Goal: Task Accomplishment & Management: Complete application form

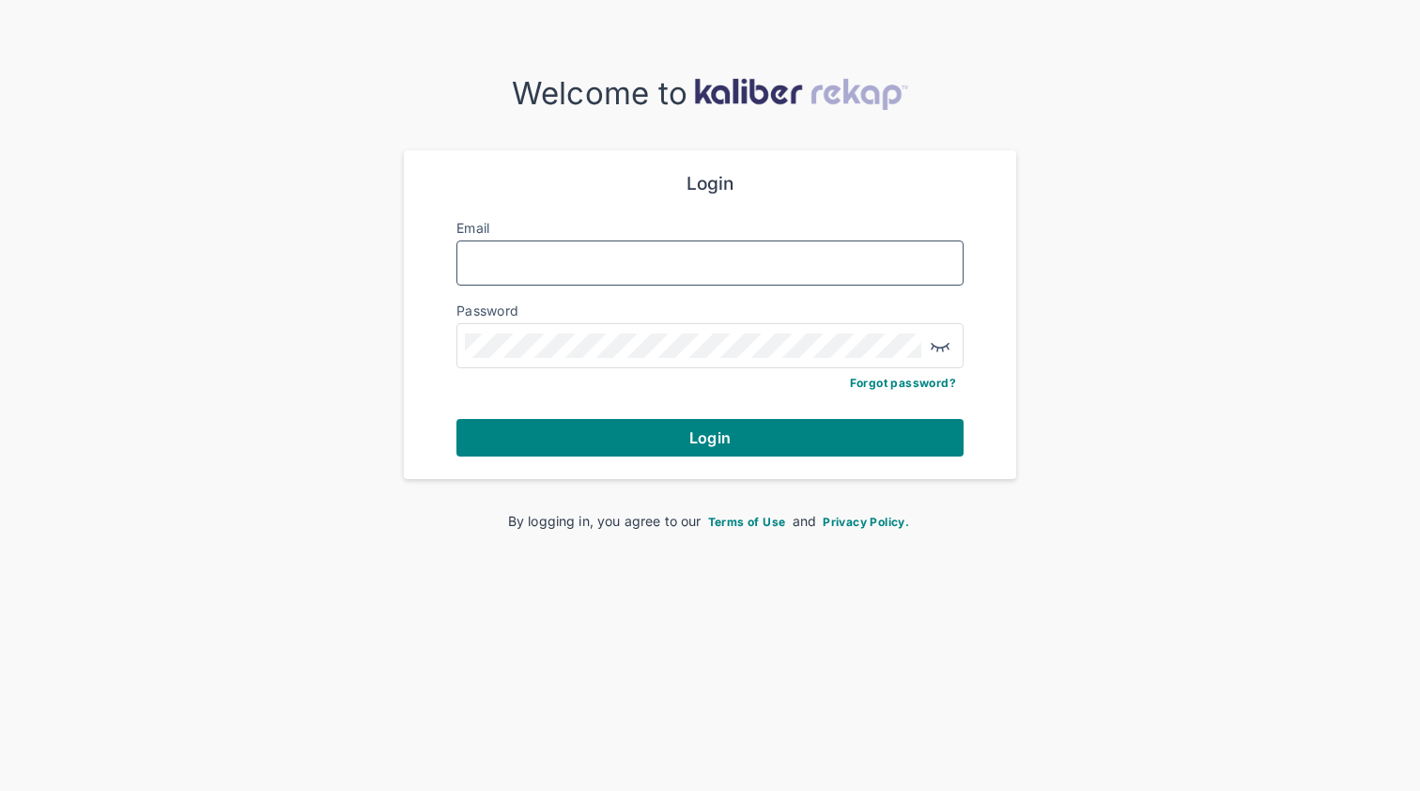
type input "**********"
click at [710, 435] on button "Login" at bounding box center [709, 438] width 507 height 38
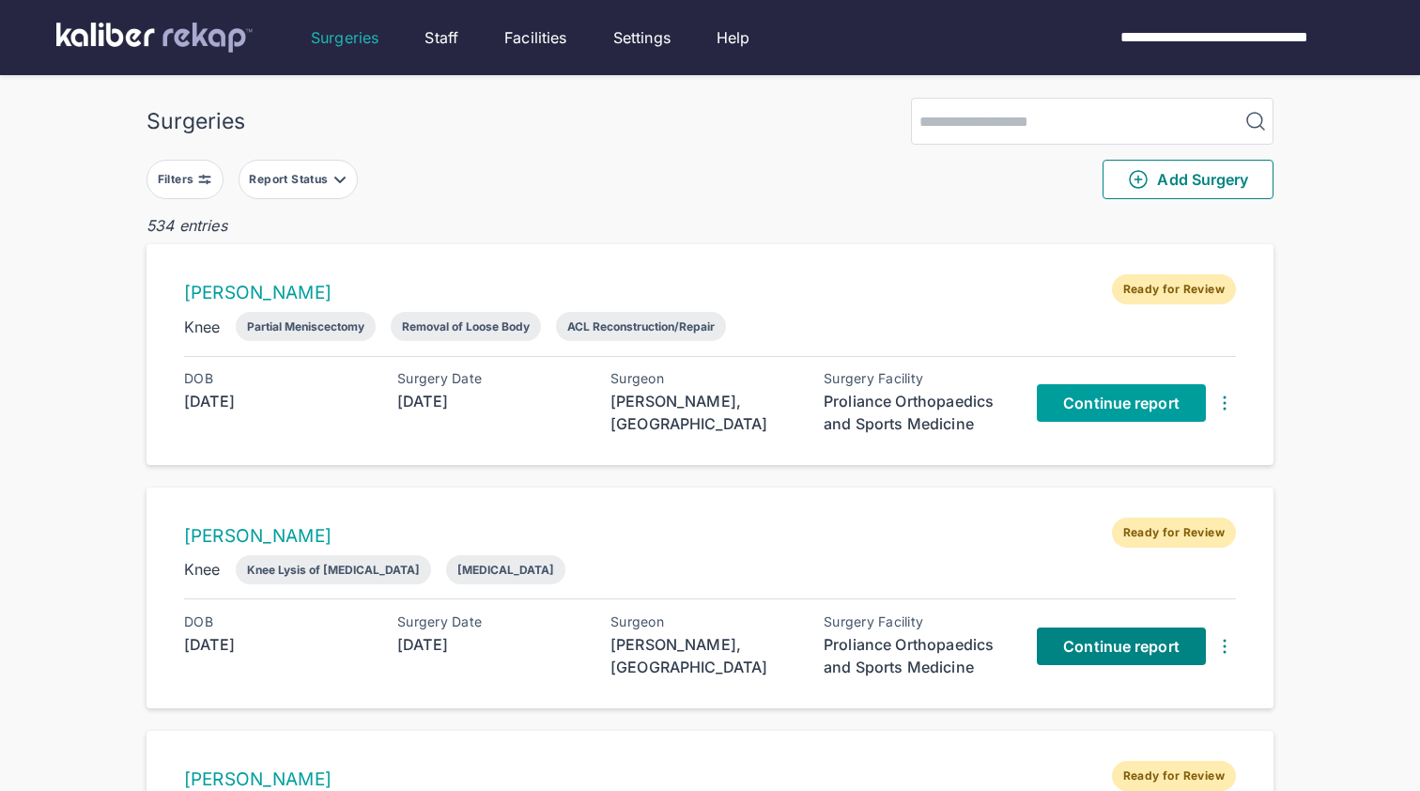
click at [1121, 403] on span "Continue report" at bounding box center [1121, 403] width 116 height 19
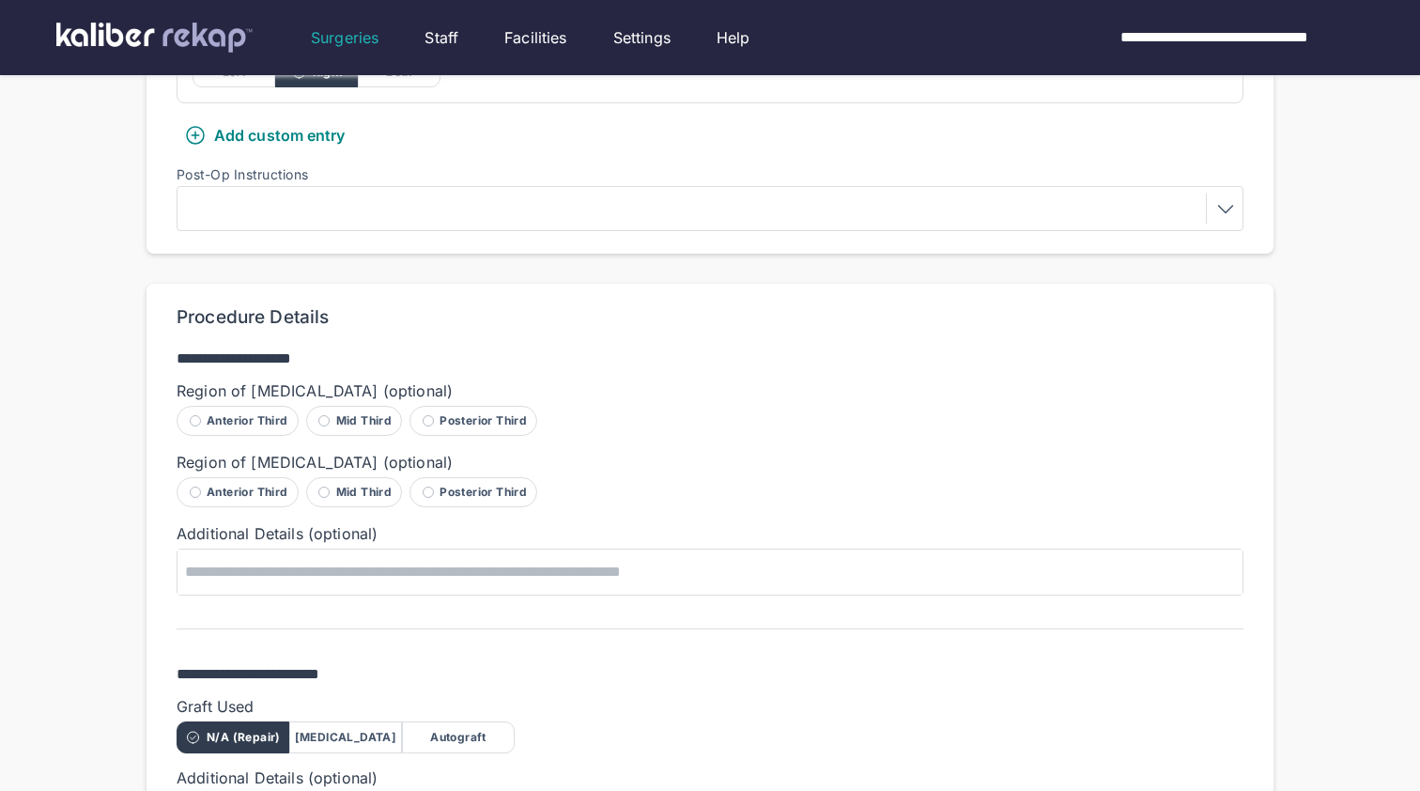
scroll to position [824, 0]
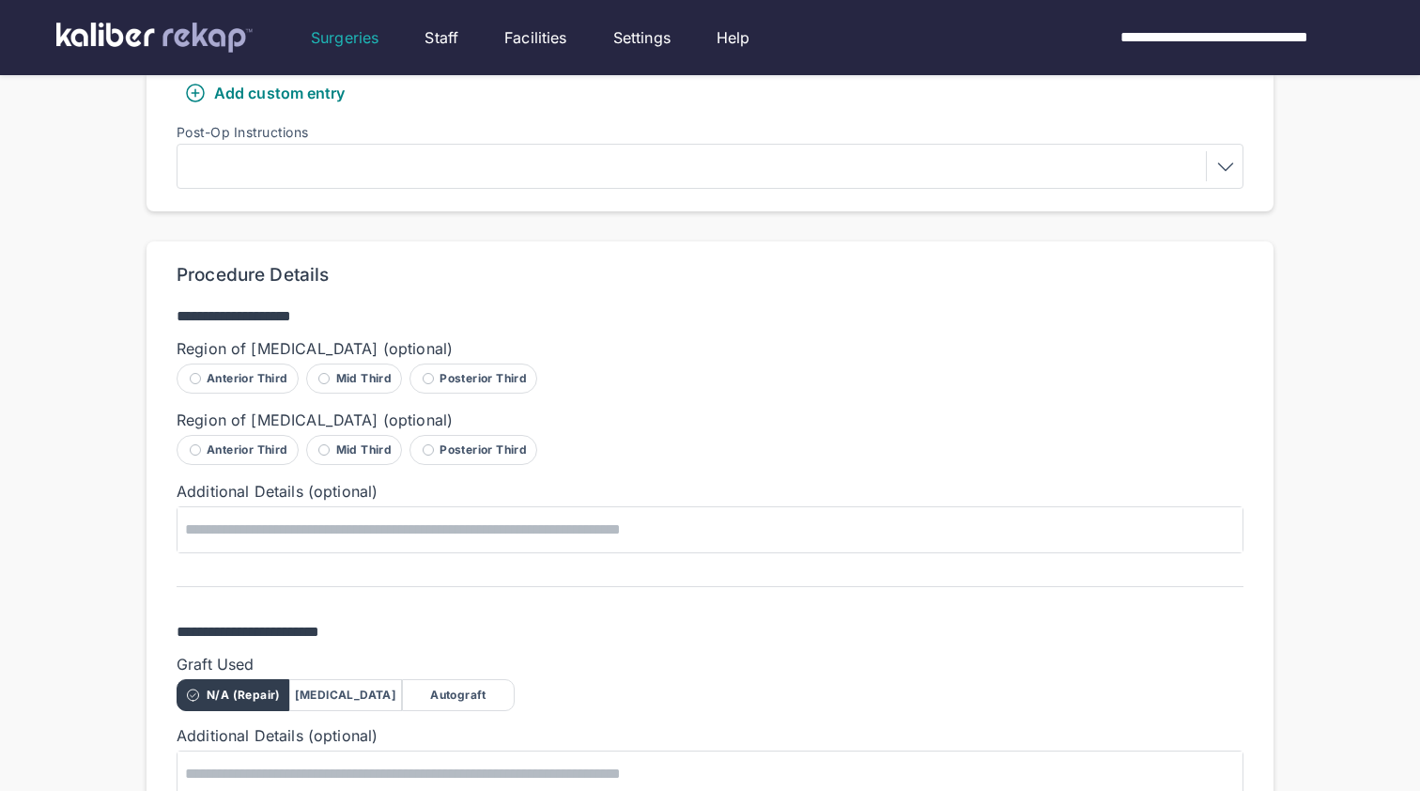
click at [456, 366] on div "Posterior Third" at bounding box center [474, 378] width 128 height 30
click at [464, 444] on div "Posterior Third" at bounding box center [474, 450] width 128 height 30
click at [390, 441] on div "Mid Third" at bounding box center [354, 450] width 97 height 30
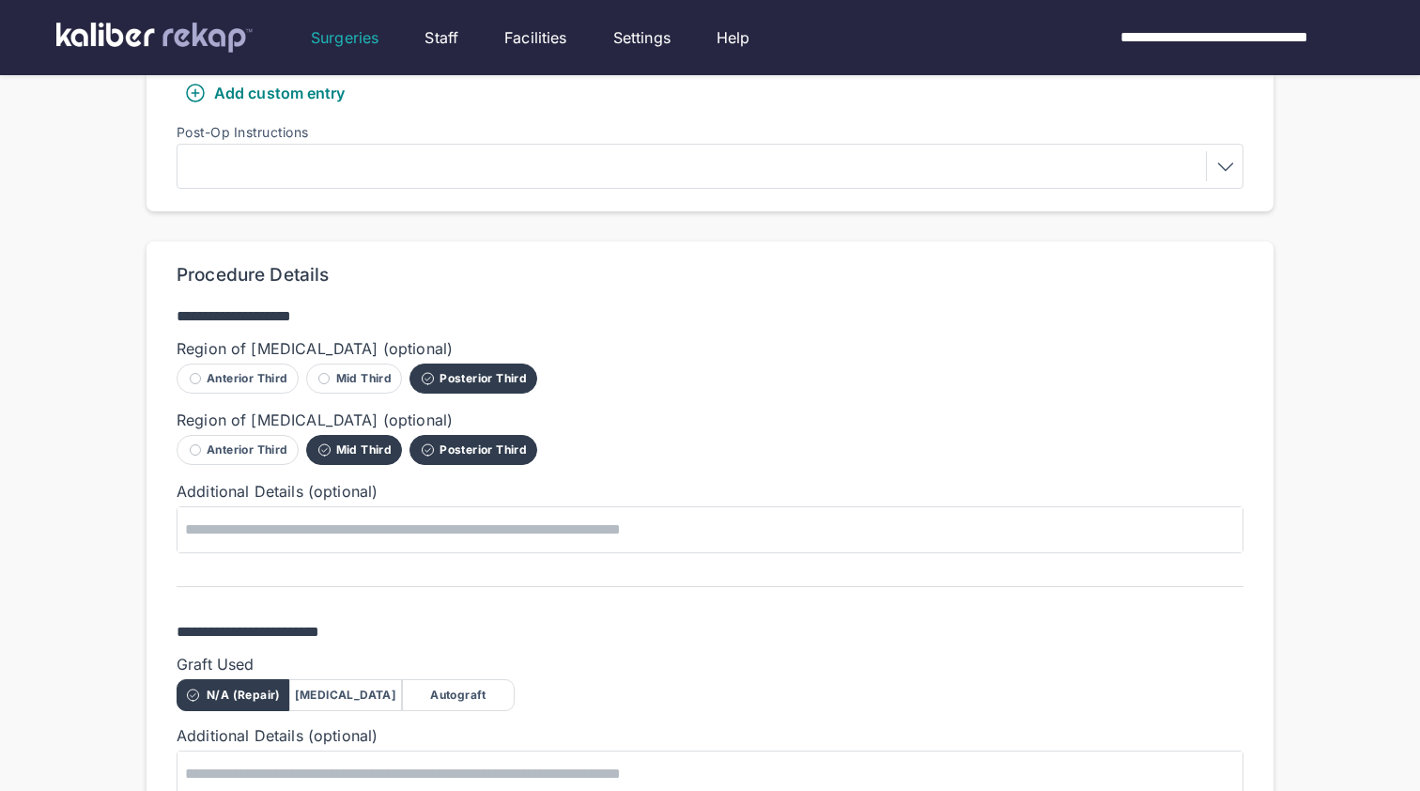
click at [363, 375] on div "Mid Third" at bounding box center [354, 378] width 97 height 30
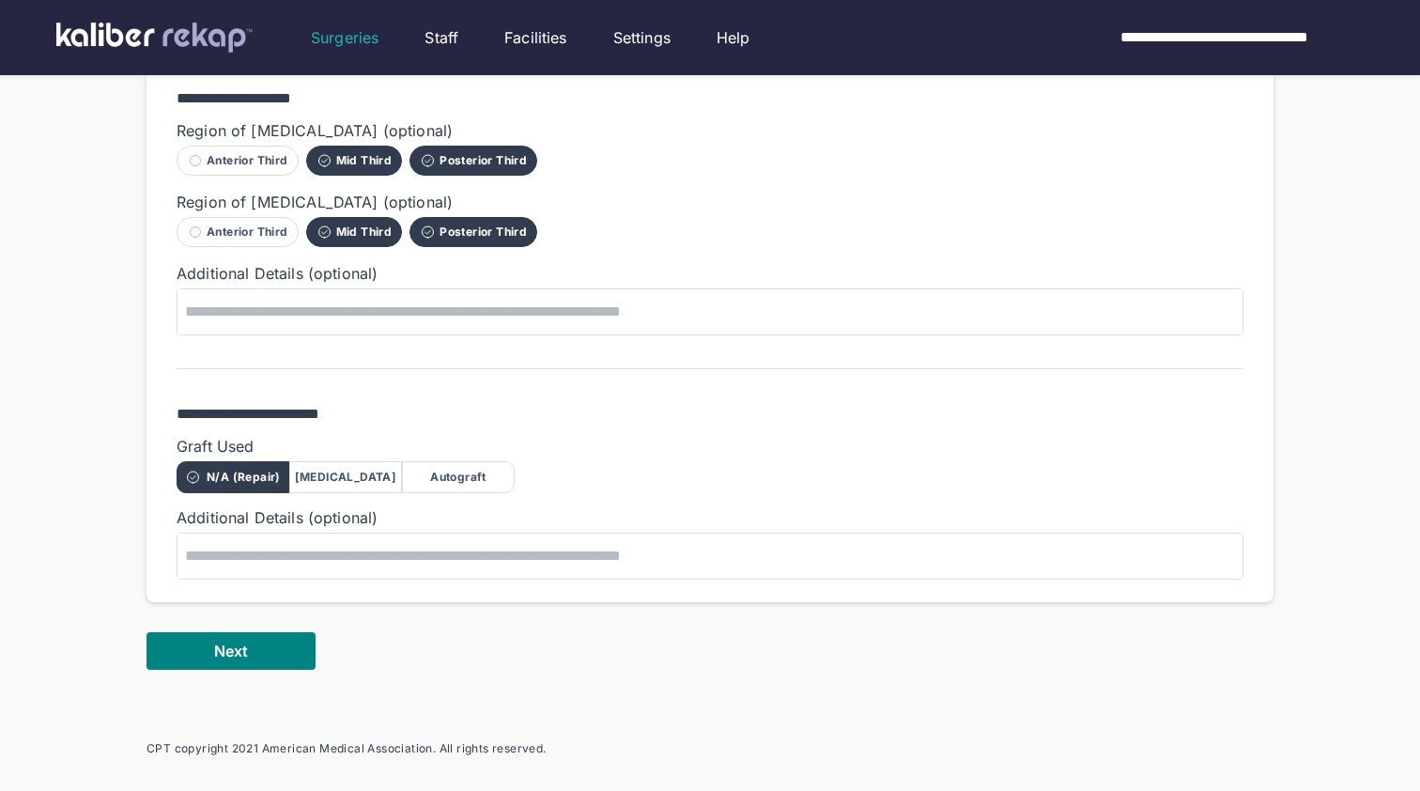
scroll to position [1121, 0]
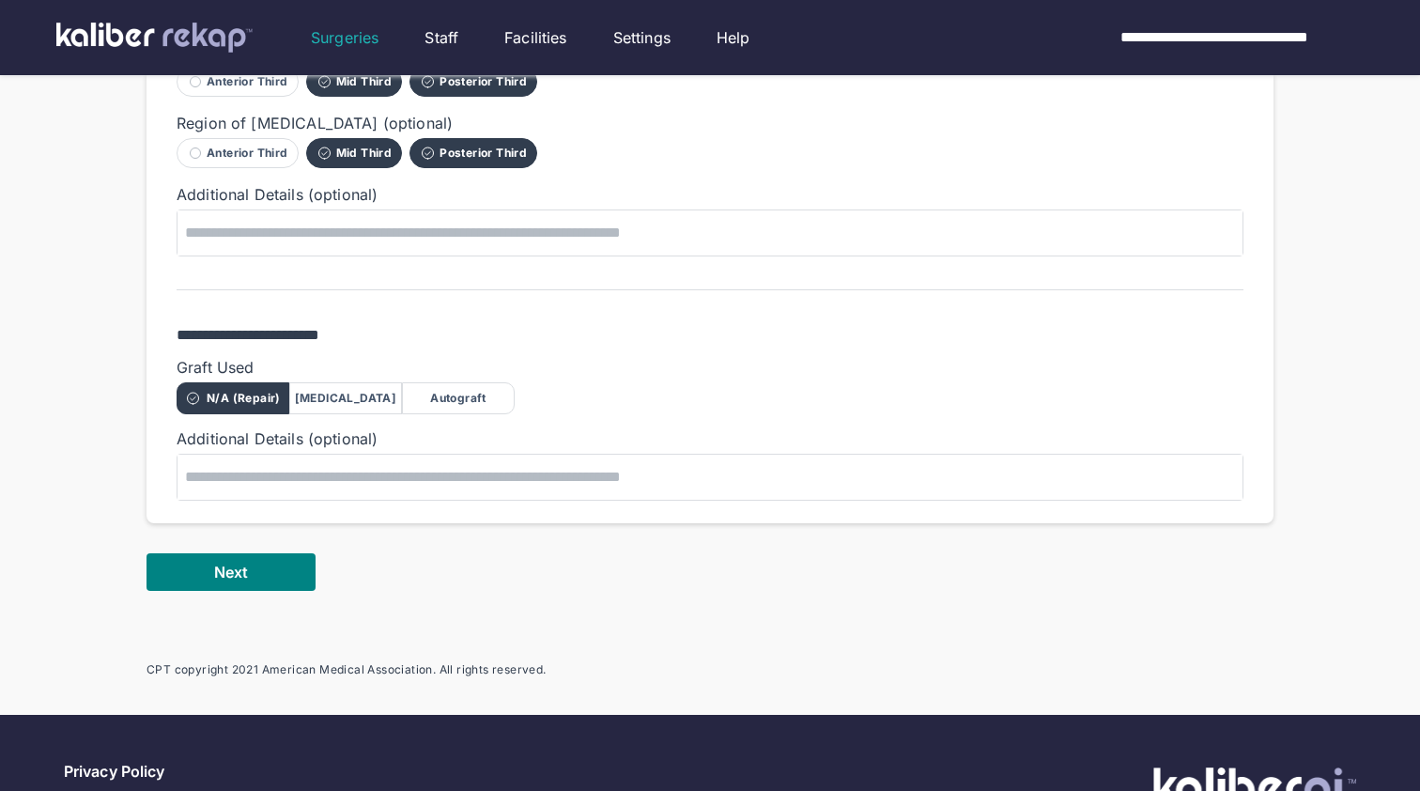
click at [379, 394] on div "[MEDICAL_DATA]" at bounding box center [345, 398] width 113 height 32
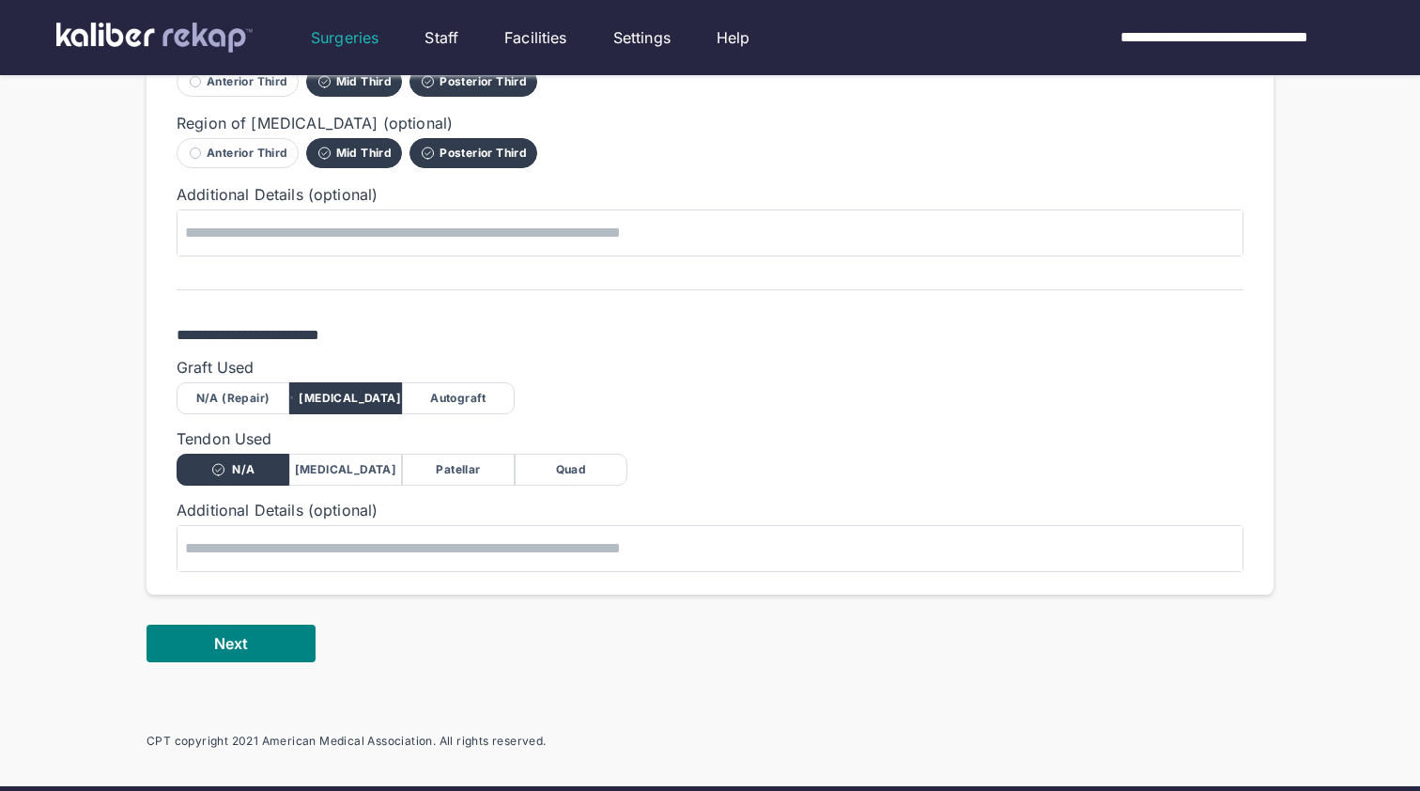
click at [564, 456] on div "Quad" at bounding box center [571, 470] width 113 height 32
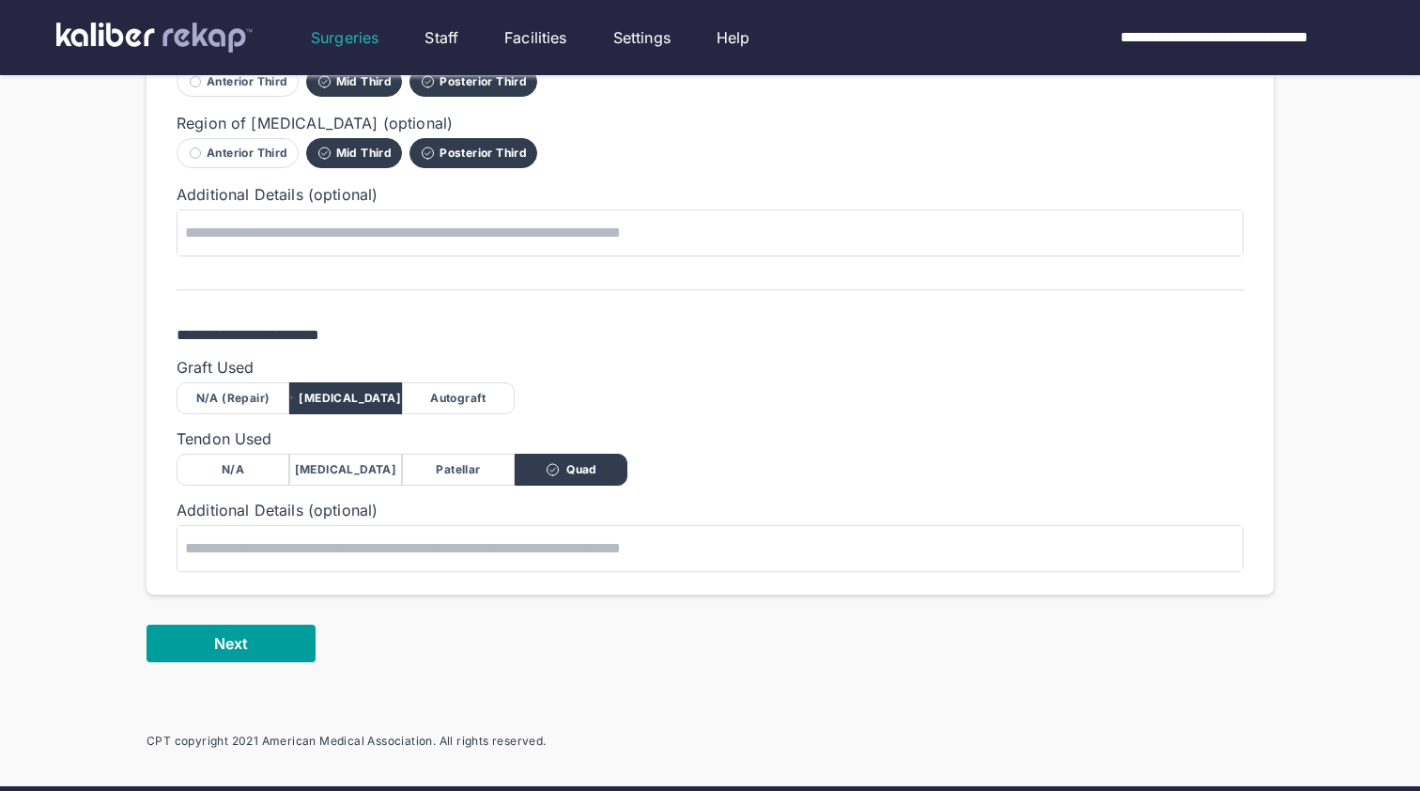
click at [268, 635] on button "Next" at bounding box center [231, 644] width 169 height 38
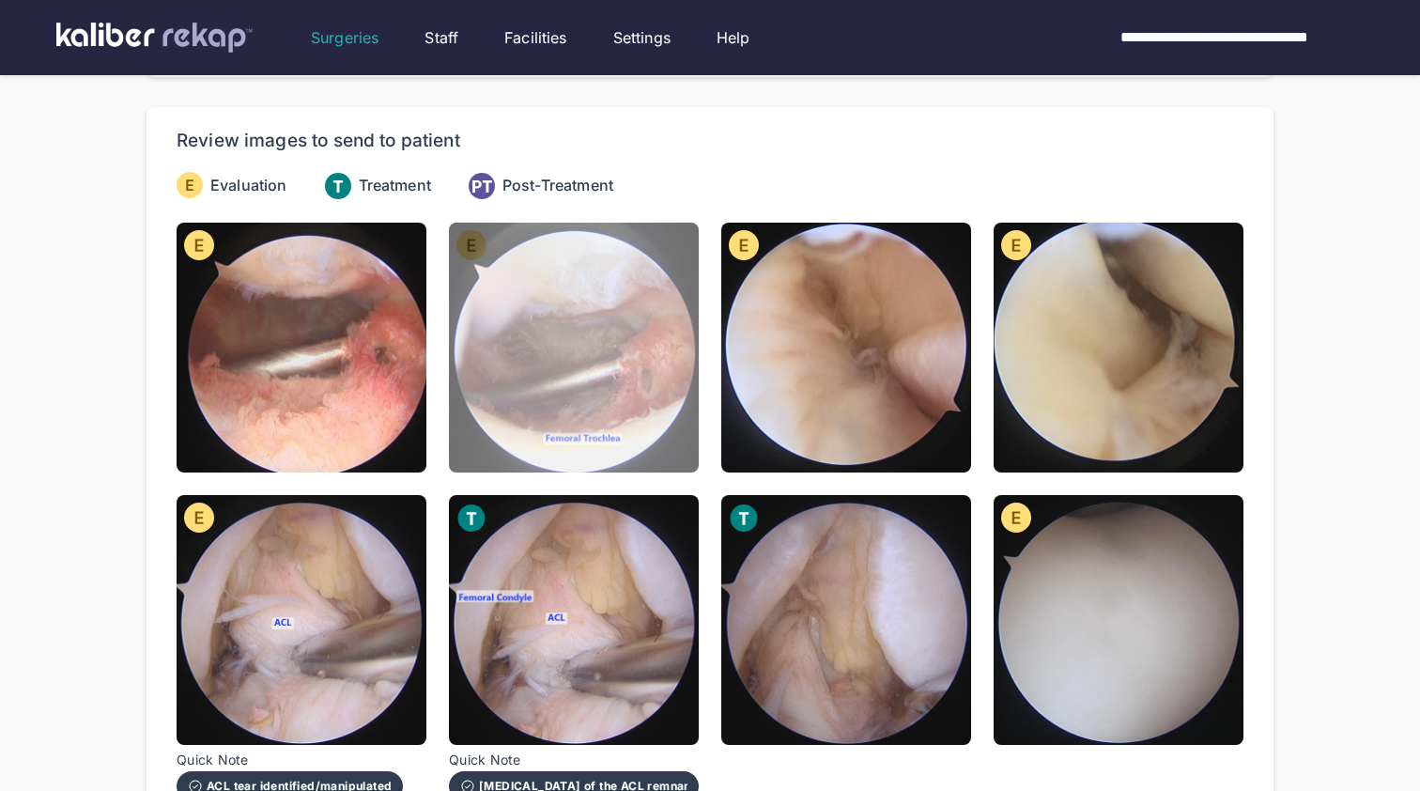
scroll to position [125, 0]
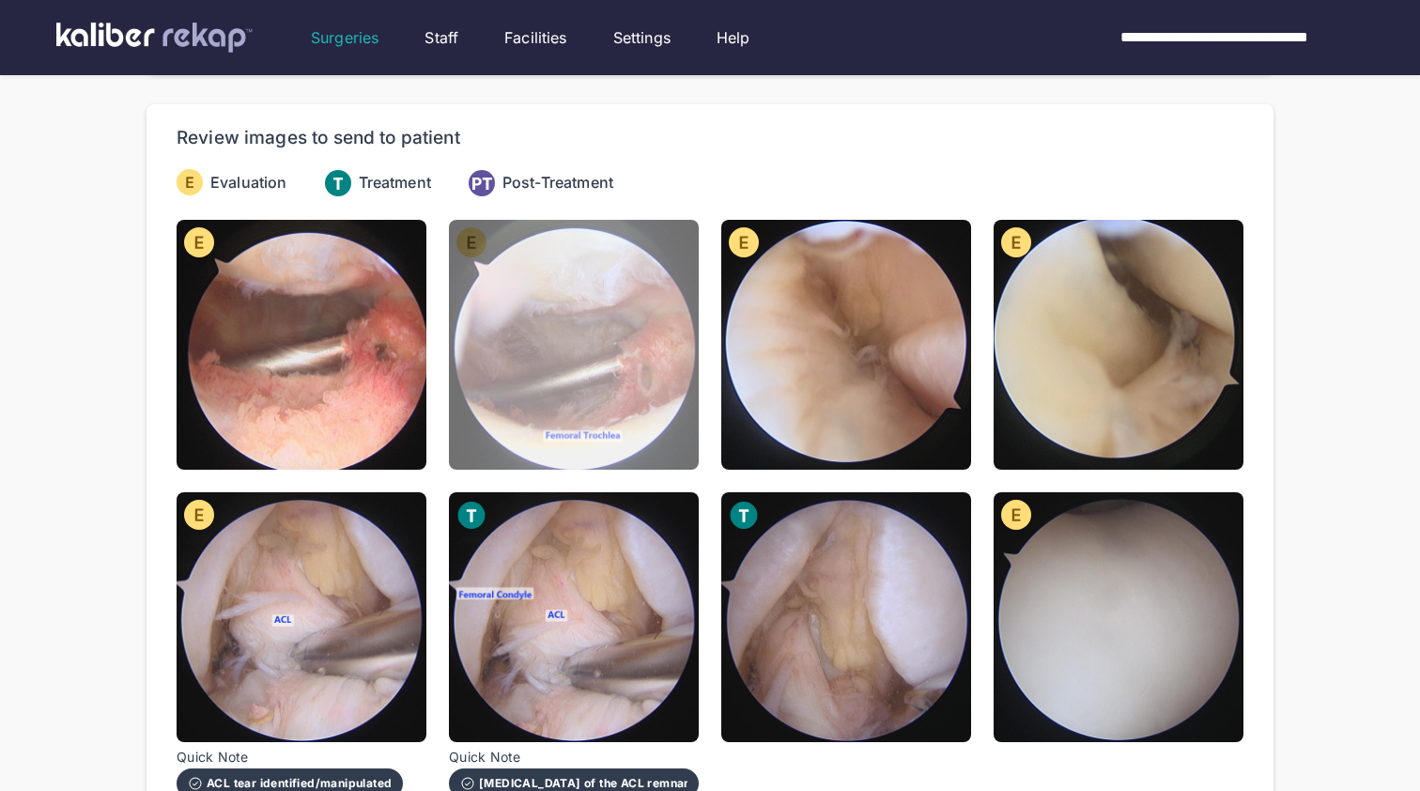
click at [534, 376] on img at bounding box center [574, 345] width 250 height 250
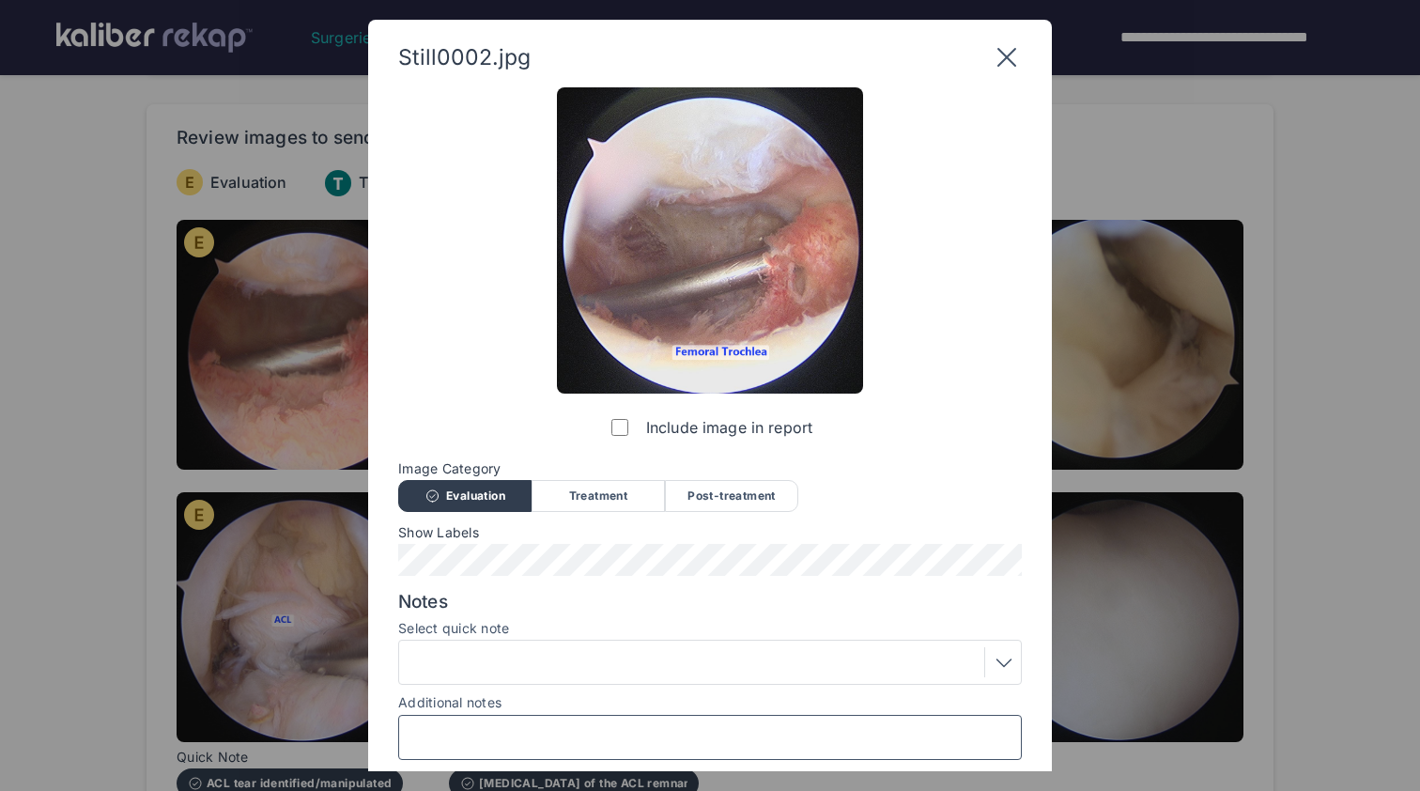
click at [610, 725] on input "Additional notes" at bounding box center [710, 737] width 607 height 24
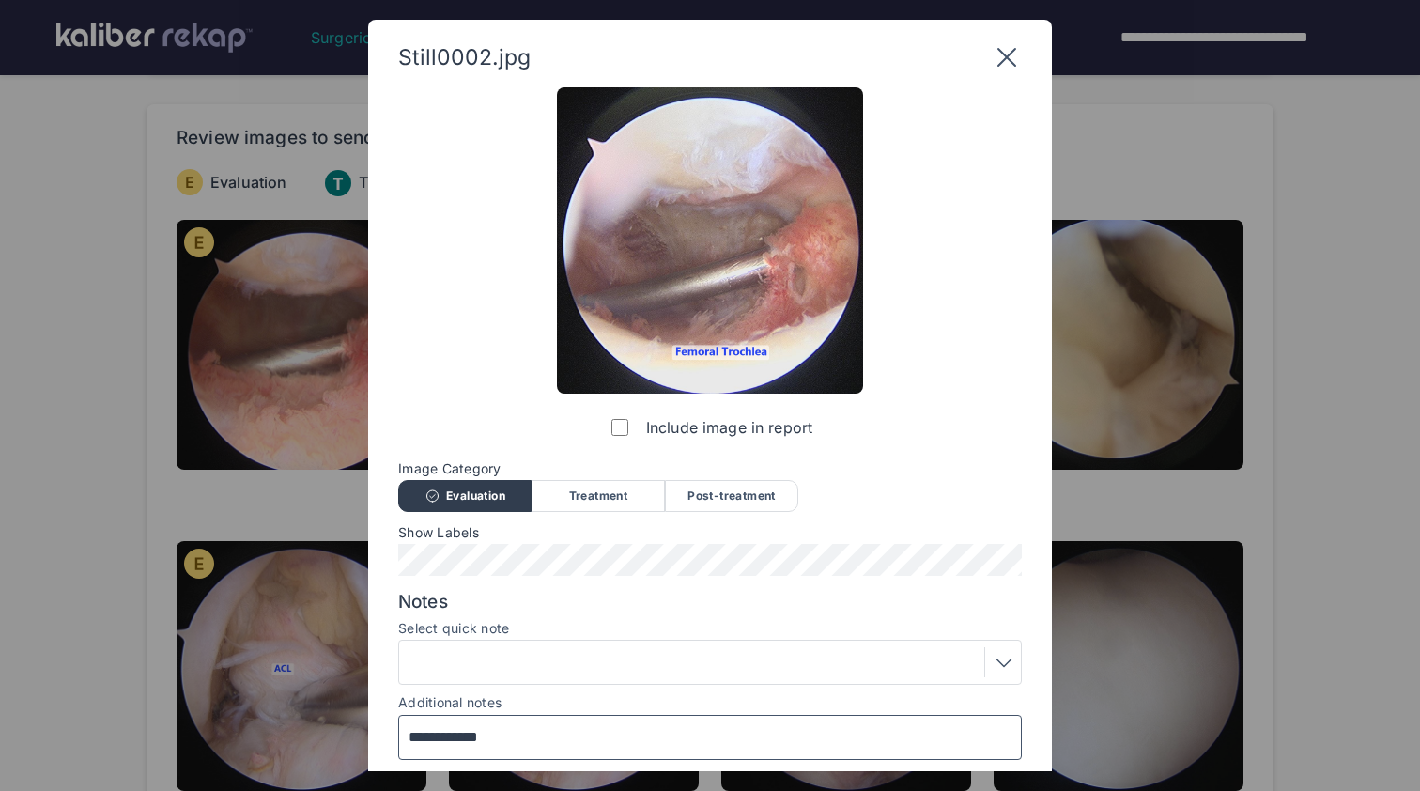
click at [487, 739] on input "**********" at bounding box center [710, 737] width 607 height 24
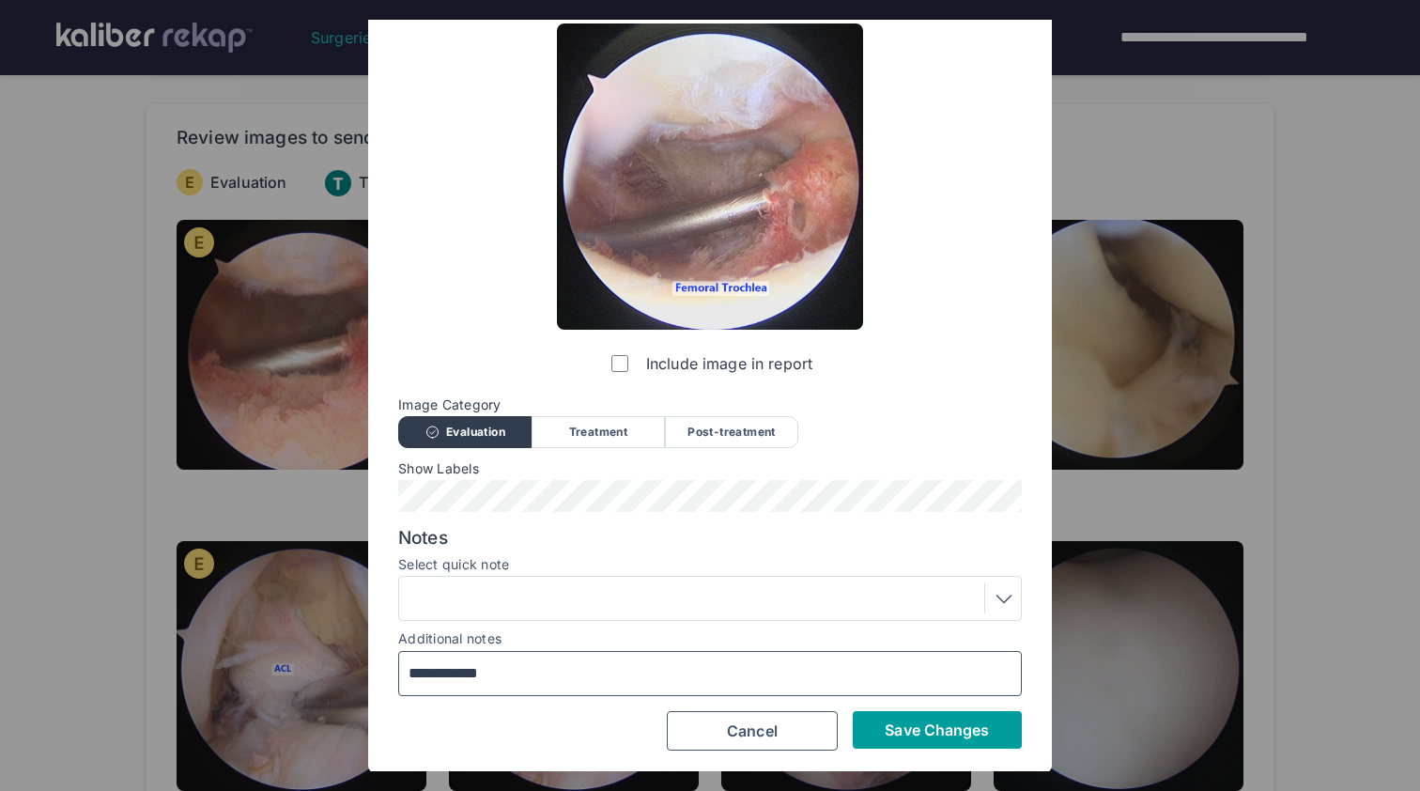
scroll to position [63, 0]
type input "**********"
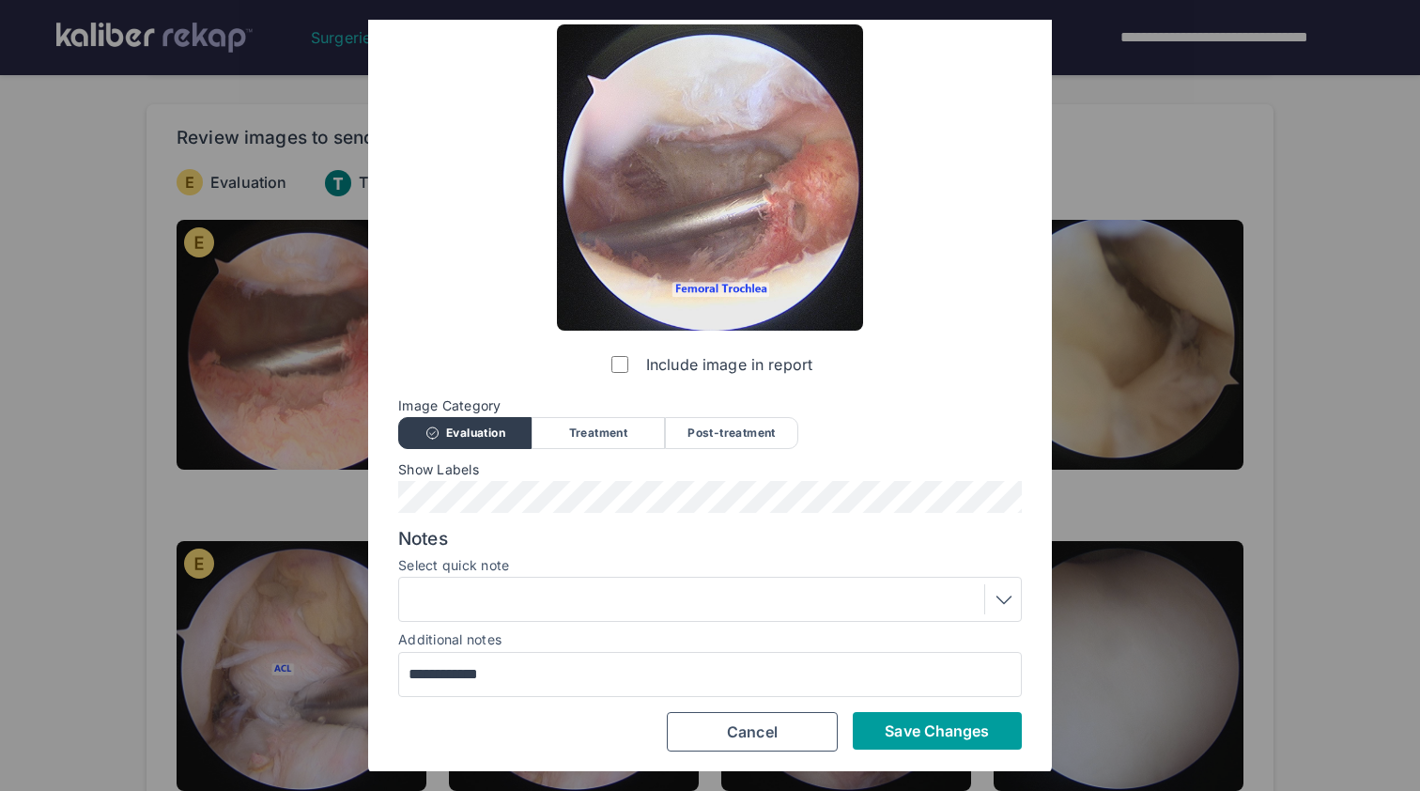
click at [937, 742] on button "Save Changes" at bounding box center [937, 731] width 169 height 38
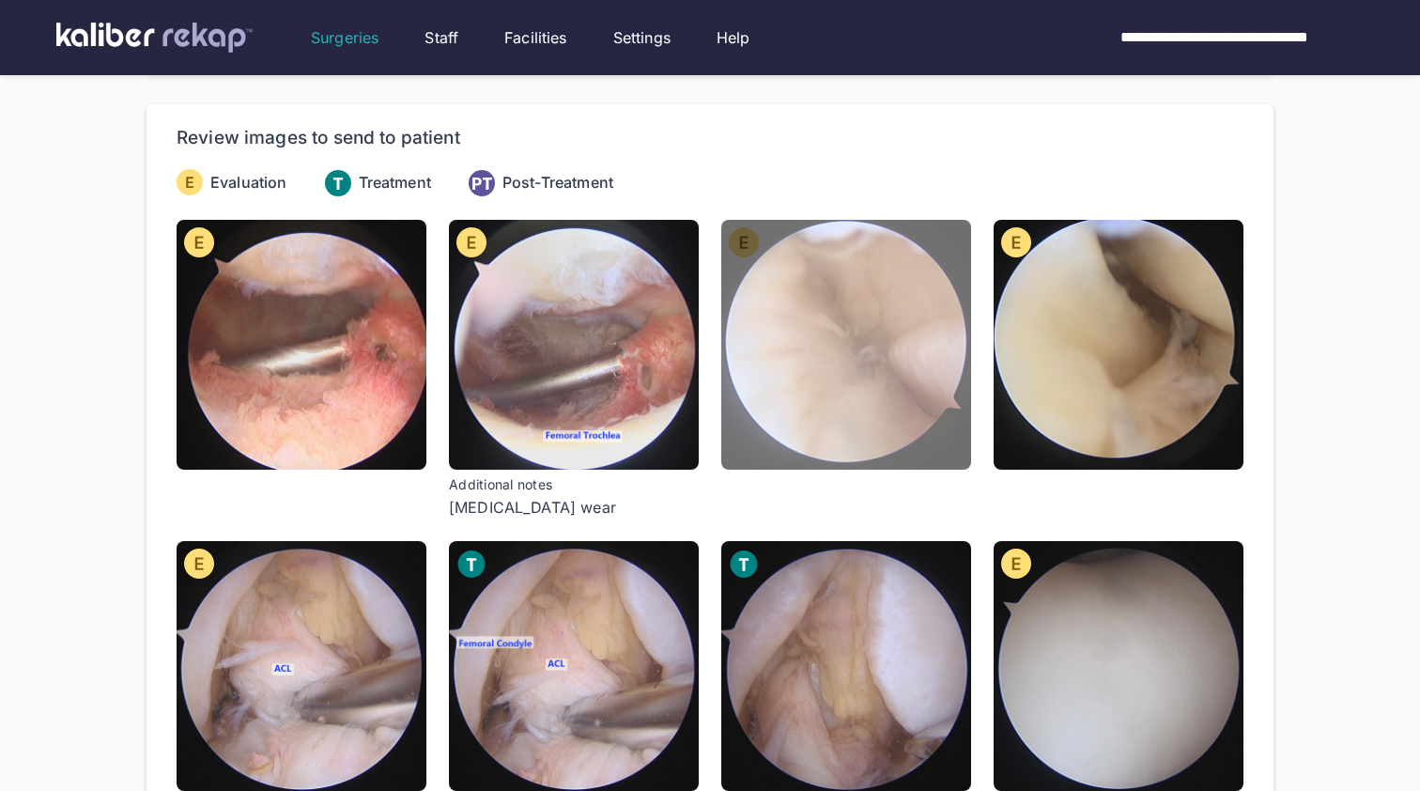
click at [877, 382] on img at bounding box center [846, 345] width 250 height 250
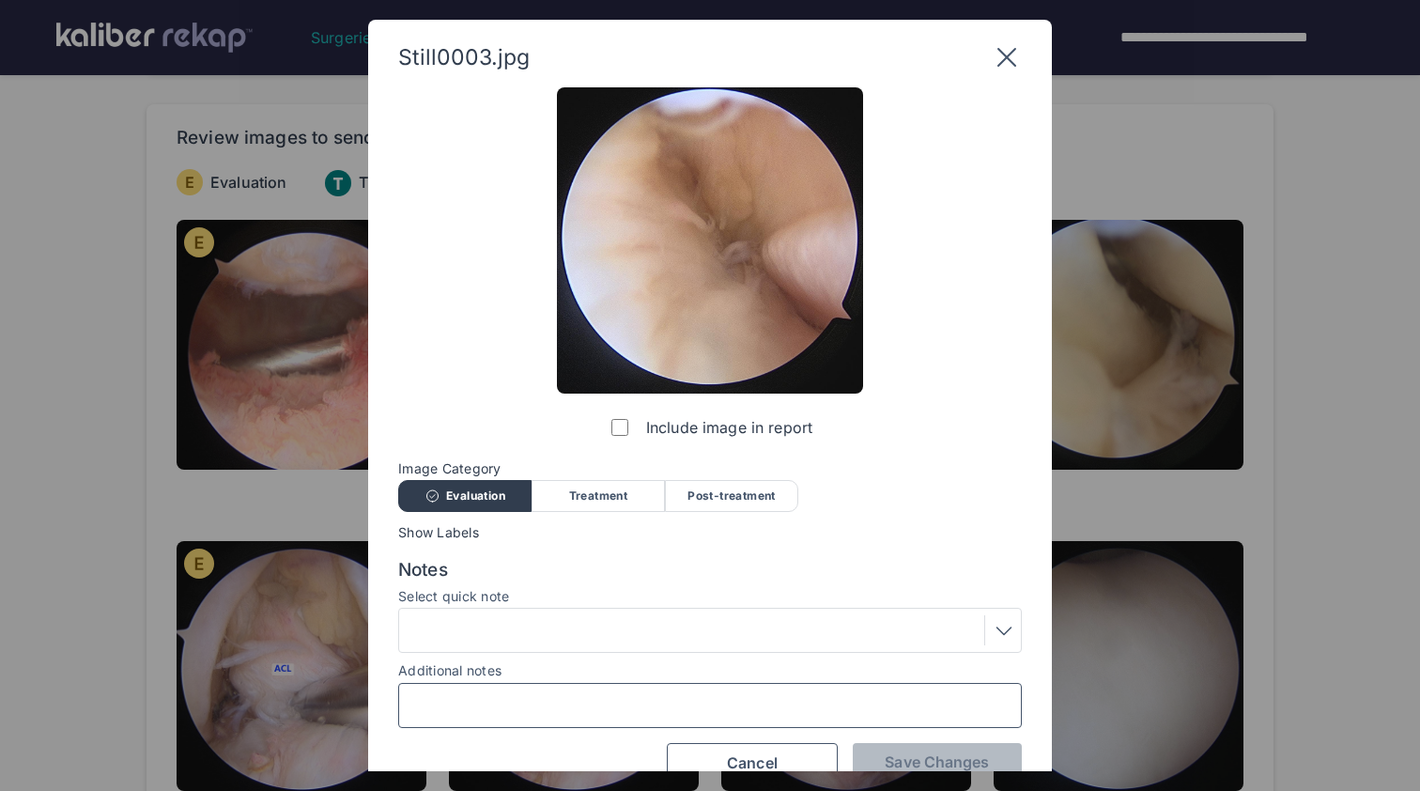
click at [669, 696] on input "Additional notes" at bounding box center [710, 705] width 607 height 24
type input "**********"
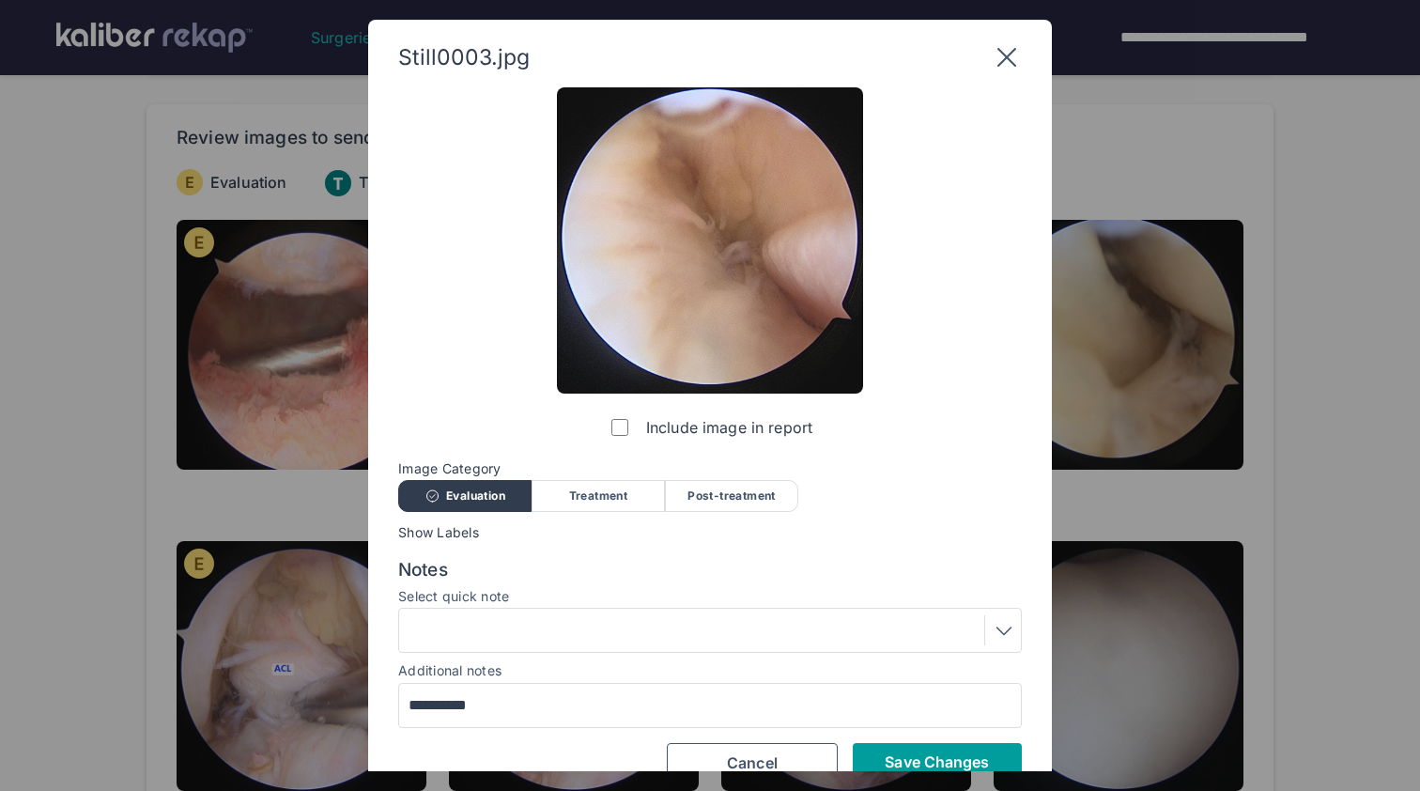
click at [934, 757] on span "Save Changes" at bounding box center [937, 761] width 104 height 19
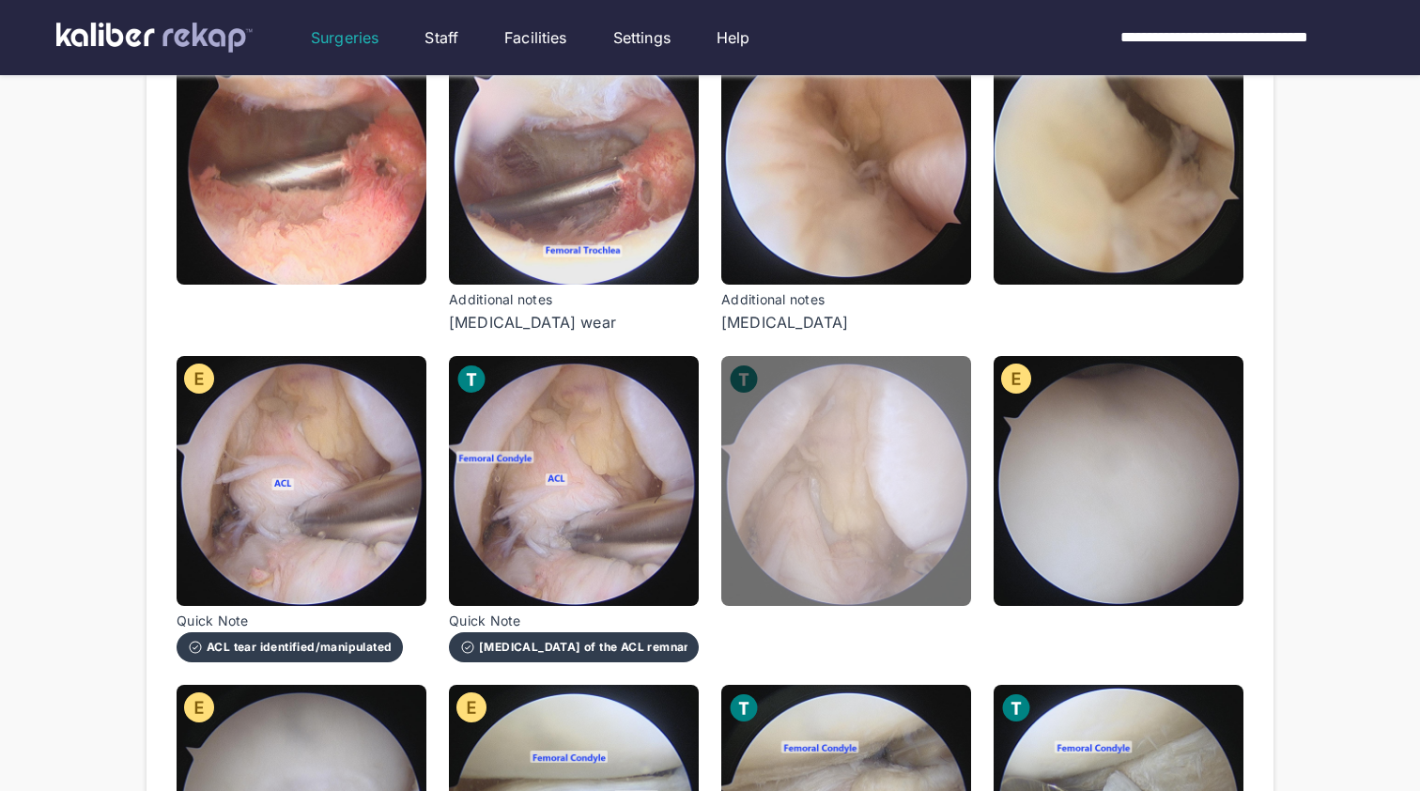
scroll to position [310, 0]
click at [782, 527] on img at bounding box center [846, 481] width 250 height 250
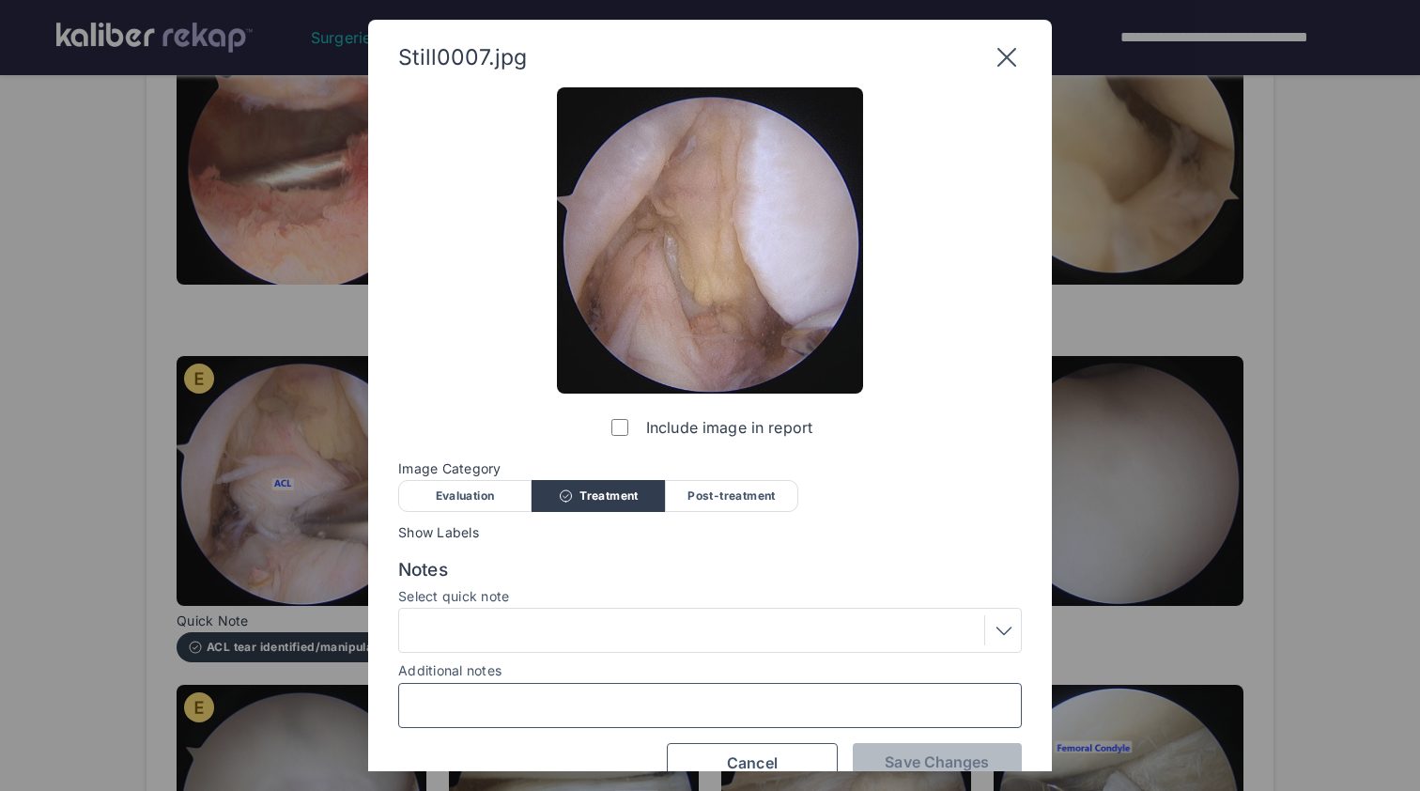
click at [624, 709] on input "Additional notes" at bounding box center [710, 705] width 607 height 24
type input "**********"
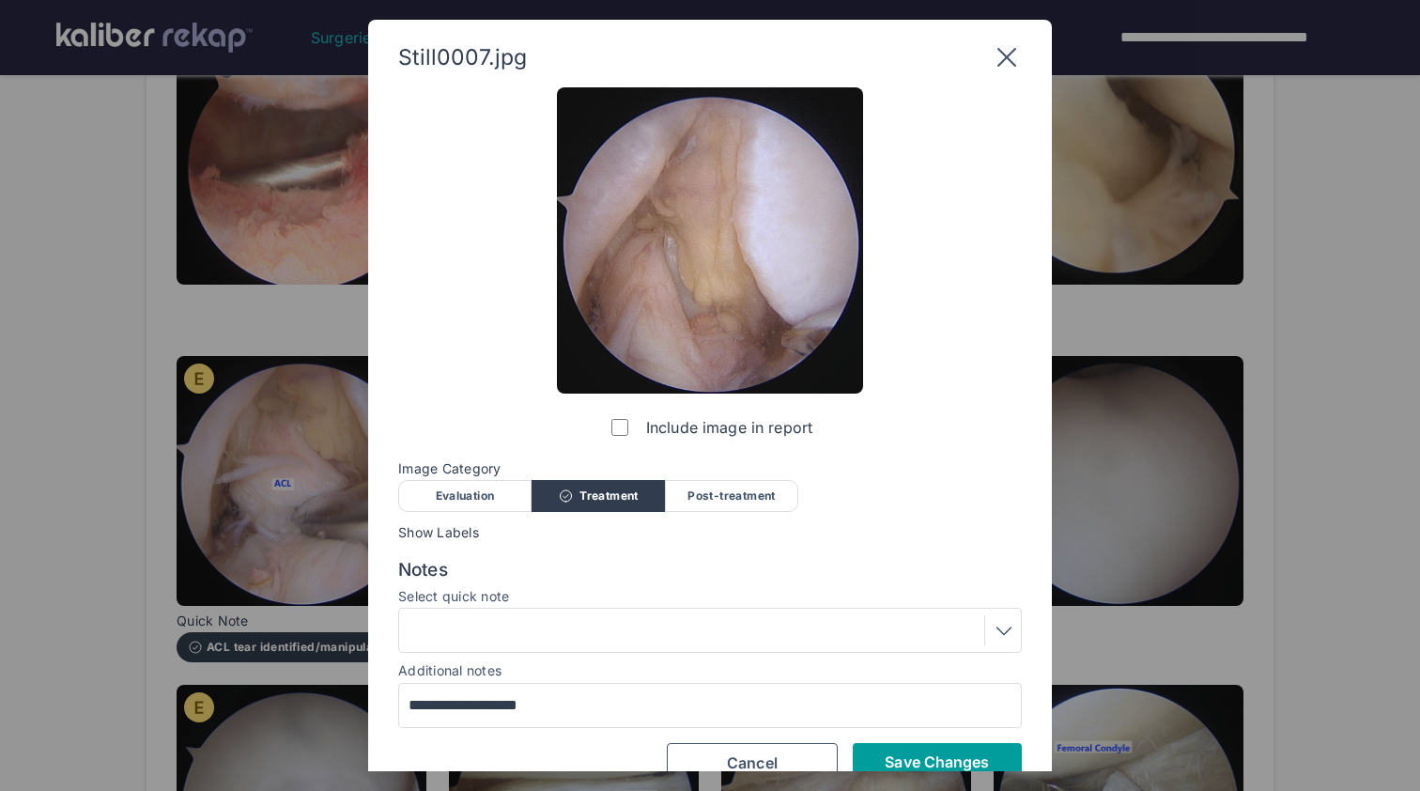
click at [920, 759] on span "Save Changes" at bounding box center [937, 761] width 104 height 19
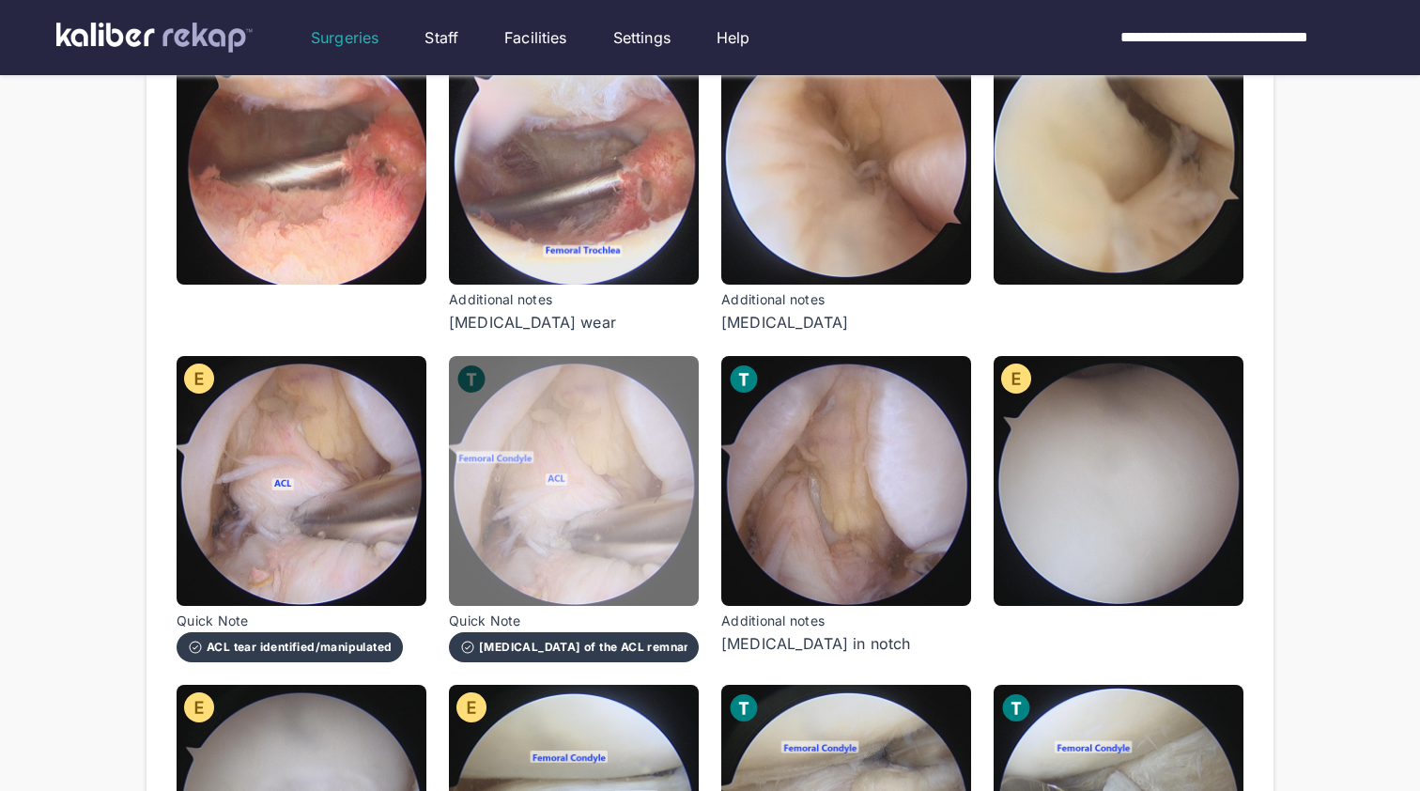
click at [593, 512] on img at bounding box center [574, 481] width 250 height 250
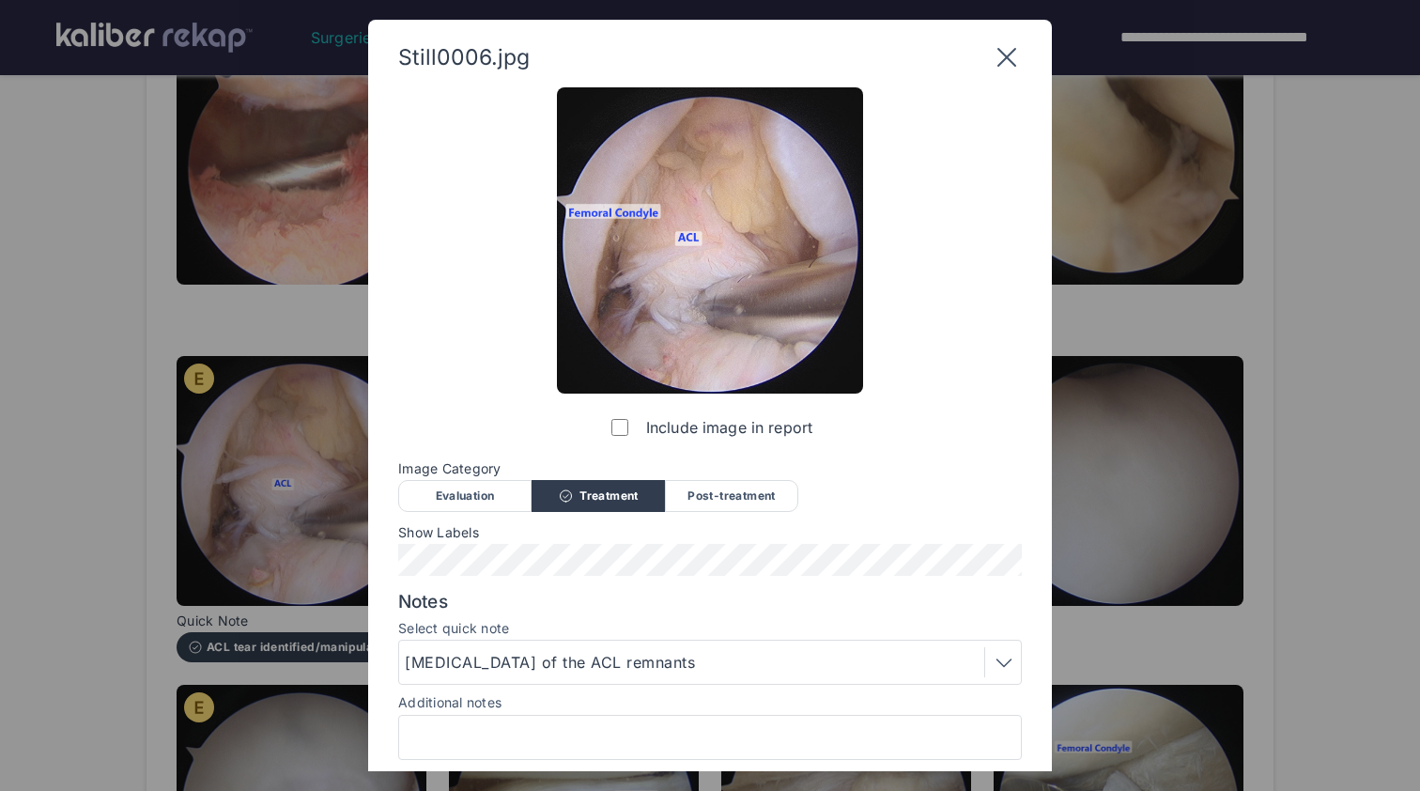
click at [483, 493] on div "Evaluation" at bounding box center [464, 496] width 133 height 32
click at [630, 661] on div "[MEDICAL_DATA] of the ACL remnants" at bounding box center [553, 662] width 296 height 23
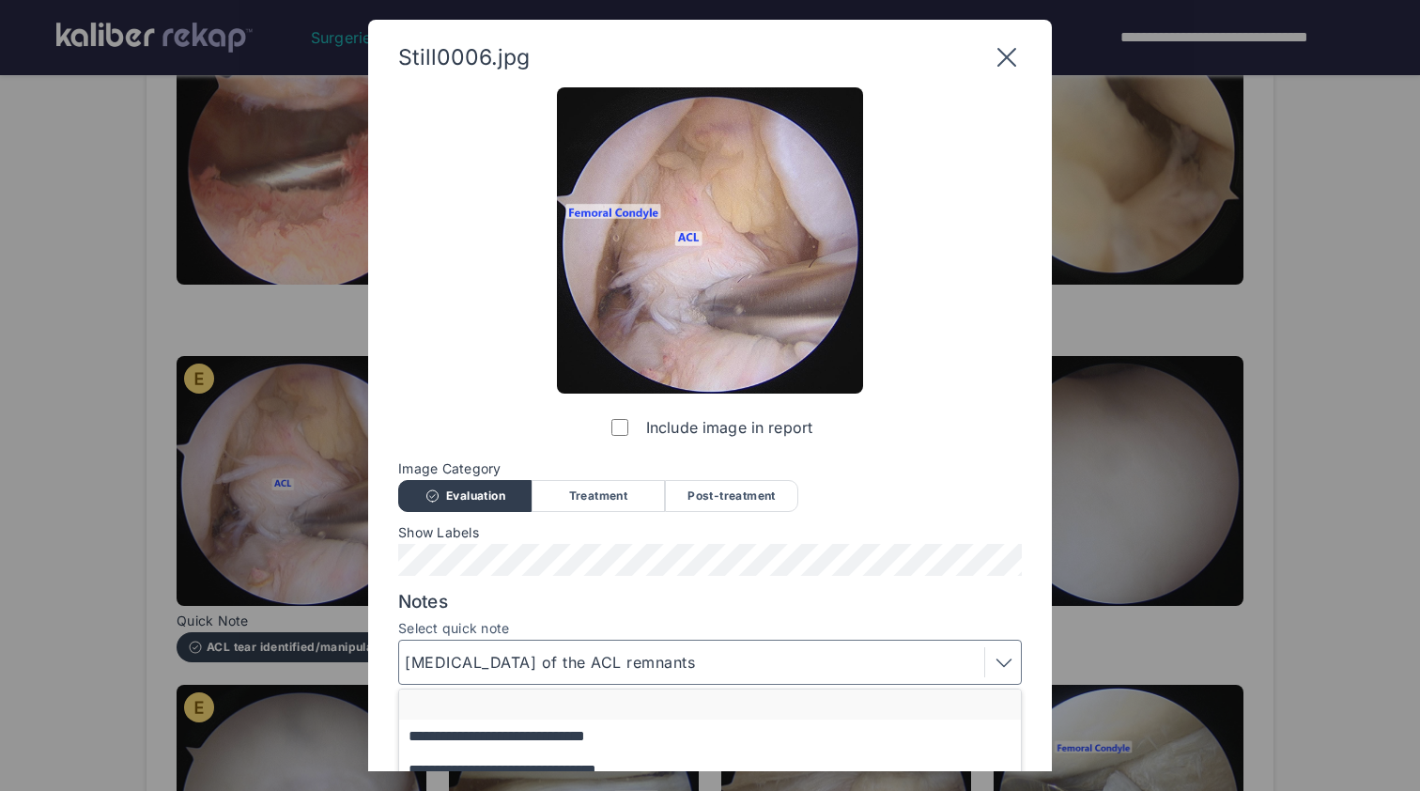
click at [630, 699] on button "button" at bounding box center [719, 704] width 640 height 30
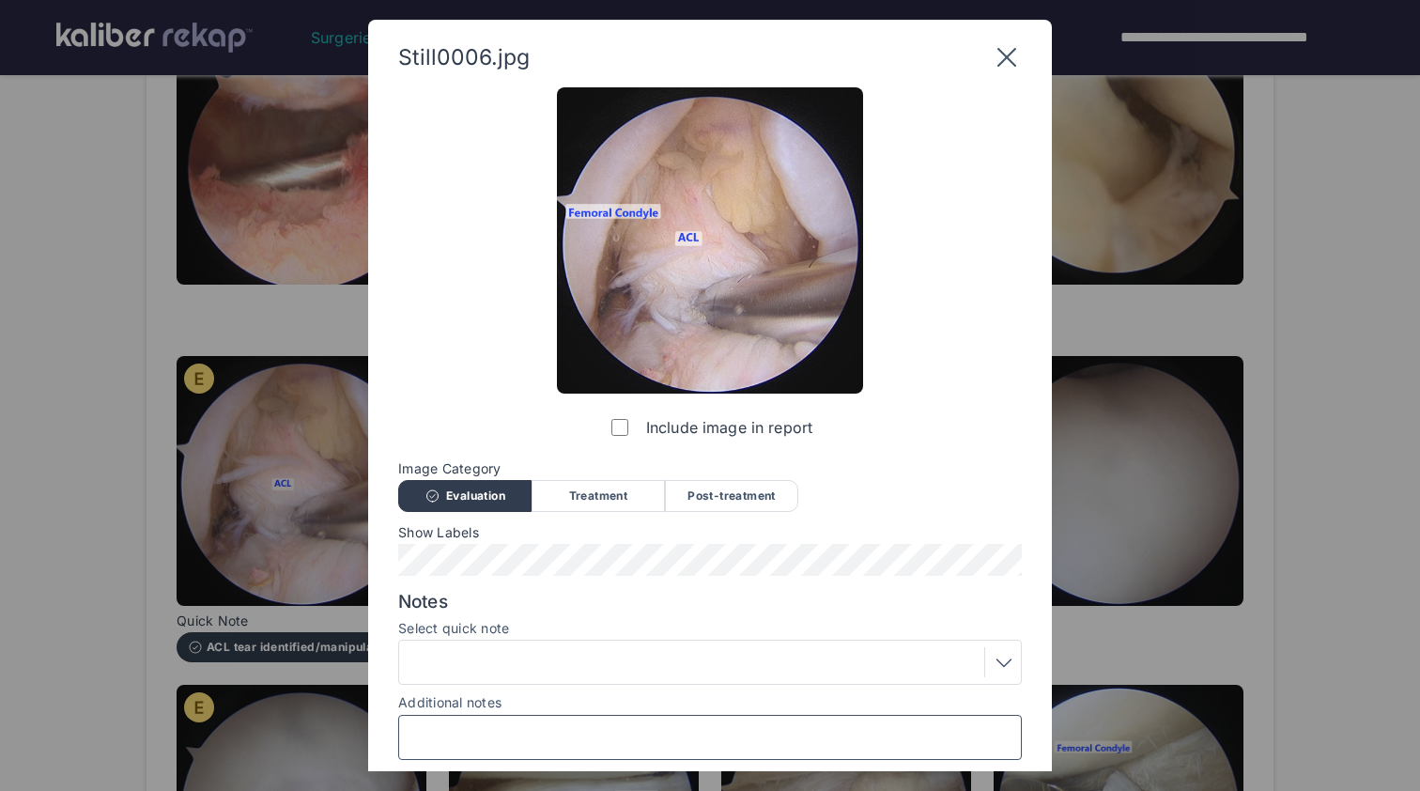
click at [618, 727] on input "Additional notes" at bounding box center [710, 737] width 607 height 24
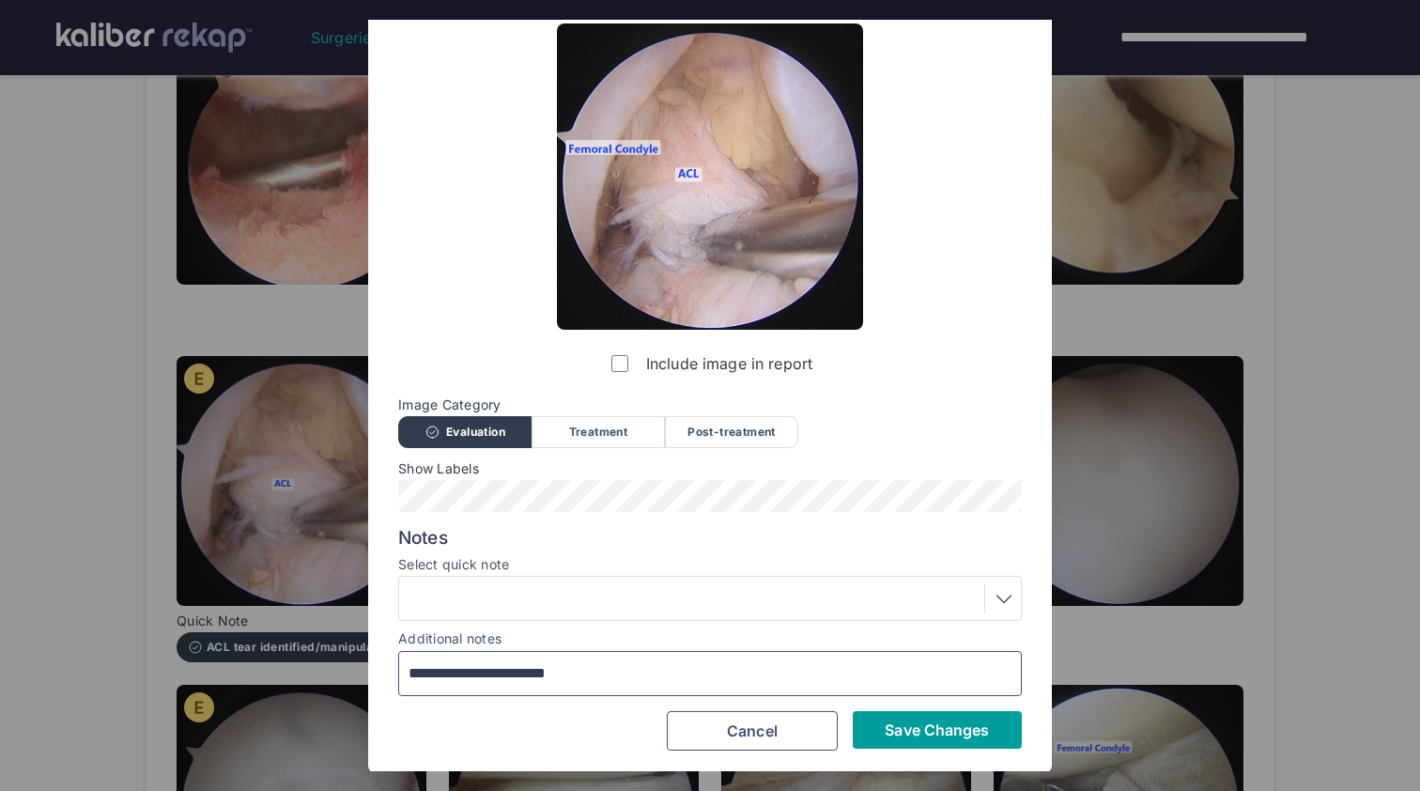
scroll to position [63, 0]
type input "**********"
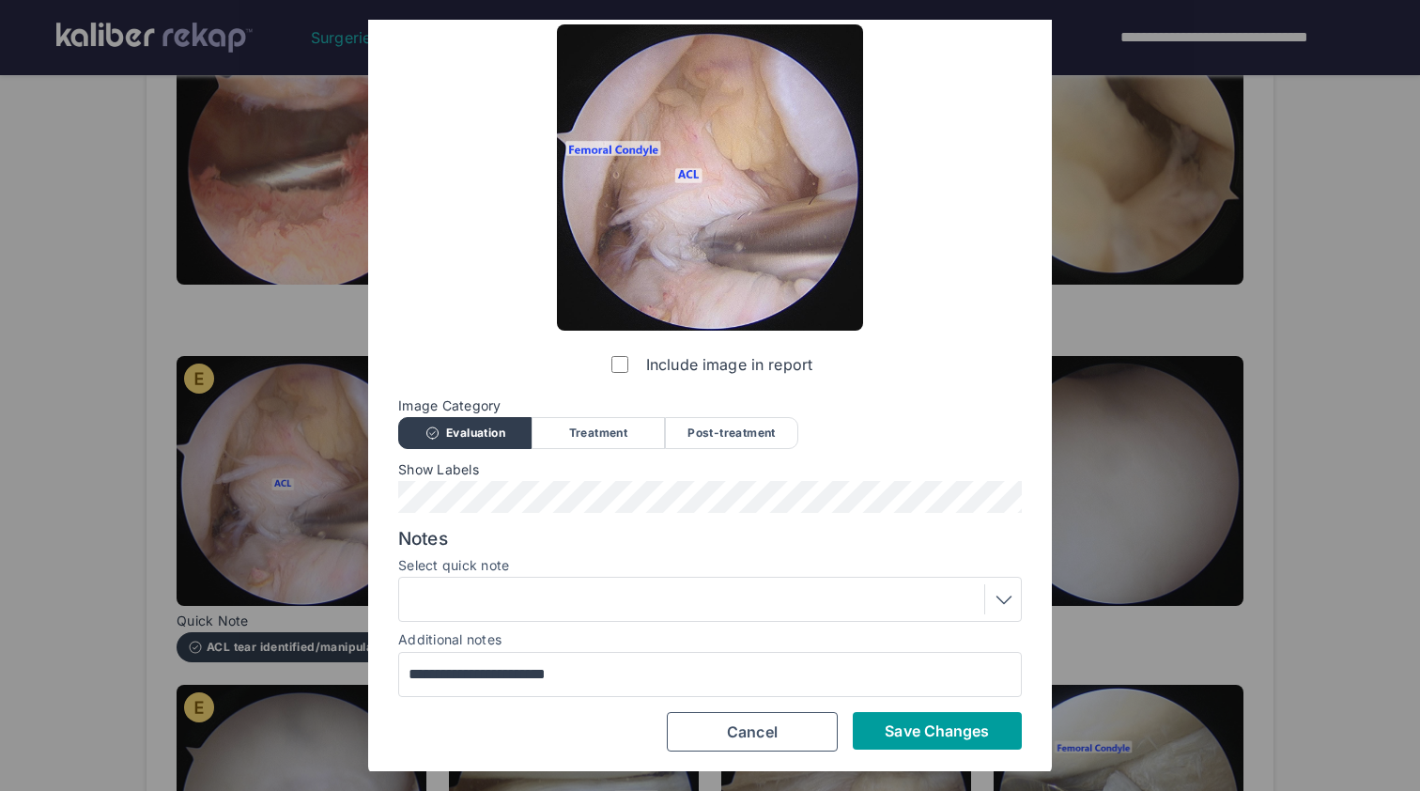
click at [921, 721] on span "Save Changes" at bounding box center [937, 730] width 104 height 19
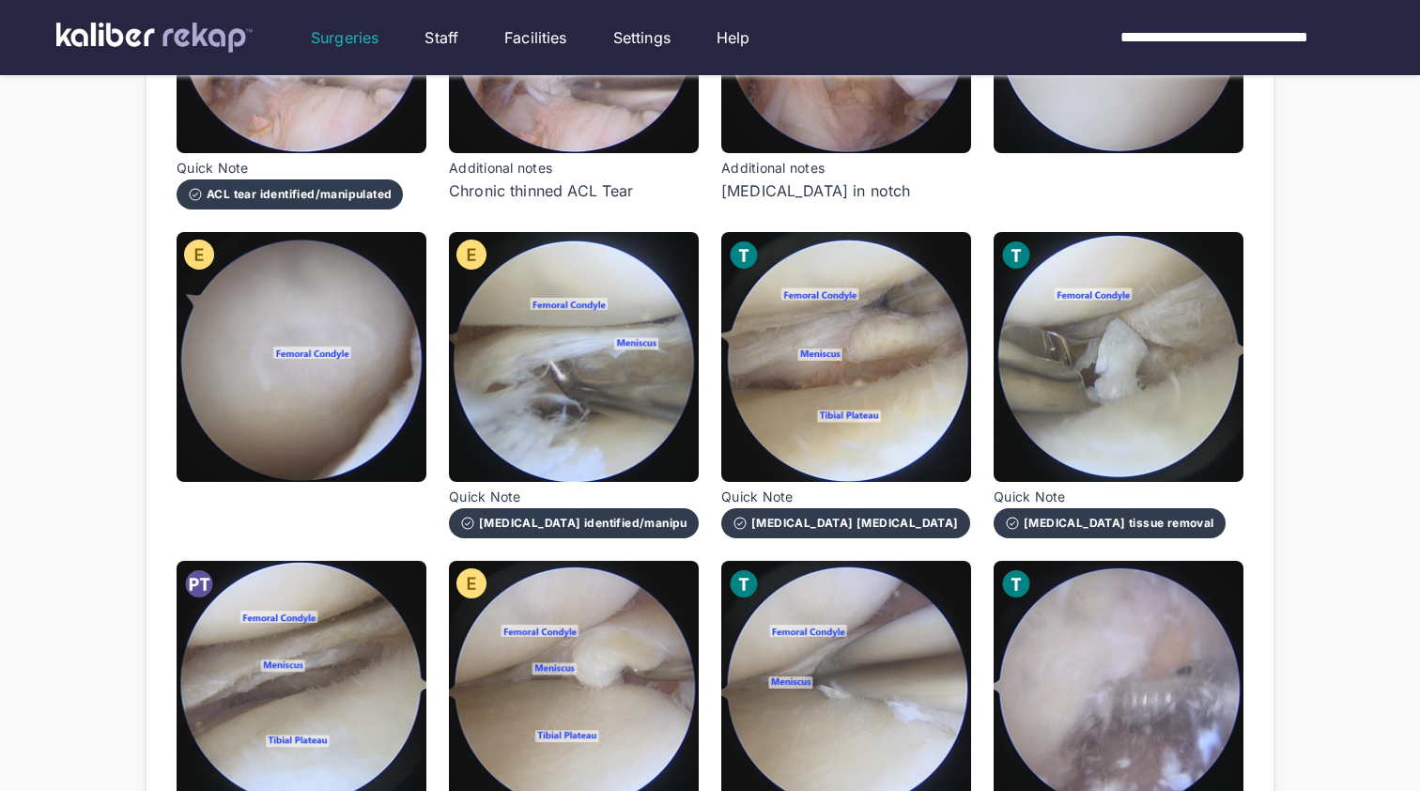
scroll to position [789, 0]
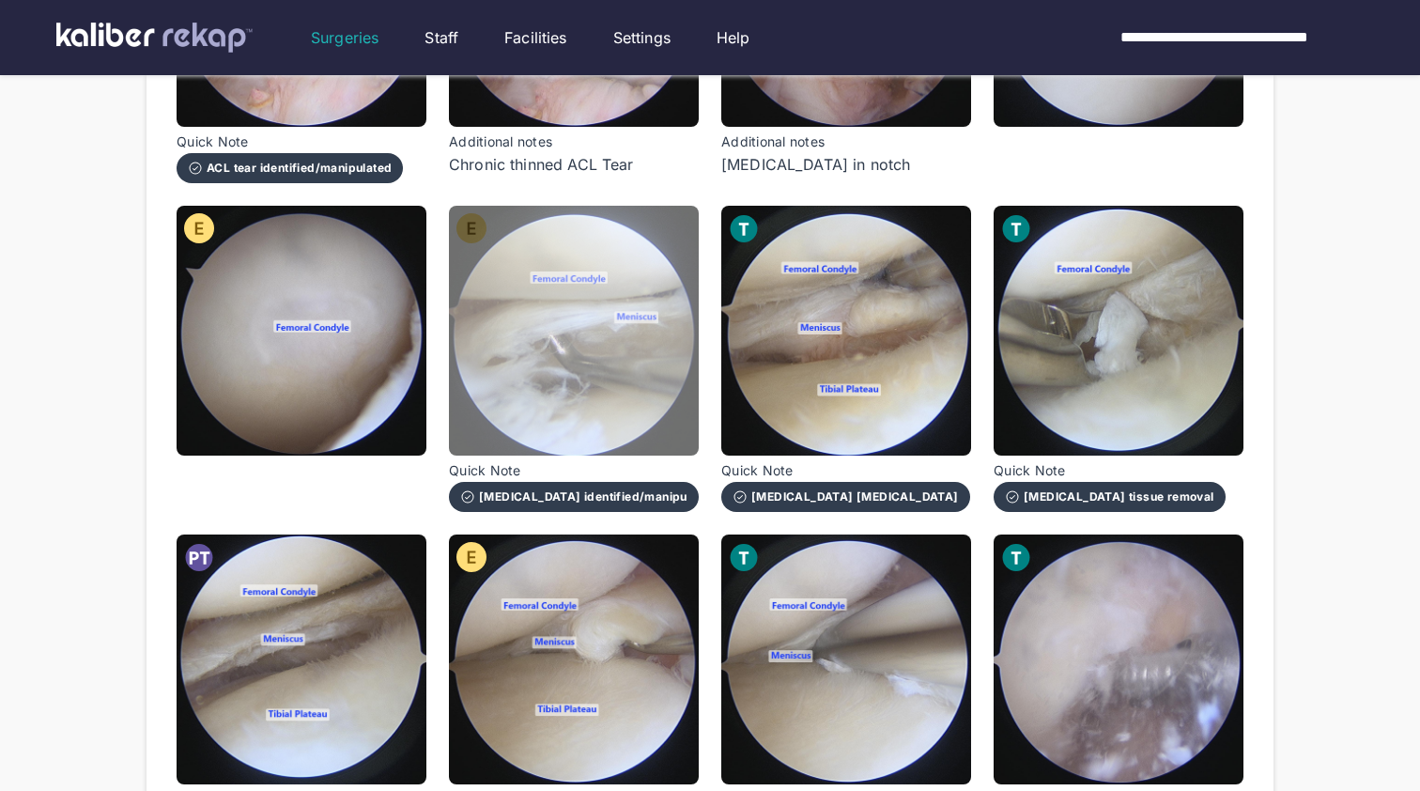
click at [520, 357] on img at bounding box center [574, 331] width 250 height 250
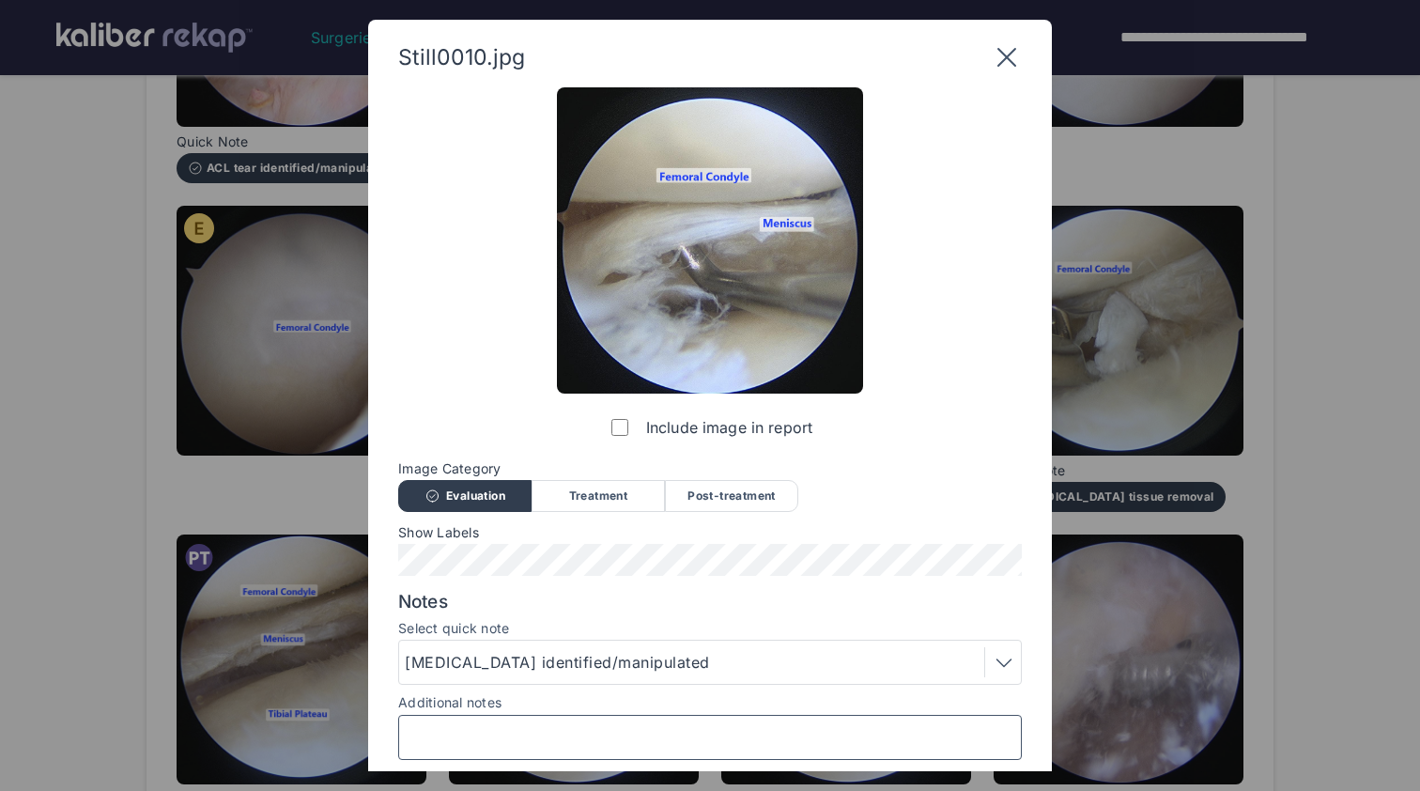
click at [589, 734] on input "Additional notes" at bounding box center [710, 737] width 607 height 24
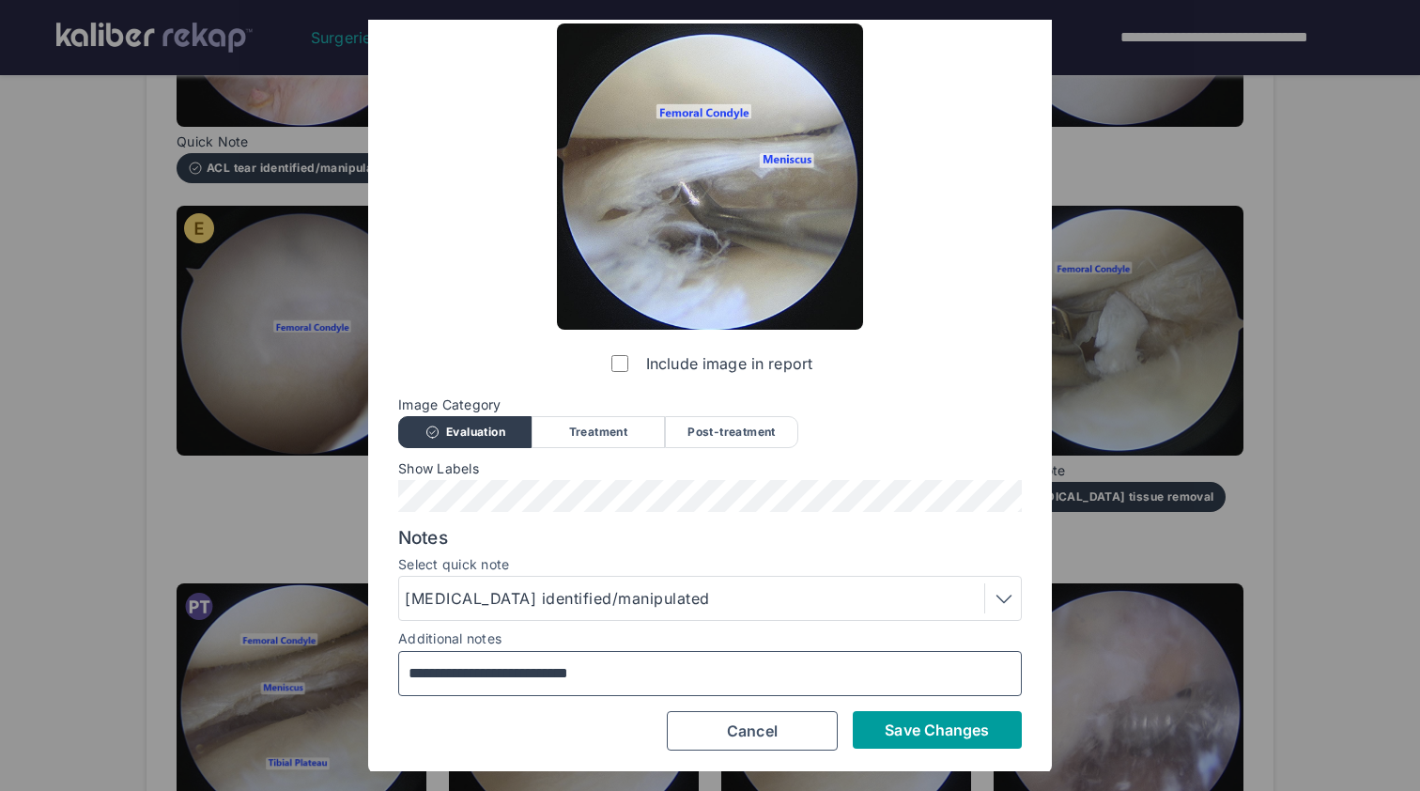
type input "**********"
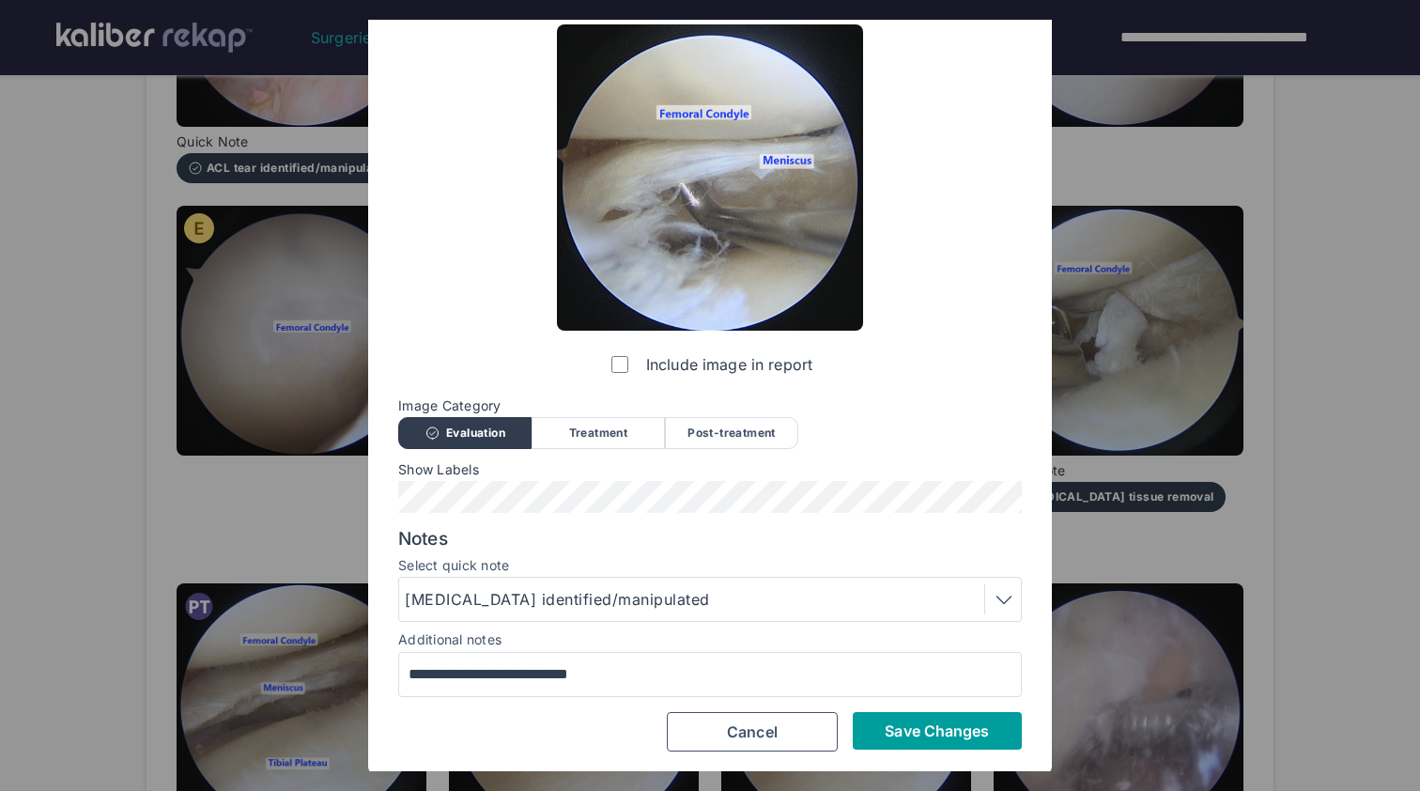
click at [920, 721] on span "Save Changes" at bounding box center [937, 730] width 104 height 19
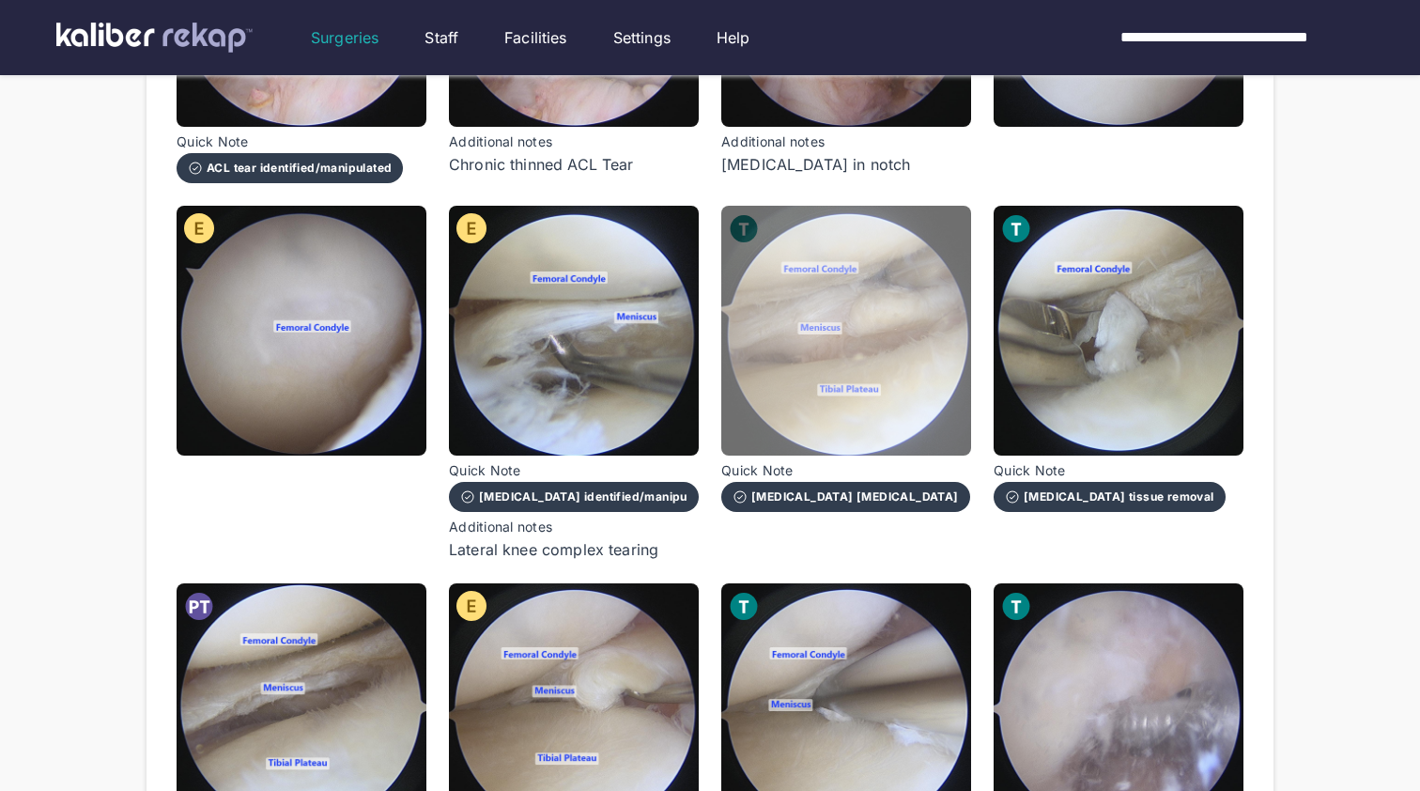
click at [896, 370] on img at bounding box center [846, 331] width 250 height 250
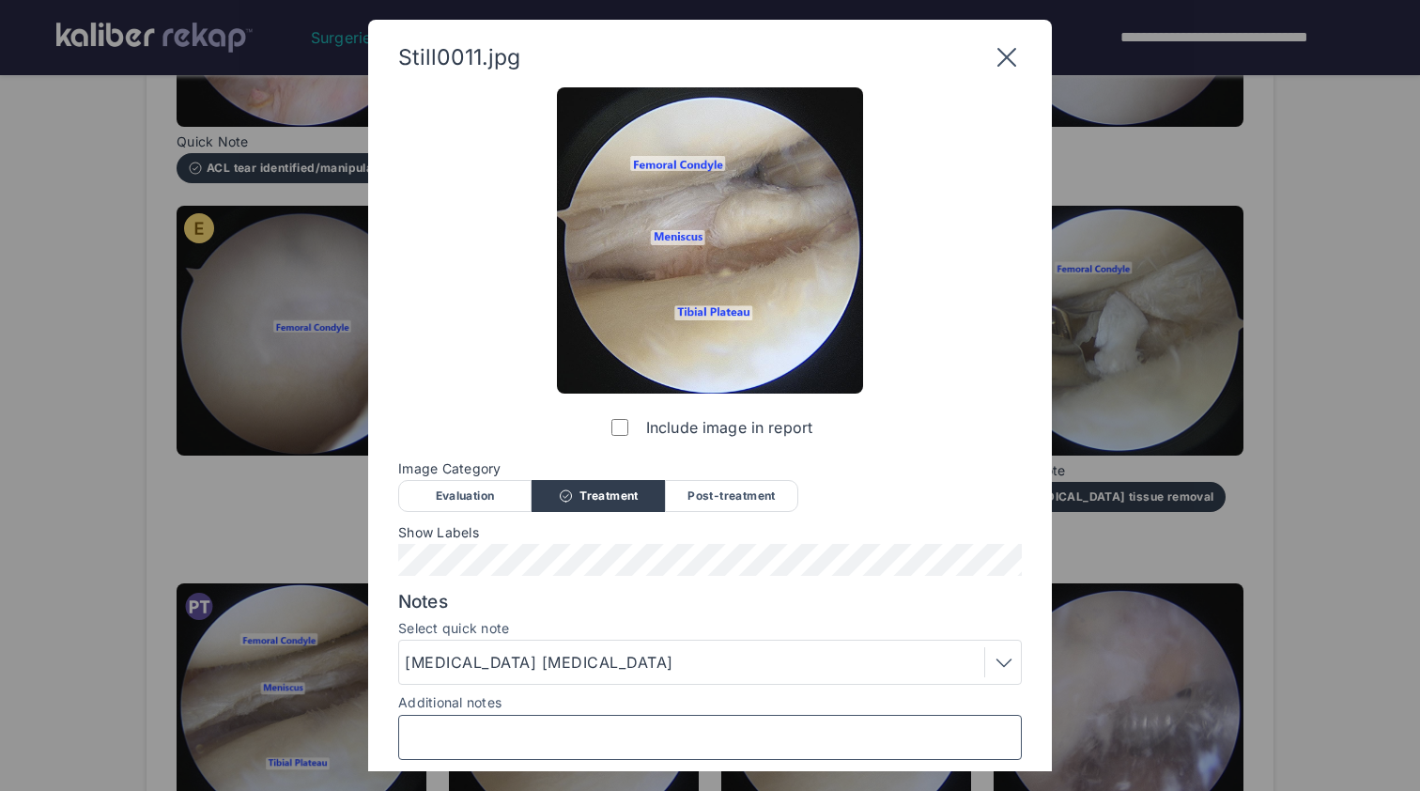
click at [668, 732] on input "Additional notes" at bounding box center [710, 737] width 607 height 24
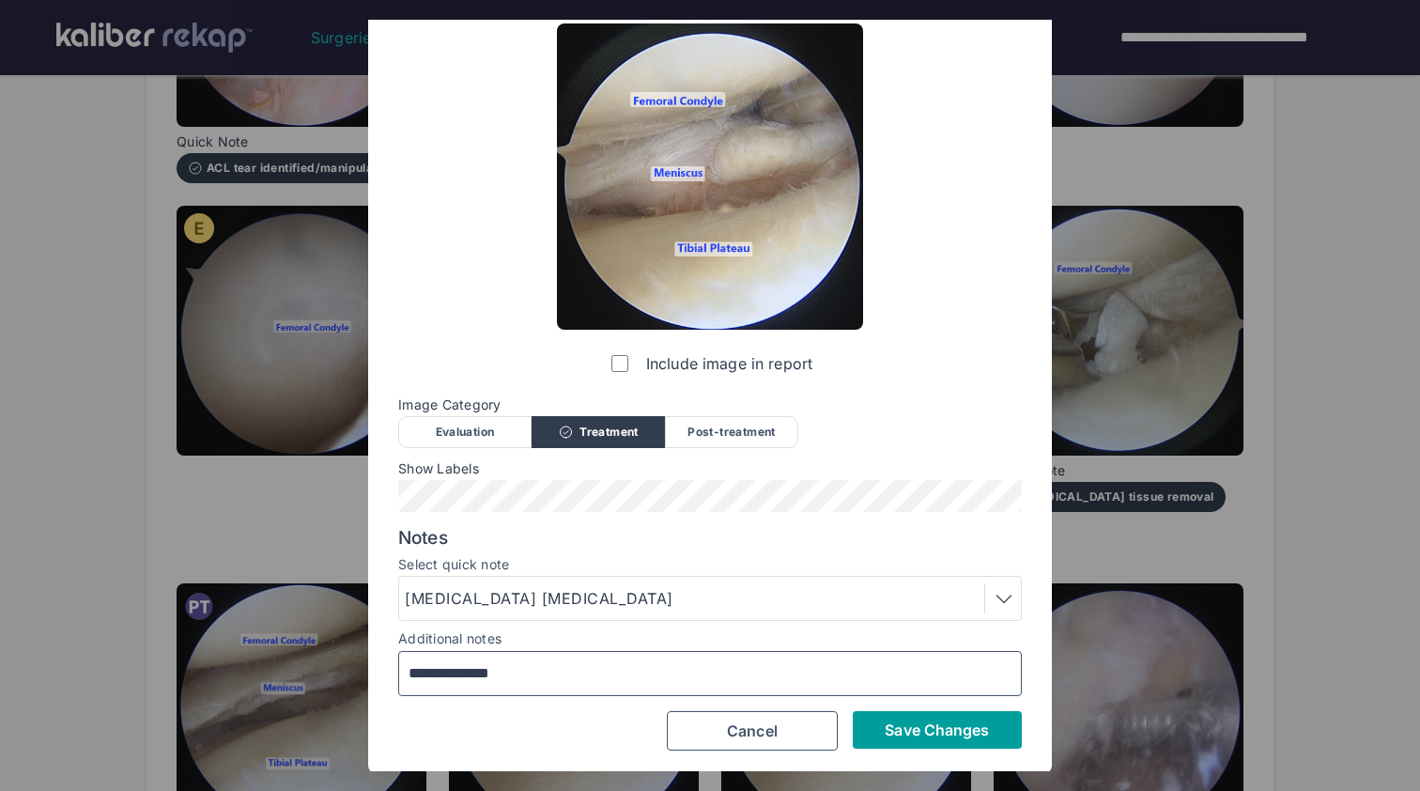
type input "**********"
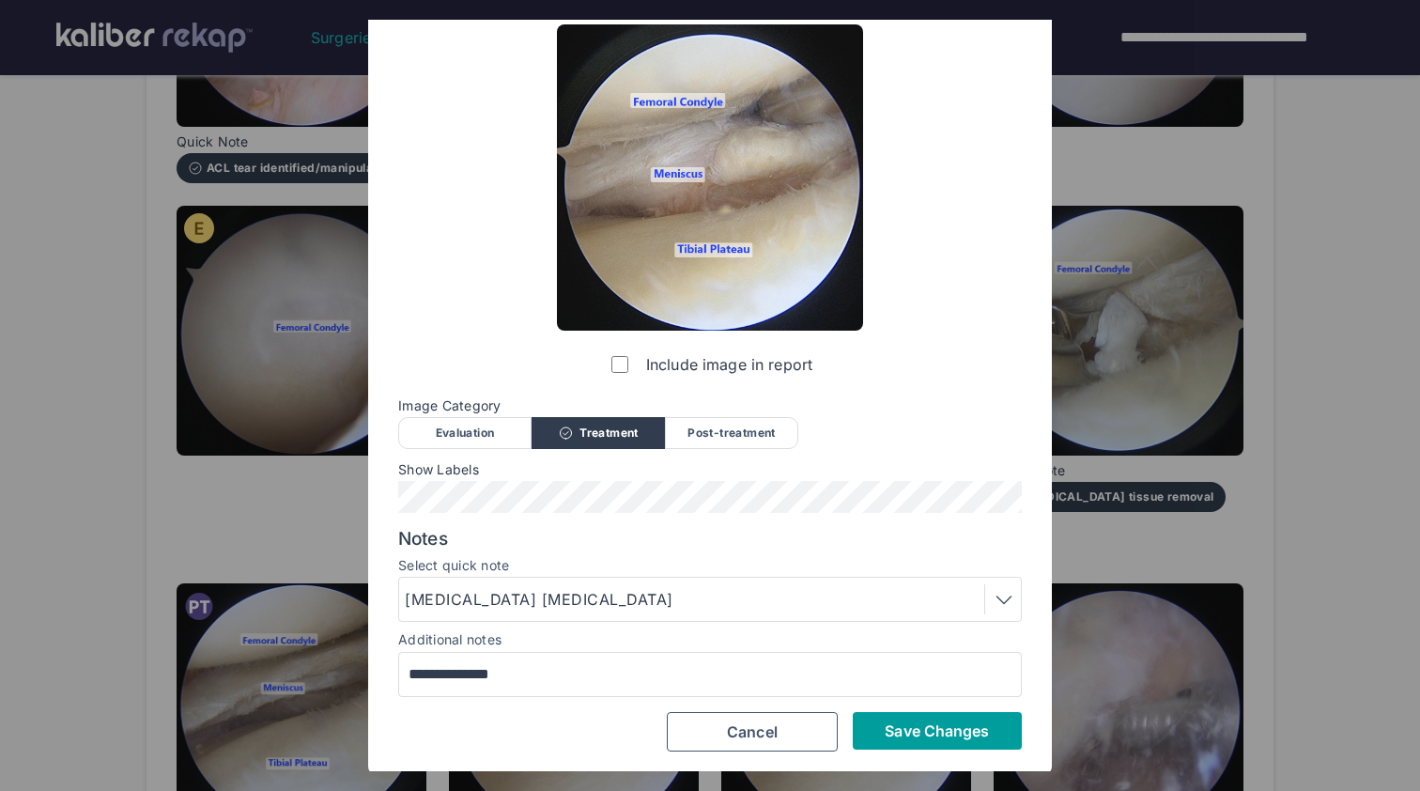
click at [930, 732] on span "Save Changes" at bounding box center [937, 730] width 104 height 19
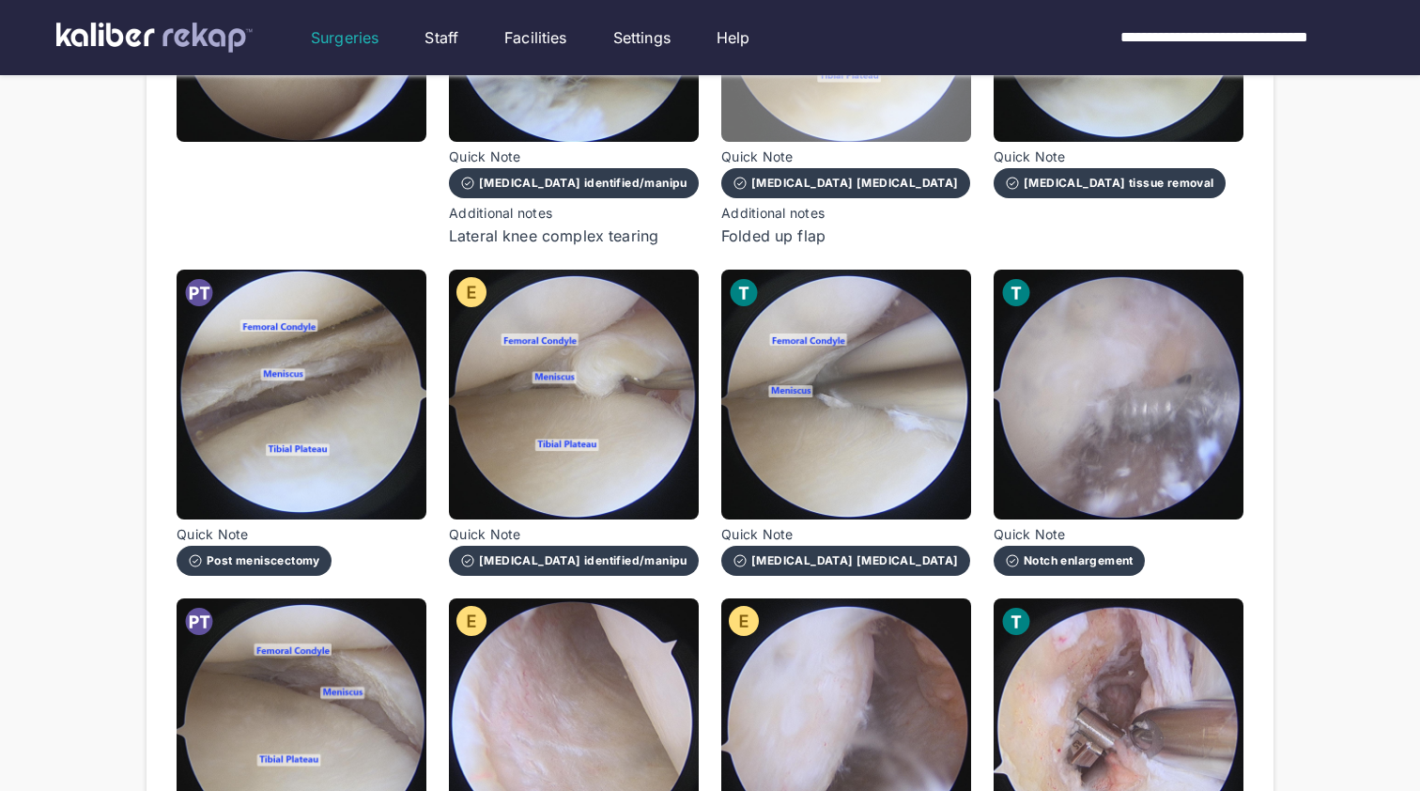
scroll to position [1195, 0]
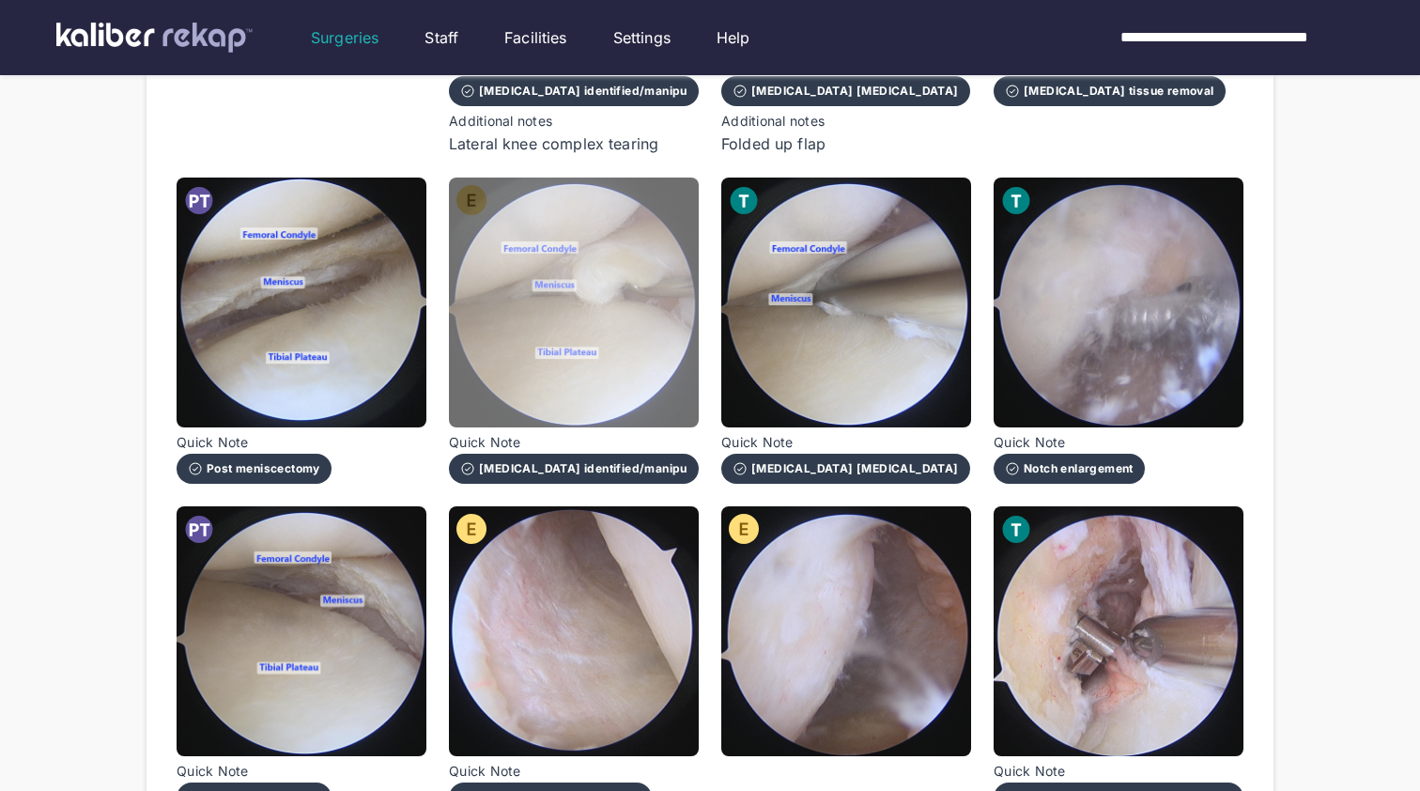
click at [652, 375] on img at bounding box center [574, 303] width 250 height 250
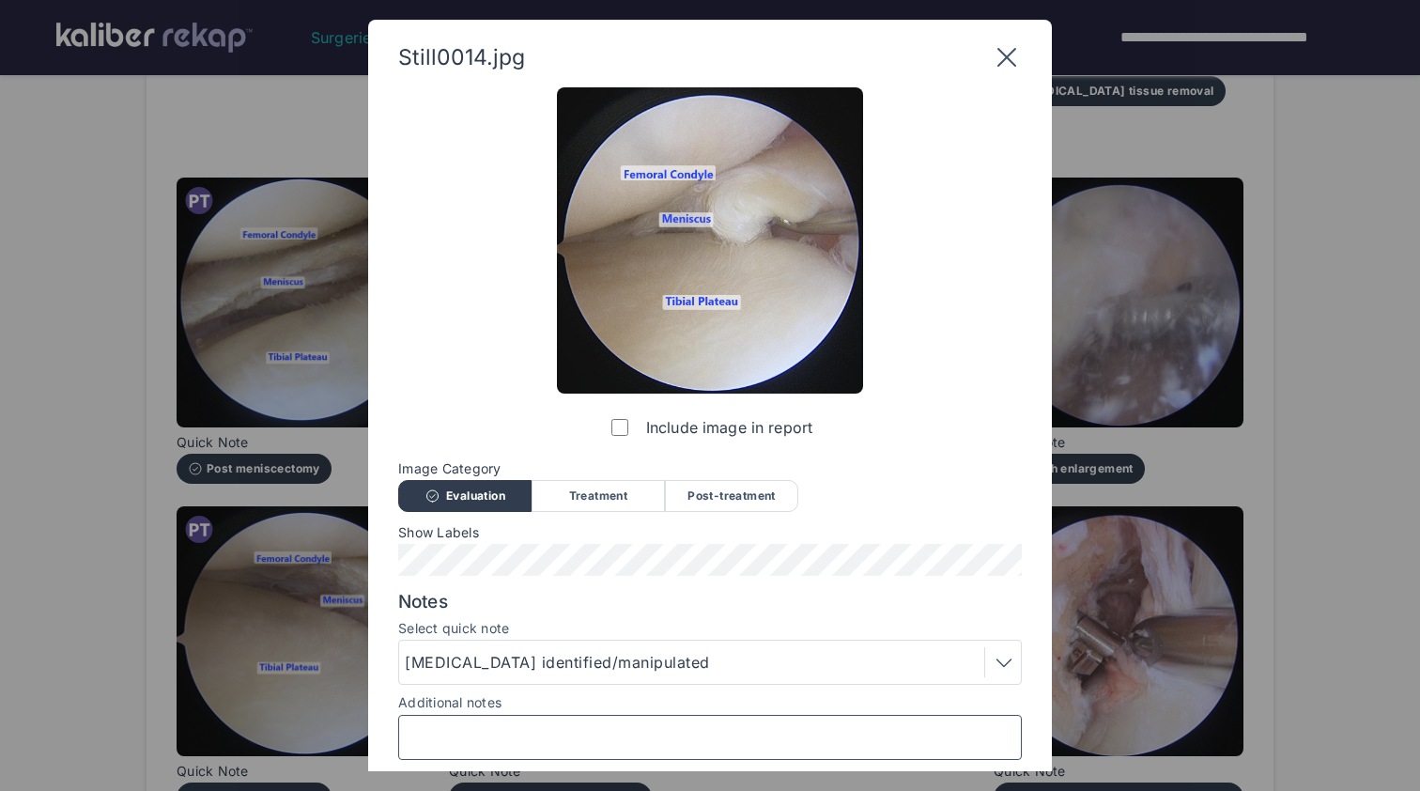
click at [604, 732] on input "Additional notes" at bounding box center [710, 737] width 607 height 24
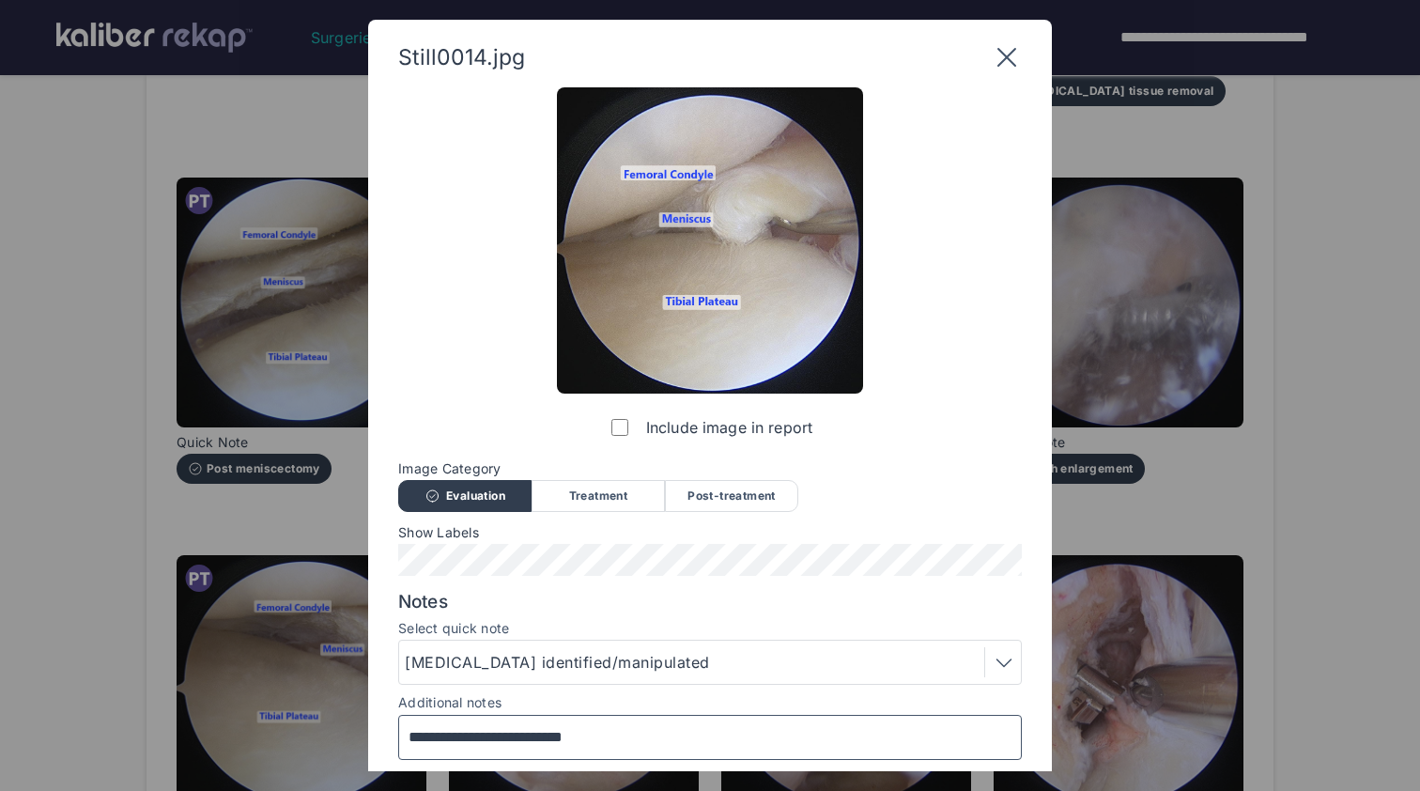
scroll to position [52, 0]
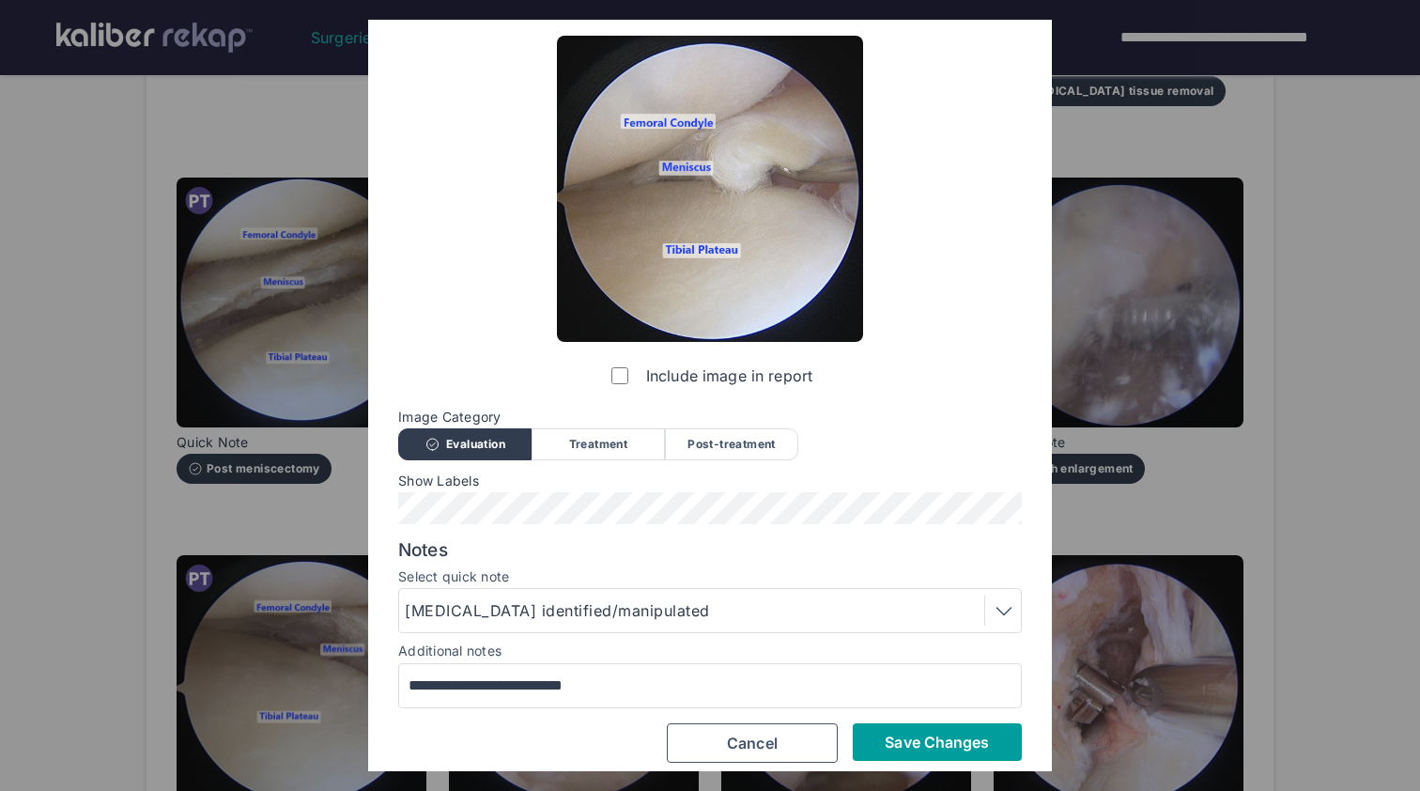
click at [918, 738] on span "Save Changes" at bounding box center [937, 742] width 104 height 19
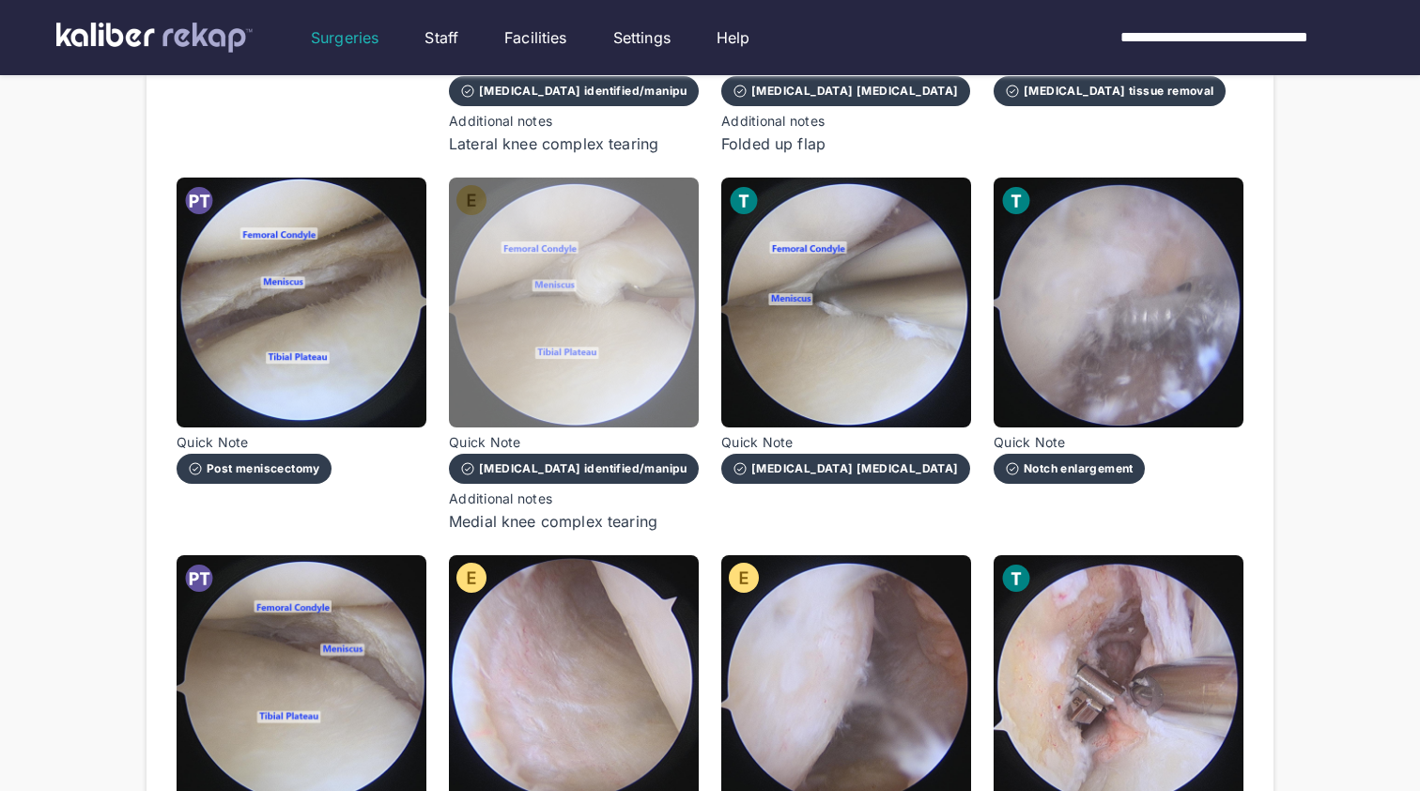
click at [622, 348] on img at bounding box center [574, 303] width 250 height 250
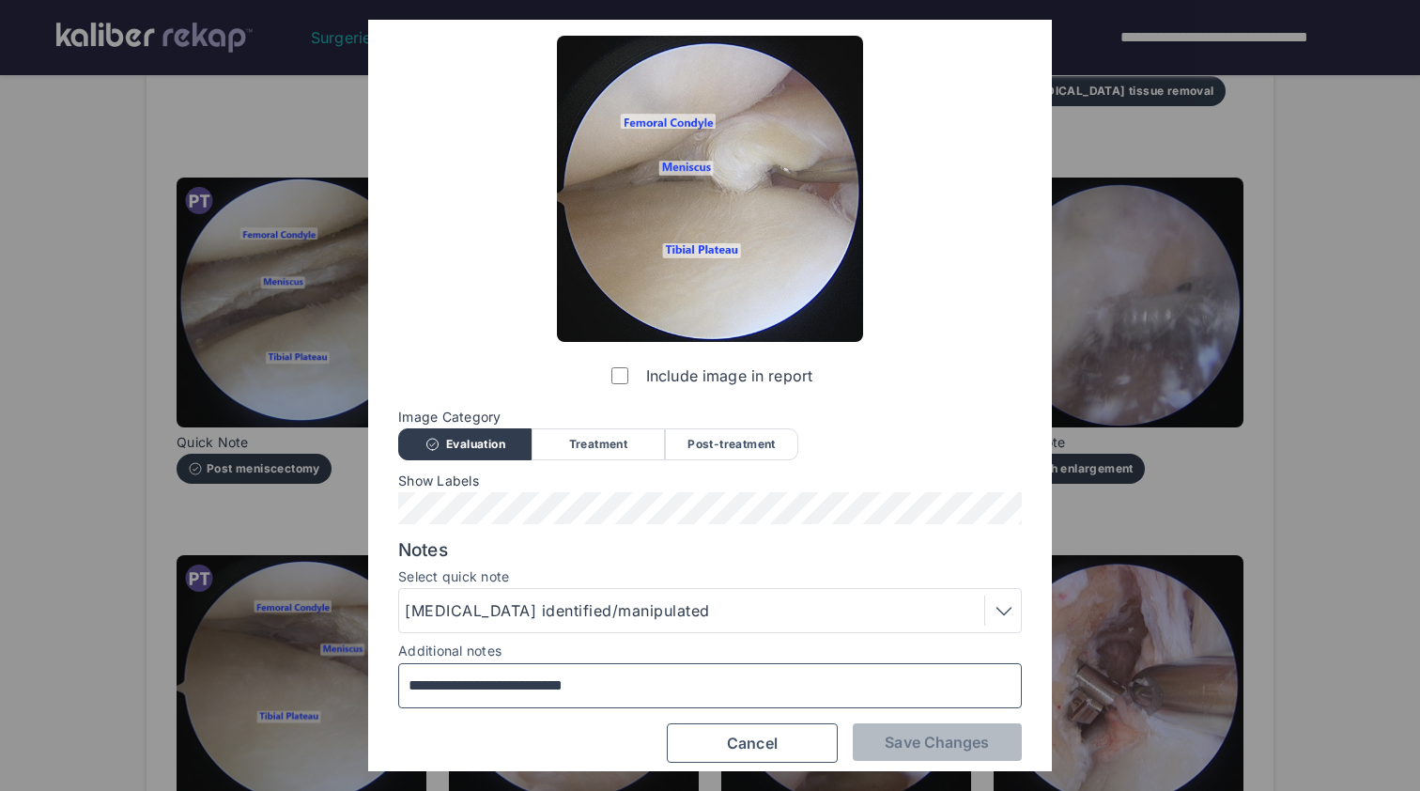
click at [765, 685] on input "**********" at bounding box center [710, 685] width 607 height 24
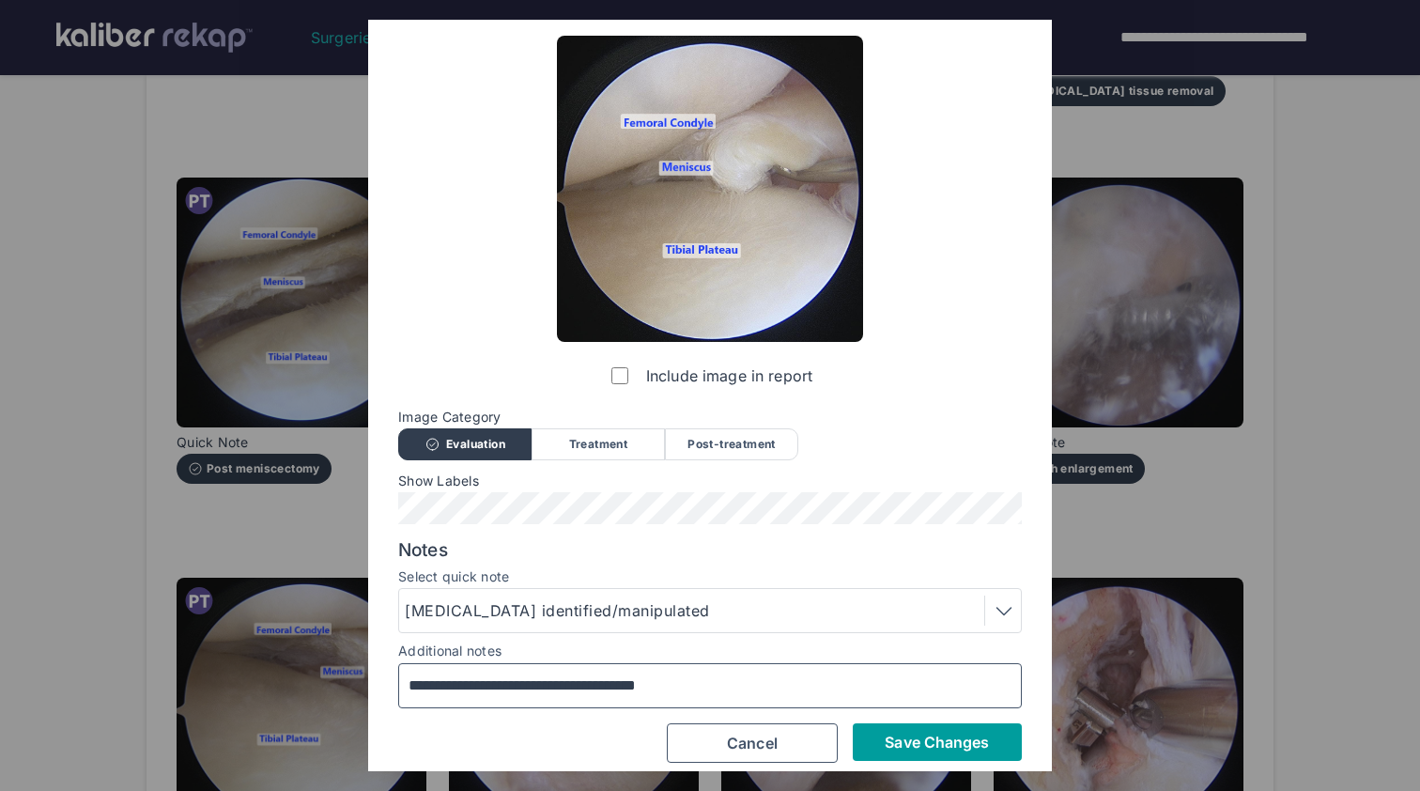
type input "**********"
click at [997, 742] on button "Save Changes" at bounding box center [937, 742] width 169 height 38
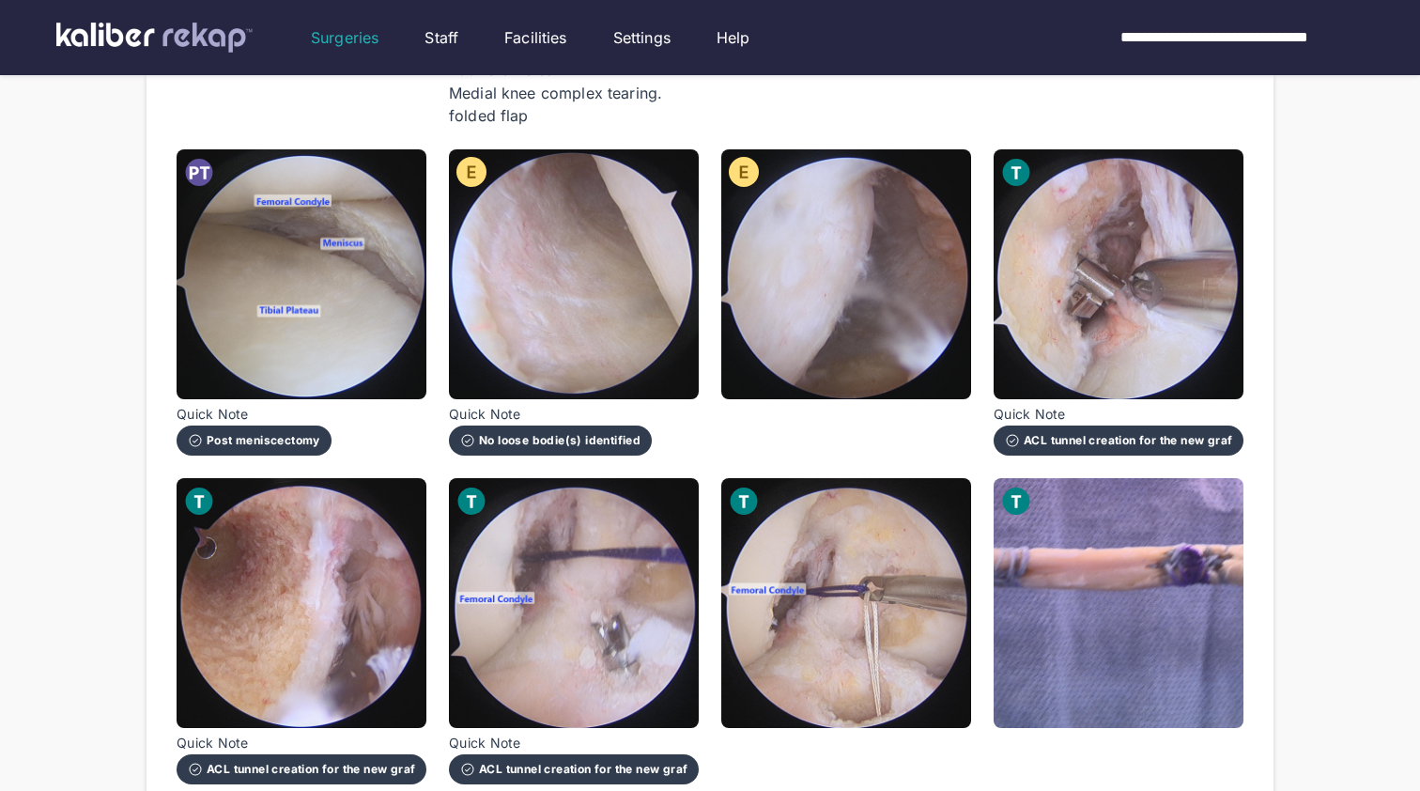
scroll to position [1613, 0]
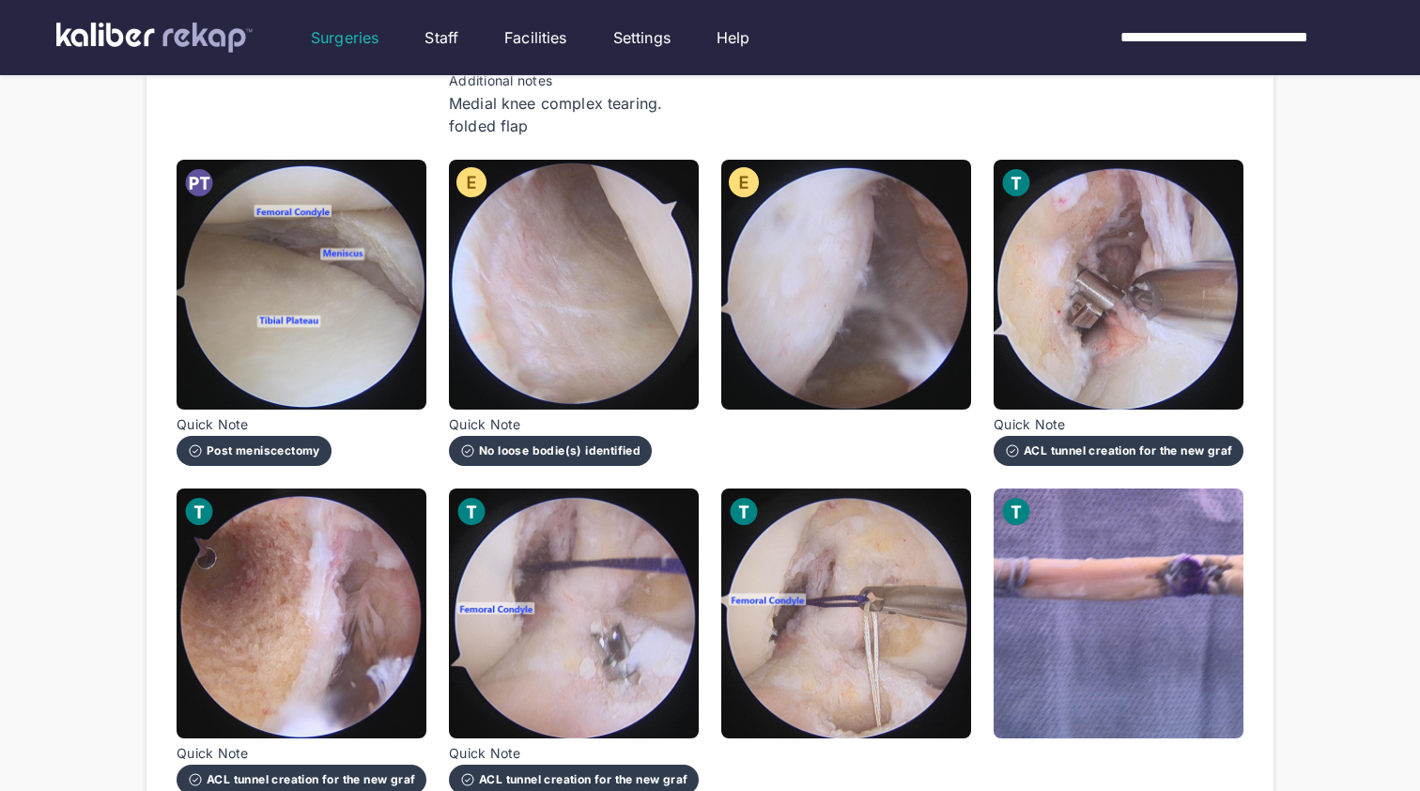
click at [567, 436] on div "No loose bodie(s) identified" at bounding box center [550, 451] width 203 height 30
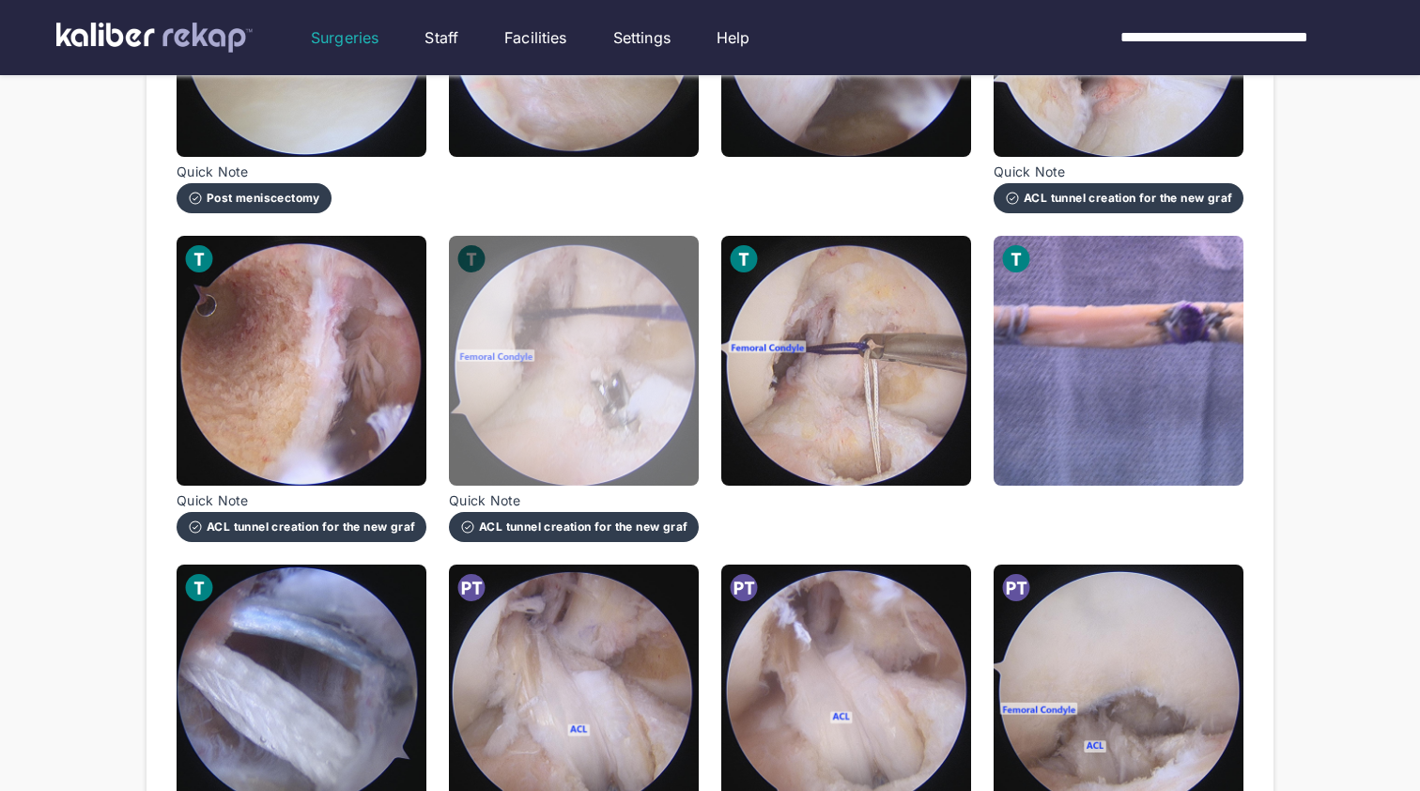
scroll to position [1891, 0]
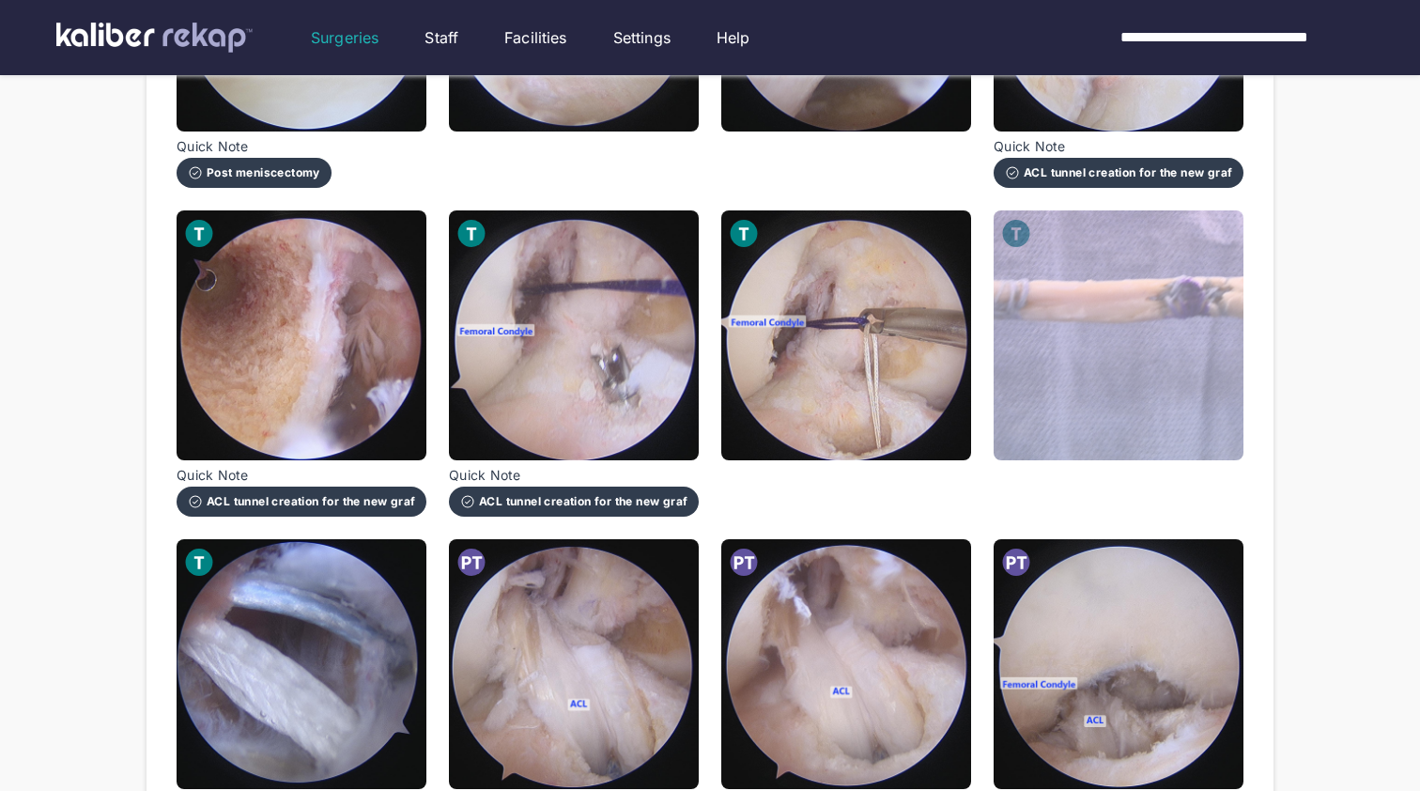
click at [1058, 347] on img at bounding box center [1119, 335] width 250 height 250
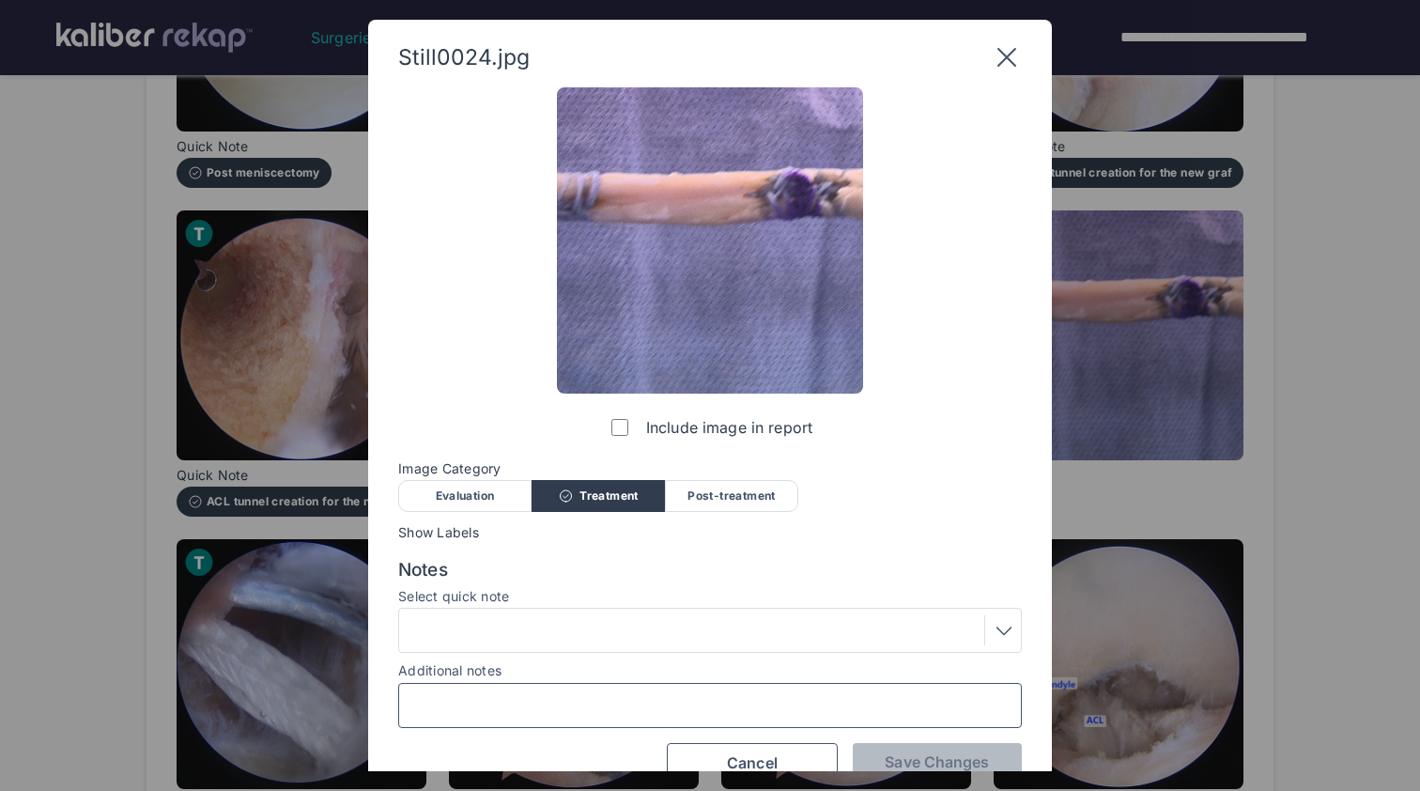
click at [620, 713] on input "Additional notes" at bounding box center [710, 705] width 607 height 24
type input "**********"
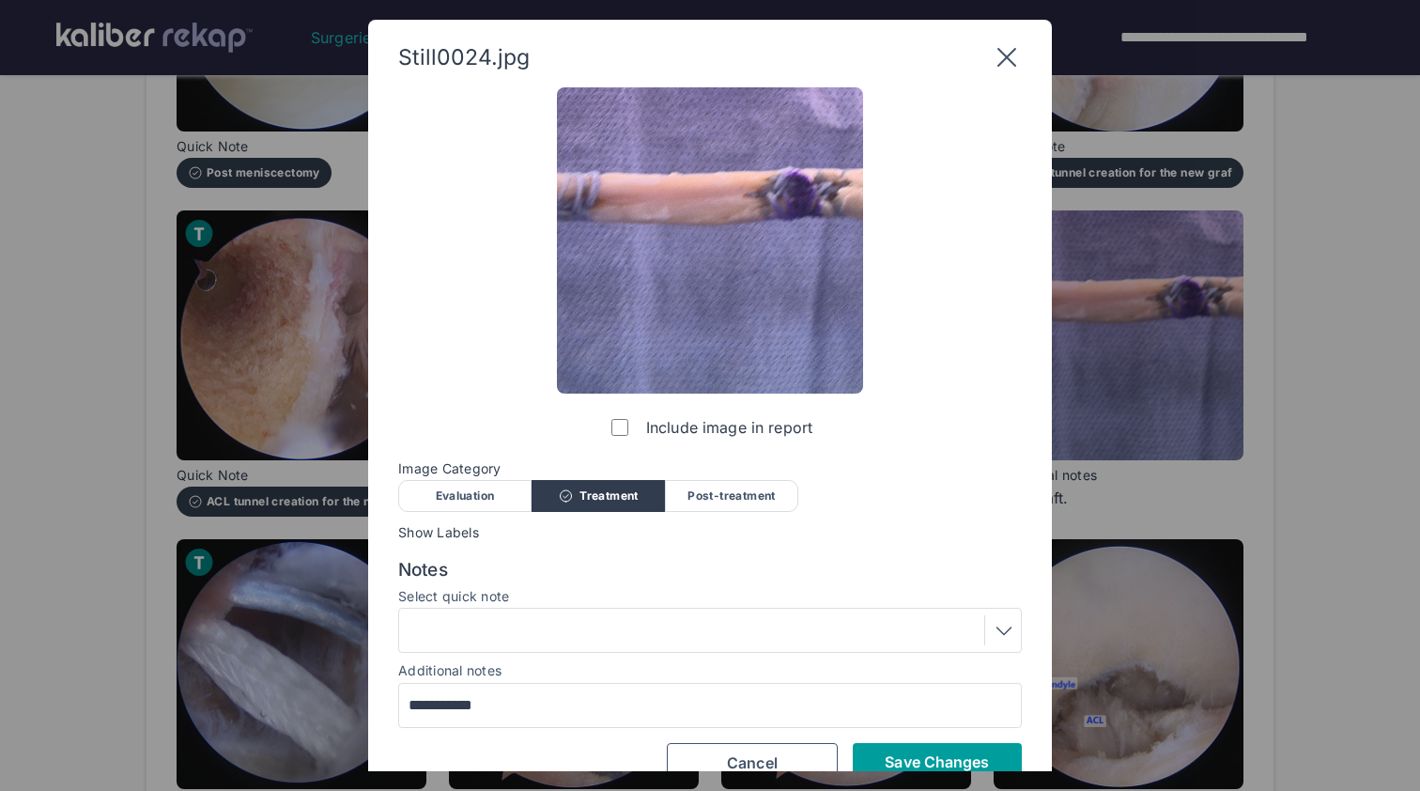
click at [964, 760] on span "Save Changes" at bounding box center [937, 761] width 104 height 19
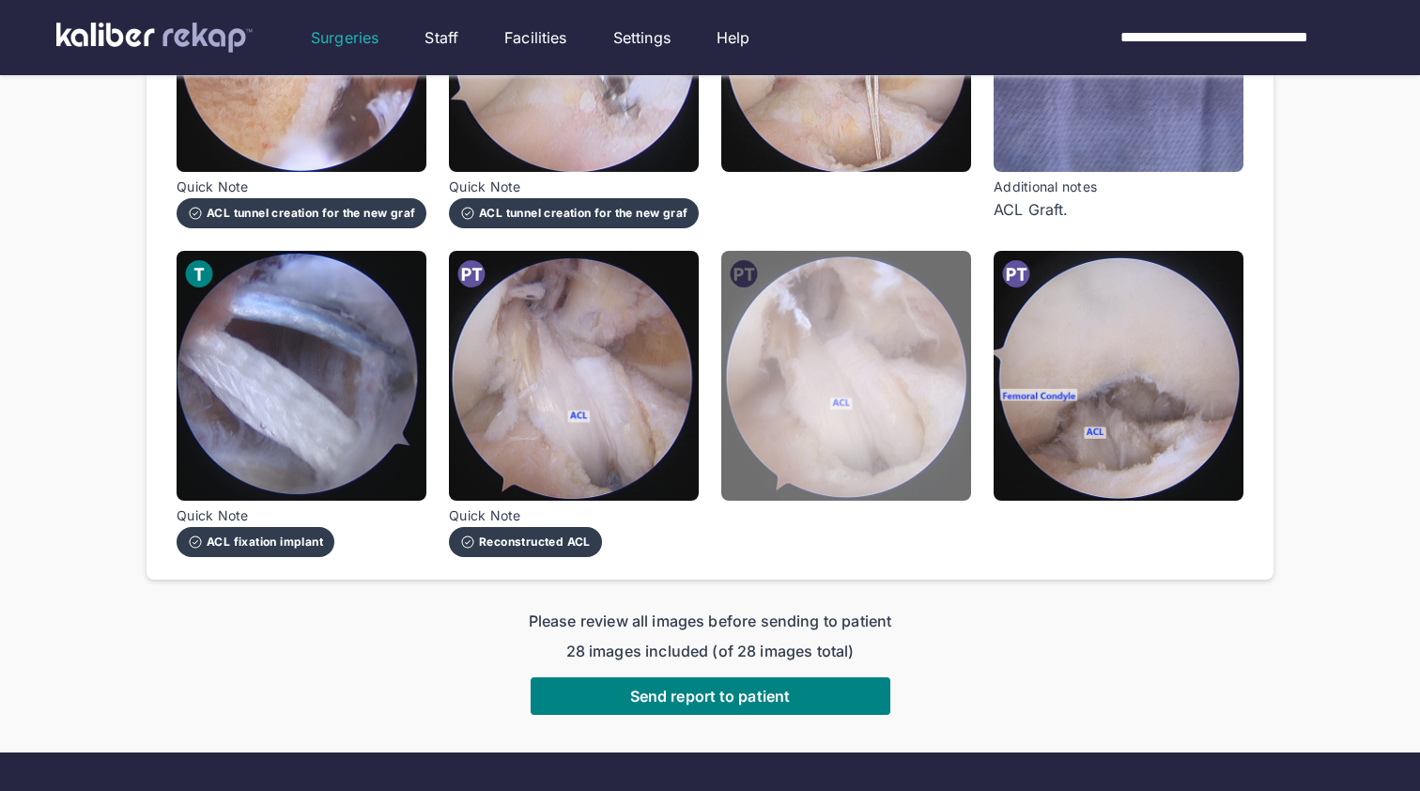
scroll to position [2283, 0]
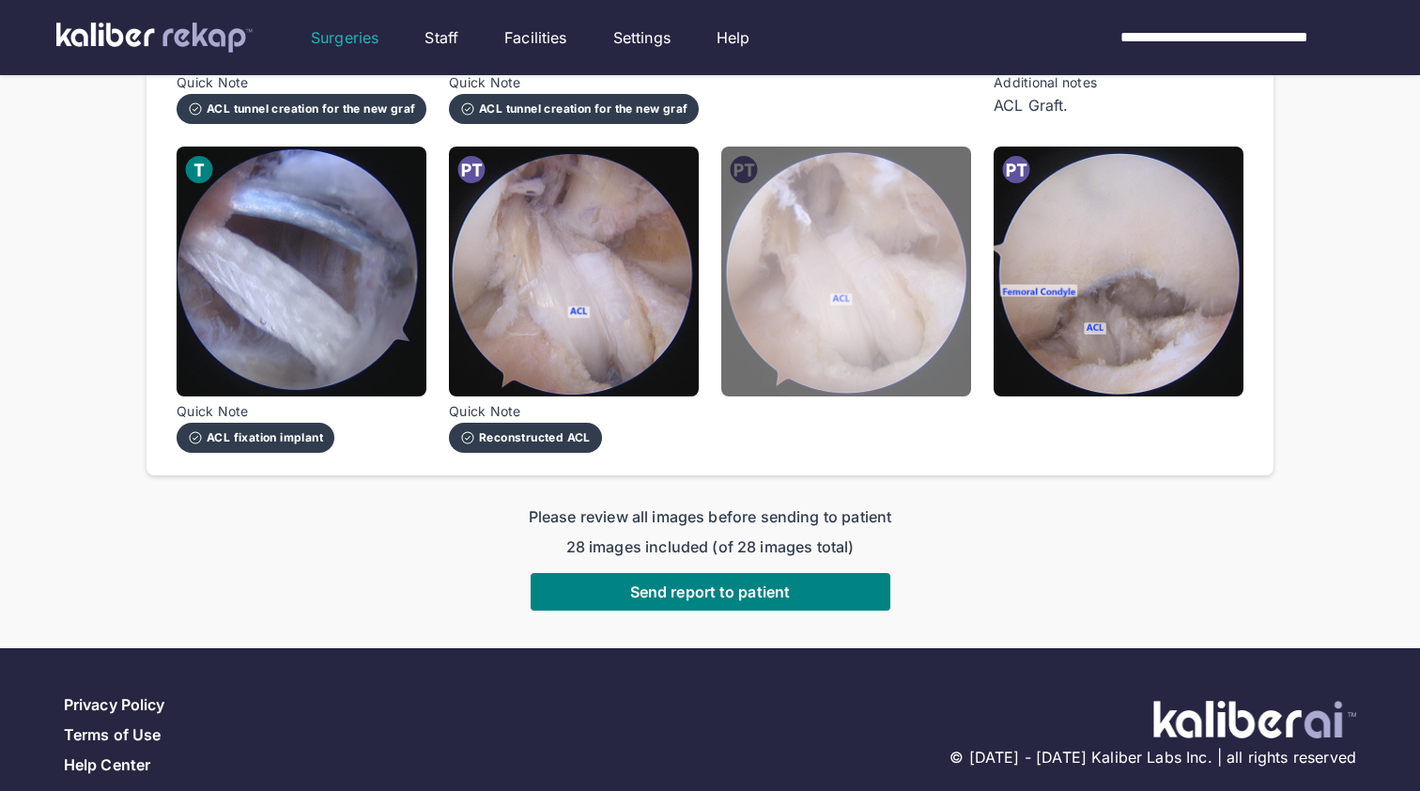
click at [884, 342] on img at bounding box center [846, 272] width 250 height 250
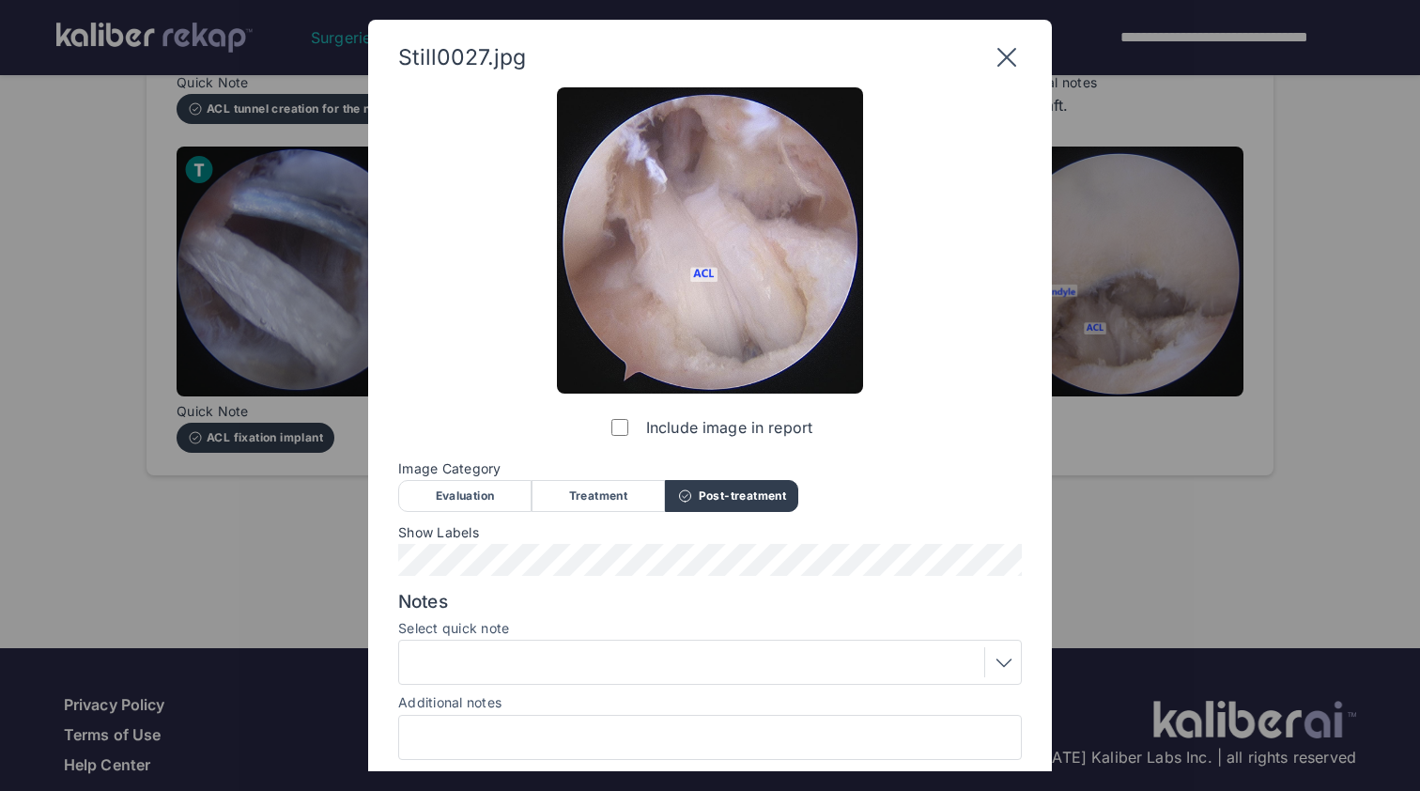
click at [609, 657] on div at bounding box center [710, 662] width 611 height 30
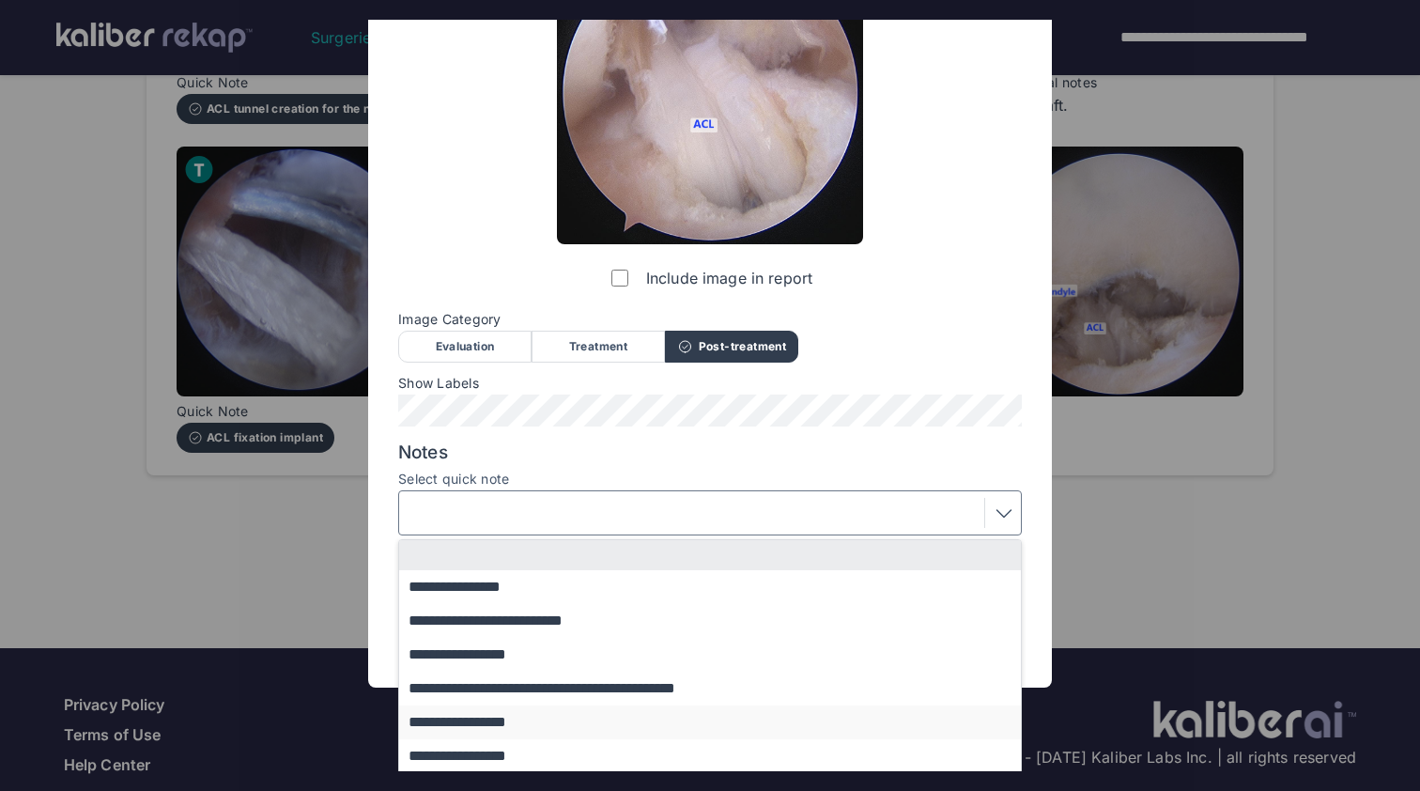
click at [620, 718] on button "**********" at bounding box center [719, 722] width 640 height 34
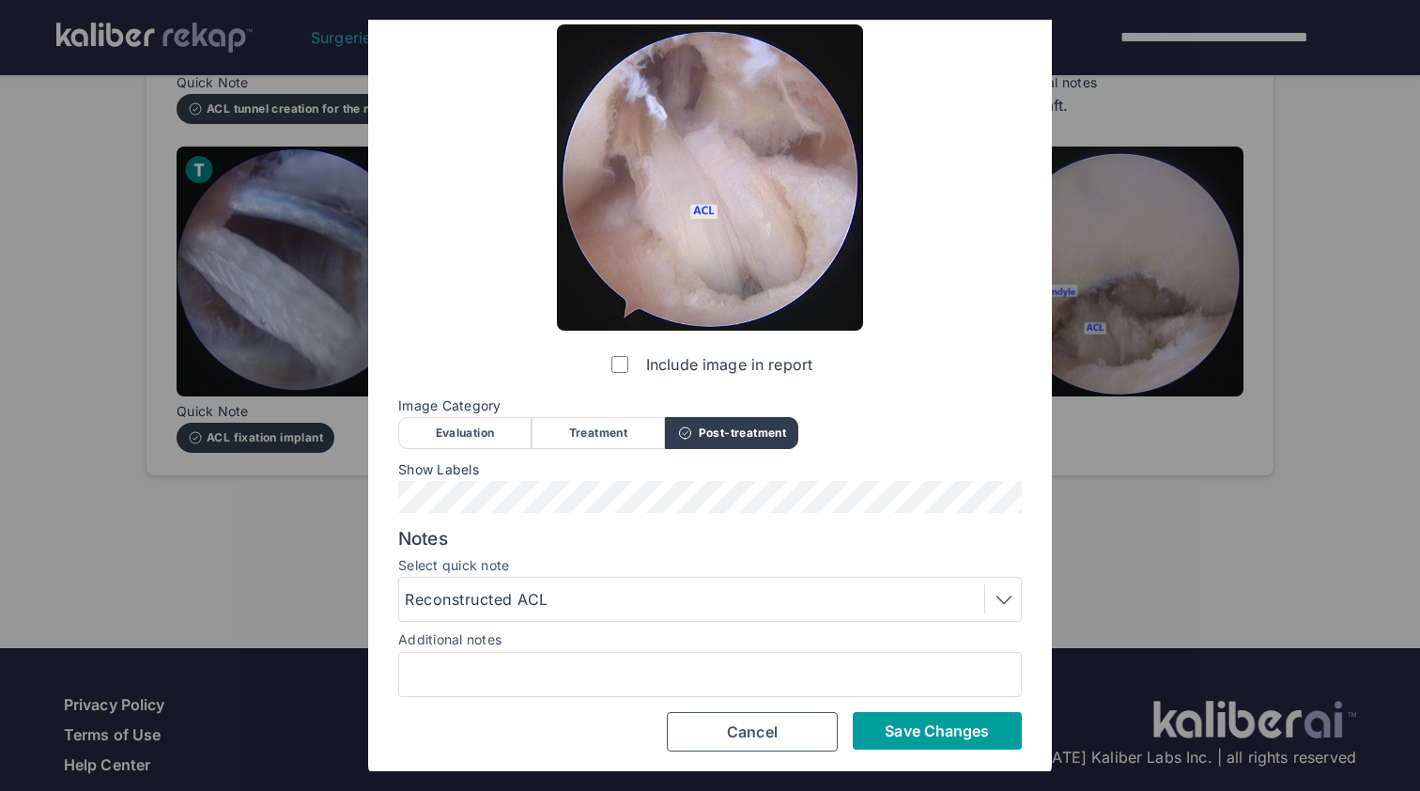
click at [935, 712] on button "Save Changes" at bounding box center [937, 731] width 169 height 38
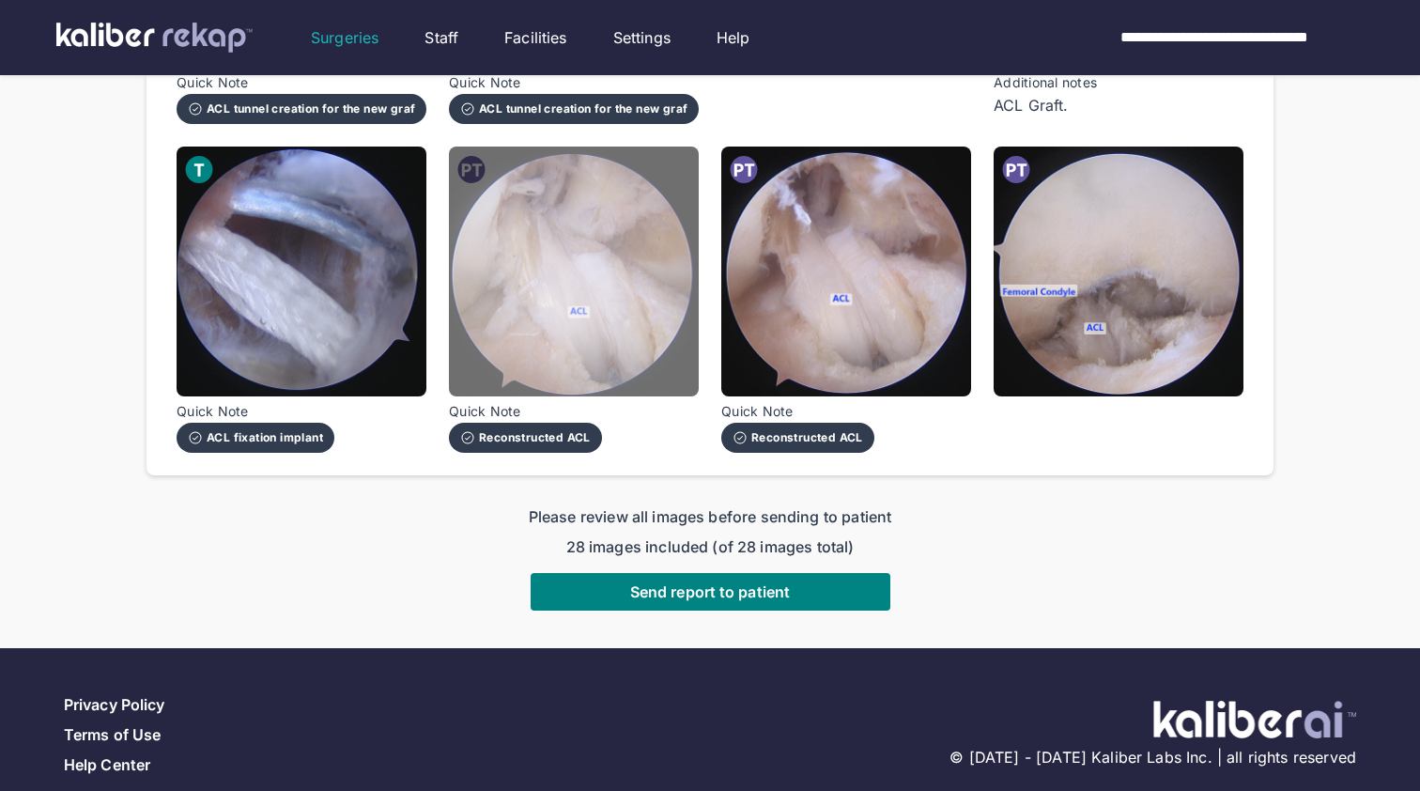
click at [592, 309] on img at bounding box center [574, 272] width 250 height 250
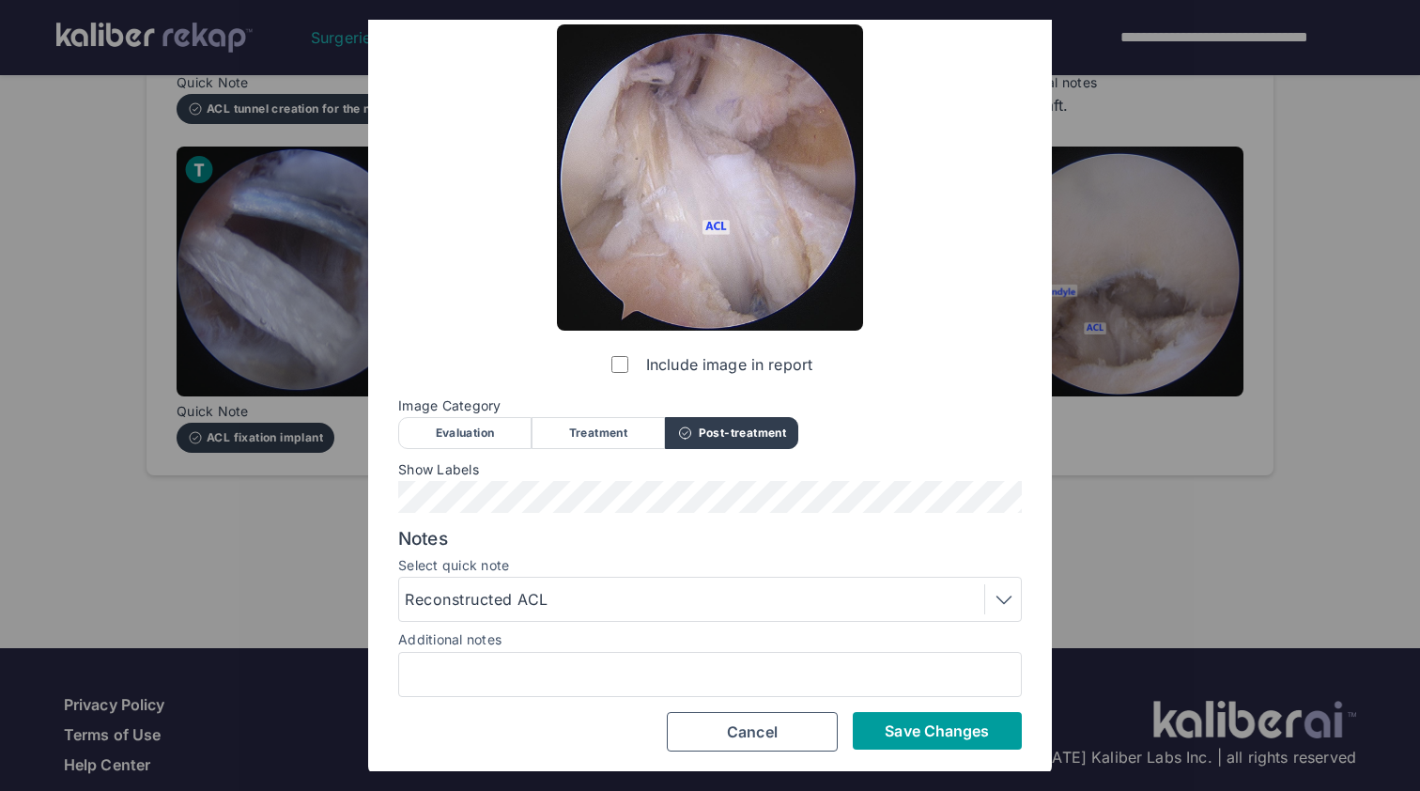
click at [951, 717] on button "Save Changes" at bounding box center [937, 731] width 169 height 38
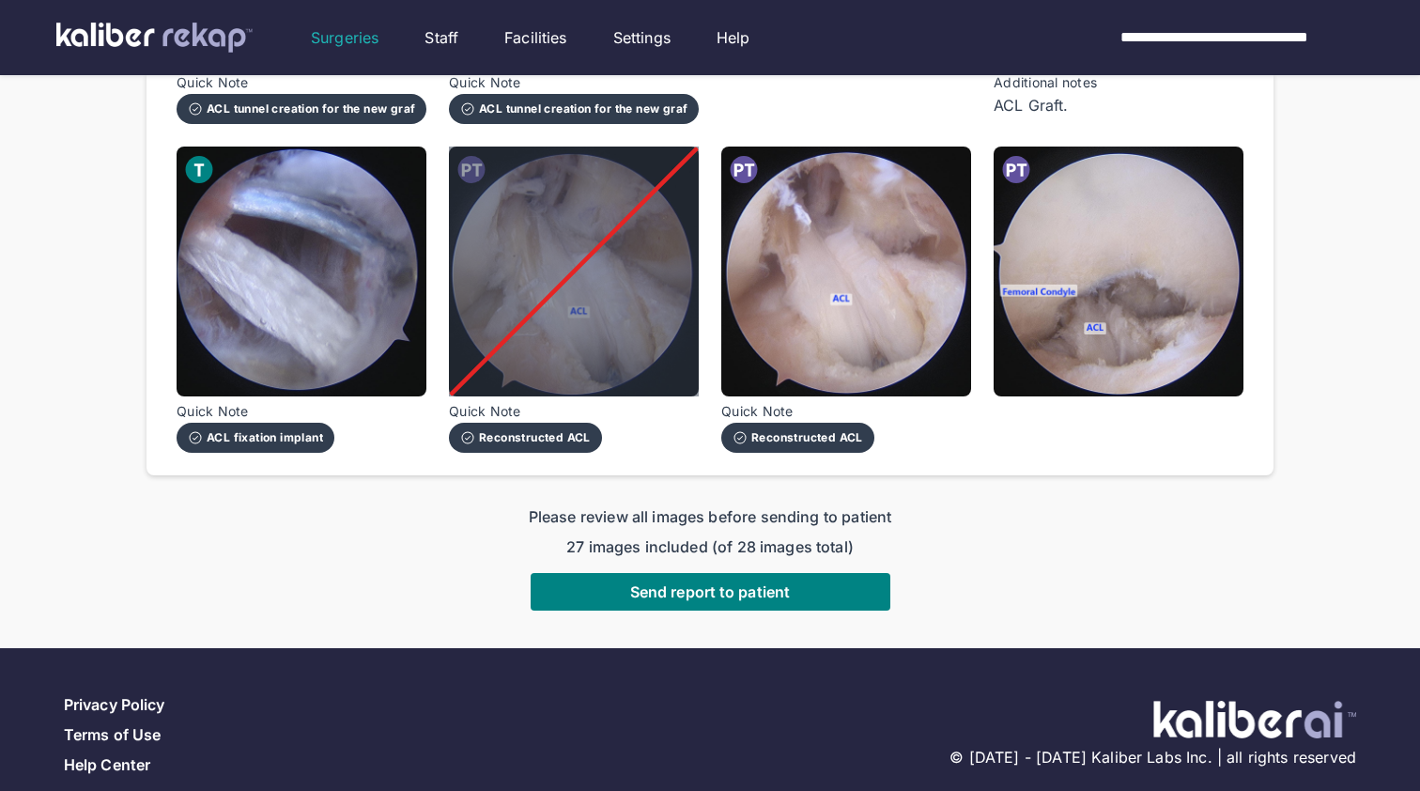
click at [537, 430] on div "Reconstructed ACL" at bounding box center [525, 437] width 131 height 15
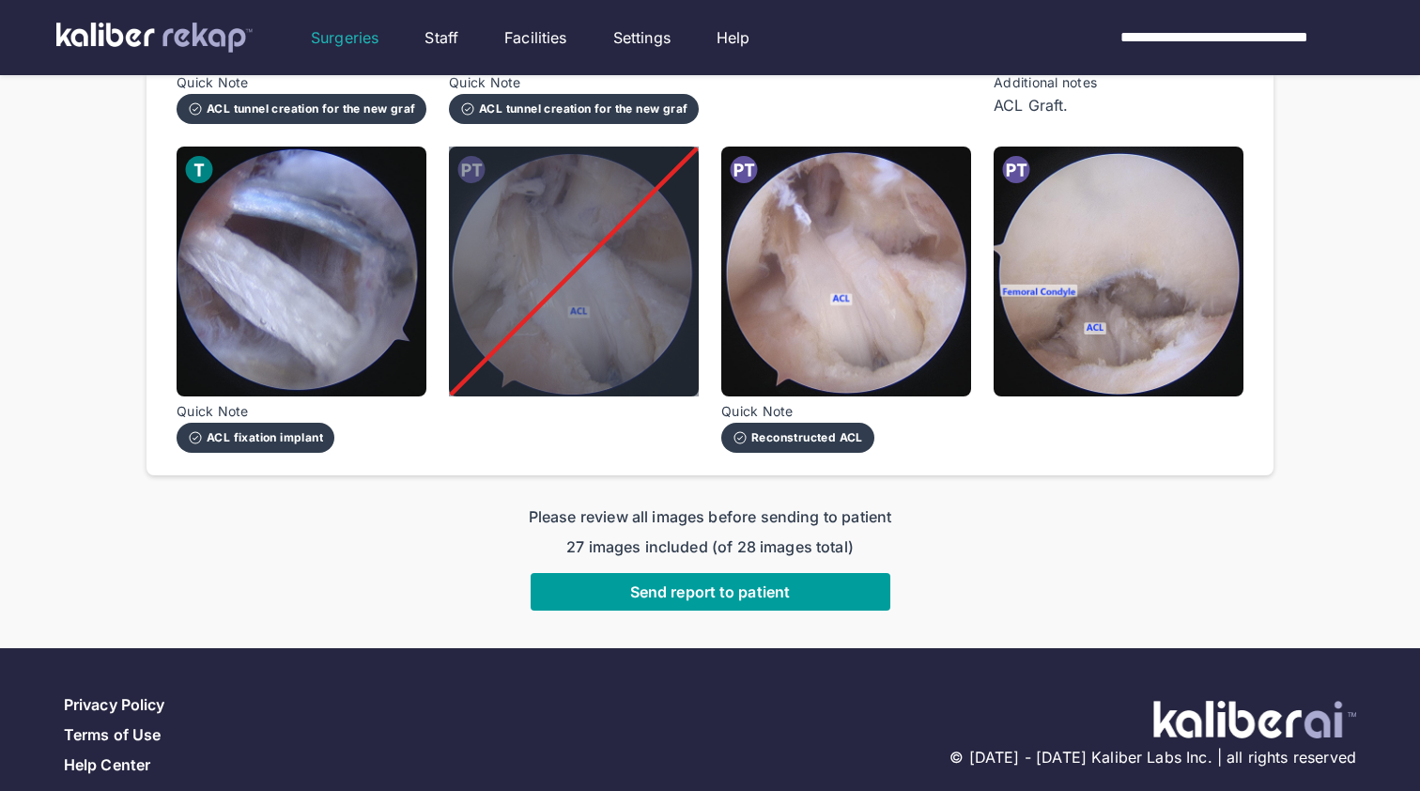
click at [754, 590] on span "Send report to patient" at bounding box center [710, 591] width 160 height 19
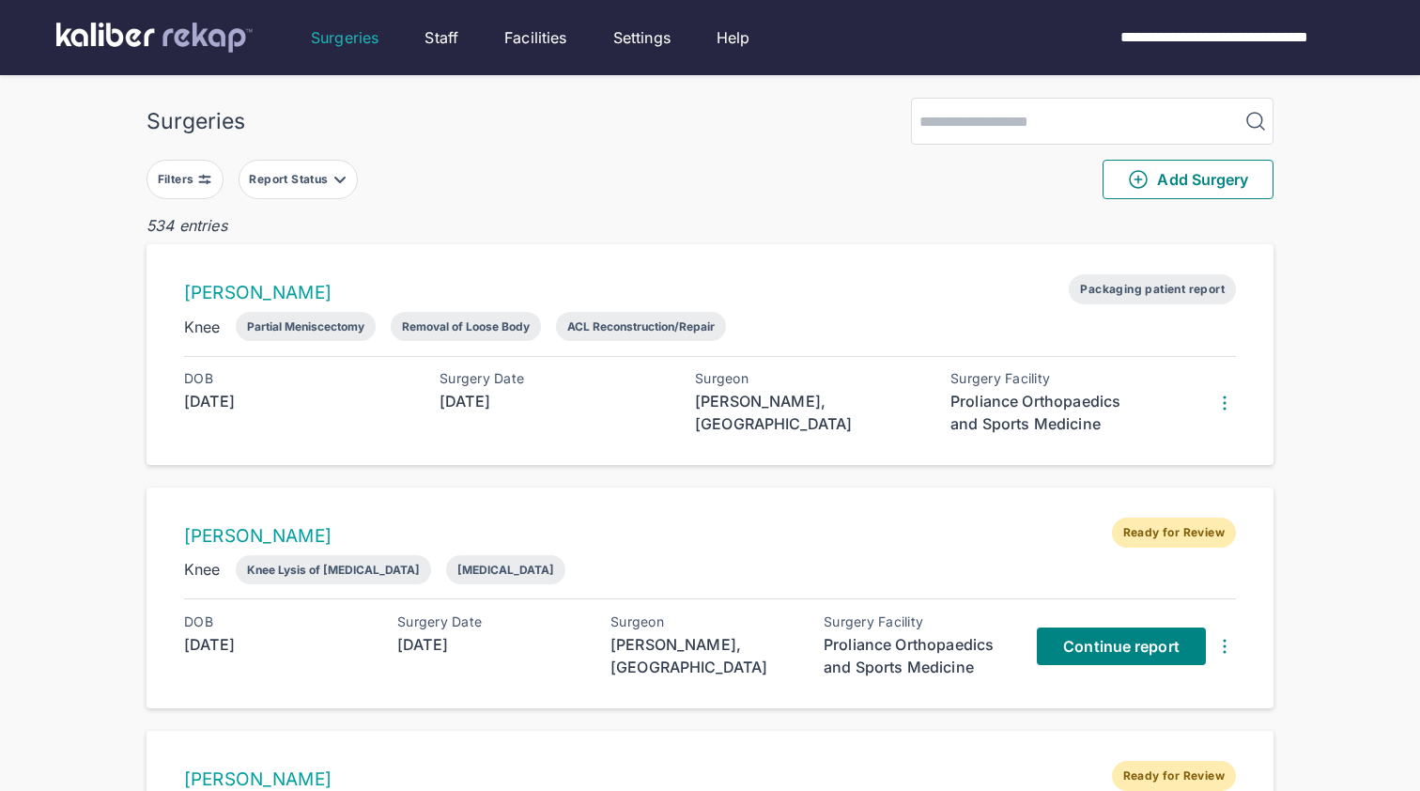
click at [326, 184] on div "Report Status" at bounding box center [290, 179] width 83 height 15
click at [340, 268] on label "Processing" at bounding box center [381, 260] width 255 height 19
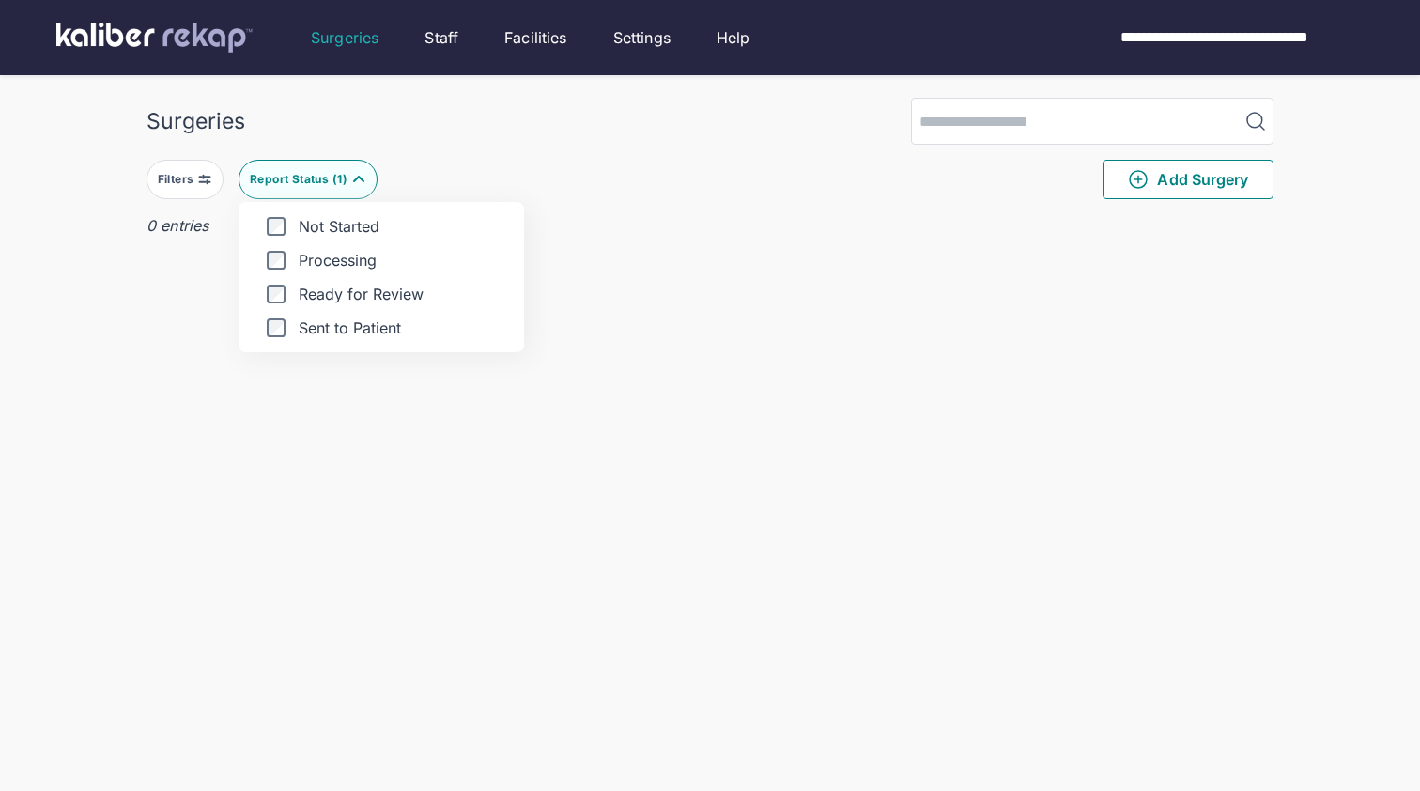
click at [322, 257] on label "Processing" at bounding box center [381, 260] width 255 height 19
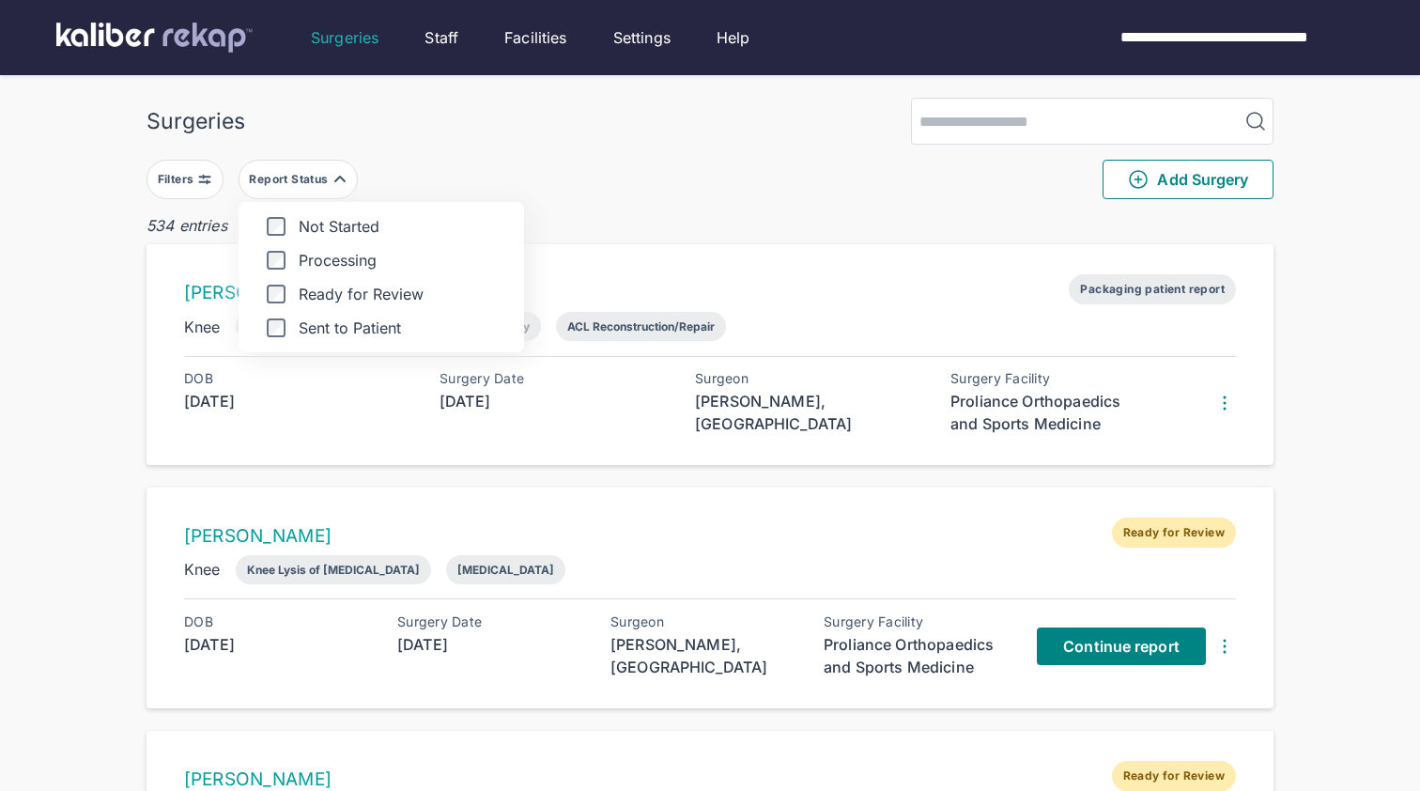
click at [361, 293] on label "Ready for Review" at bounding box center [381, 294] width 255 height 19
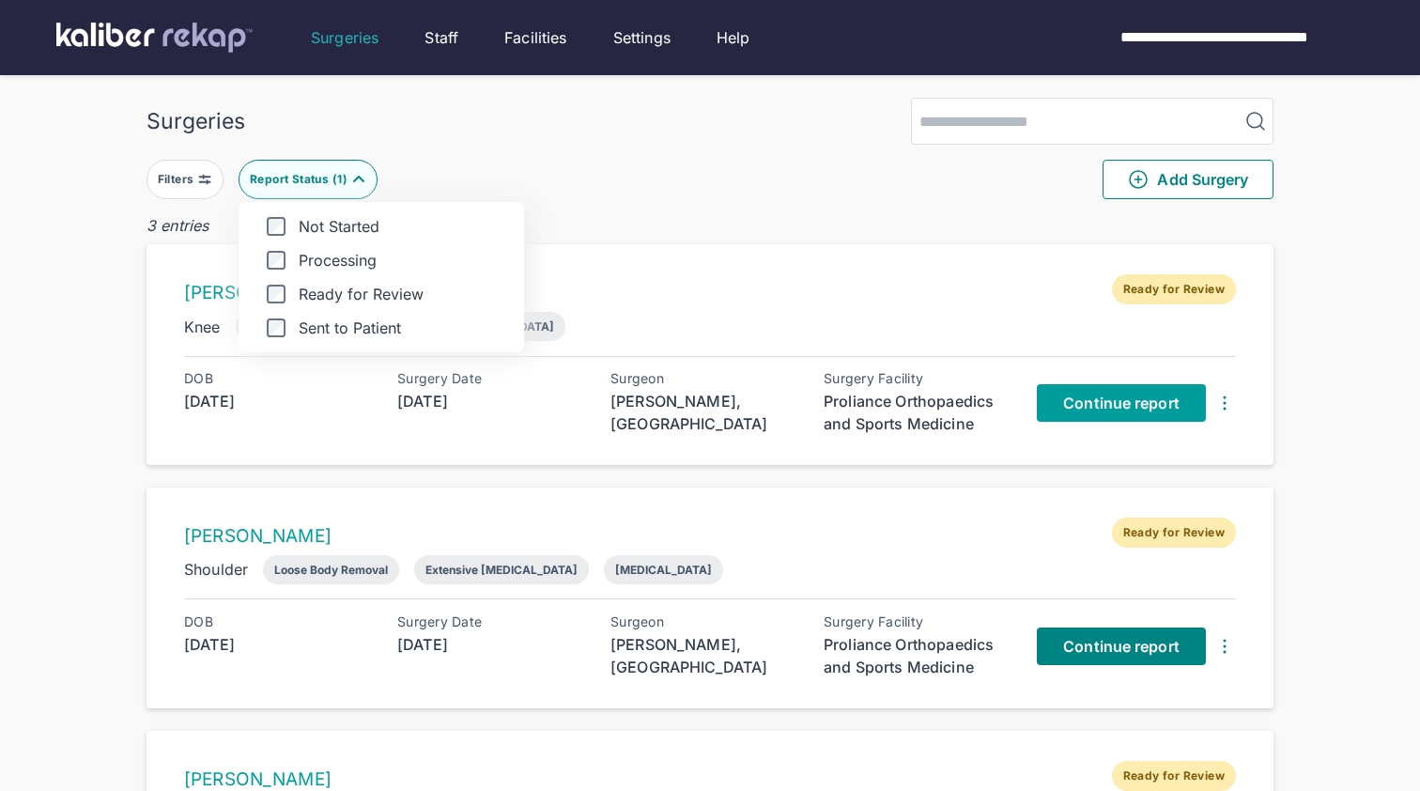
click at [1100, 399] on span "Continue report" at bounding box center [1121, 403] width 116 height 19
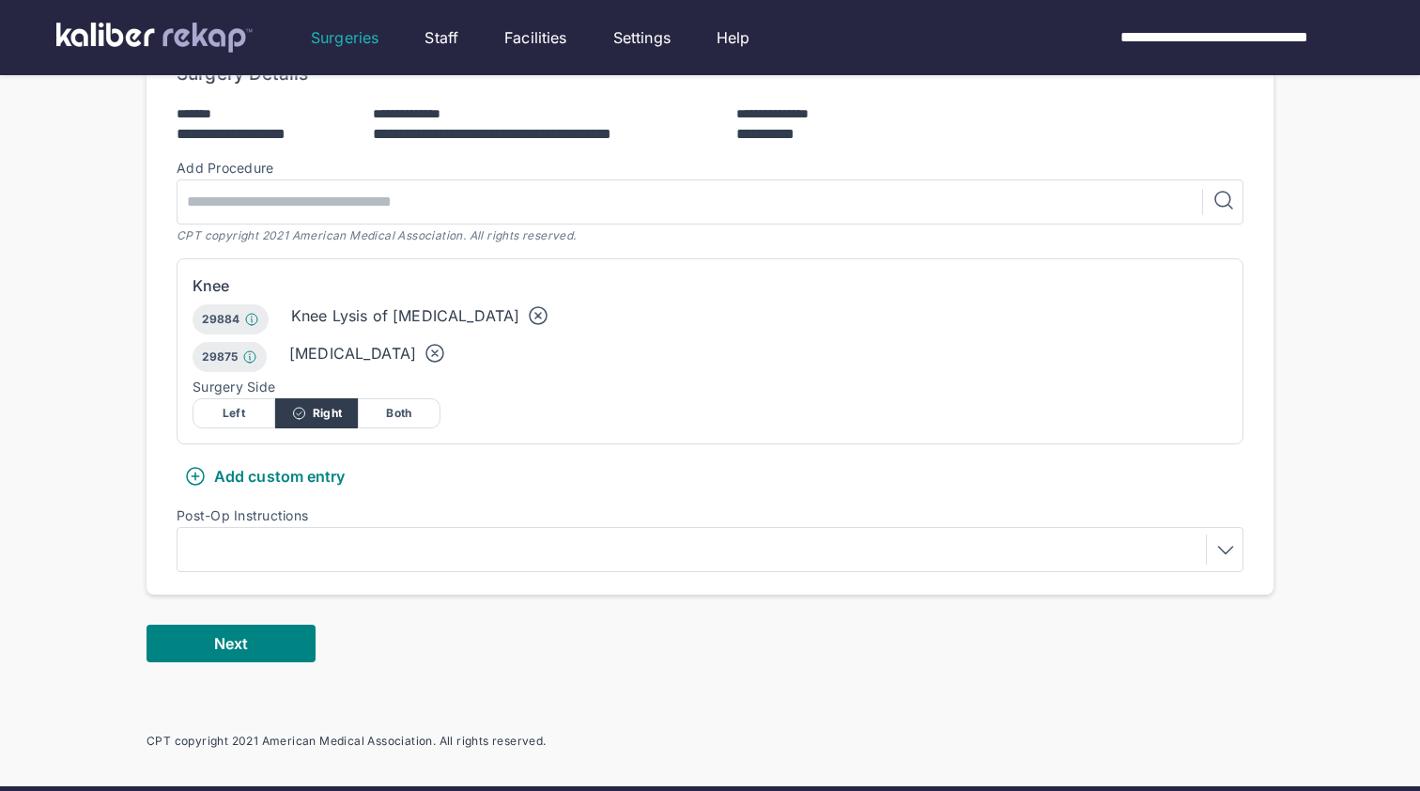
scroll to position [453, 0]
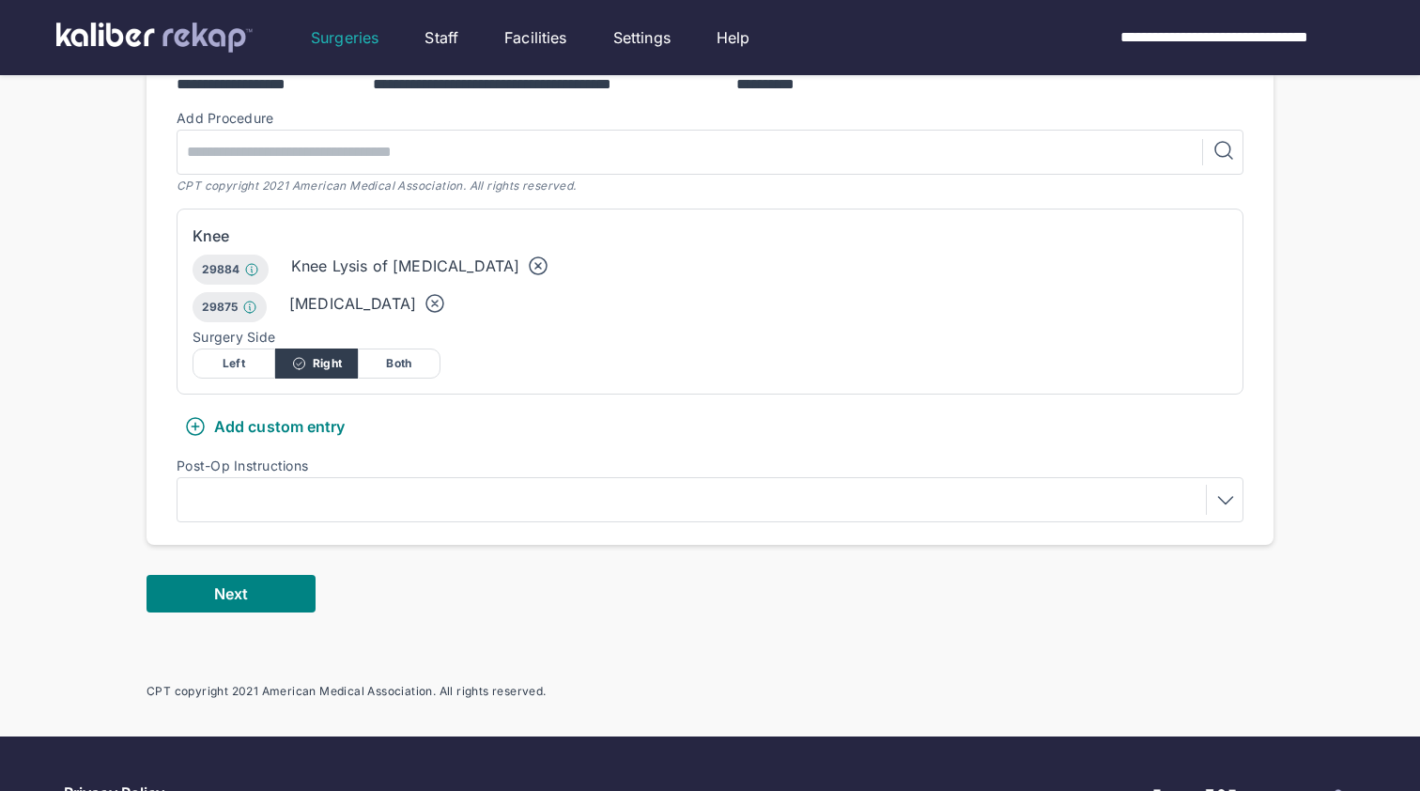
click at [265, 421] on div "Add custom entry" at bounding box center [265, 426] width 162 height 23
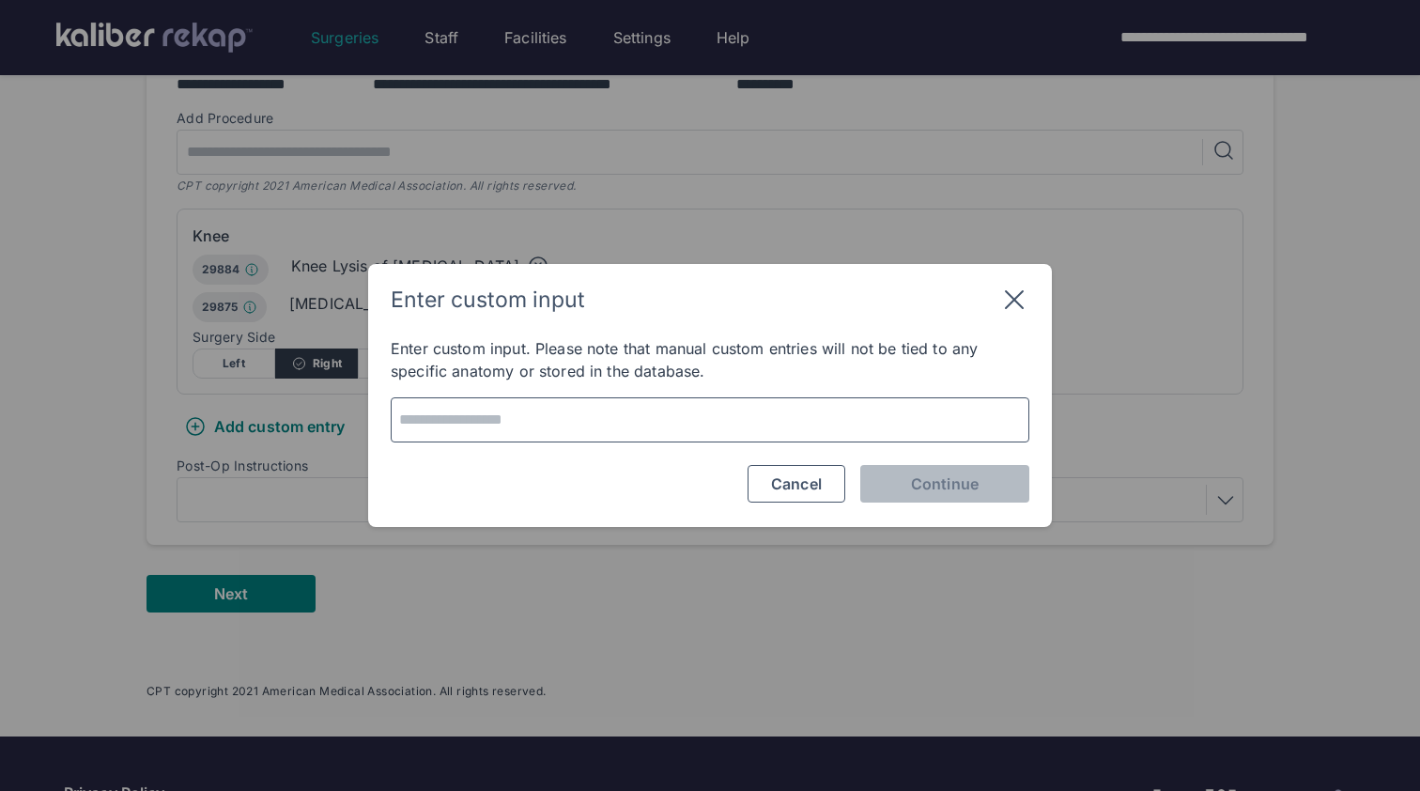
click at [474, 412] on textarea at bounding box center [710, 420] width 626 height 26
type textarea "**********"
click at [920, 484] on span "Continue" at bounding box center [945, 483] width 68 height 19
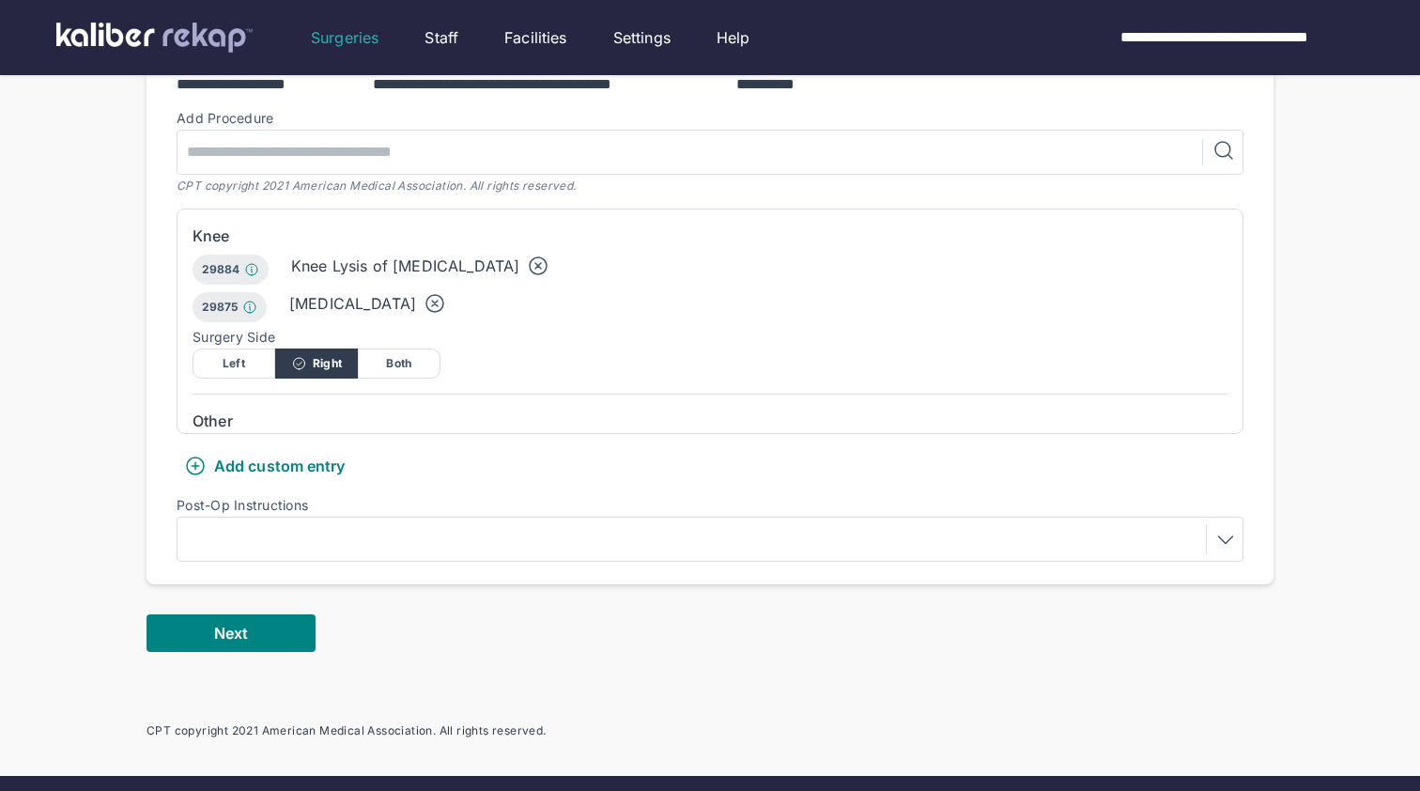
click at [424, 309] on icon at bounding box center [435, 303] width 23 height 23
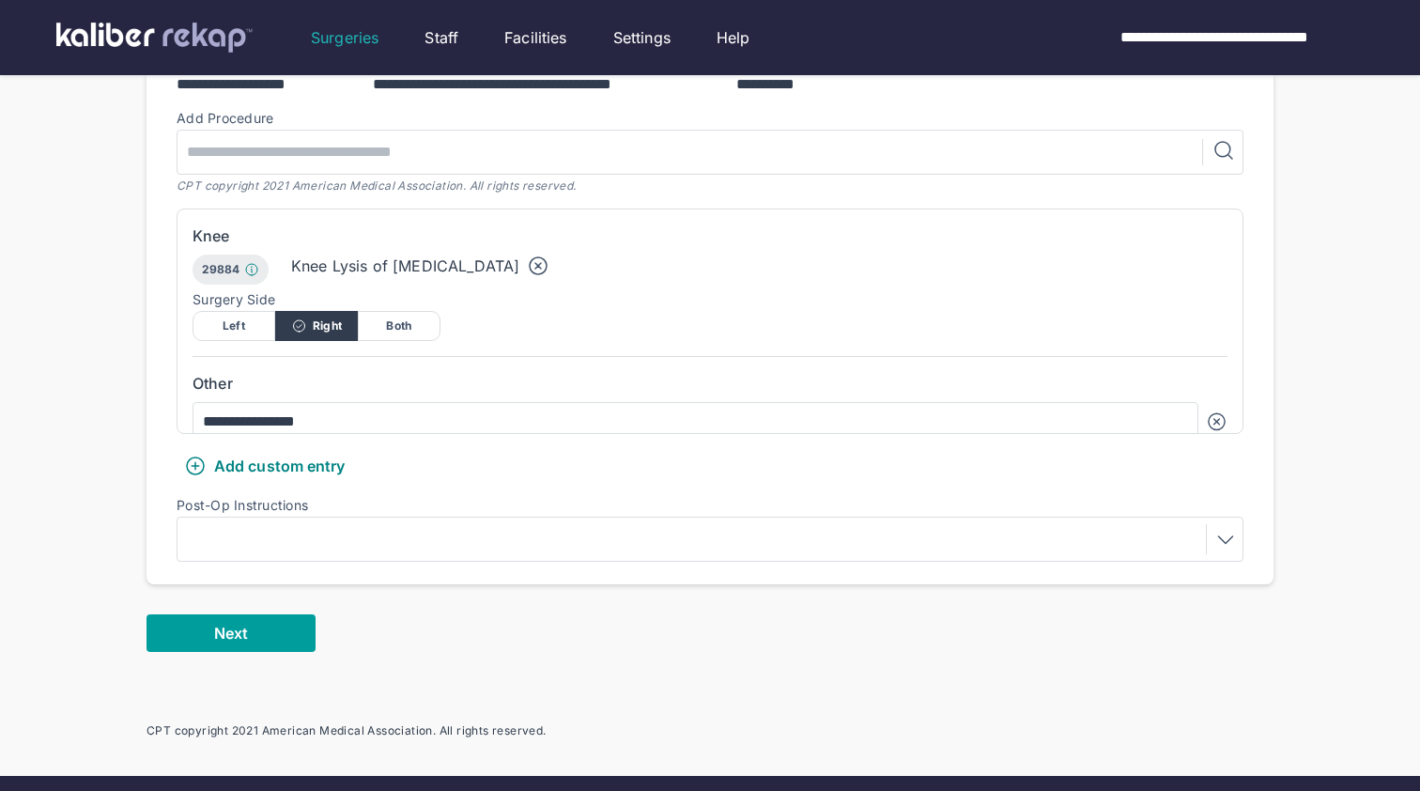
click at [245, 644] on button "Next" at bounding box center [231, 633] width 169 height 38
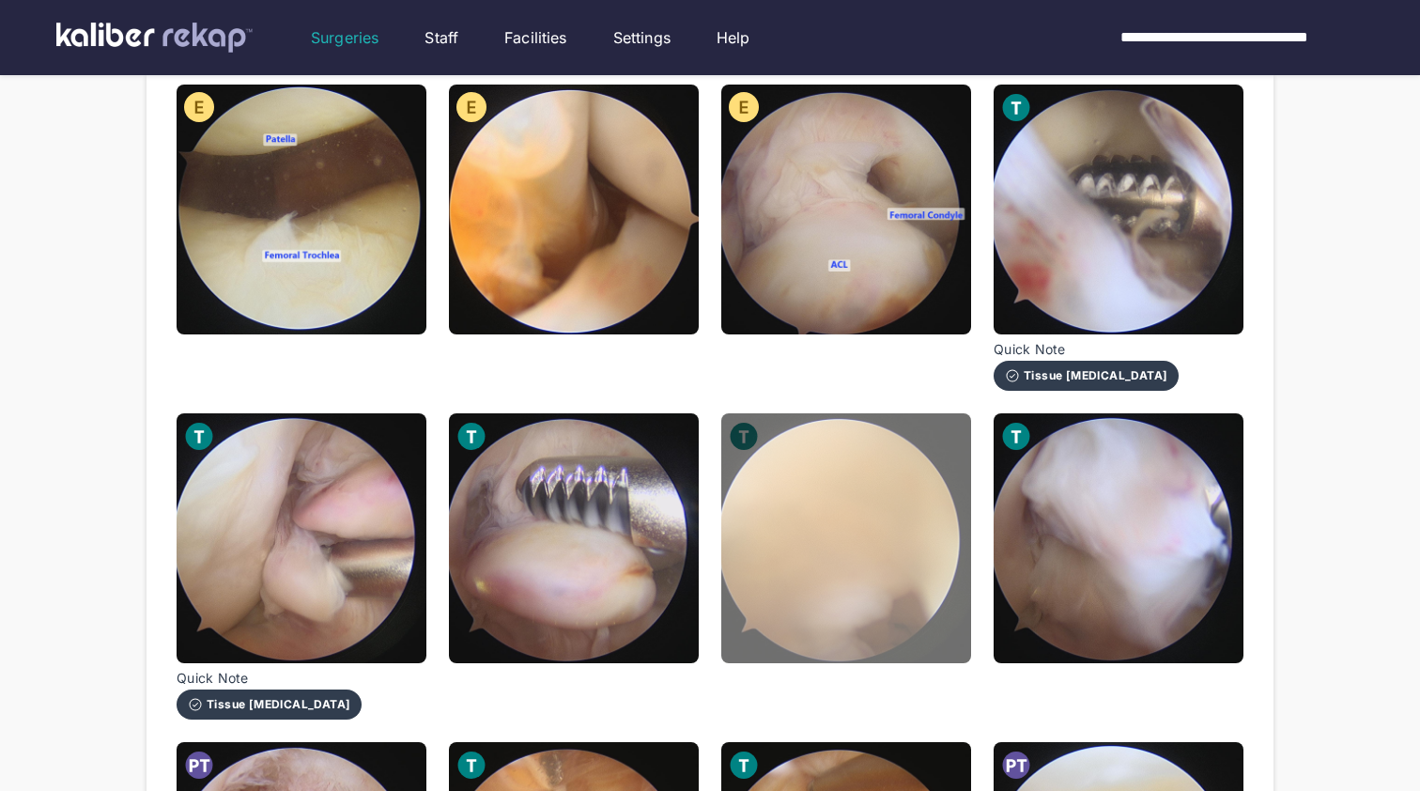
scroll to position [264, 0]
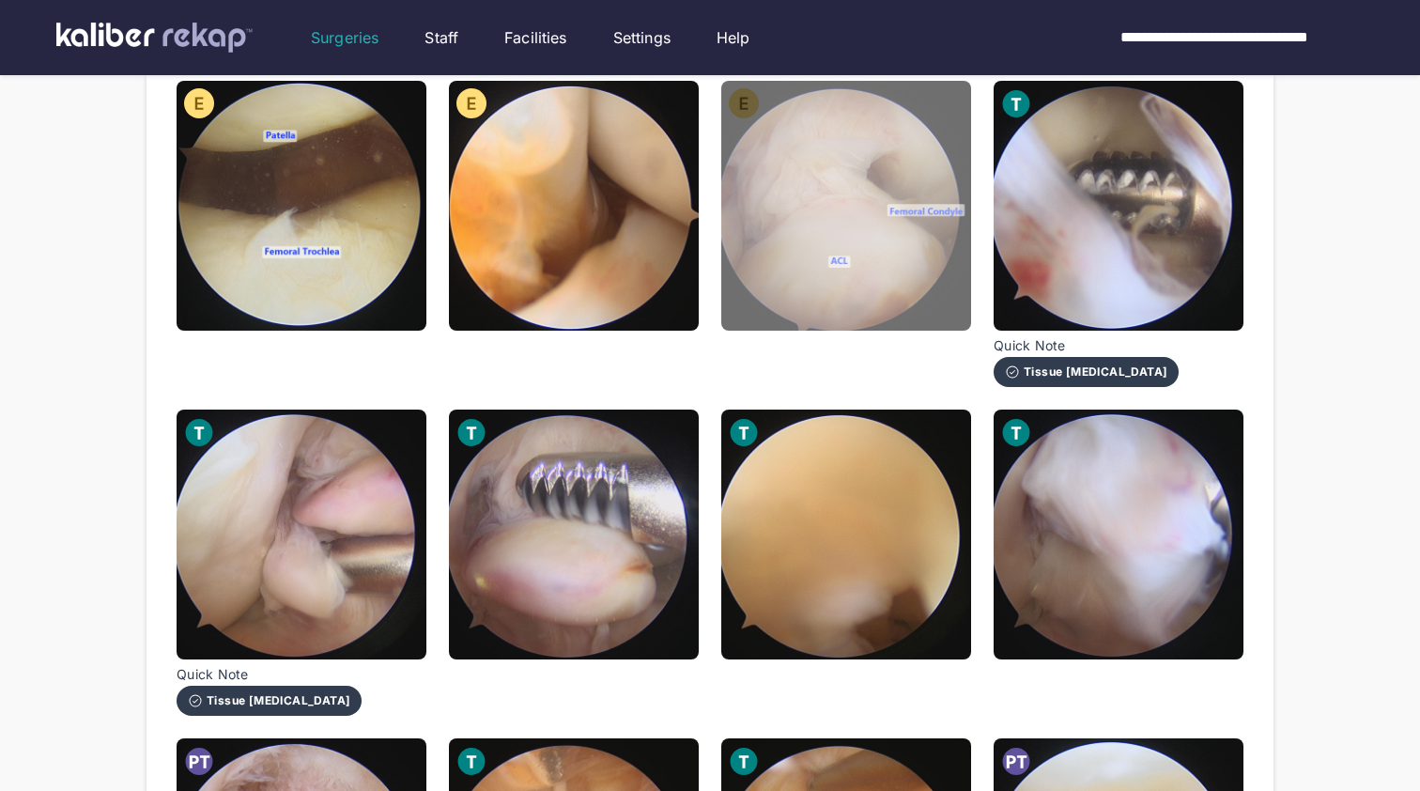
click at [858, 223] on img at bounding box center [846, 206] width 250 height 250
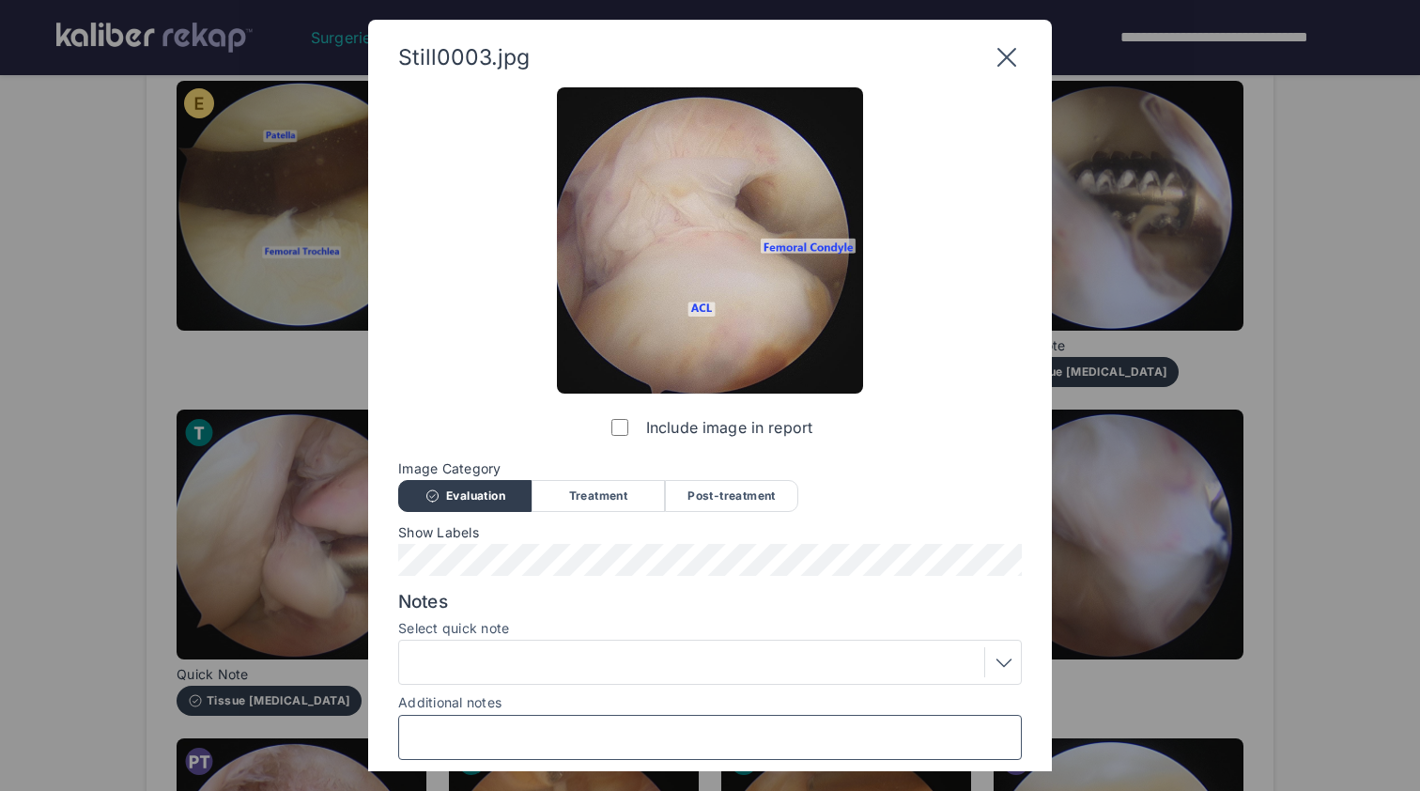
click at [571, 730] on input "Additional notes" at bounding box center [710, 737] width 607 height 24
click at [564, 728] on input "Additional notes" at bounding box center [710, 737] width 607 height 24
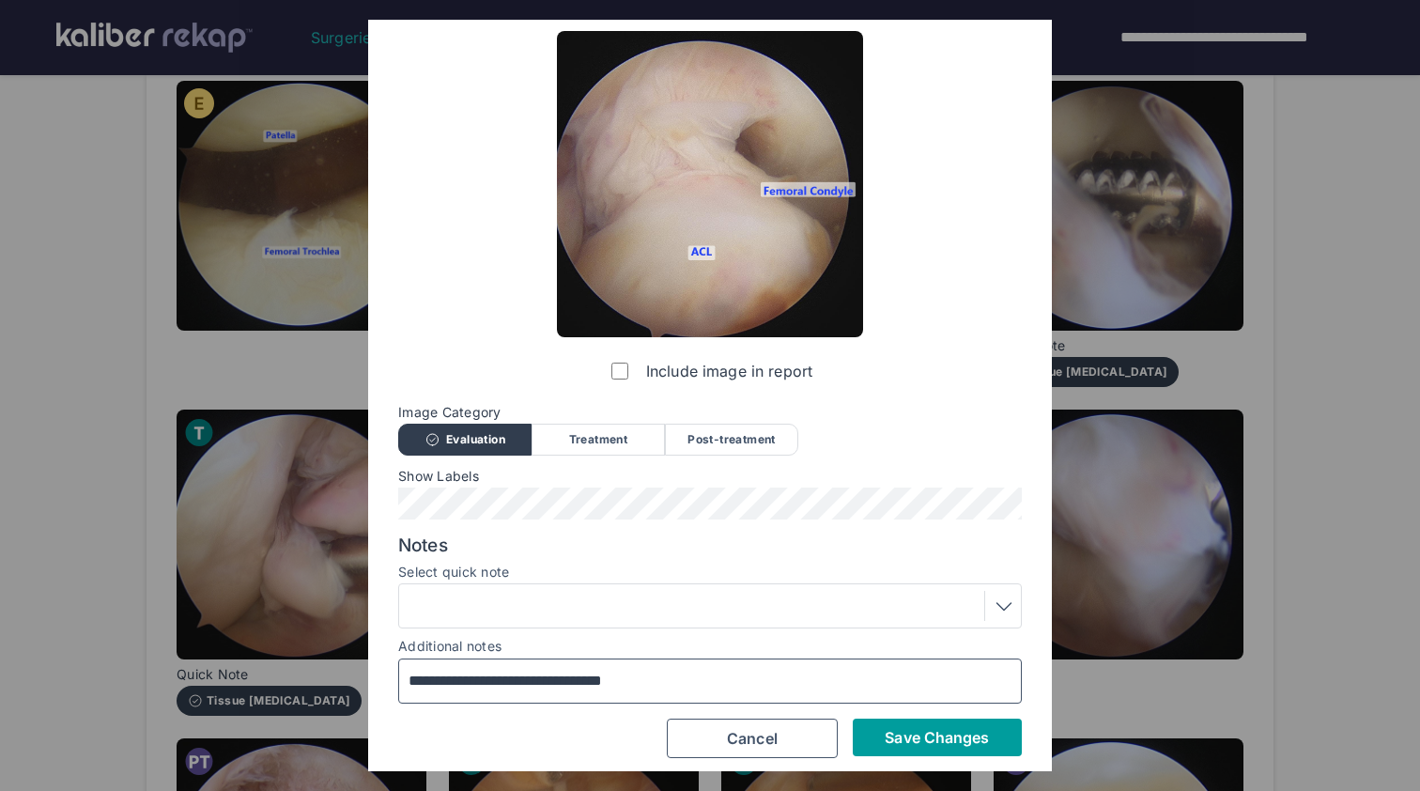
type input "**********"
click at [911, 747] on button "Save Changes" at bounding box center [937, 738] width 169 height 38
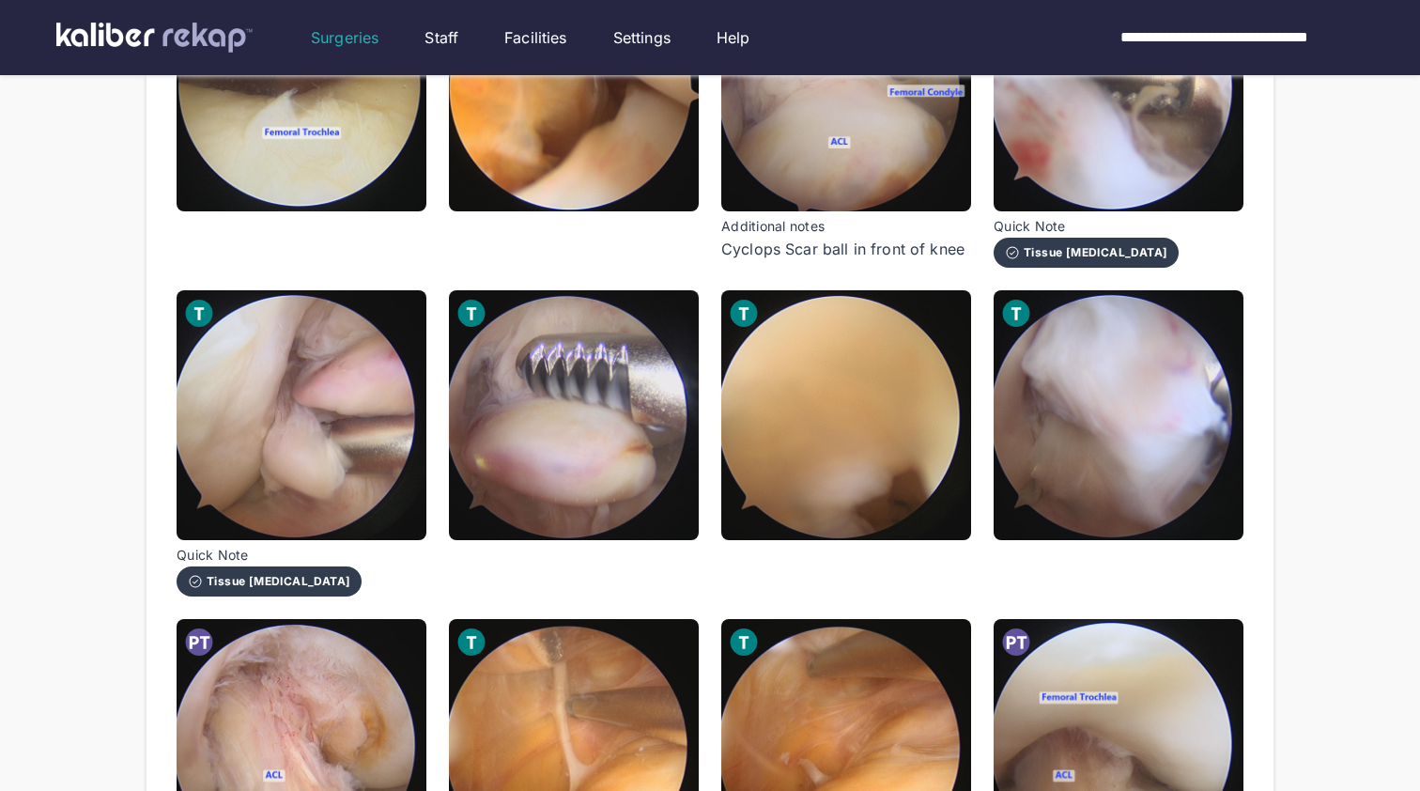
scroll to position [399, 0]
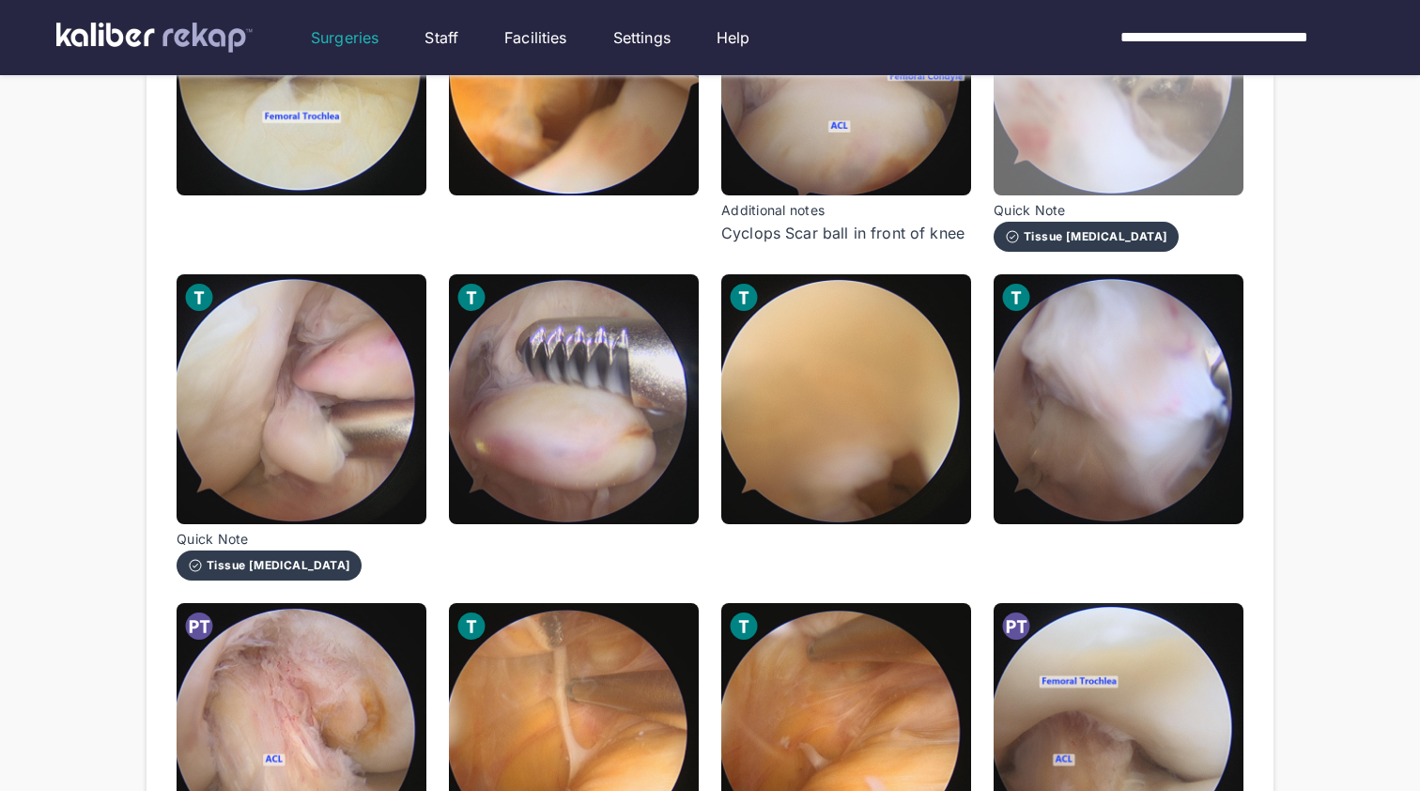
click at [1101, 140] on img at bounding box center [1119, 71] width 250 height 250
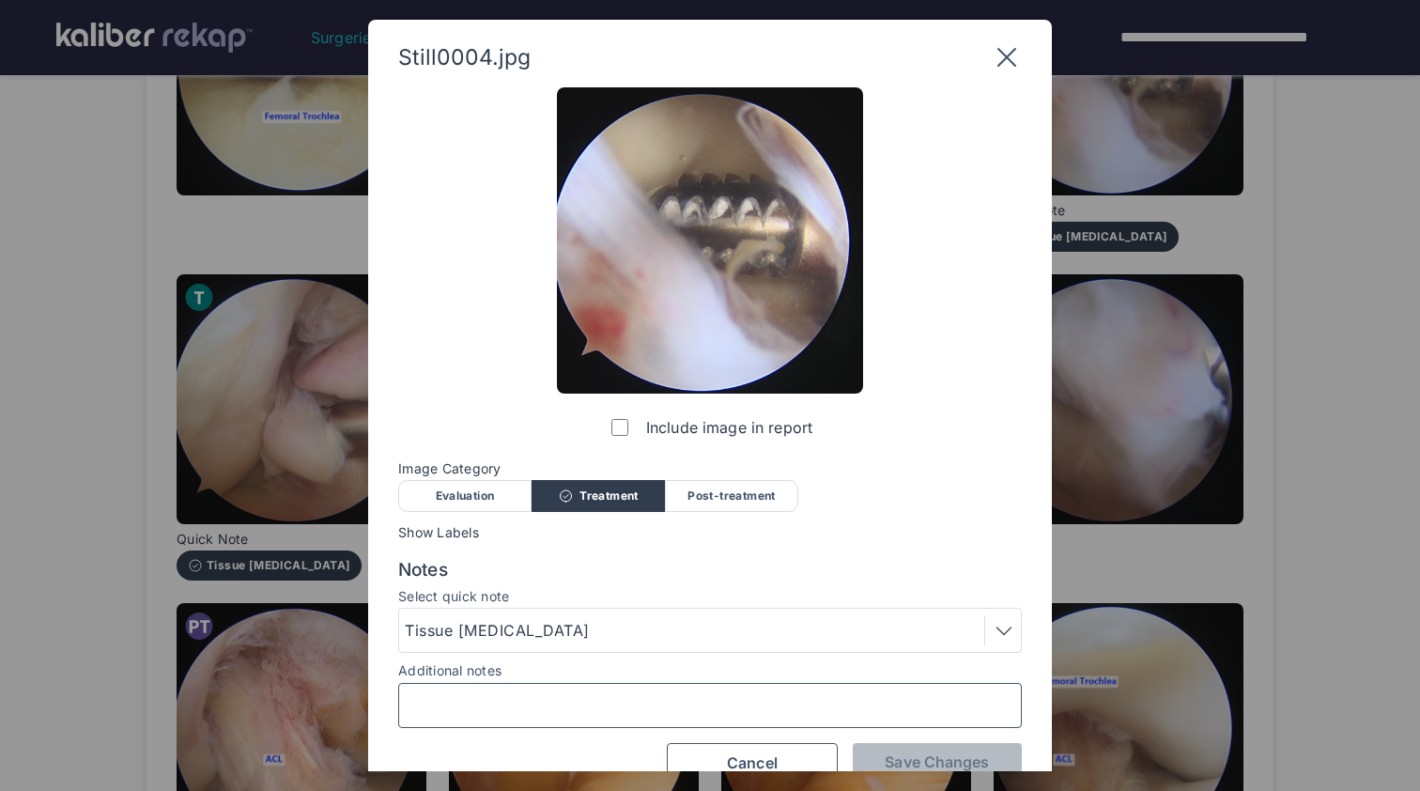
click at [673, 695] on input "Additional notes" at bounding box center [710, 705] width 607 height 24
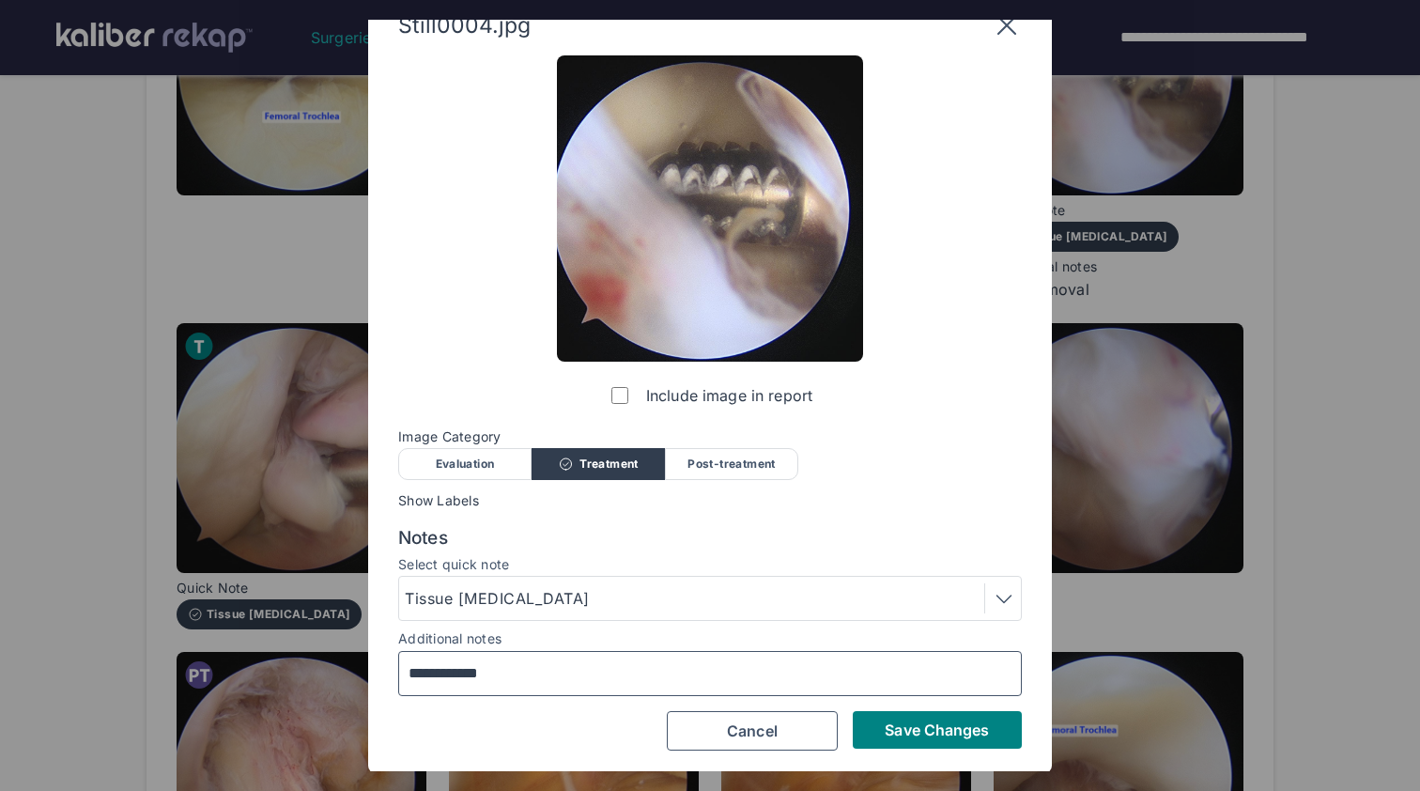
scroll to position [31, 0]
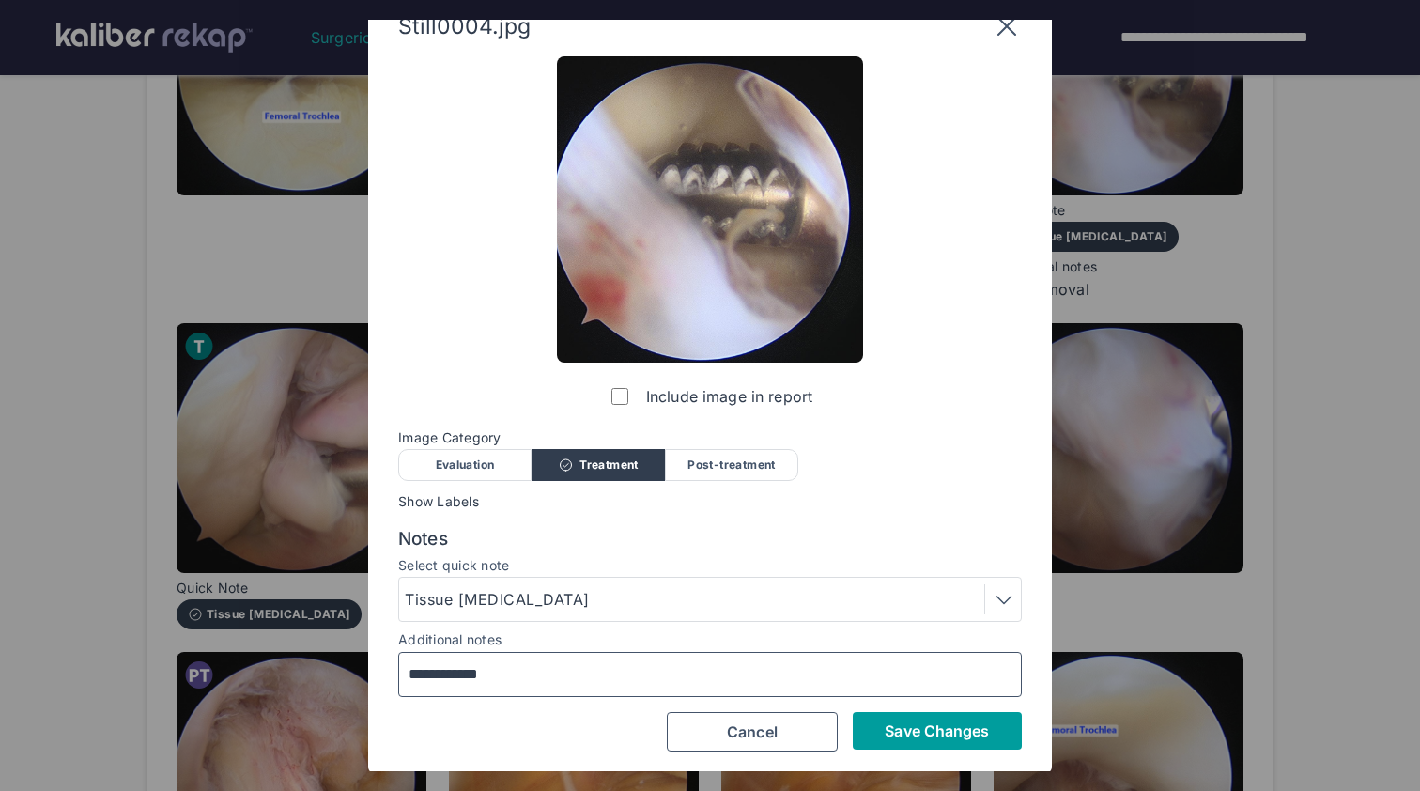
type input "**********"
click at [920, 721] on span "Save Changes" at bounding box center [937, 730] width 104 height 19
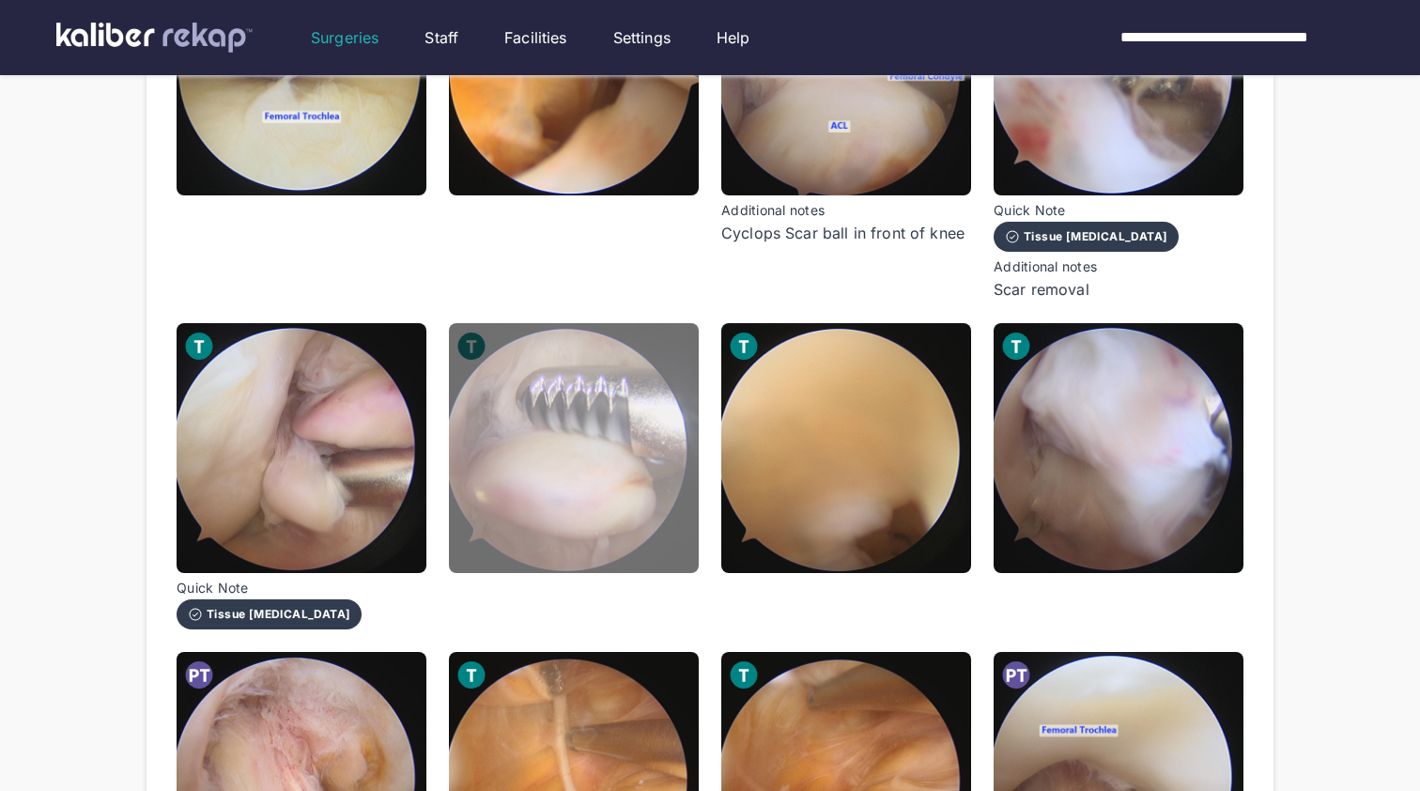
click at [595, 532] on img at bounding box center [574, 448] width 250 height 250
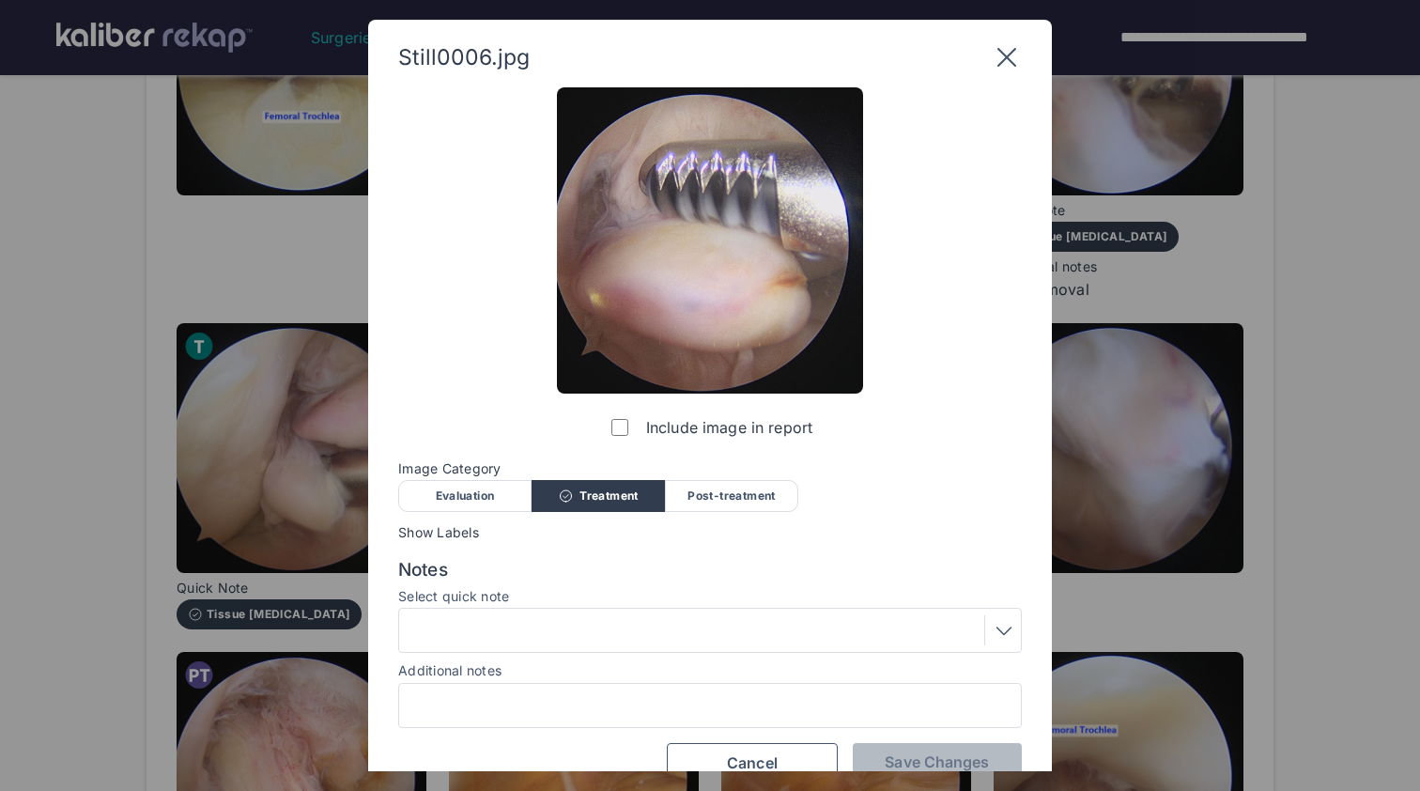
click at [627, 720] on div at bounding box center [710, 705] width 624 height 45
click at [651, 708] on input "Additional notes" at bounding box center [710, 705] width 607 height 24
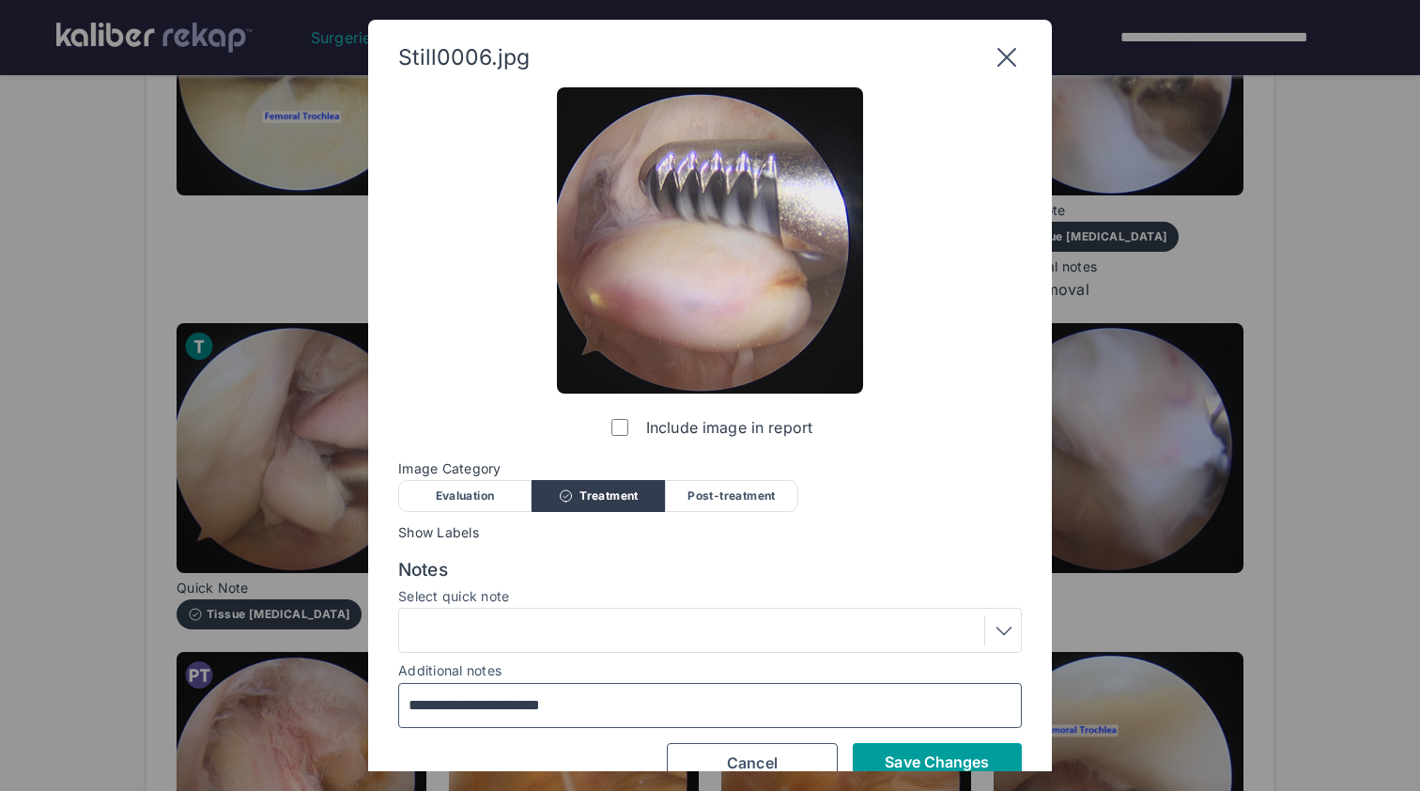
type input "**********"
click at [893, 758] on span "Save Changes" at bounding box center [937, 761] width 104 height 19
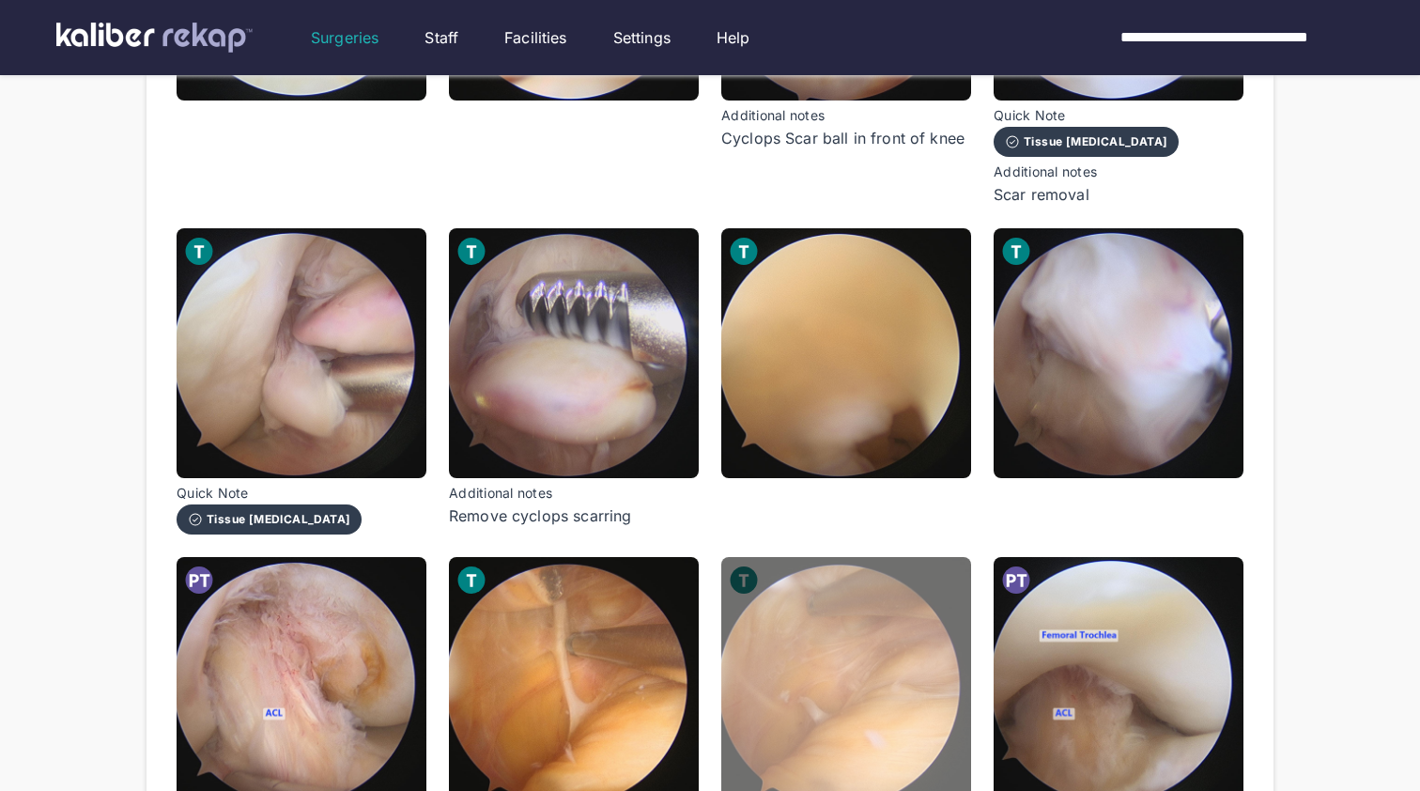
scroll to position [497, 0]
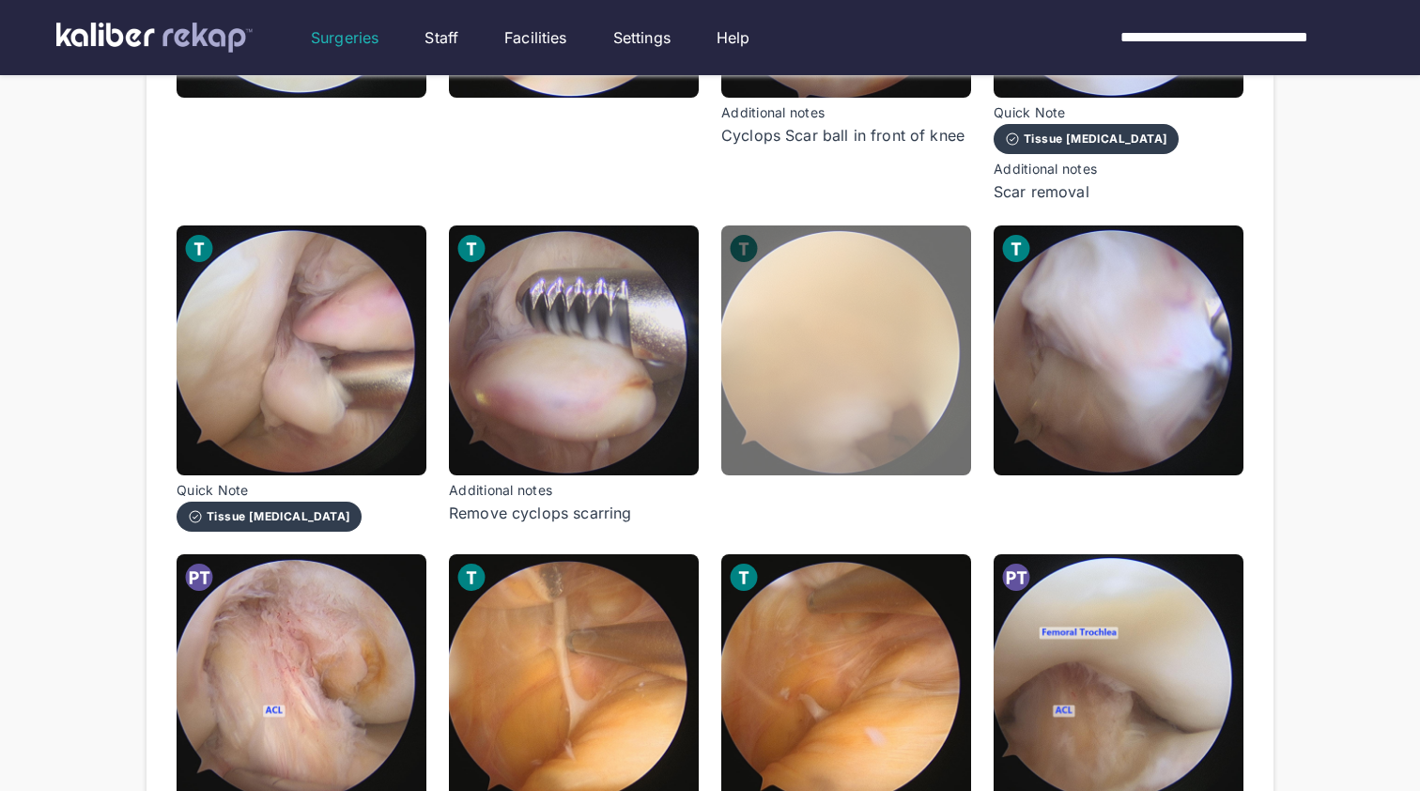
click at [902, 403] on img at bounding box center [846, 350] width 250 height 250
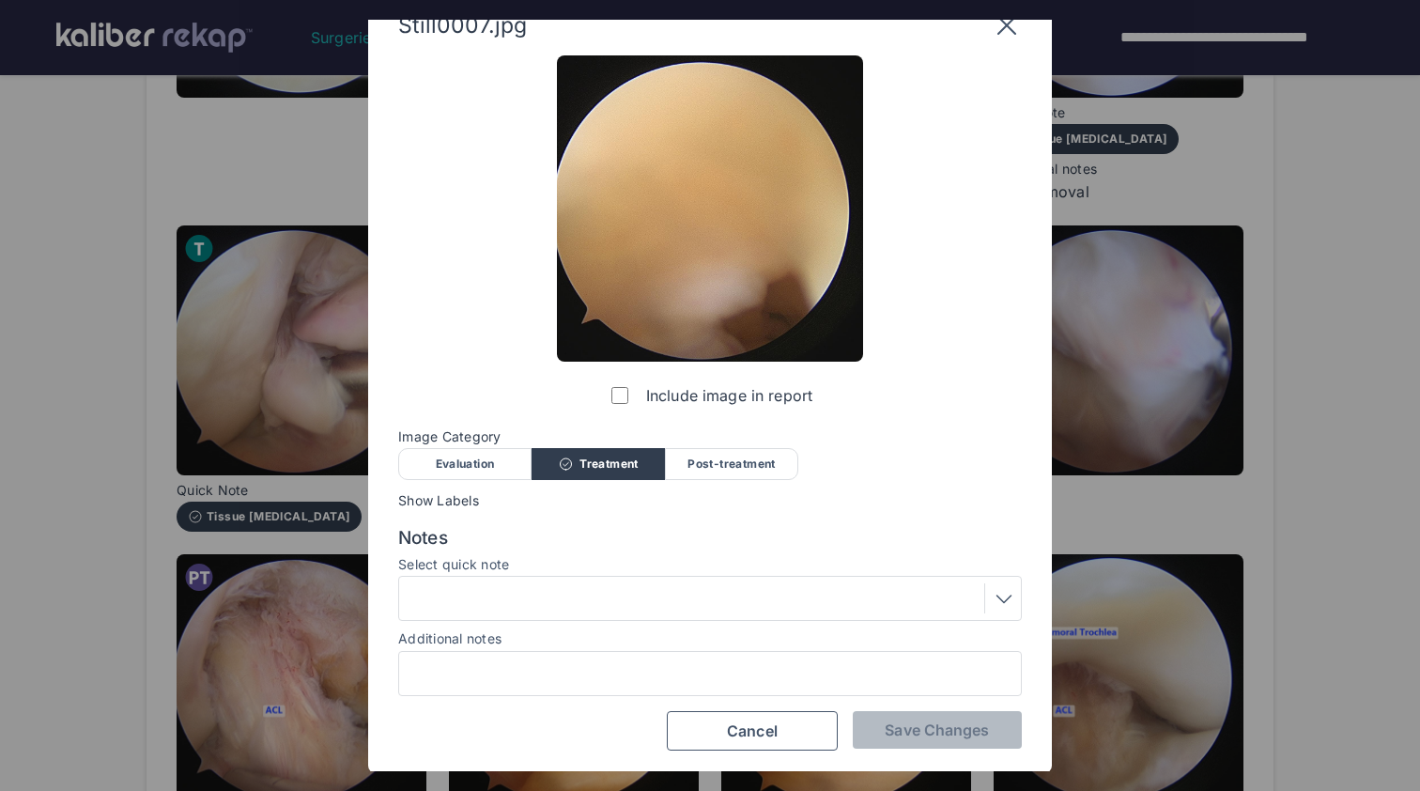
scroll to position [31, 0]
click at [726, 394] on label "Include image in report" at bounding box center [710, 397] width 205 height 38
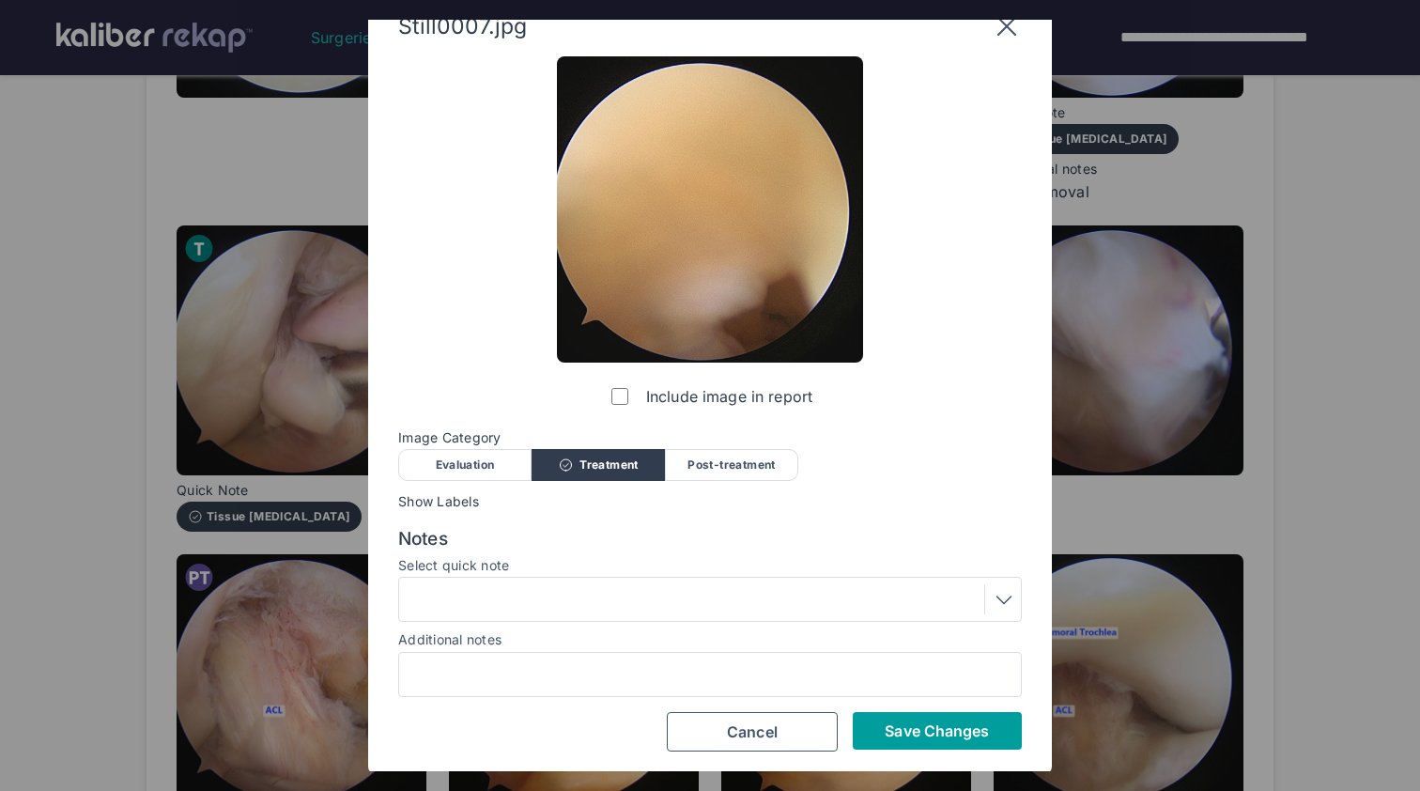
click at [924, 723] on span "Save Changes" at bounding box center [937, 730] width 104 height 19
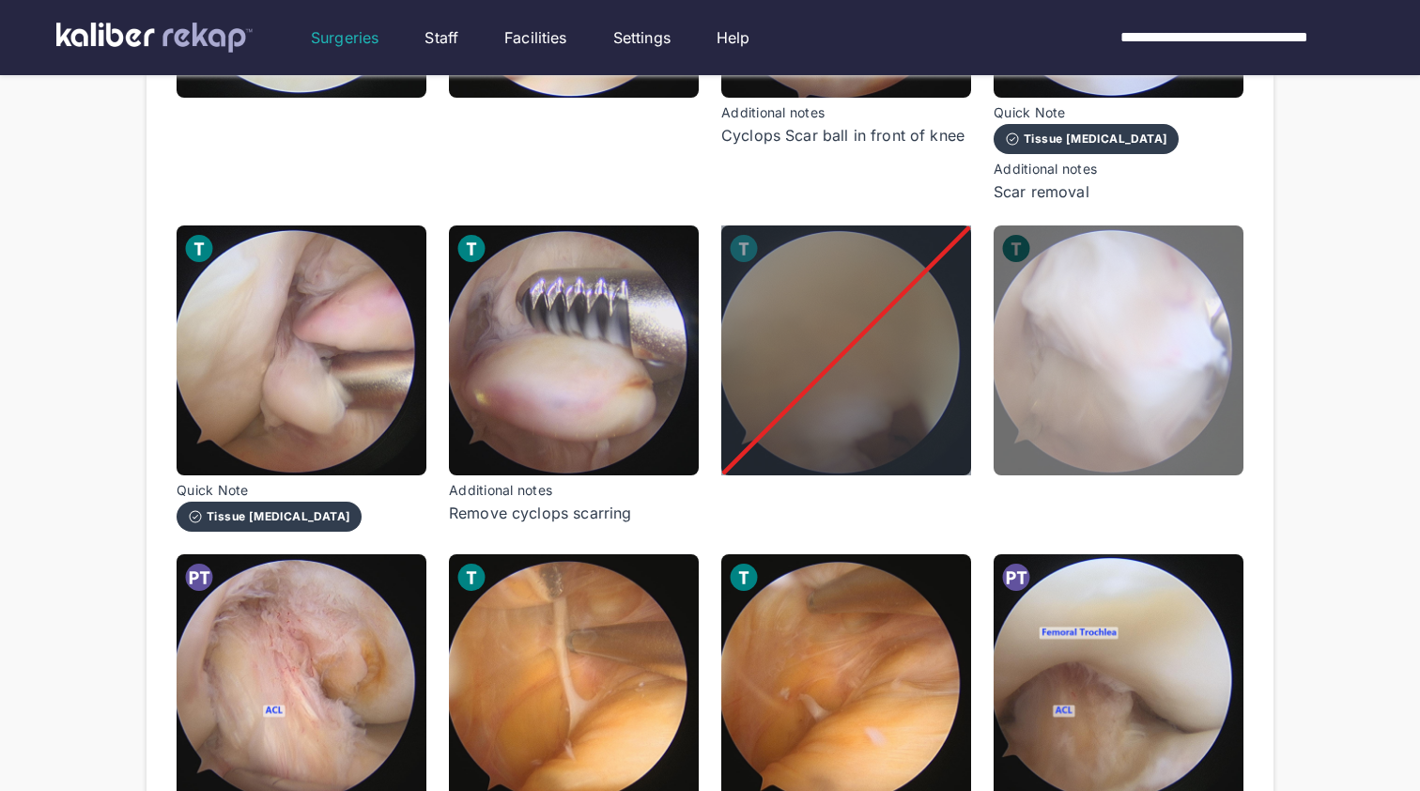
click at [1121, 422] on img at bounding box center [1119, 350] width 250 height 250
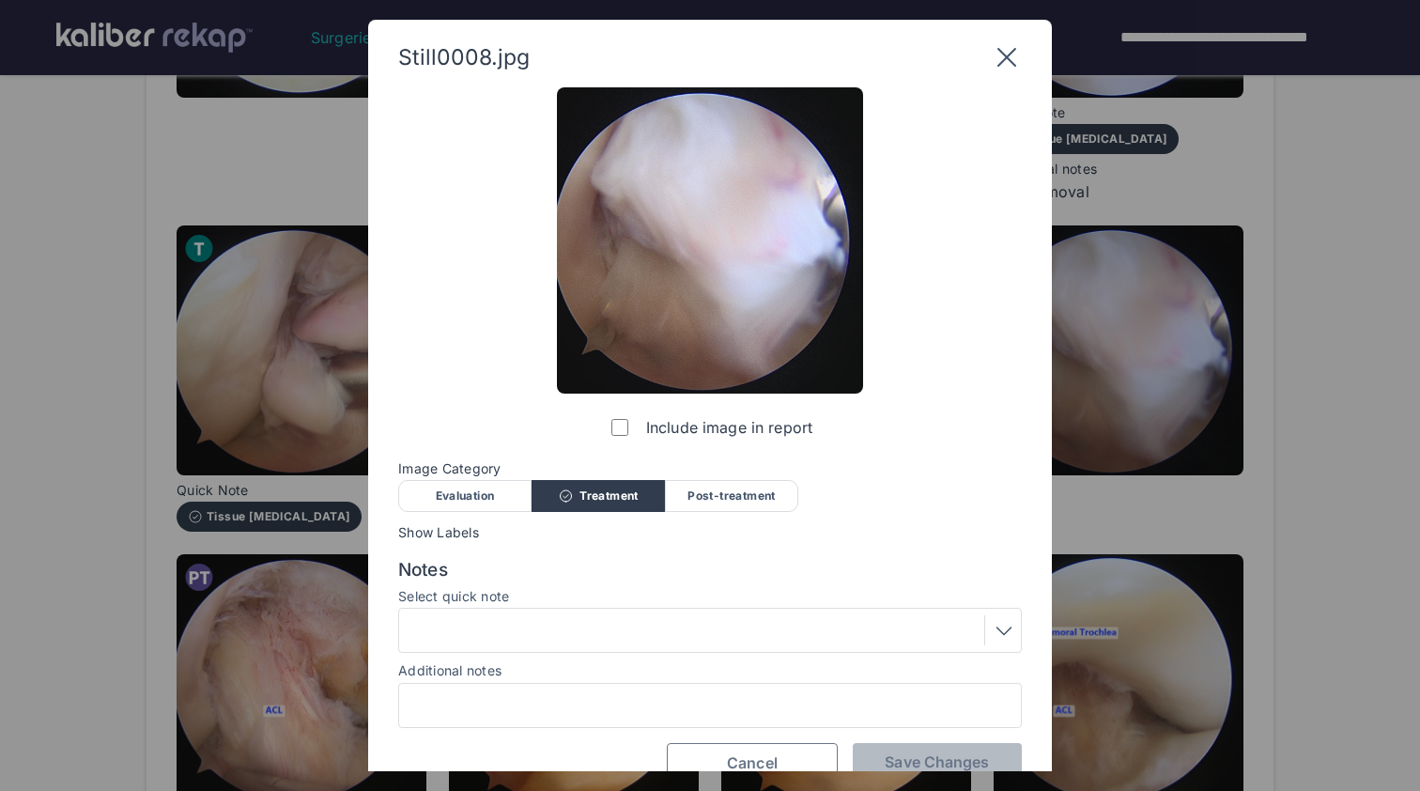
click at [788, 762] on button "Cancel" at bounding box center [752, 762] width 171 height 39
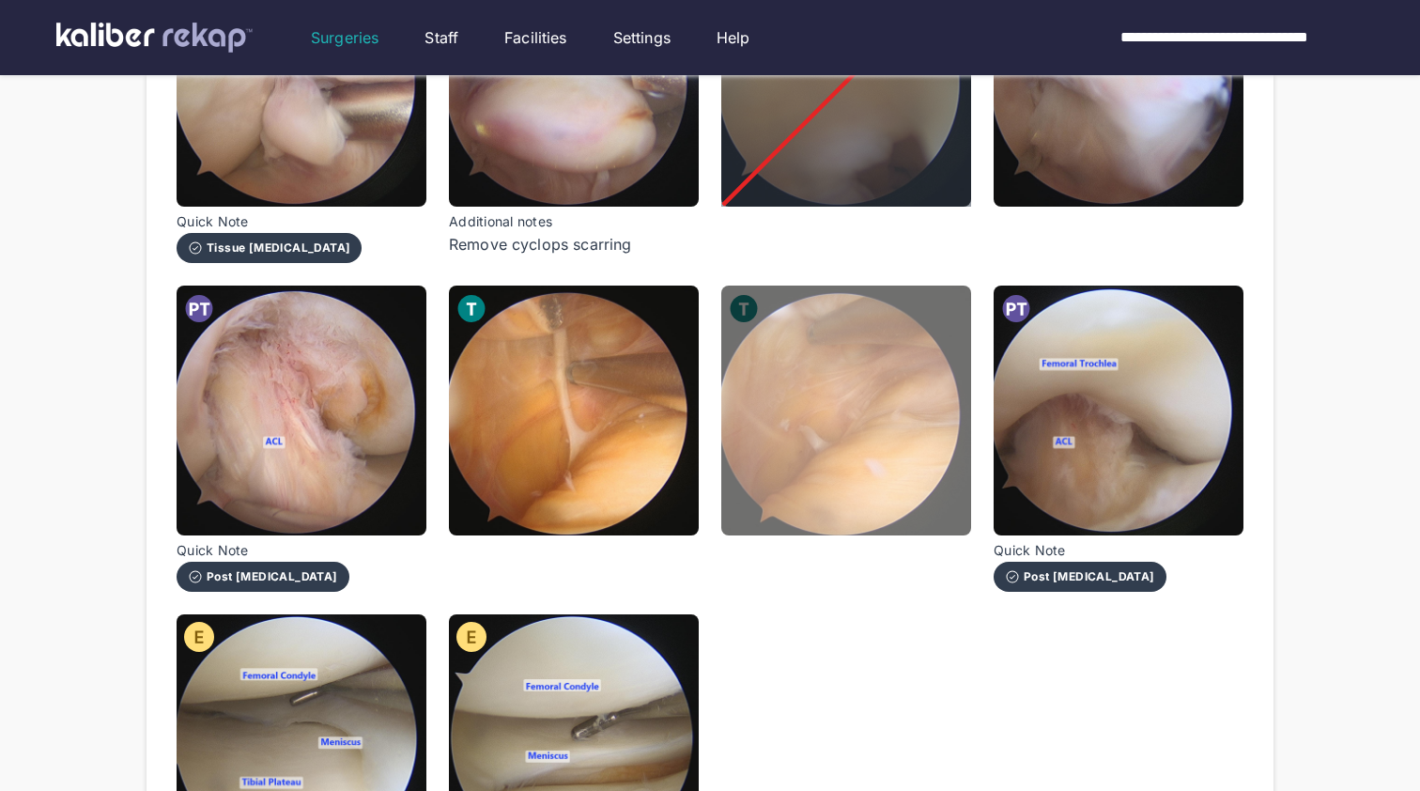
scroll to position [818, 0]
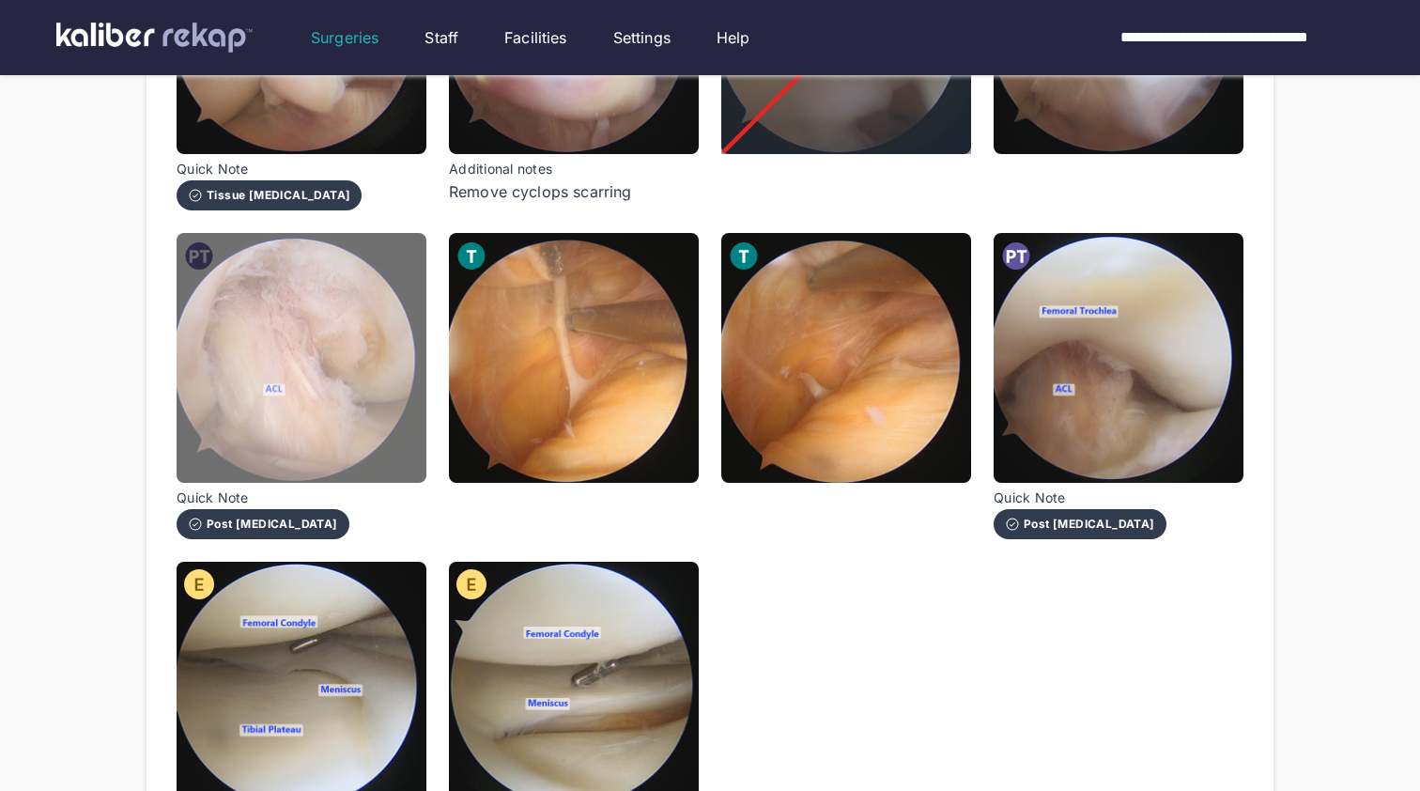
click at [393, 394] on img at bounding box center [302, 358] width 250 height 250
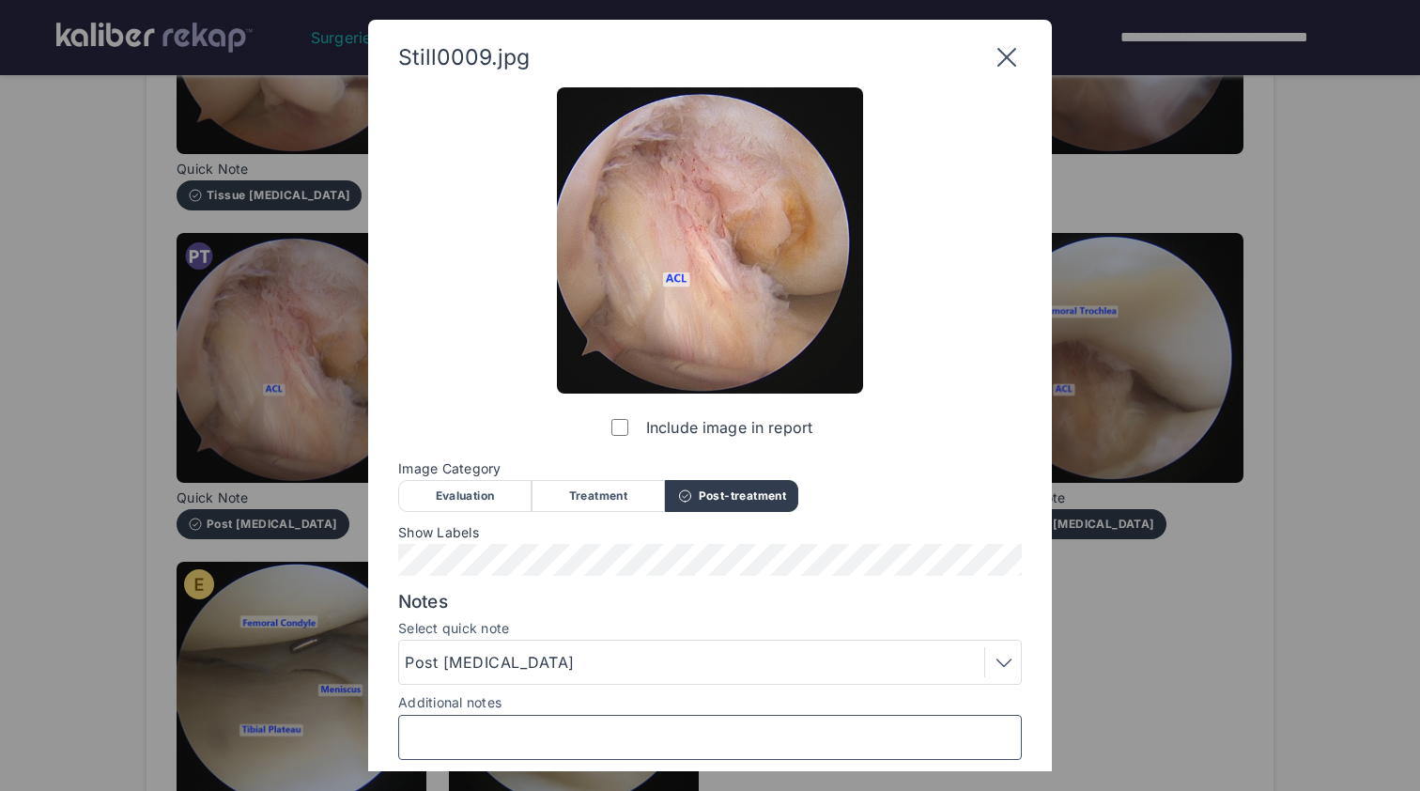
click at [556, 736] on input "Additional notes" at bounding box center [710, 737] width 607 height 24
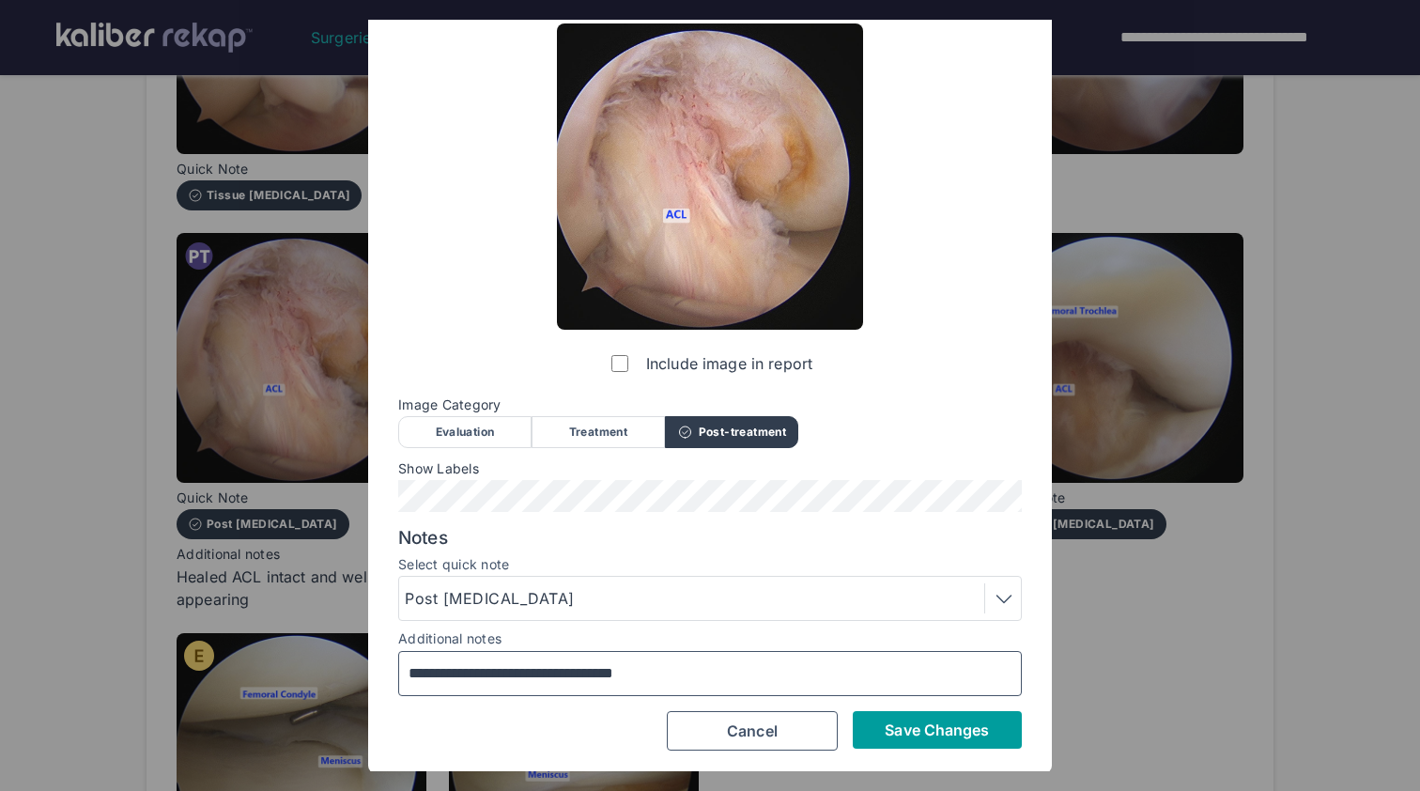
scroll to position [63, 0]
type input "**********"
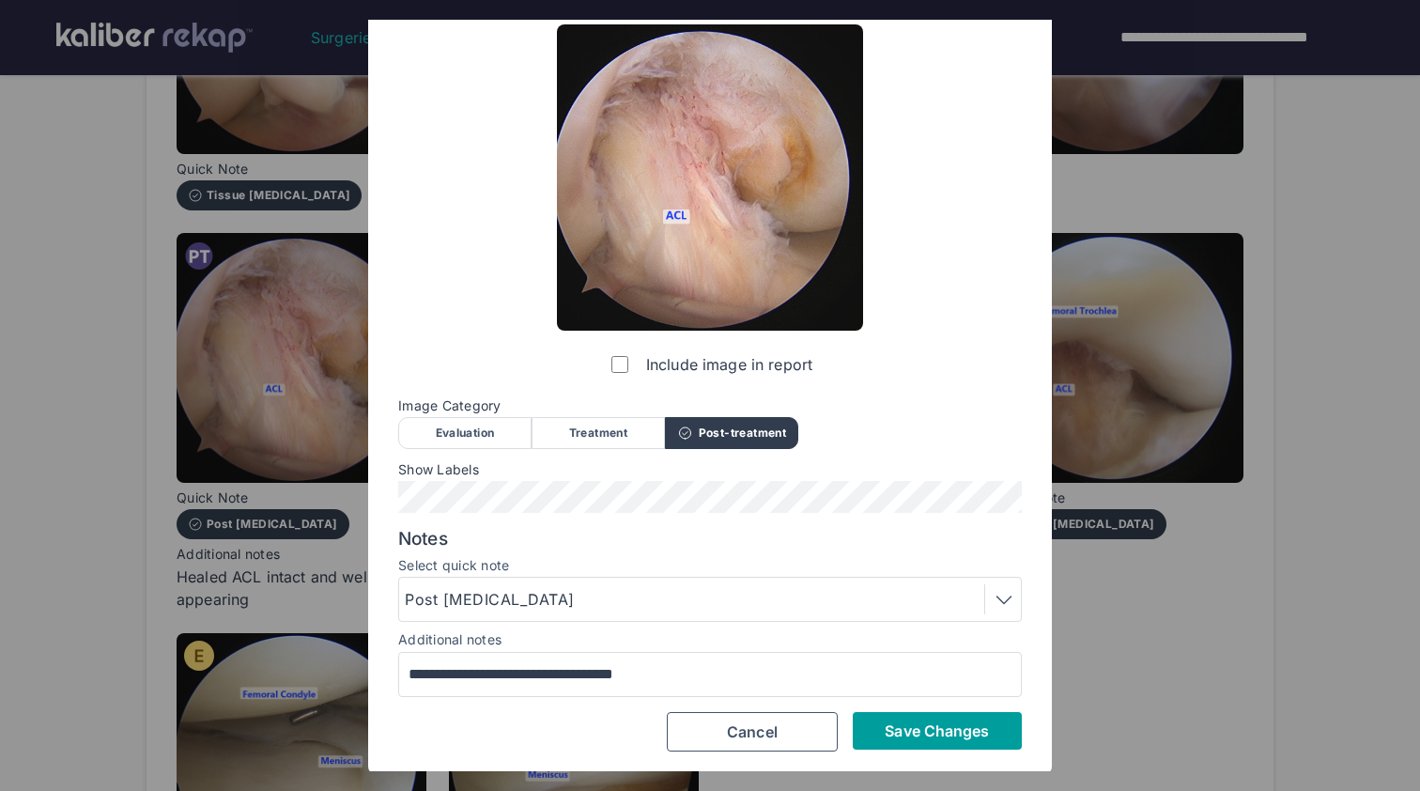
click at [899, 721] on span "Save Changes" at bounding box center [937, 730] width 104 height 19
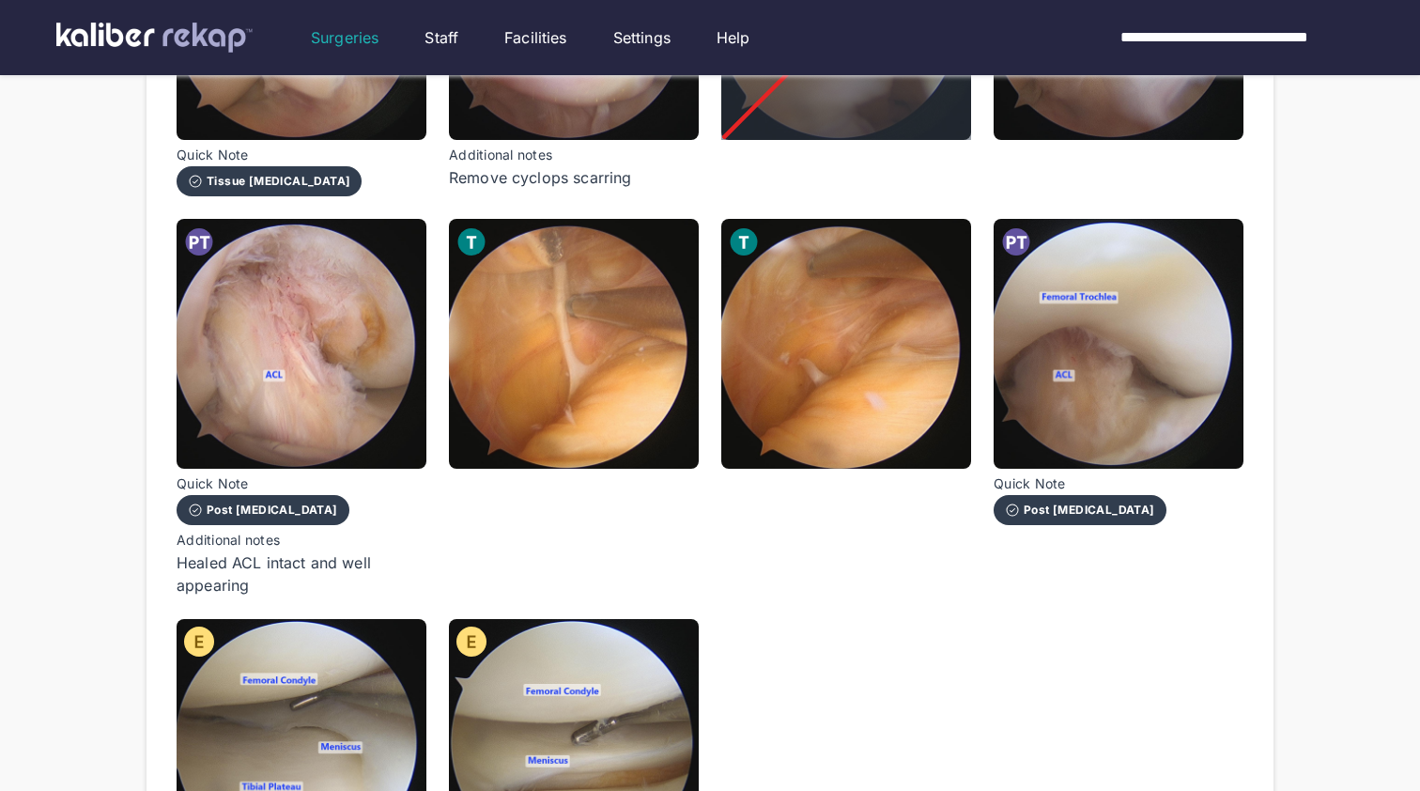
scroll to position [837, 0]
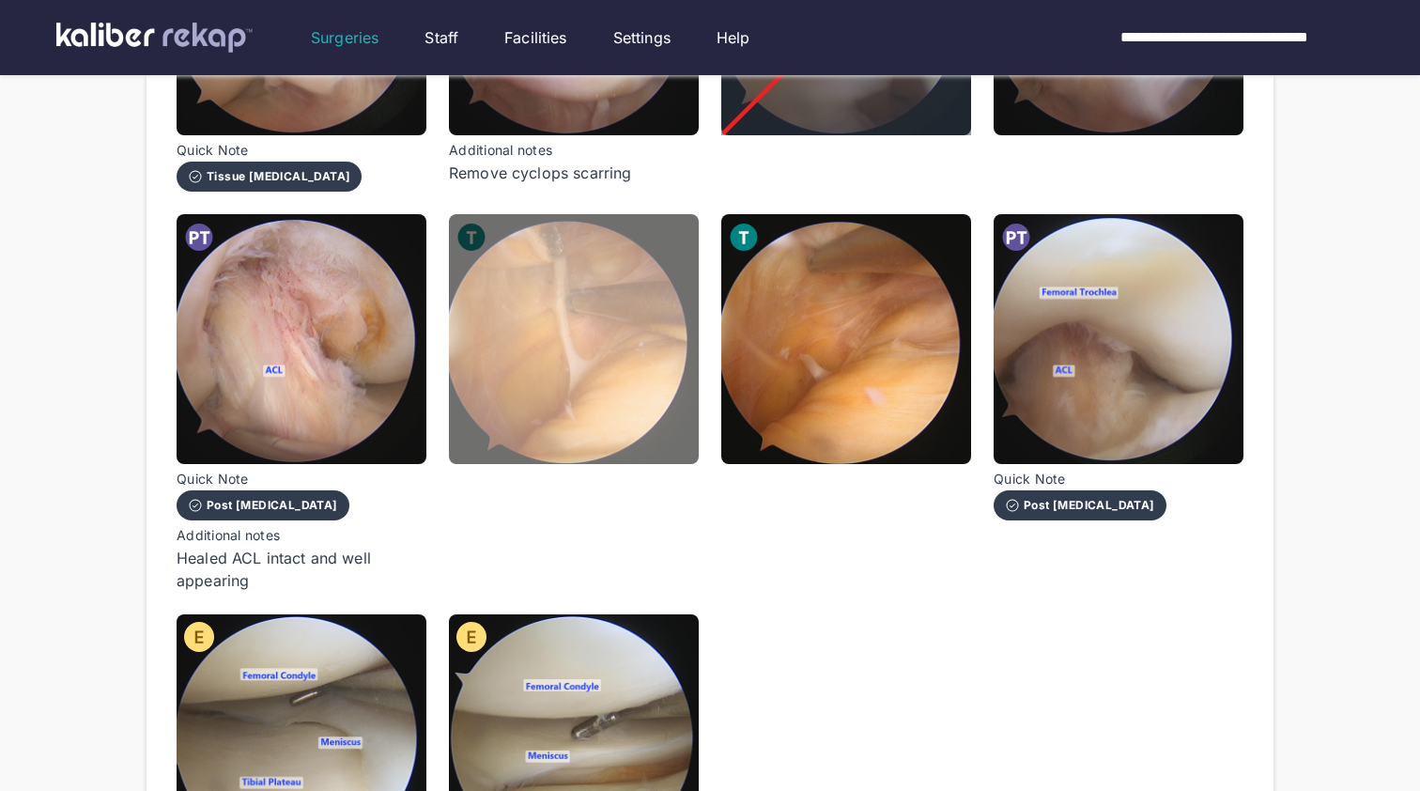
click at [612, 419] on img at bounding box center [574, 339] width 250 height 250
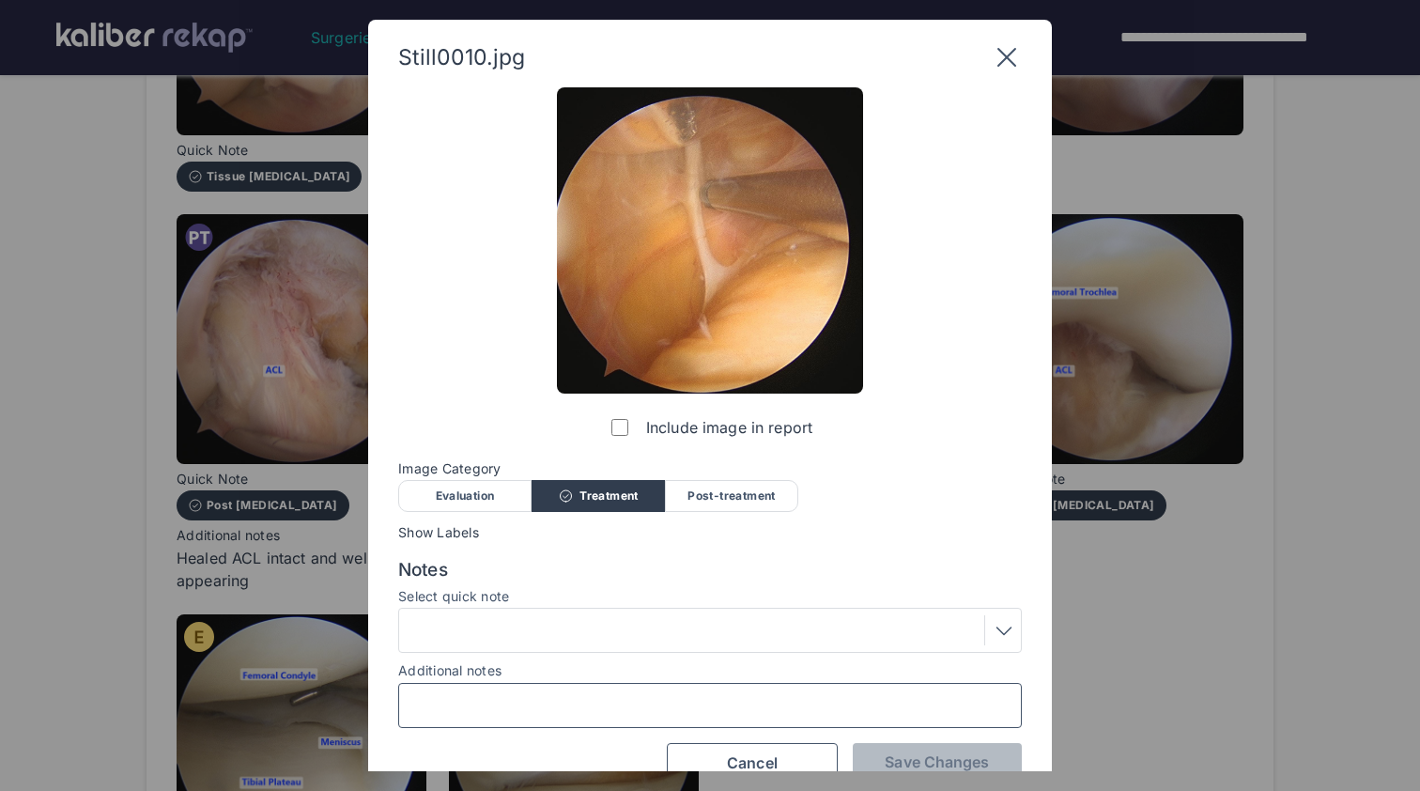
click at [616, 712] on input "Additional notes" at bounding box center [710, 705] width 607 height 24
type input "**********"
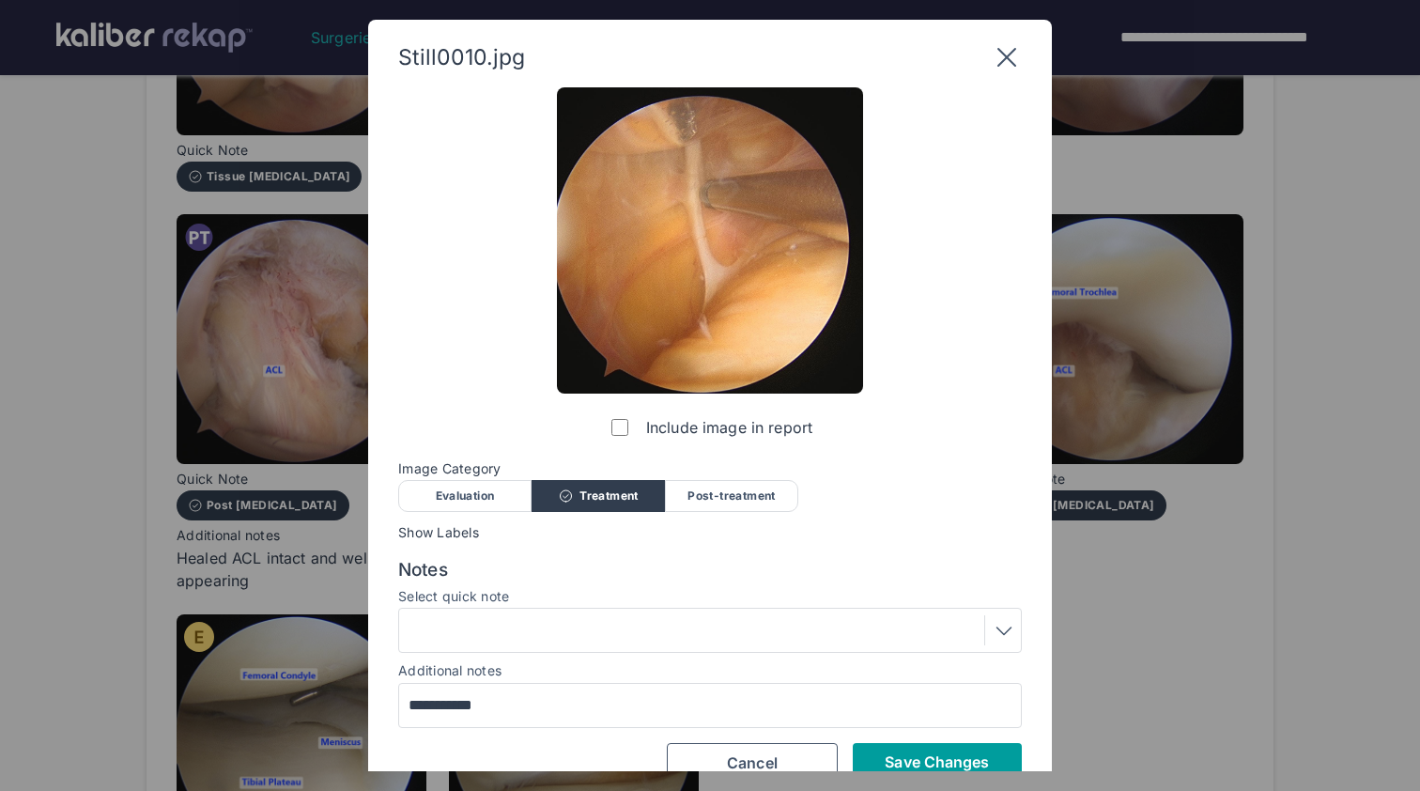
click at [906, 747] on button "Save Changes" at bounding box center [937, 762] width 169 height 38
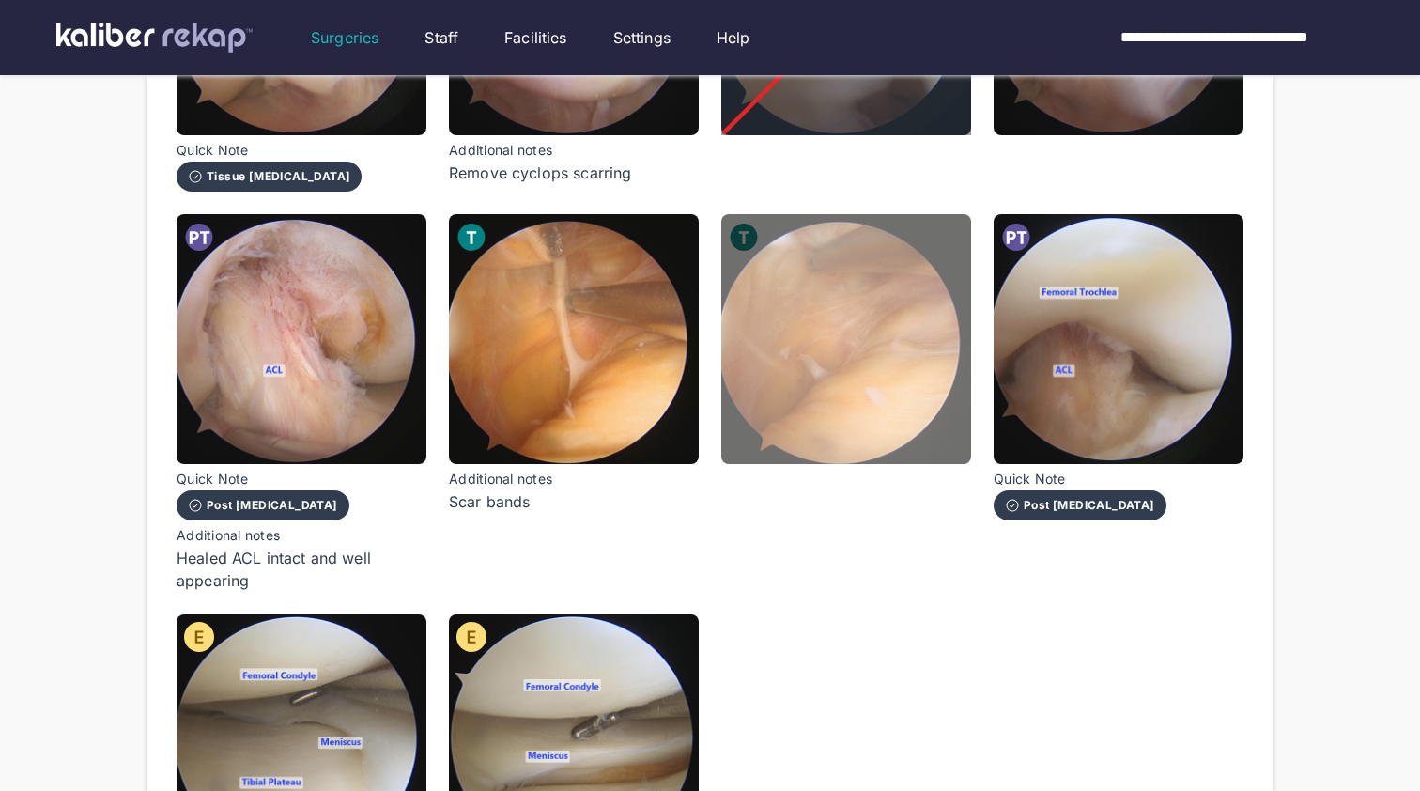
click at [818, 334] on img at bounding box center [846, 339] width 250 height 250
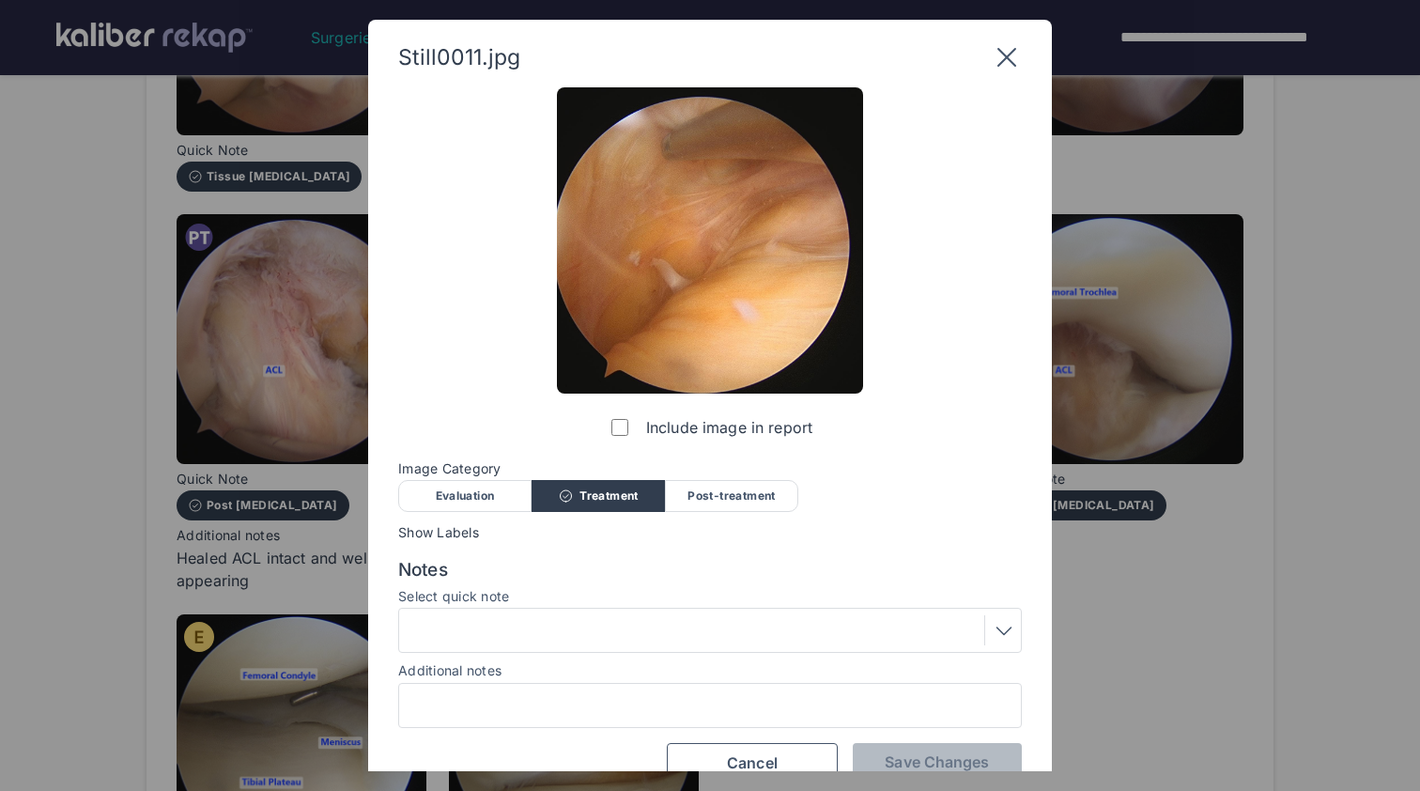
click at [721, 496] on div "Post-treatment" at bounding box center [731, 496] width 133 height 32
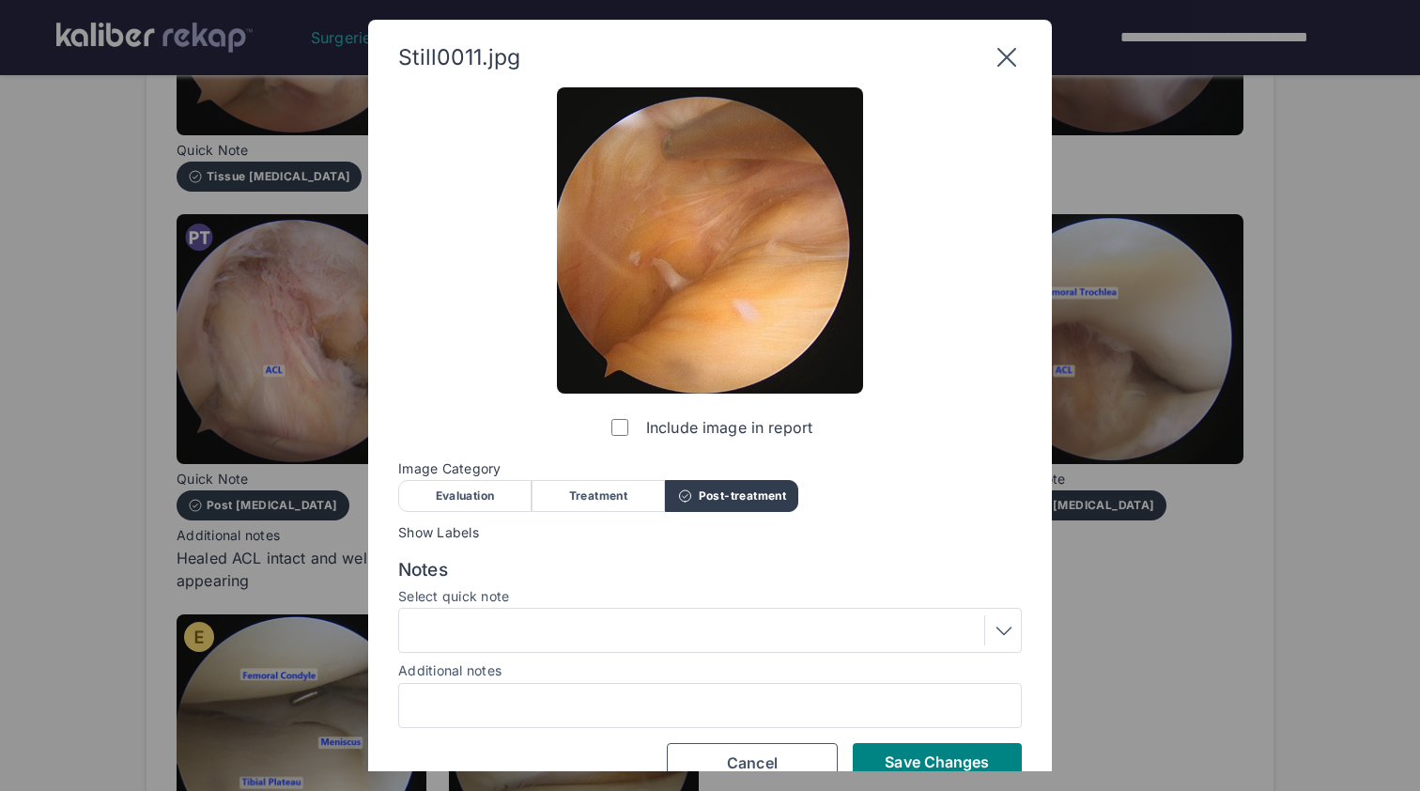
click at [676, 630] on div at bounding box center [710, 630] width 611 height 30
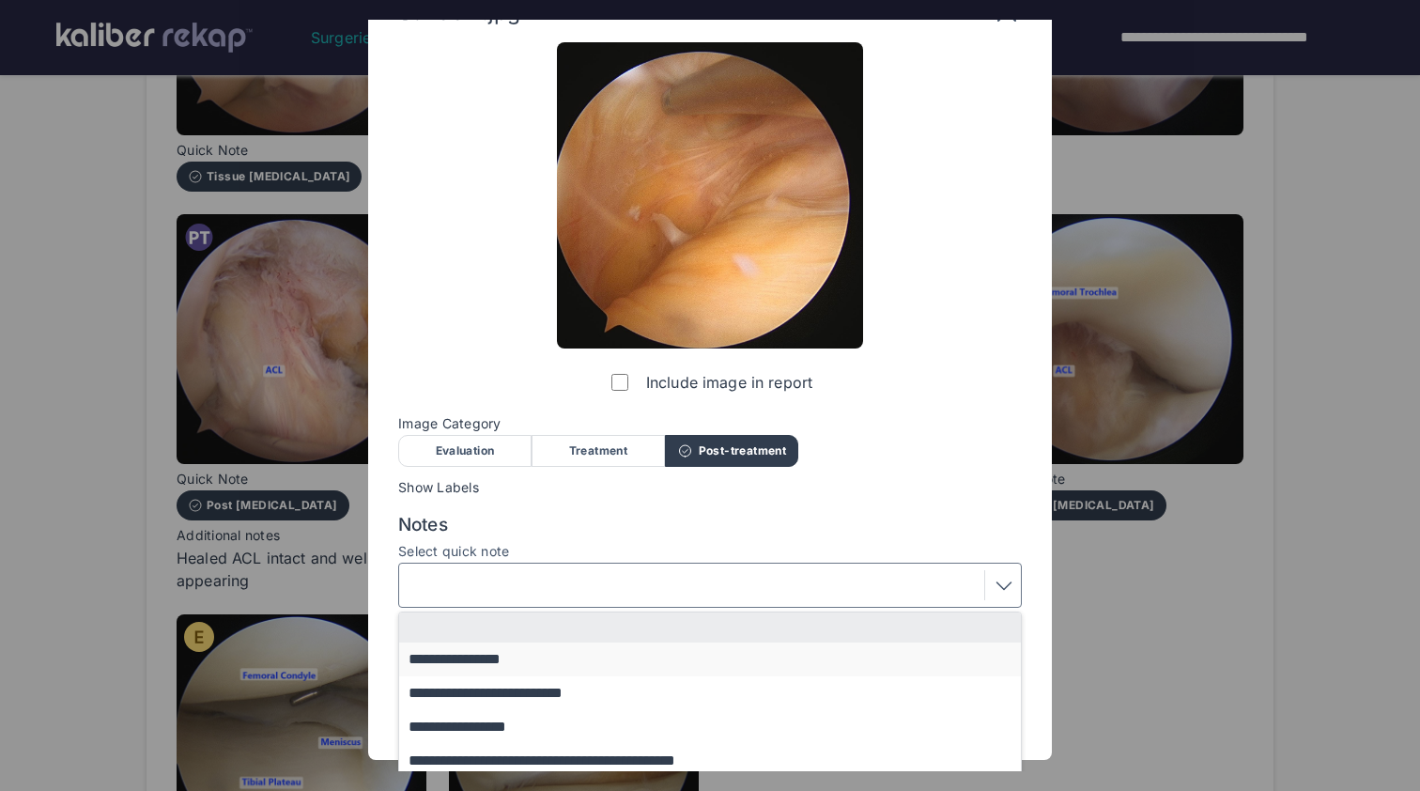
click at [651, 659] on button "**********" at bounding box center [719, 659] width 640 height 34
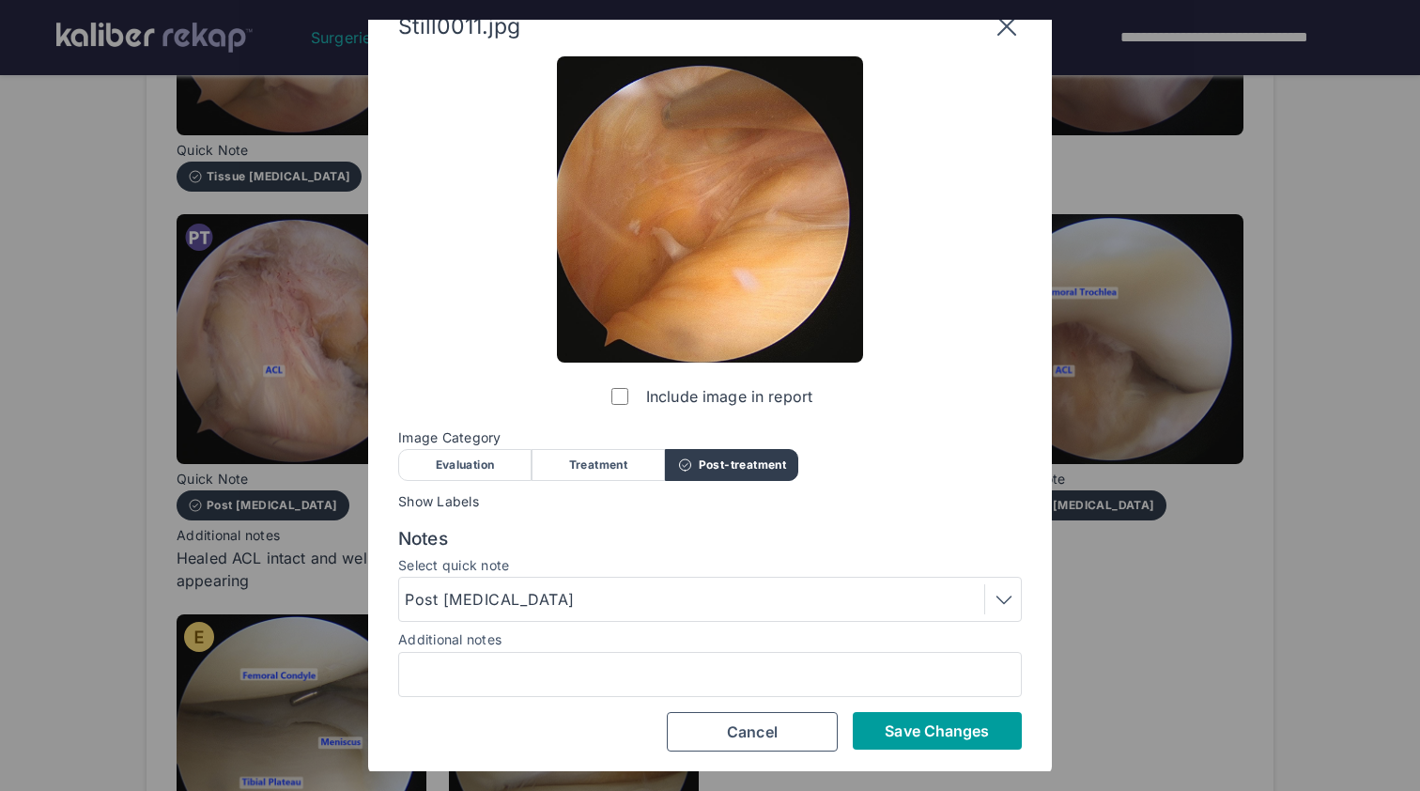
click at [920, 739] on button "Save Changes" at bounding box center [937, 731] width 169 height 38
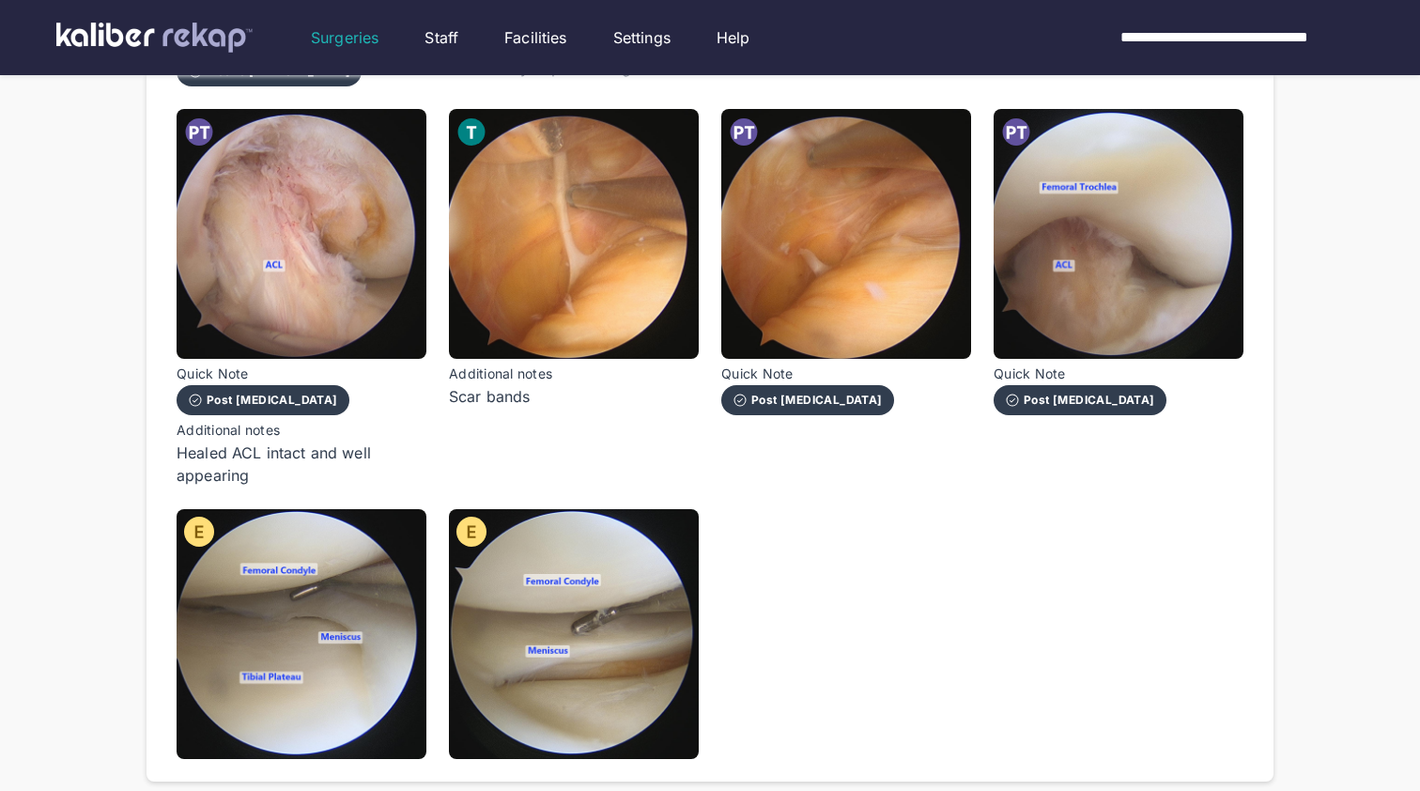
scroll to position [1133, 0]
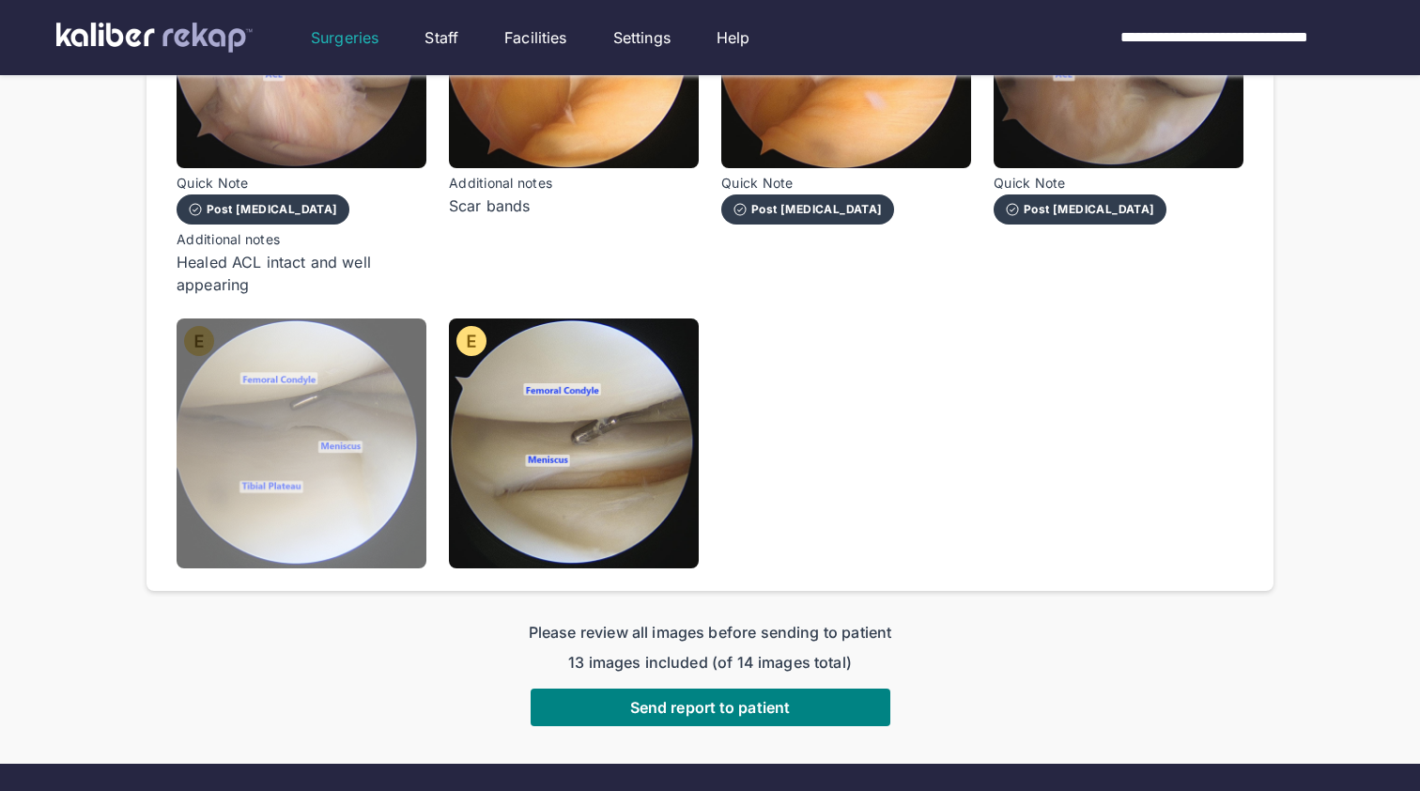
click at [415, 483] on img at bounding box center [302, 443] width 250 height 250
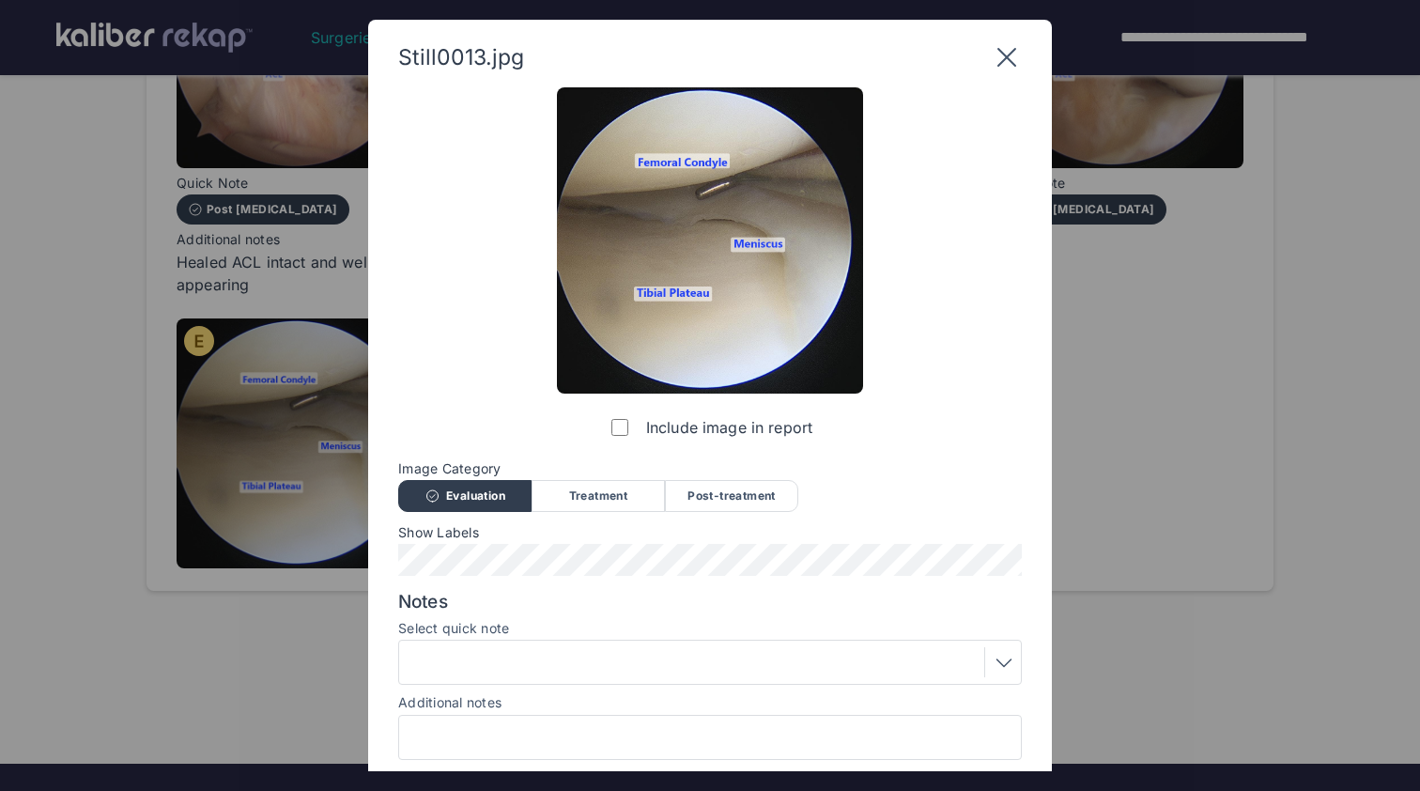
click at [525, 718] on div at bounding box center [710, 737] width 624 height 45
click at [531, 720] on div at bounding box center [710, 737] width 624 height 45
click at [561, 731] on input "Additional notes" at bounding box center [710, 737] width 607 height 24
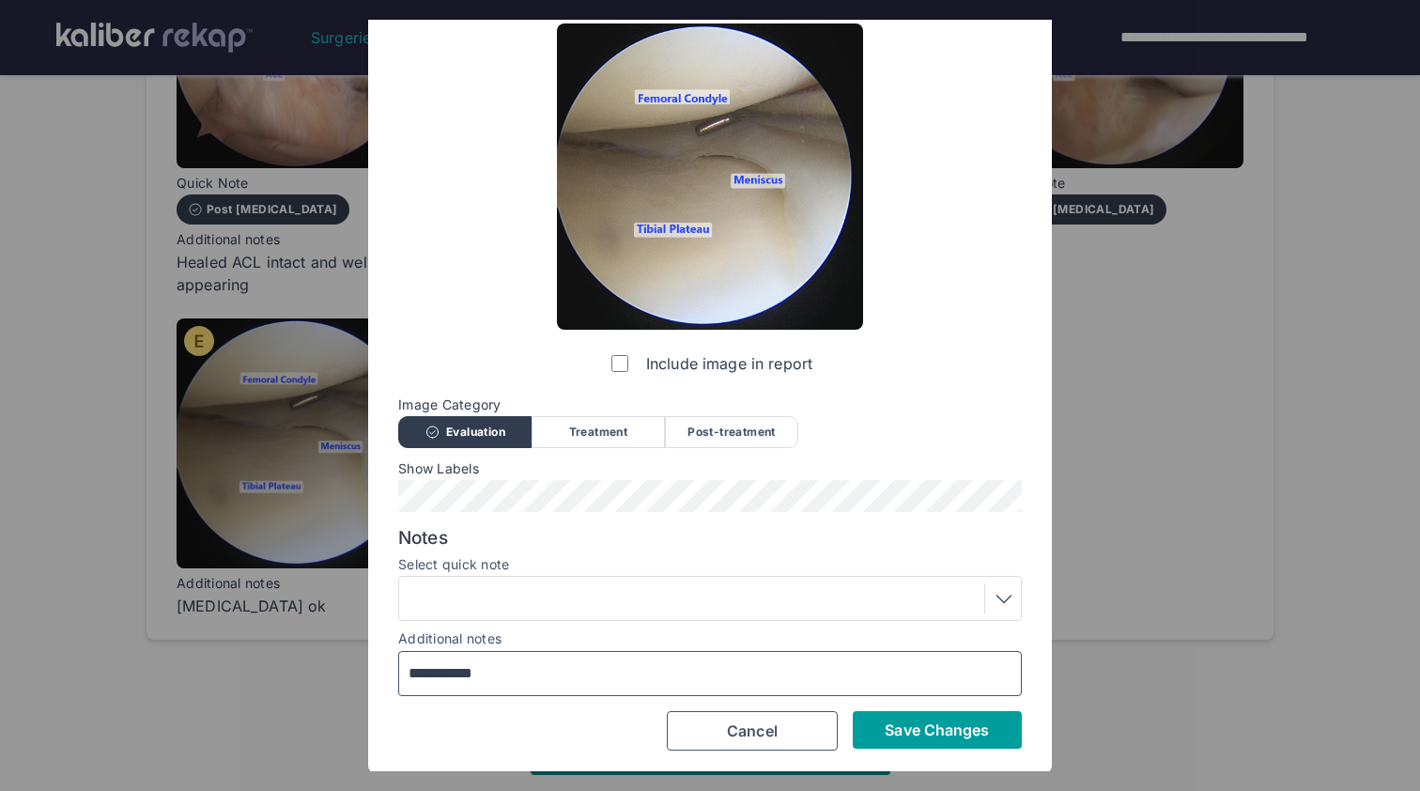
scroll to position [63, 0]
type input "**********"
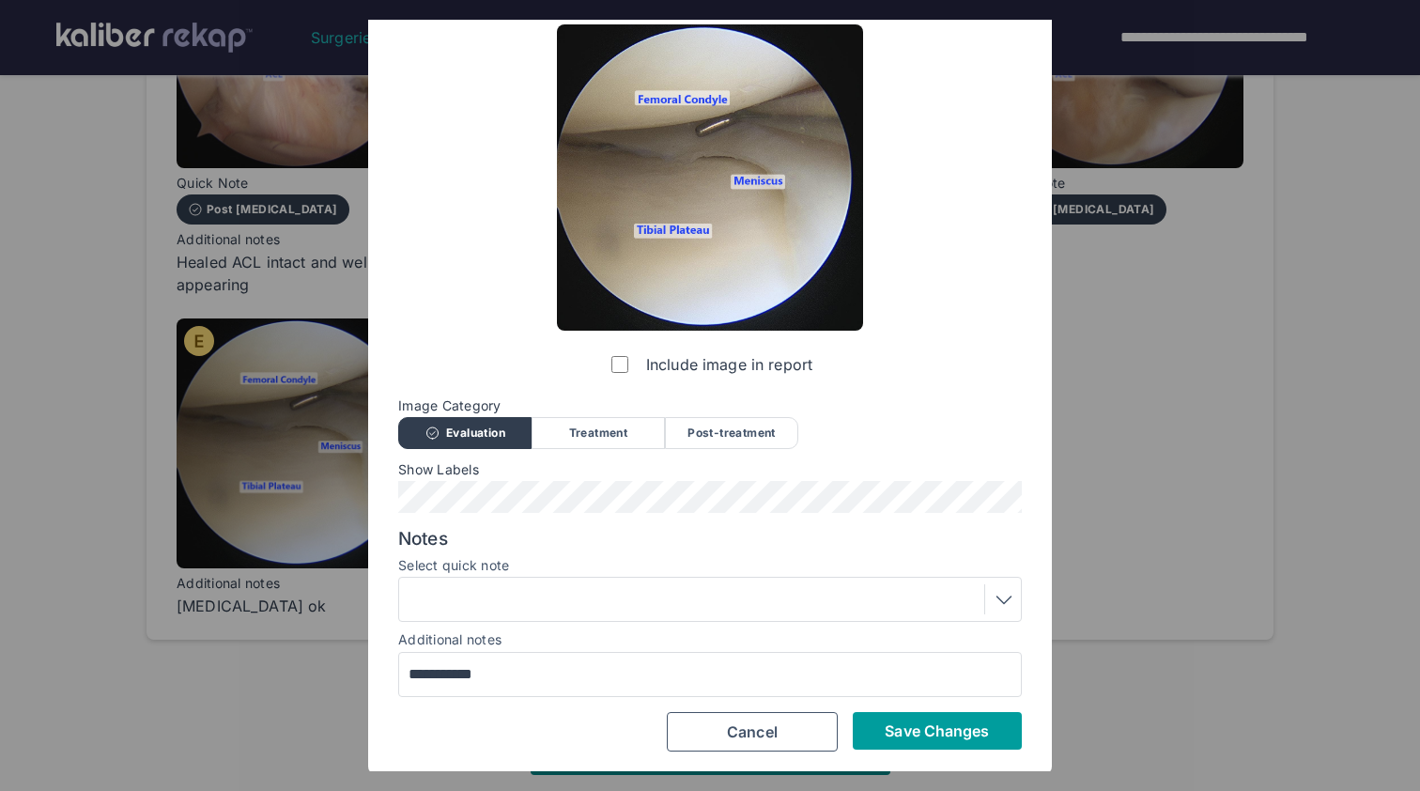
click at [927, 721] on span "Save Changes" at bounding box center [937, 730] width 104 height 19
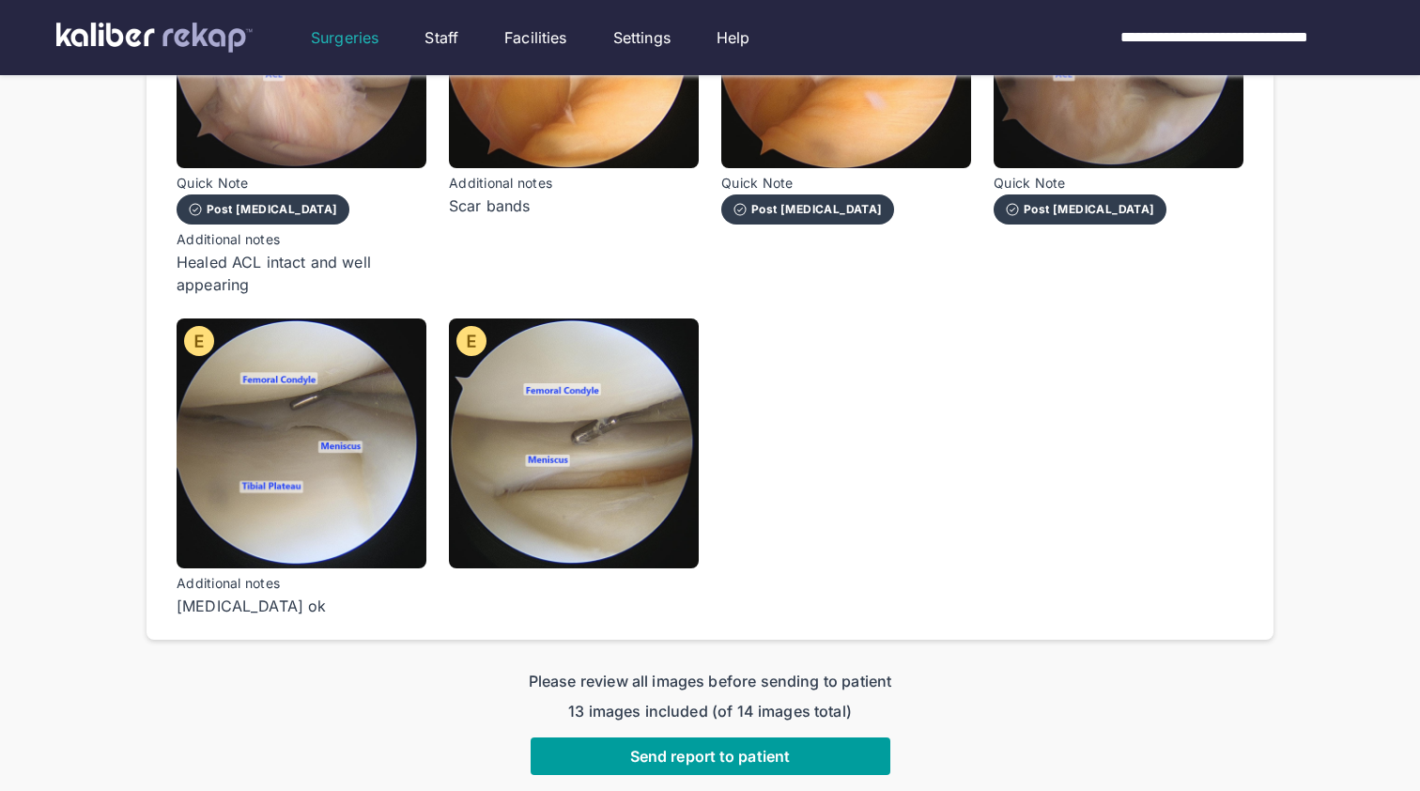
click at [759, 755] on span "Send report to patient" at bounding box center [710, 756] width 160 height 19
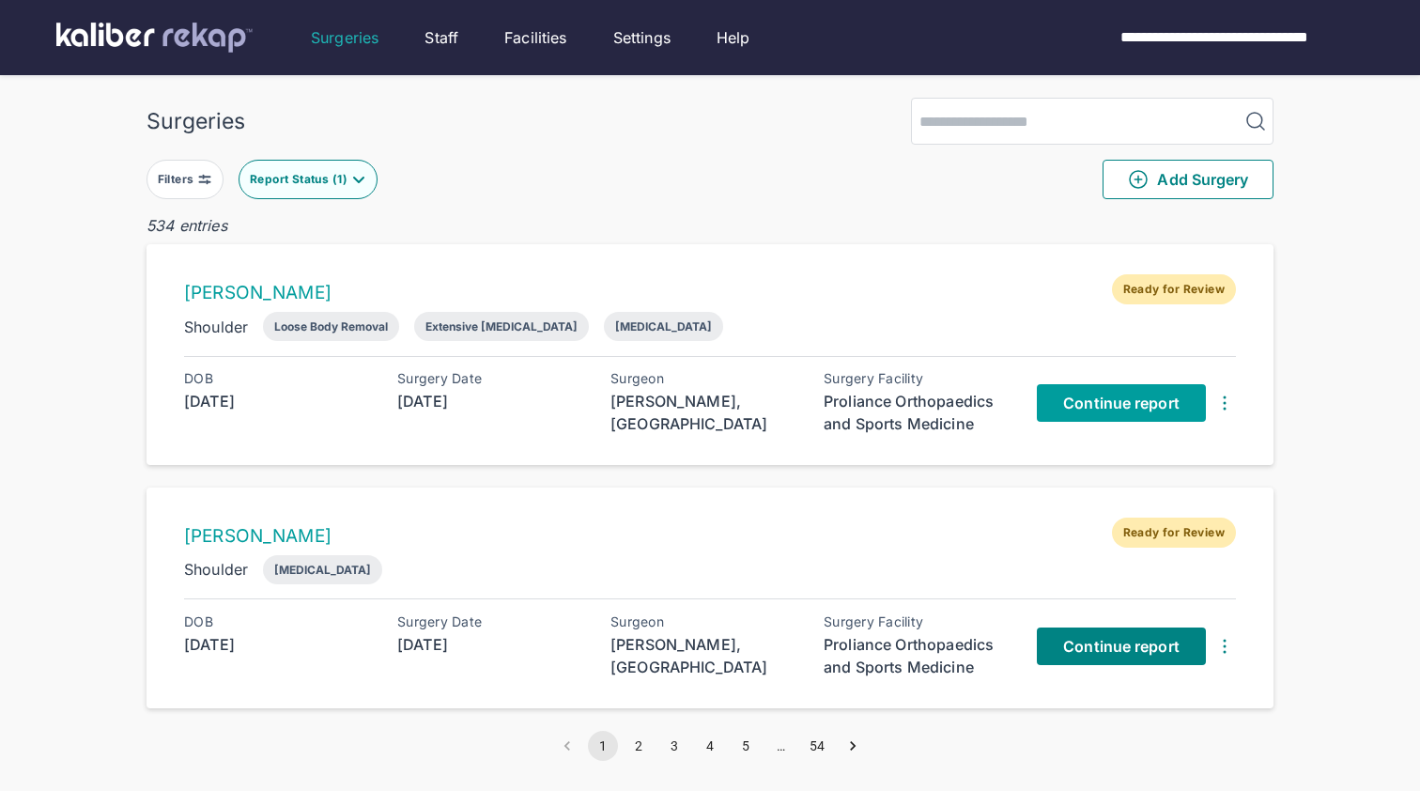
click at [1121, 403] on span "Continue report" at bounding box center [1121, 403] width 116 height 19
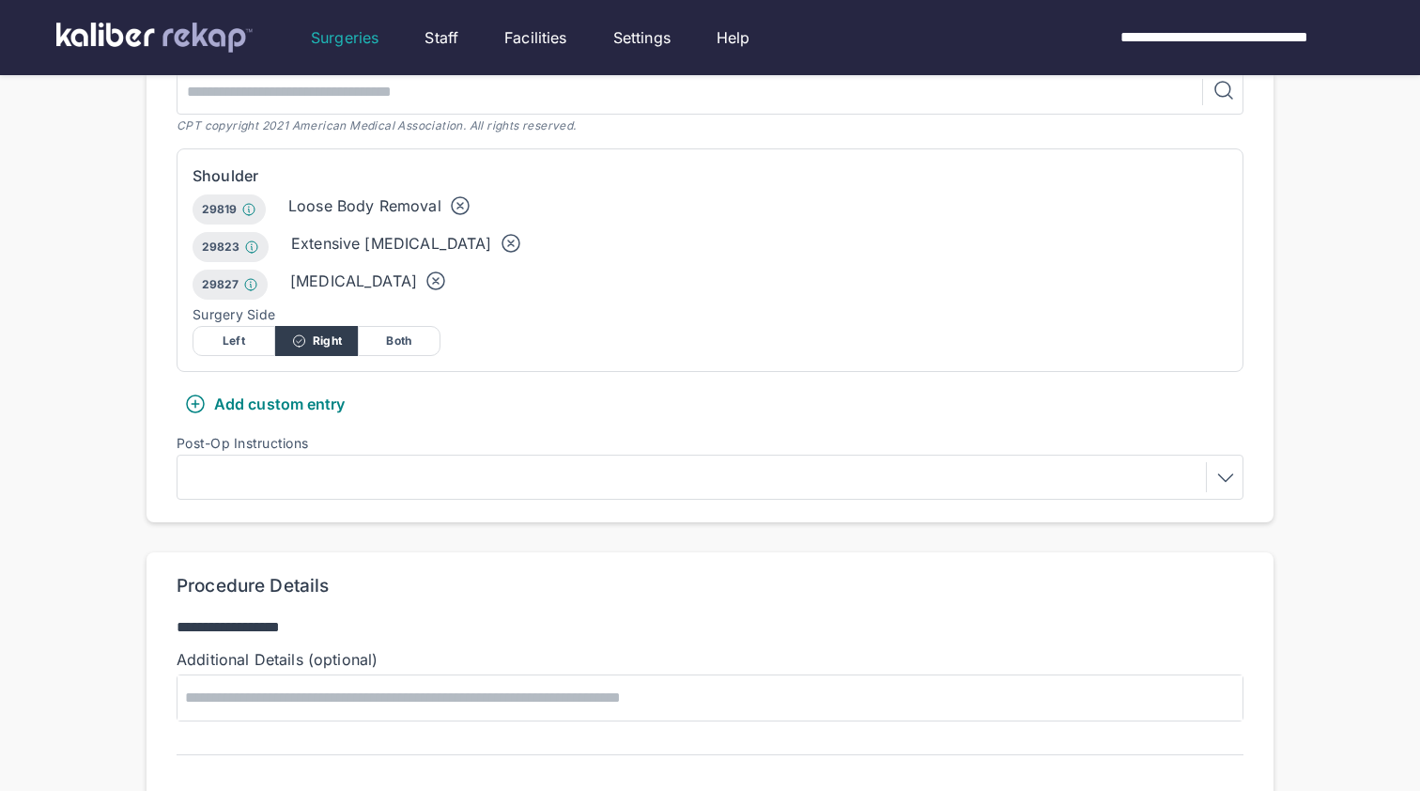
scroll to position [537, 0]
click at [447, 273] on icon at bounding box center [436, 279] width 23 height 23
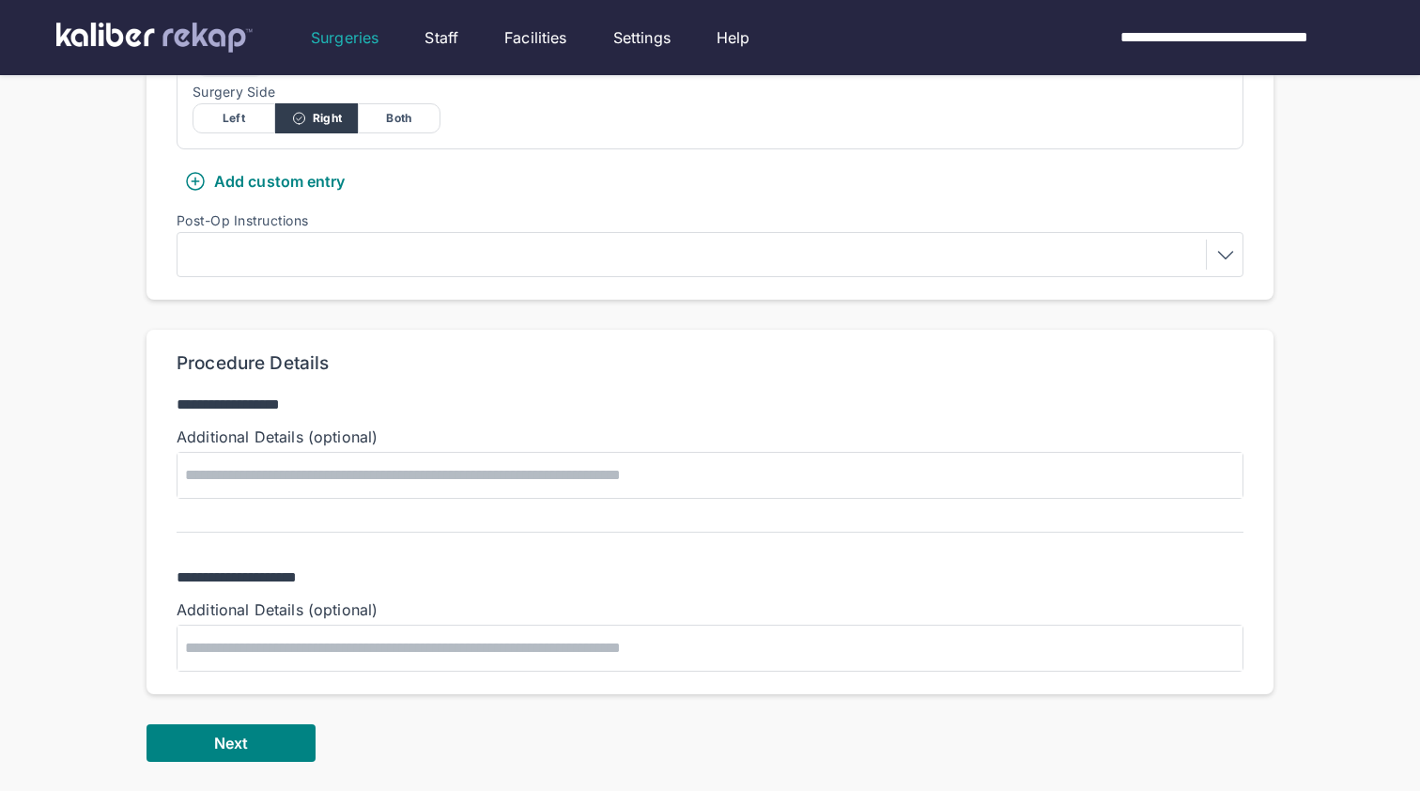
scroll to position [787, 0]
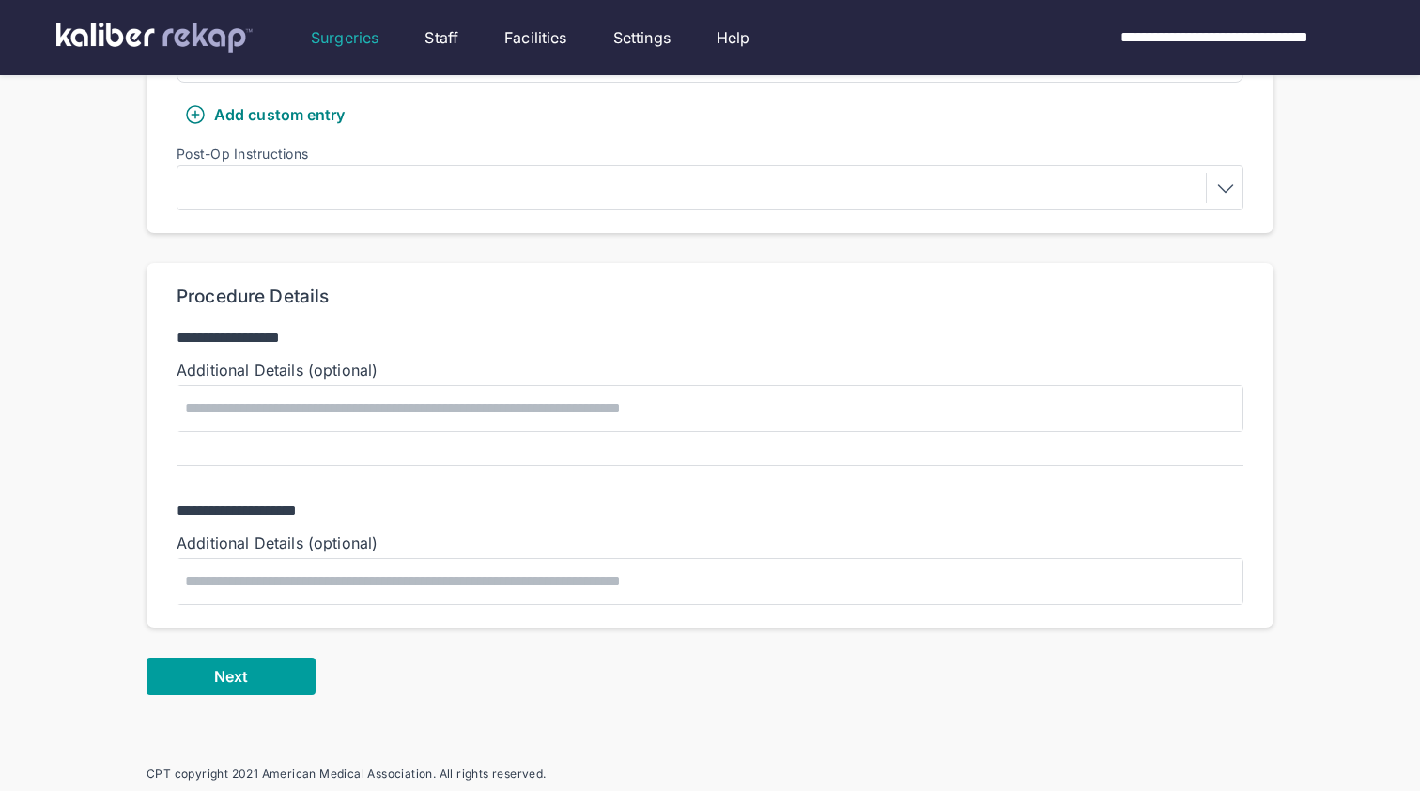
click at [232, 670] on span "Next" at bounding box center [231, 676] width 34 height 19
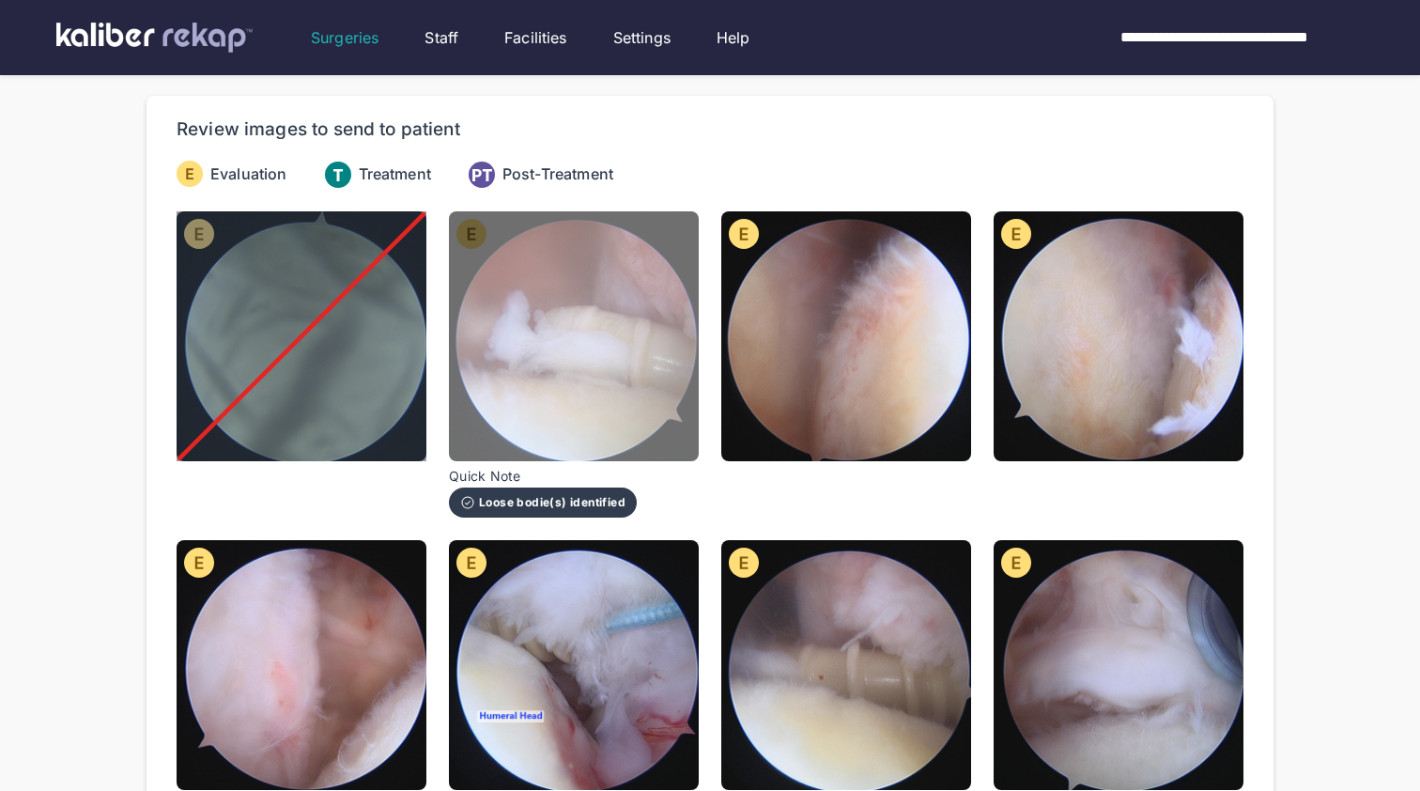
scroll to position [190, 0]
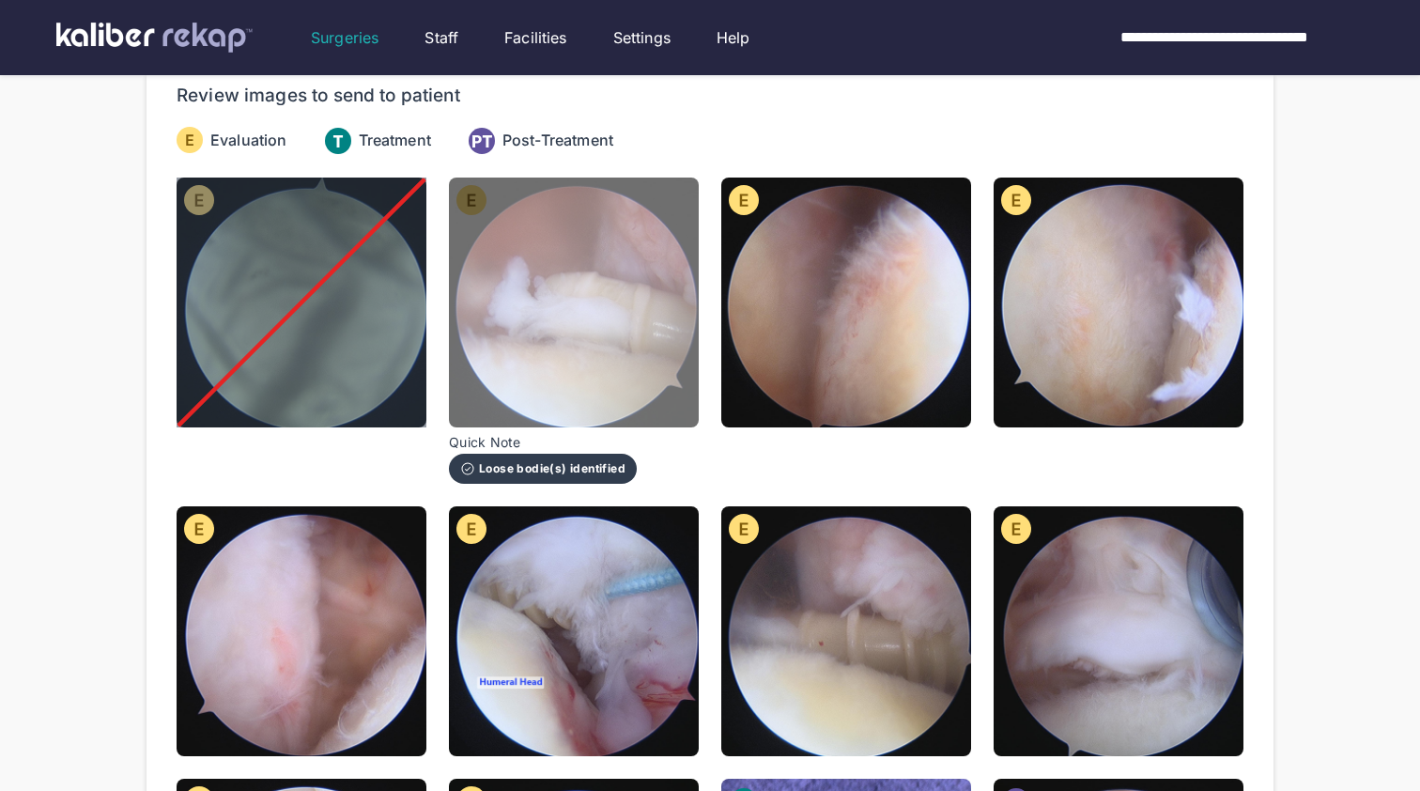
click at [597, 383] on img at bounding box center [574, 303] width 250 height 250
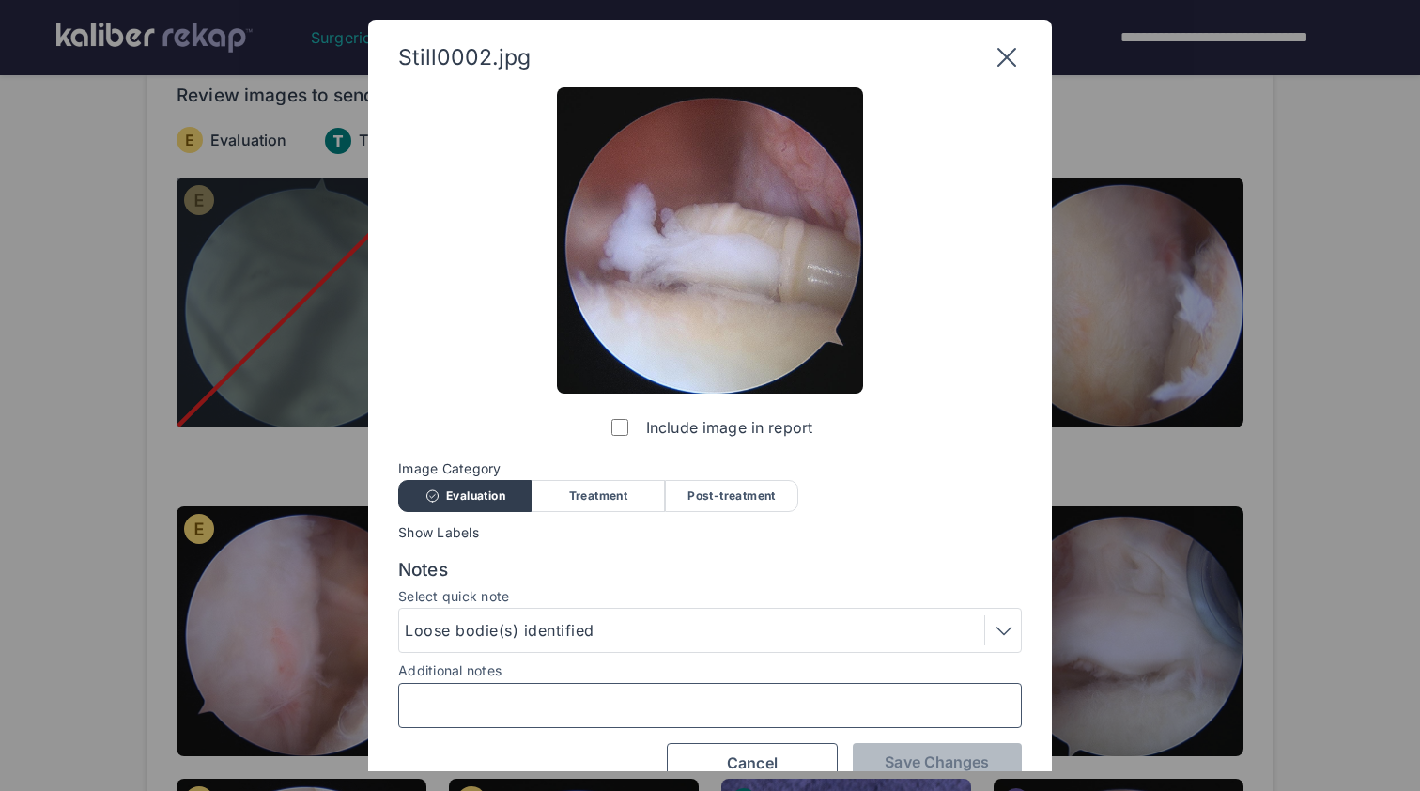
click at [585, 711] on input "Additional notes" at bounding box center [710, 705] width 607 height 24
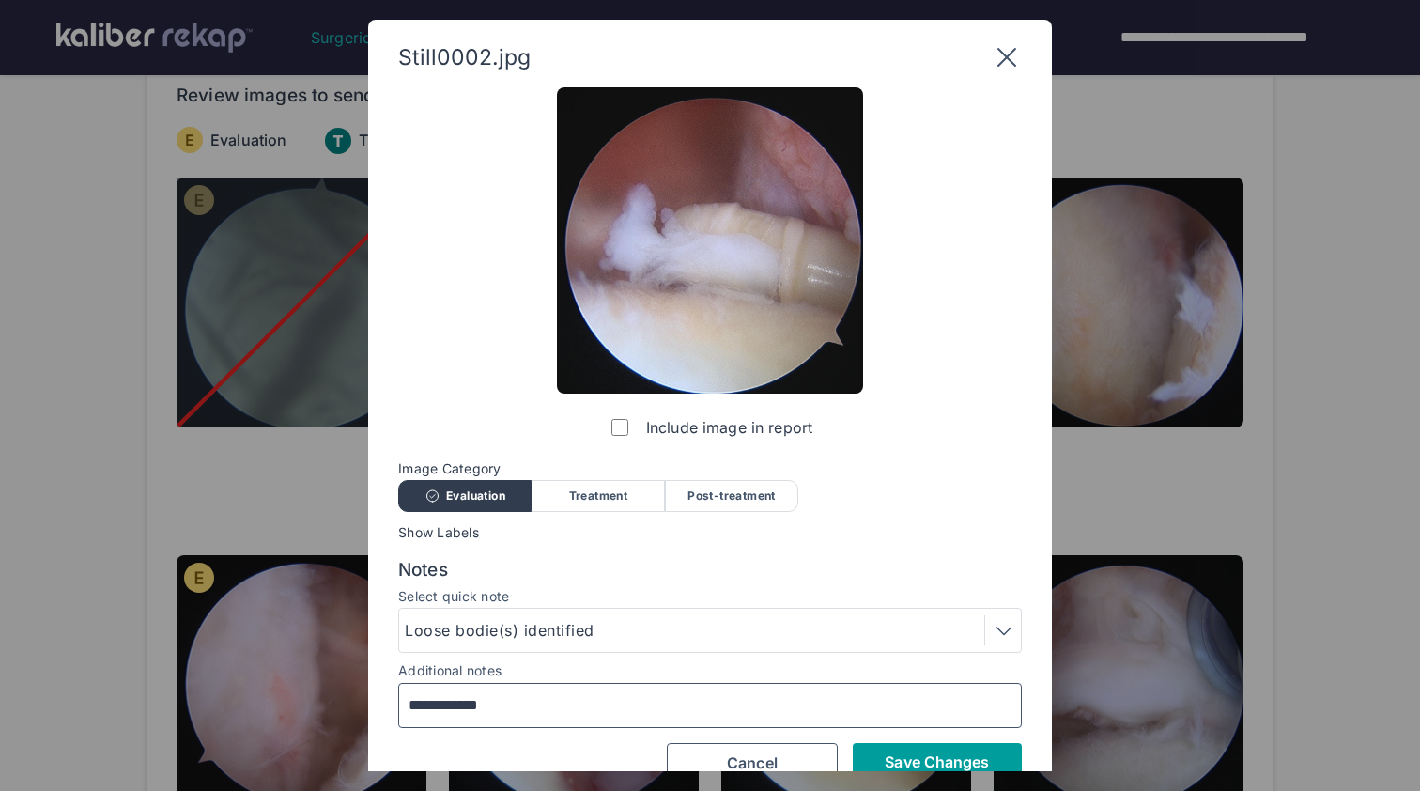
type input "**********"
click at [932, 752] on span "Save Changes" at bounding box center [937, 761] width 104 height 19
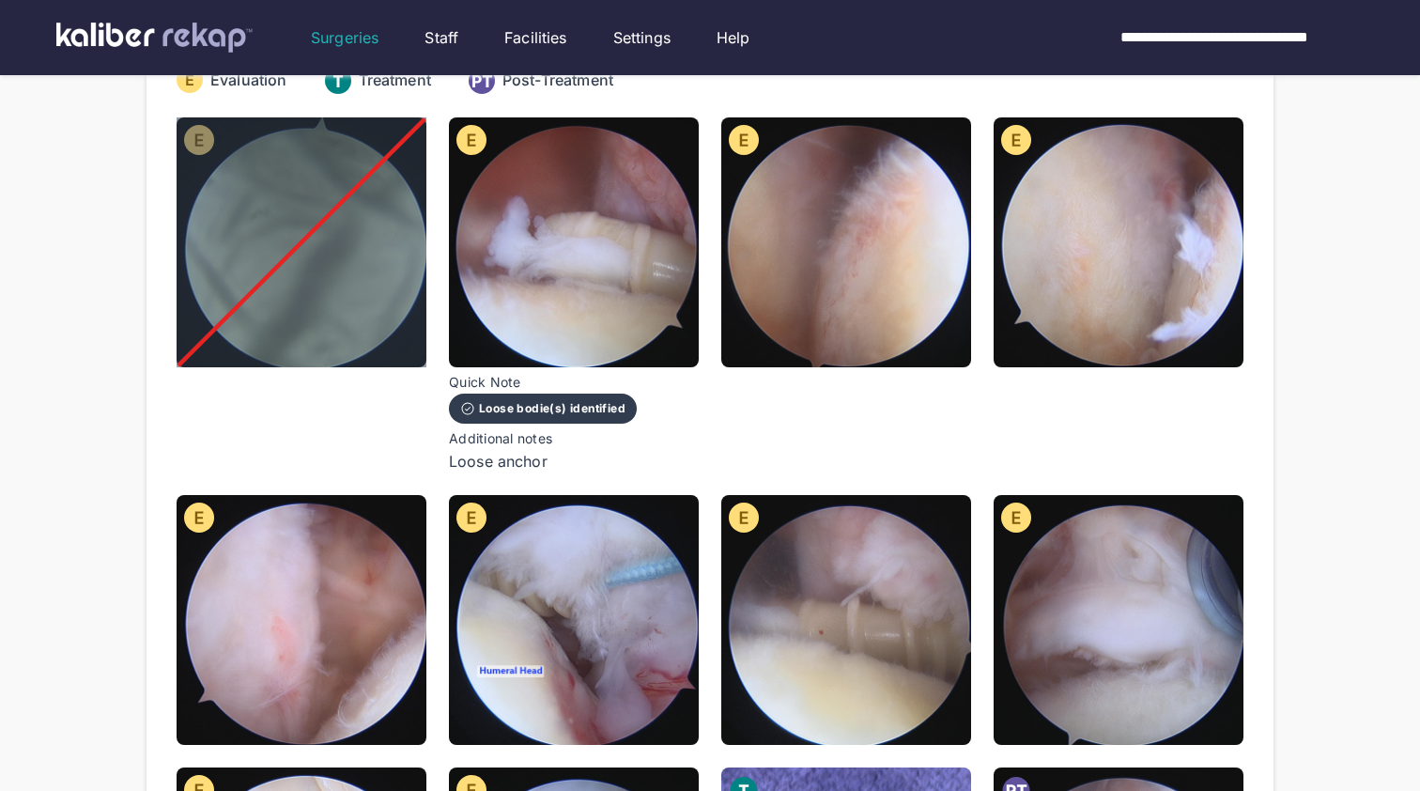
scroll to position [269, 0]
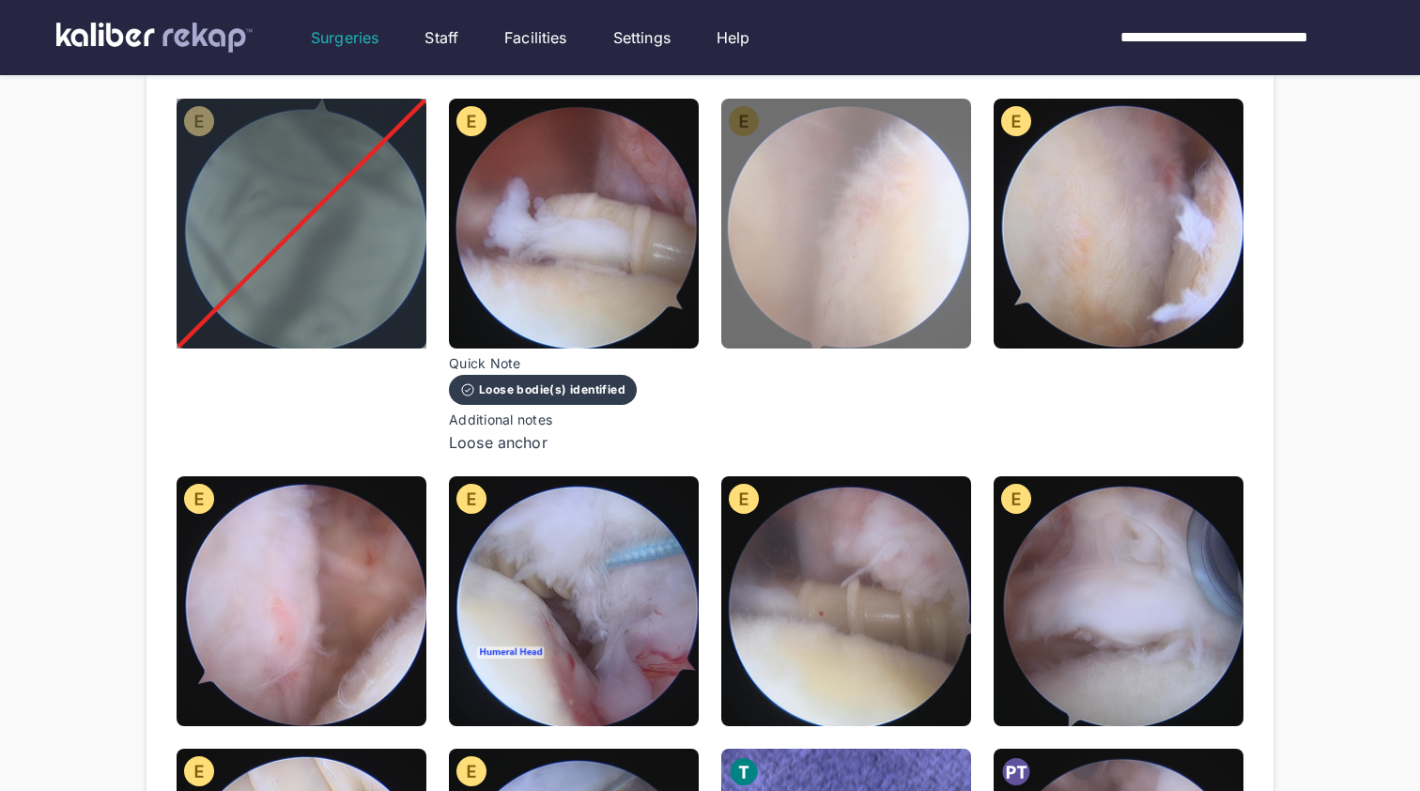
click at [905, 247] on img at bounding box center [846, 224] width 250 height 250
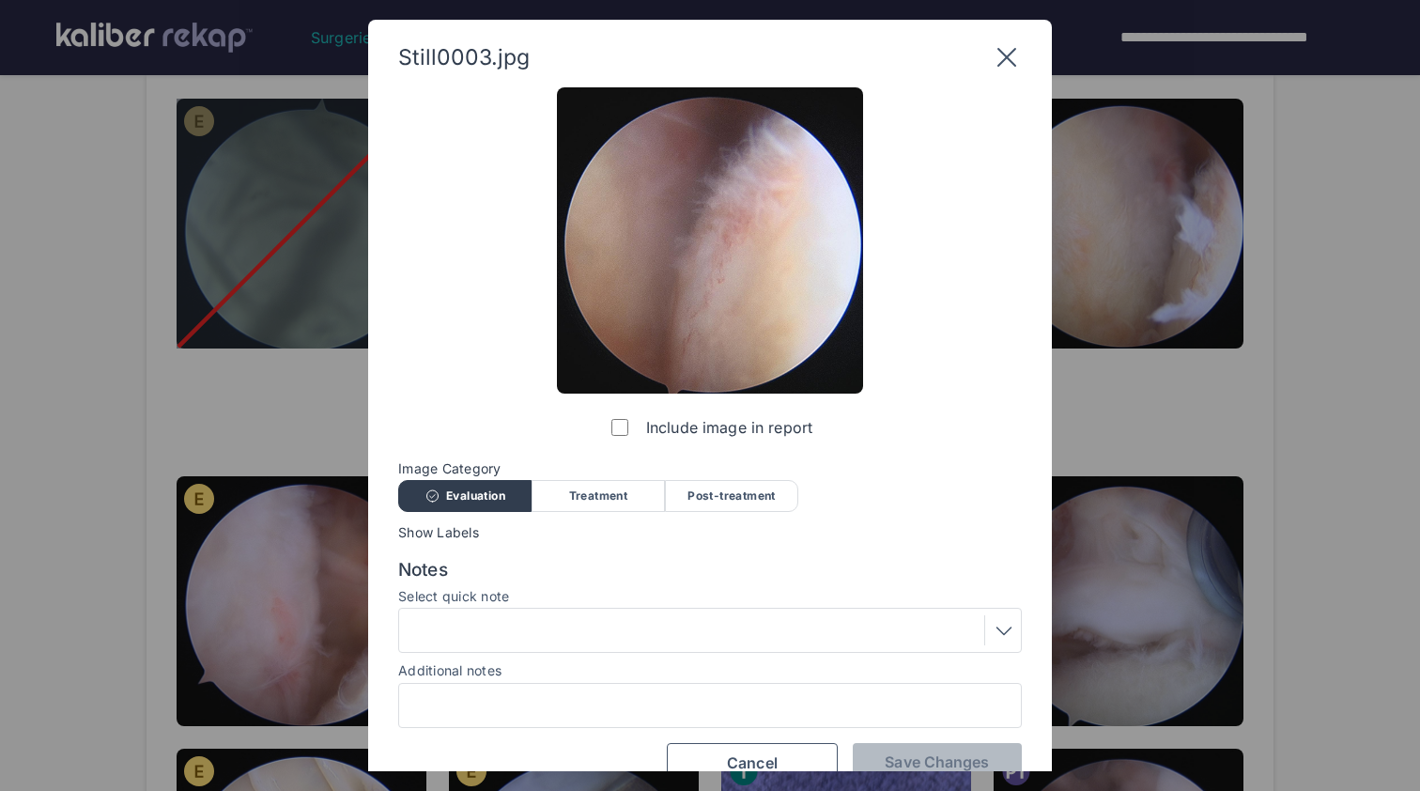
click at [720, 639] on div at bounding box center [710, 630] width 611 height 30
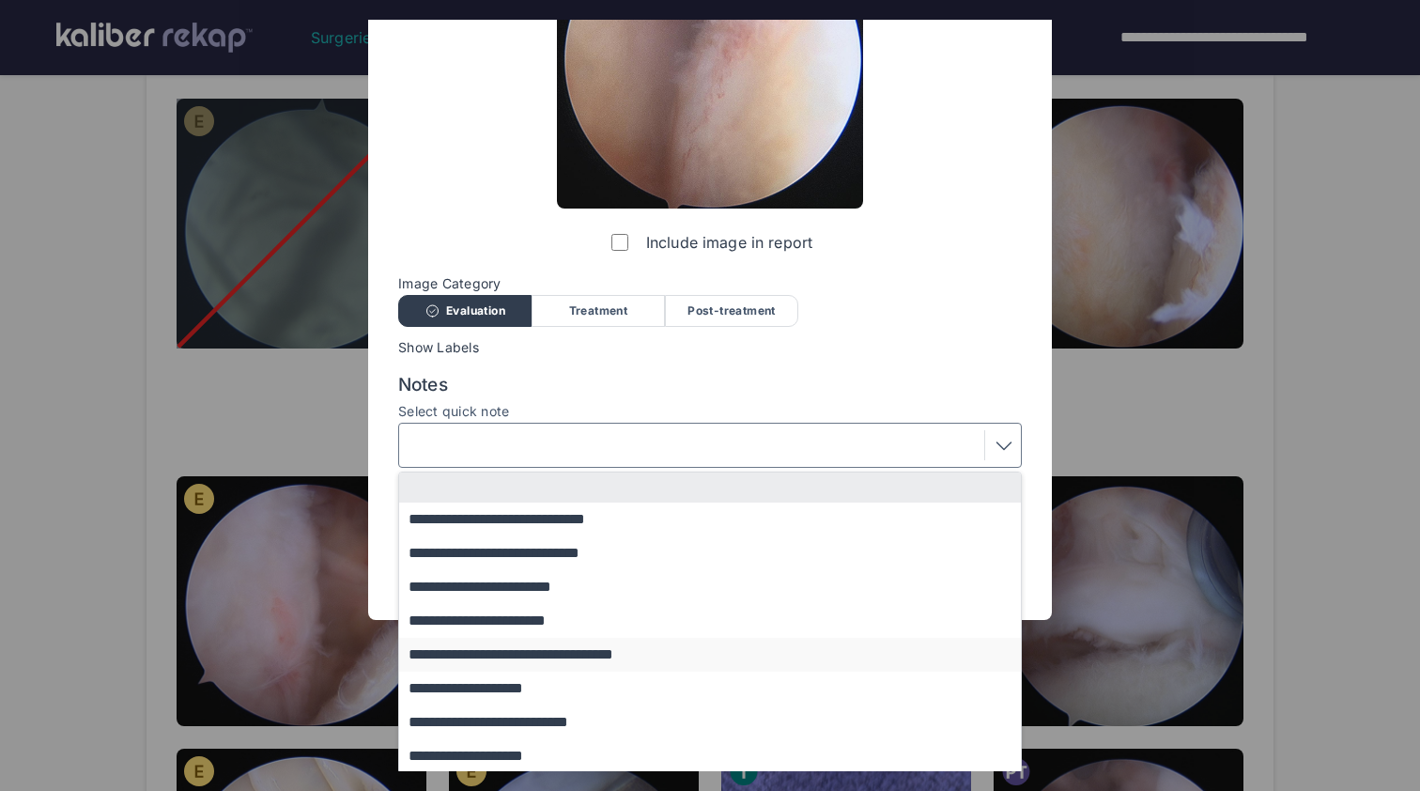
click at [722, 647] on button "**********" at bounding box center [719, 655] width 640 height 34
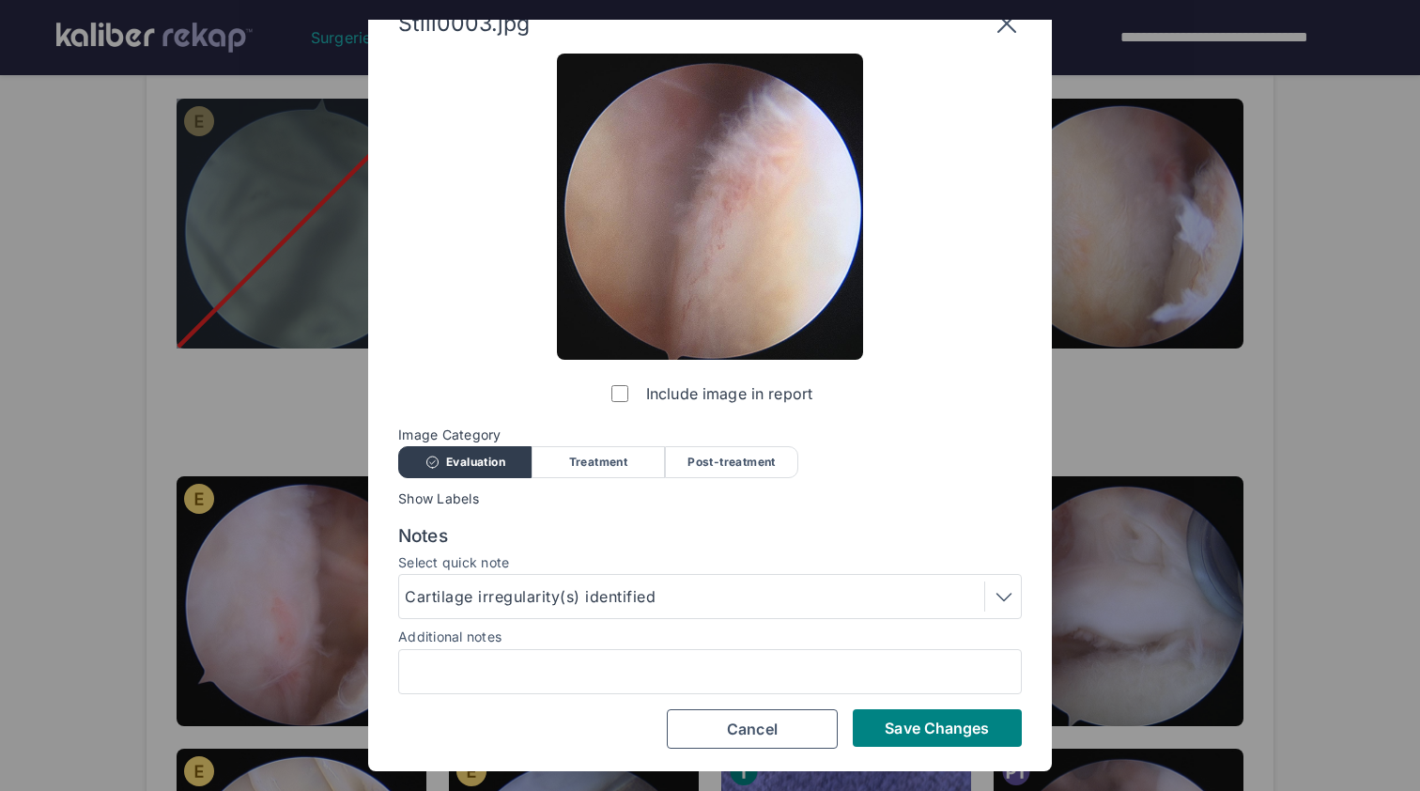
scroll to position [31, 0]
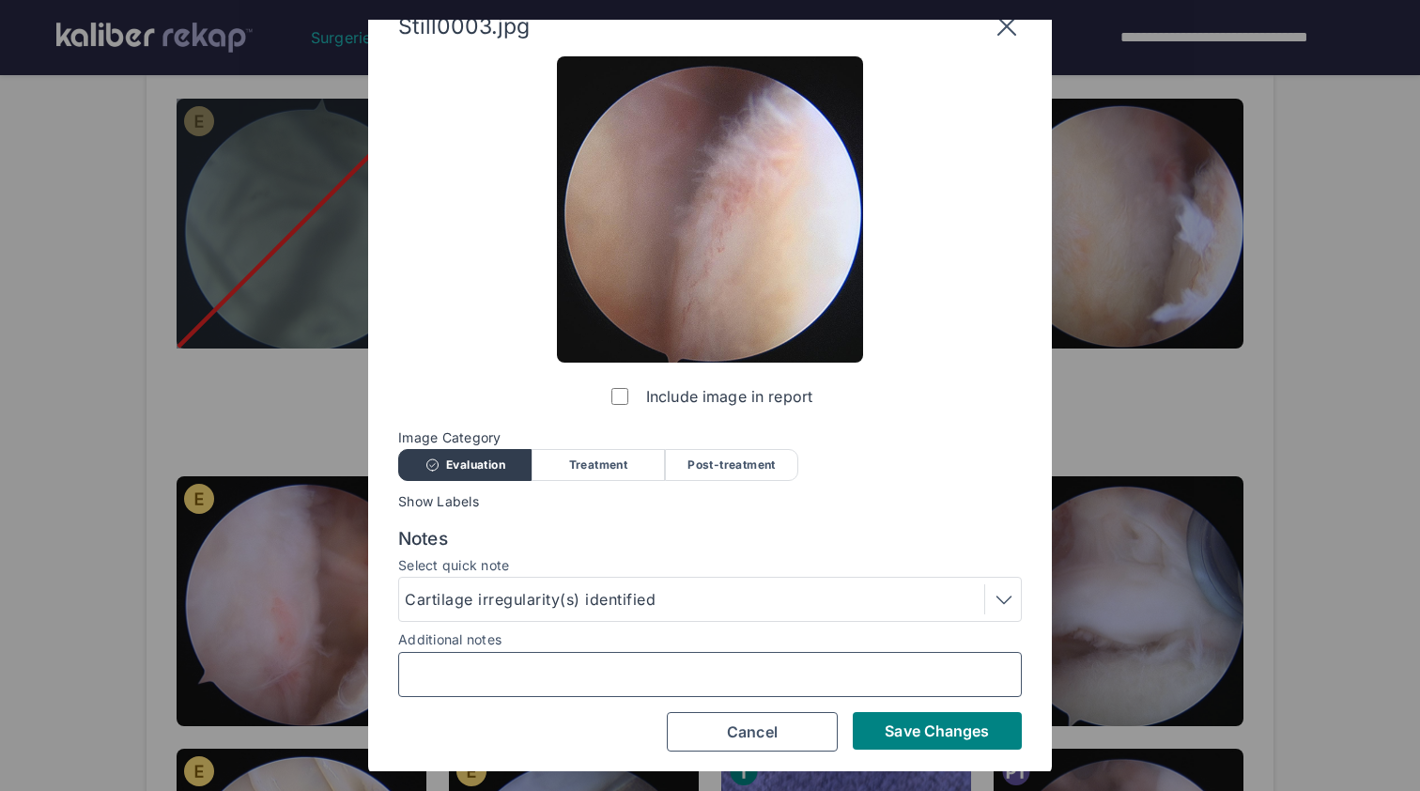
click at [751, 677] on input "Additional notes" at bounding box center [710, 674] width 607 height 24
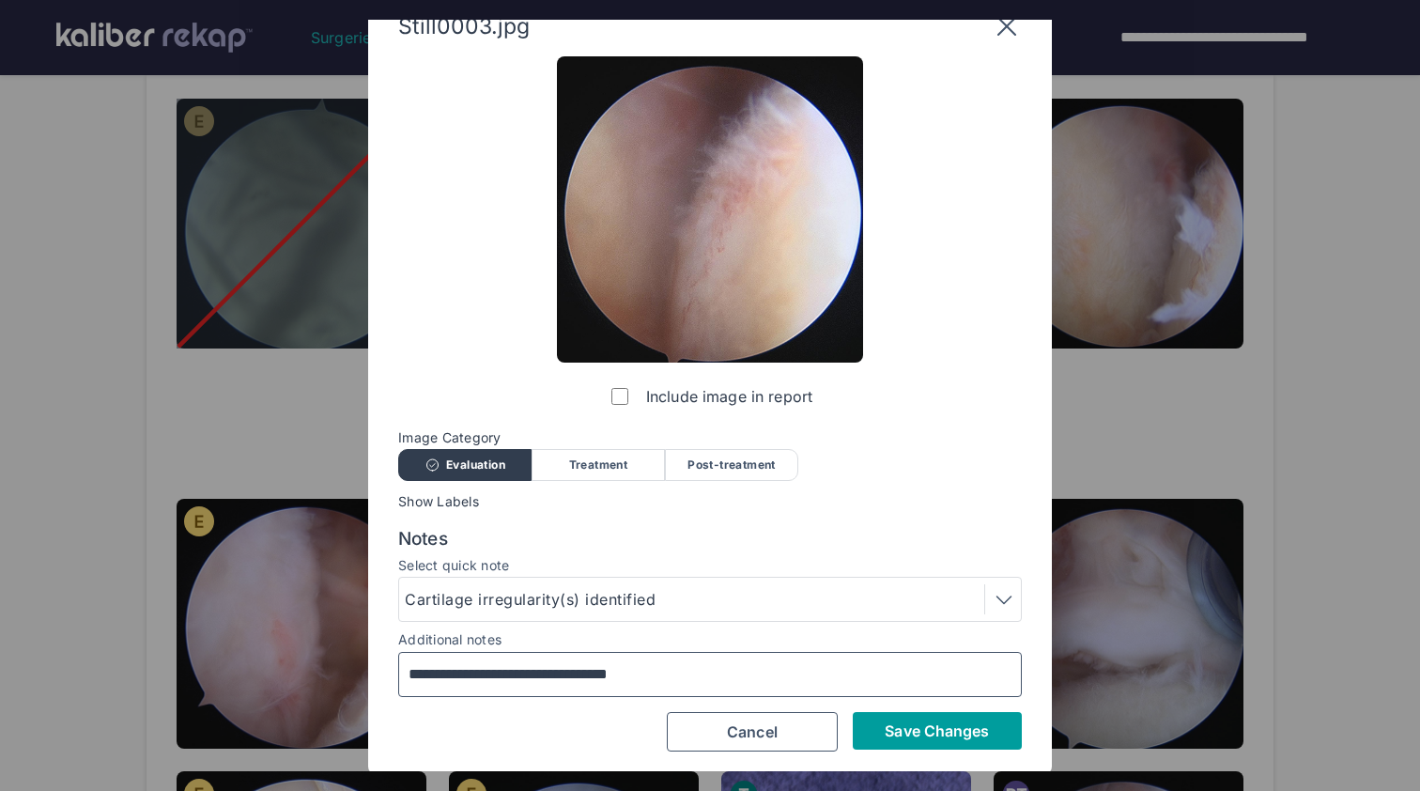
type input "**********"
click at [929, 722] on span "Save Changes" at bounding box center [937, 730] width 104 height 19
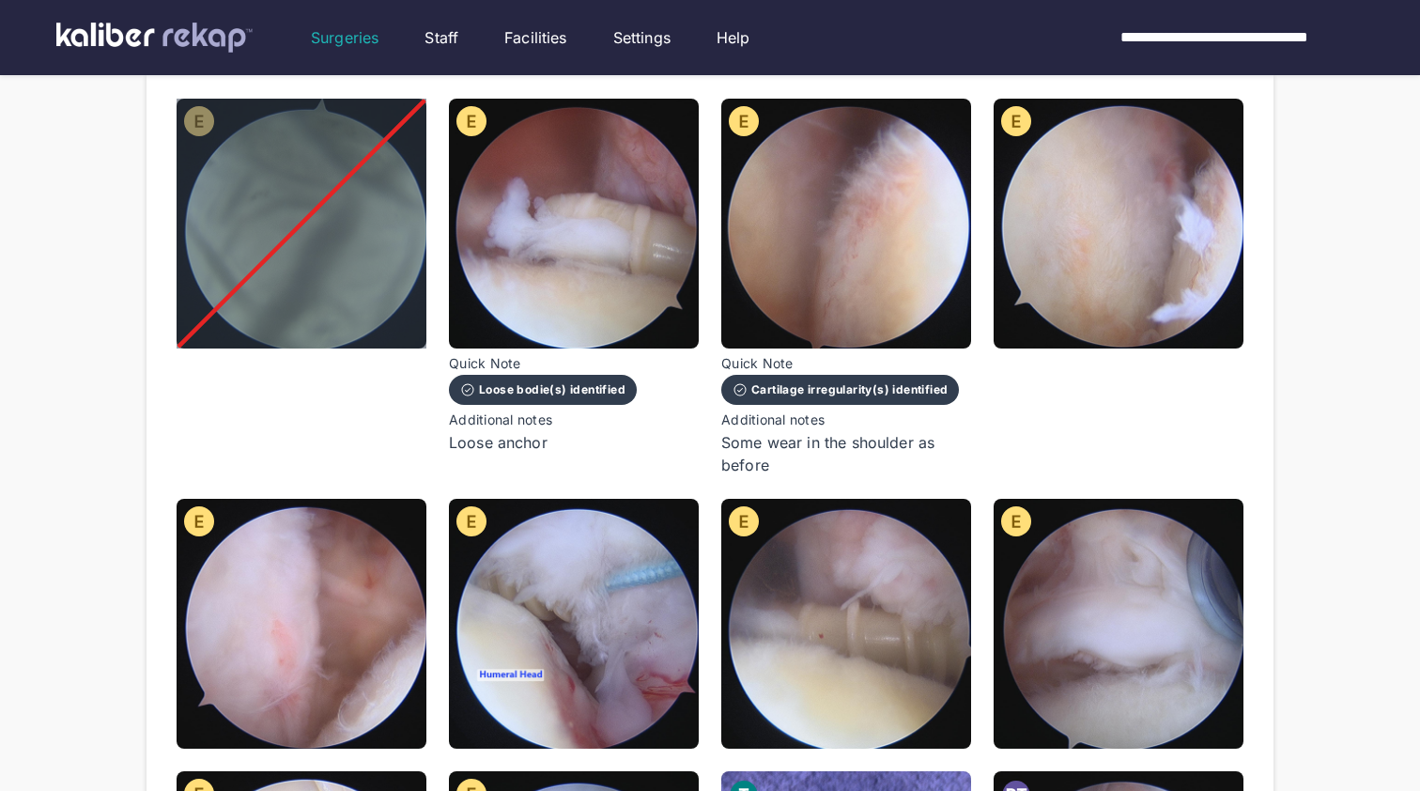
click at [1046, 363] on div at bounding box center [1119, 288] width 250 height 378
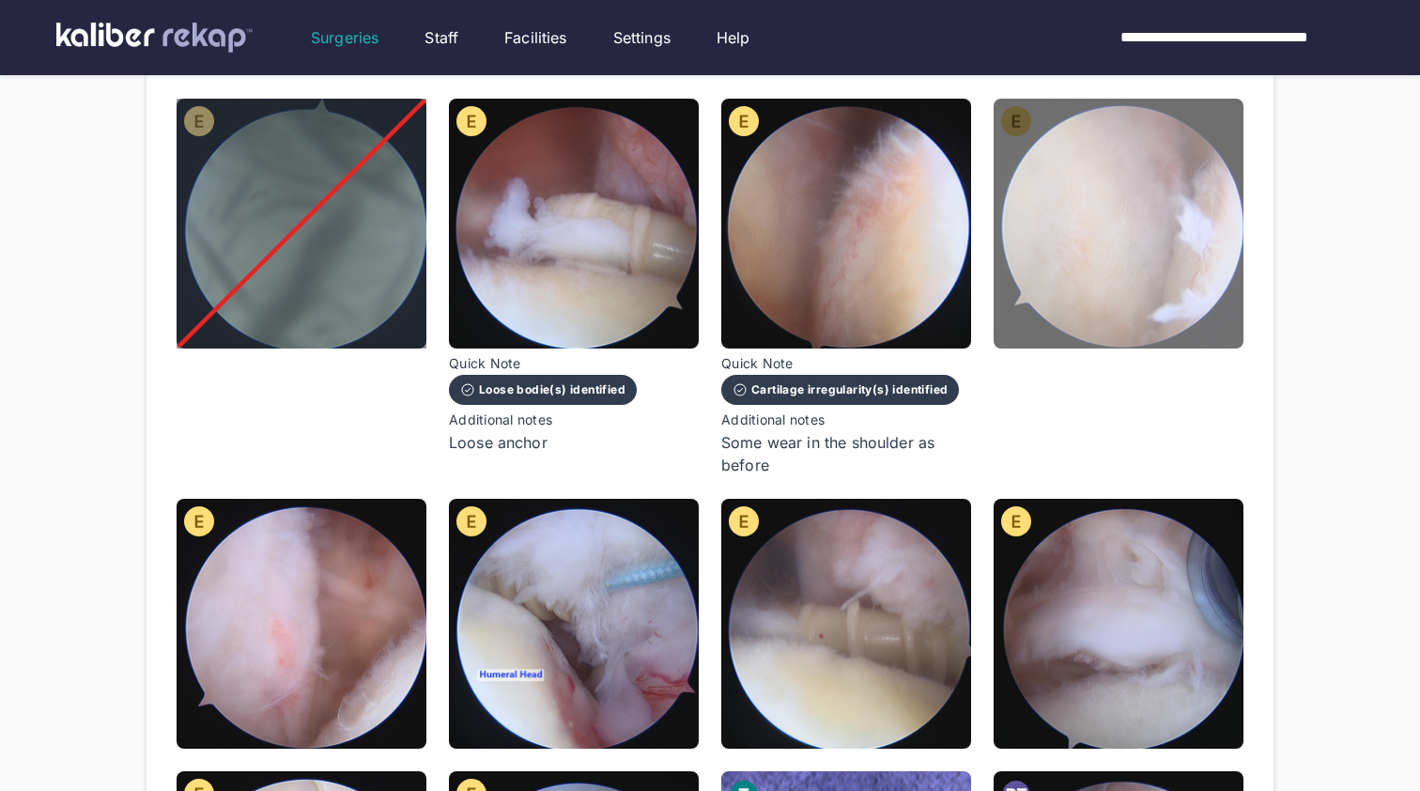
click at [1074, 315] on img at bounding box center [1119, 224] width 250 height 250
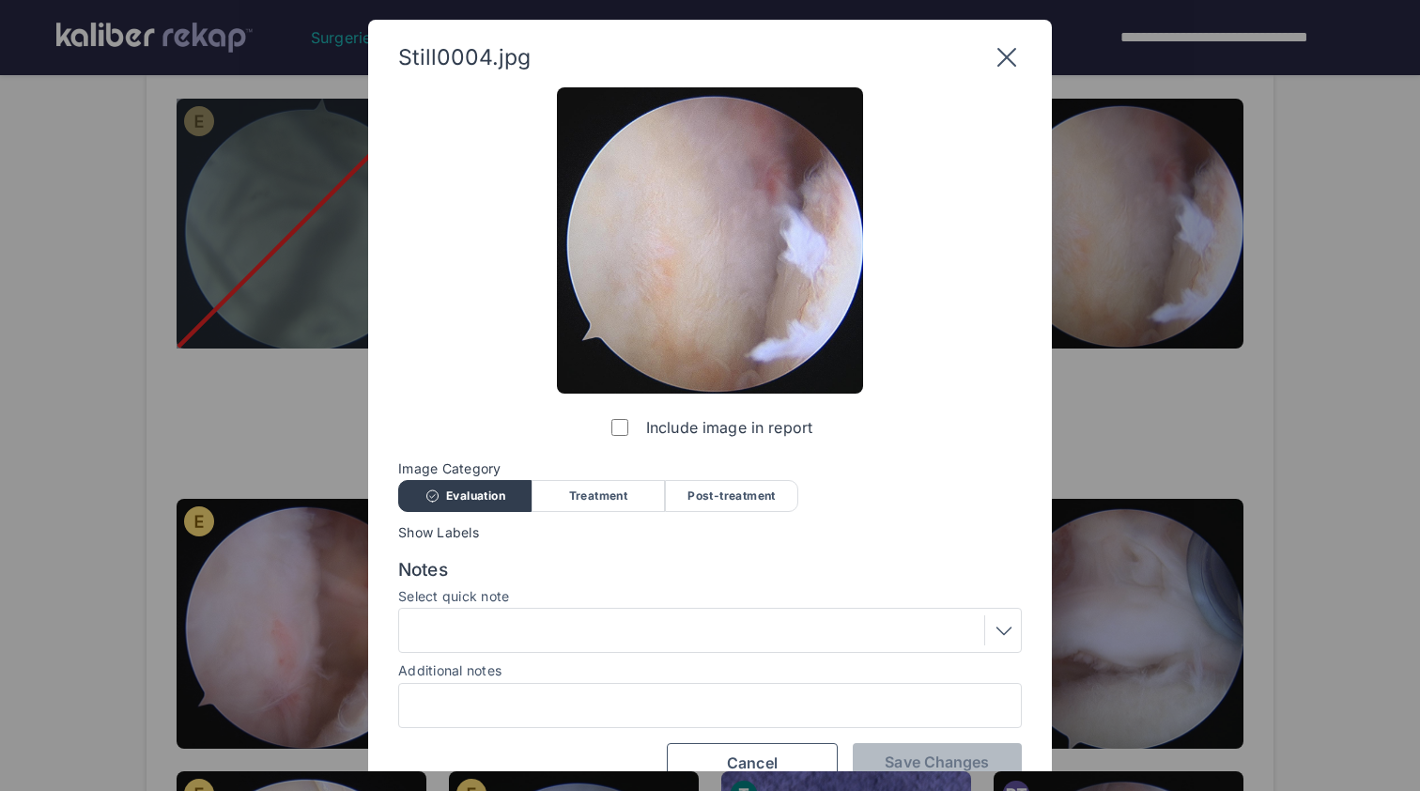
click at [758, 716] on div at bounding box center [710, 705] width 624 height 45
click at [803, 703] on input "Additional notes" at bounding box center [710, 705] width 607 height 24
paste input "**********"
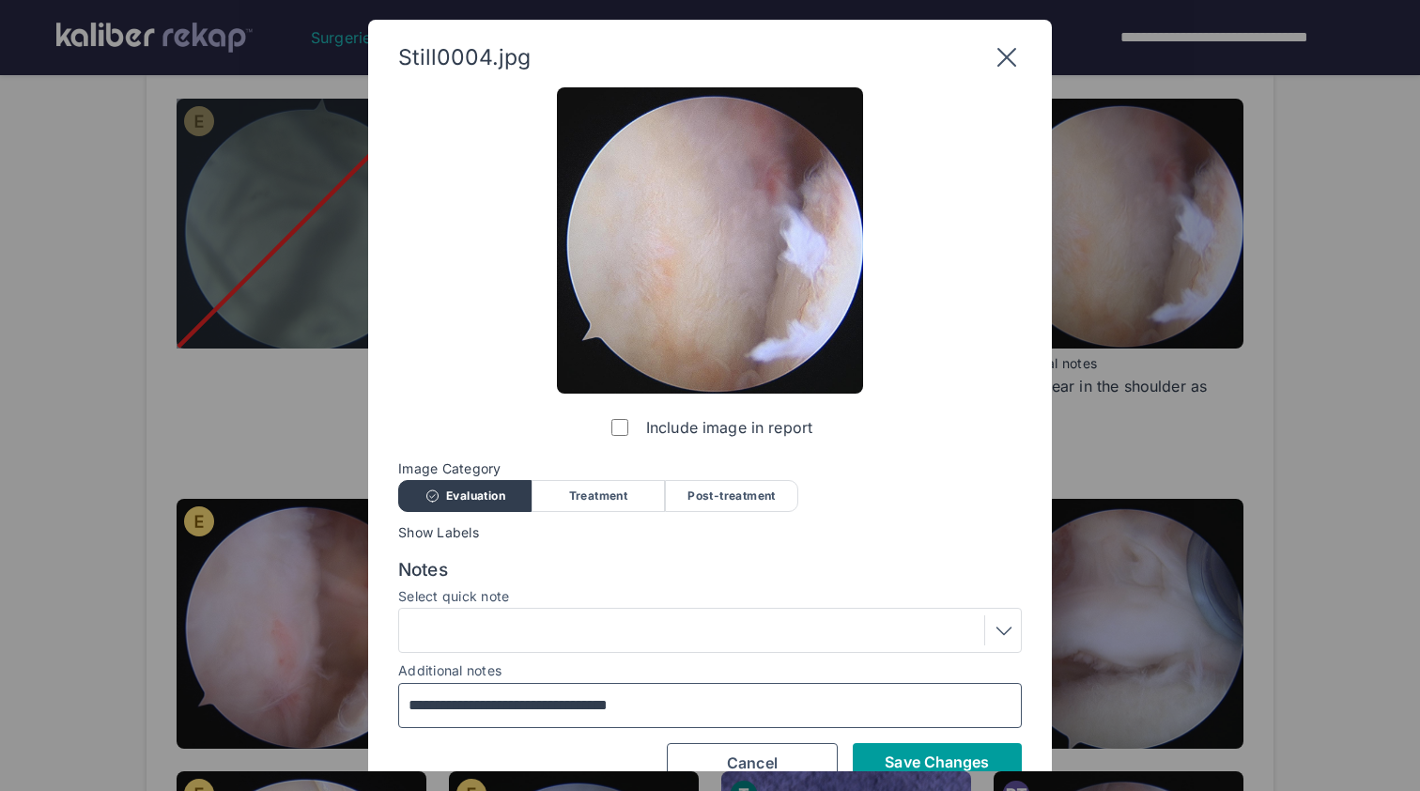
type input "**********"
click at [931, 763] on span "Save Changes" at bounding box center [937, 761] width 104 height 19
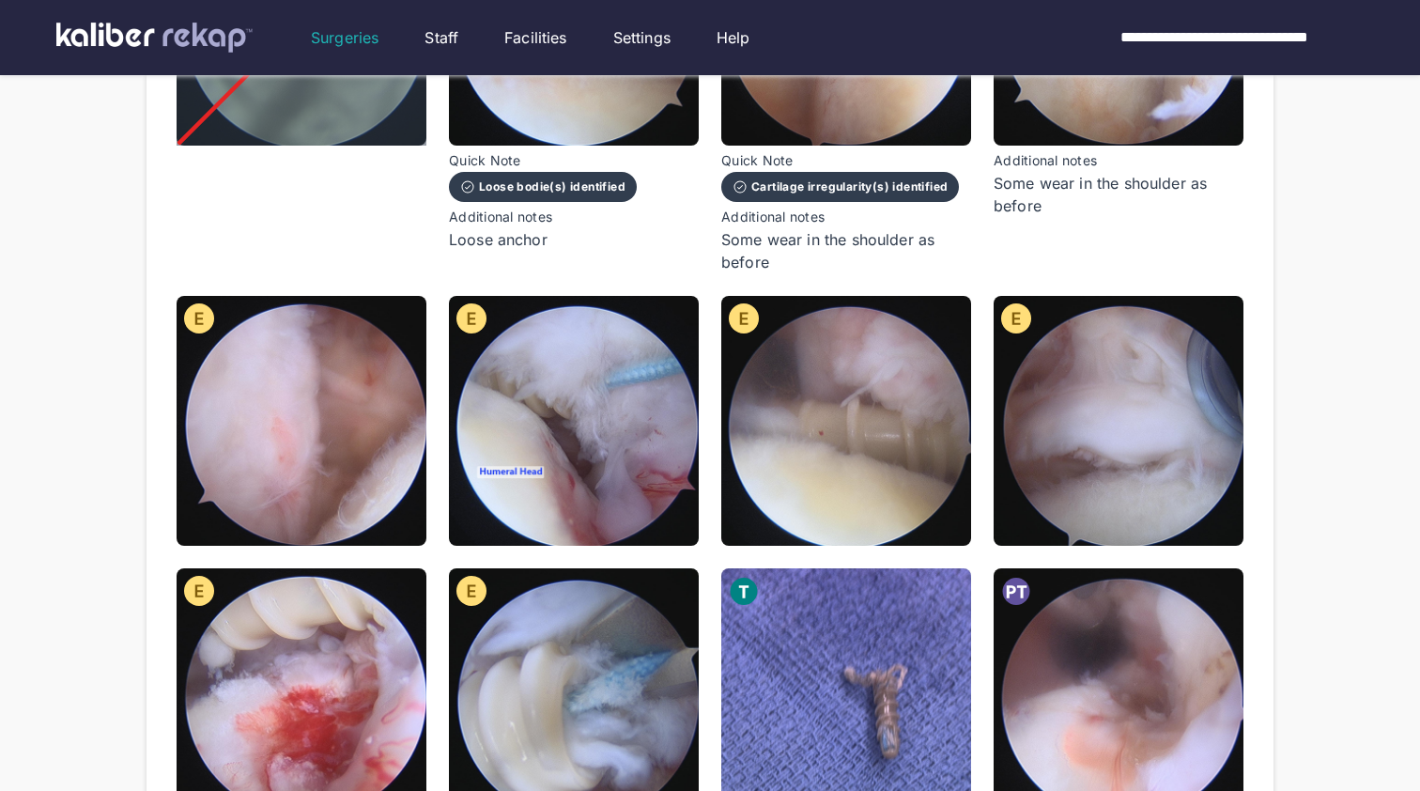
scroll to position [579, 0]
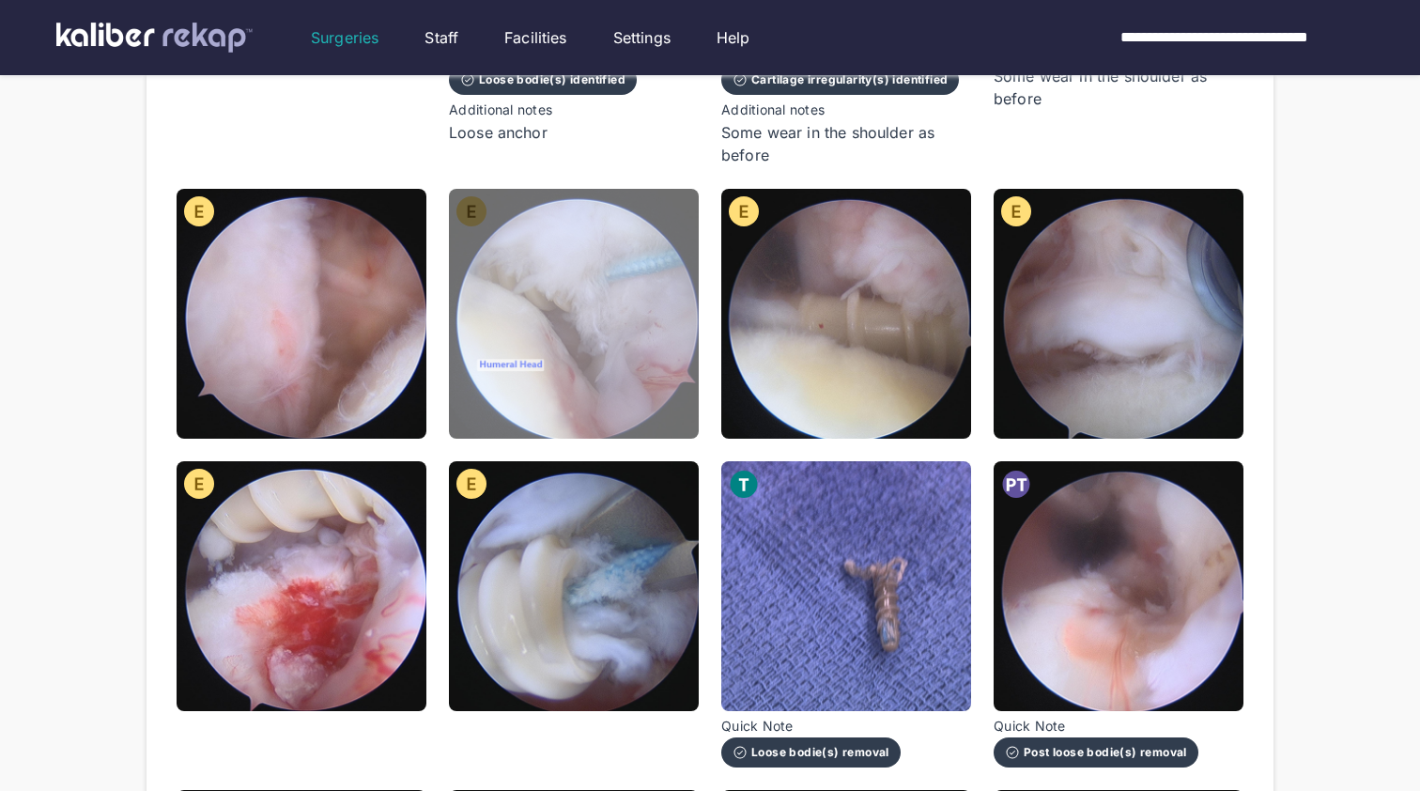
click at [567, 332] on img at bounding box center [574, 314] width 250 height 250
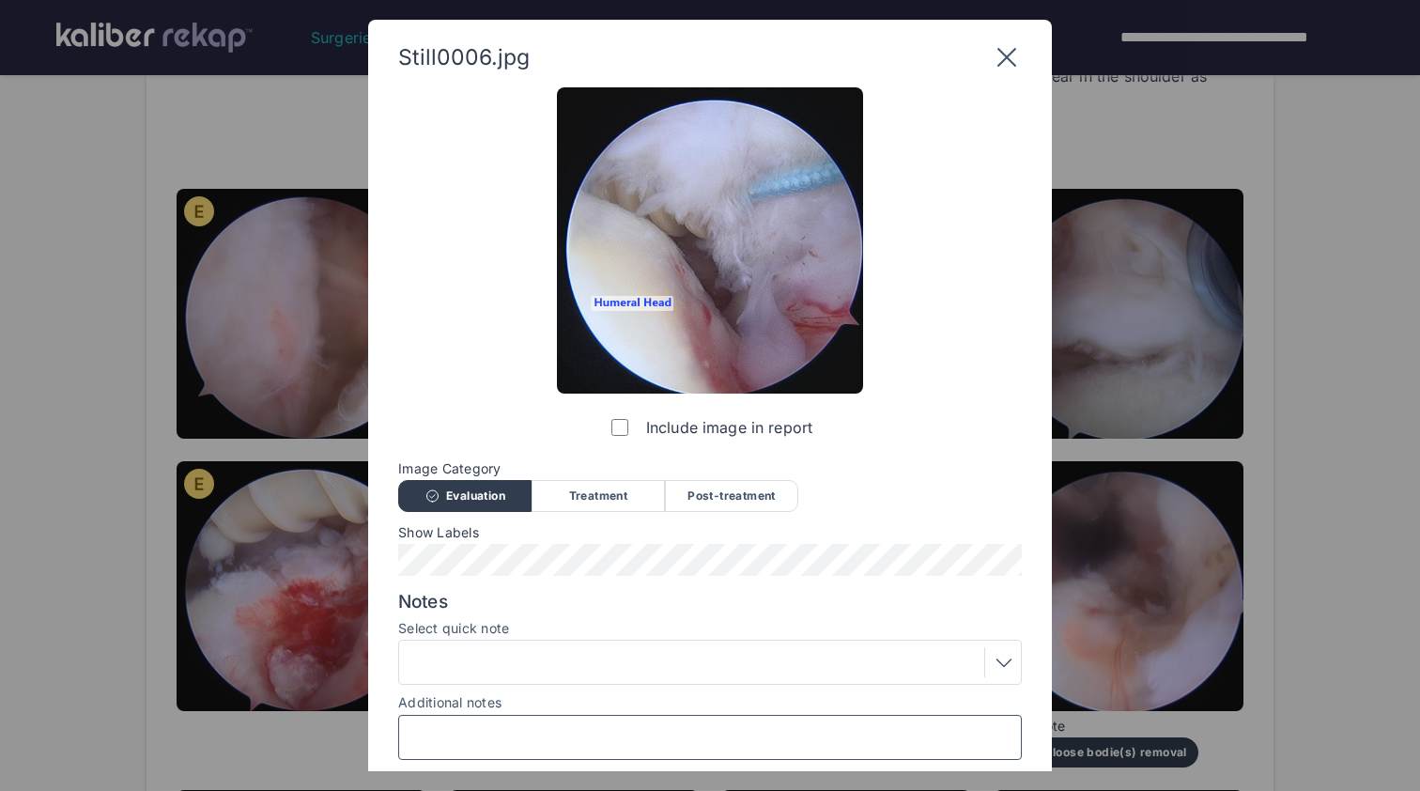
click at [675, 745] on input "Additional notes" at bounding box center [710, 737] width 607 height 24
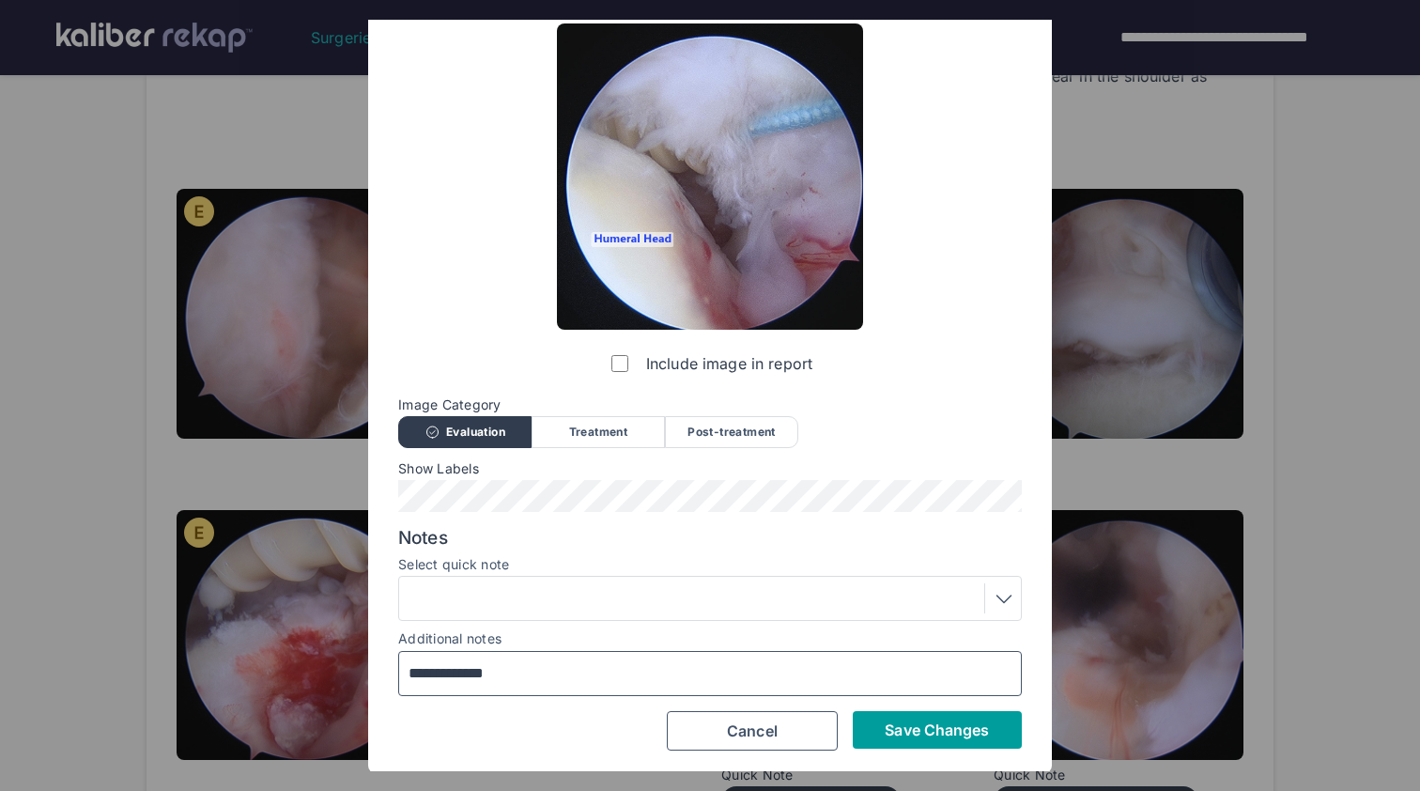
type input "**********"
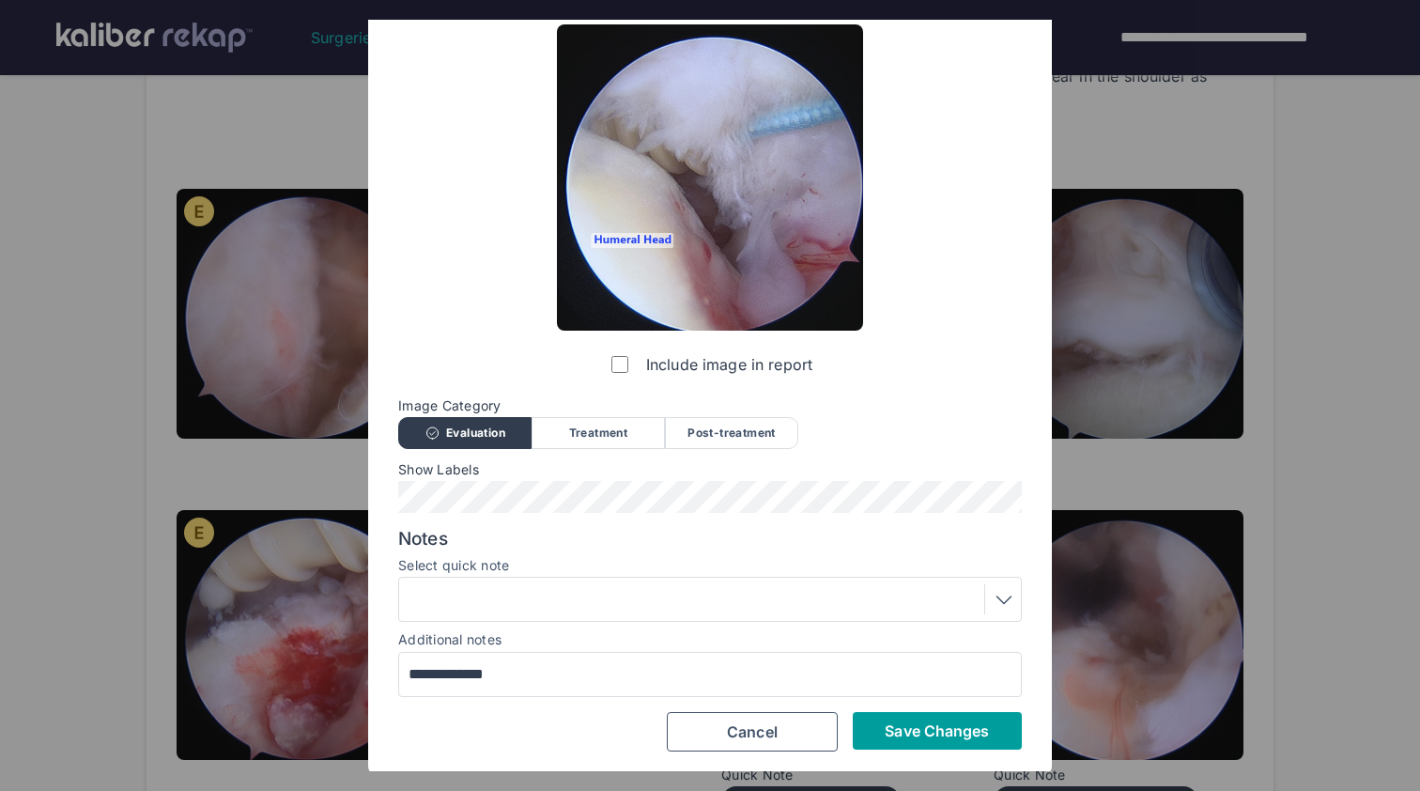
click at [940, 730] on span "Save Changes" at bounding box center [937, 730] width 104 height 19
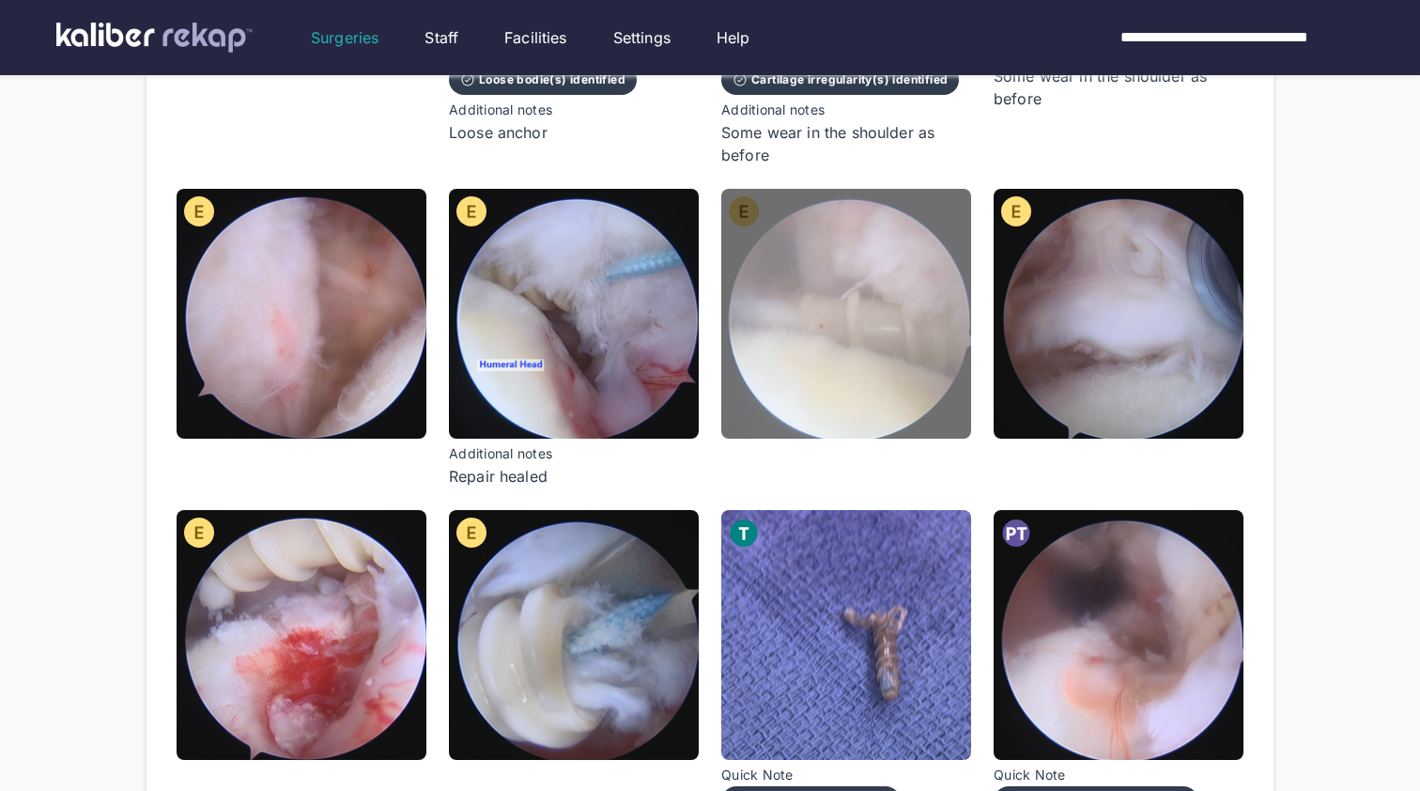
click at [919, 363] on img at bounding box center [846, 314] width 250 height 250
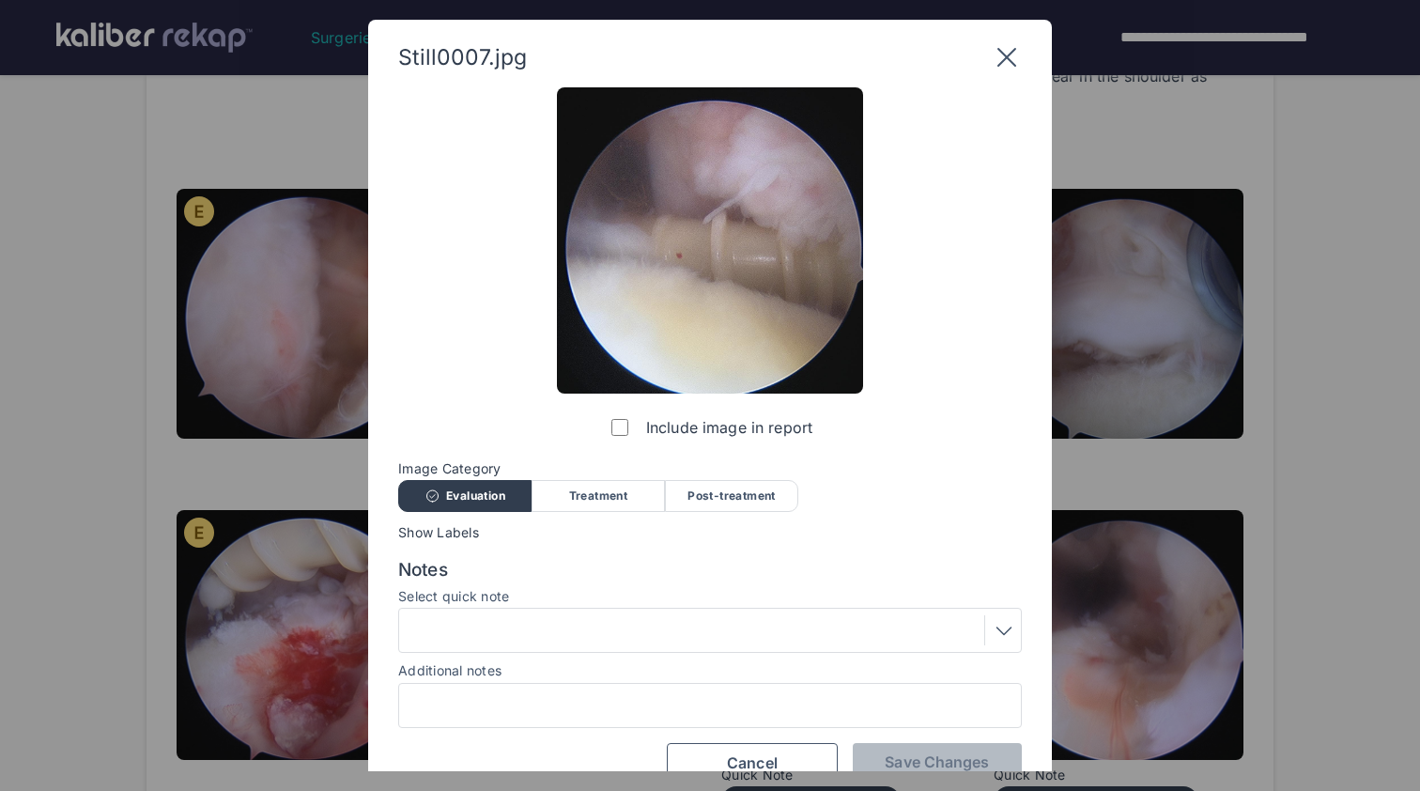
click at [705, 688] on div at bounding box center [710, 705] width 624 height 45
click at [720, 706] on input "Additional notes" at bounding box center [710, 705] width 607 height 24
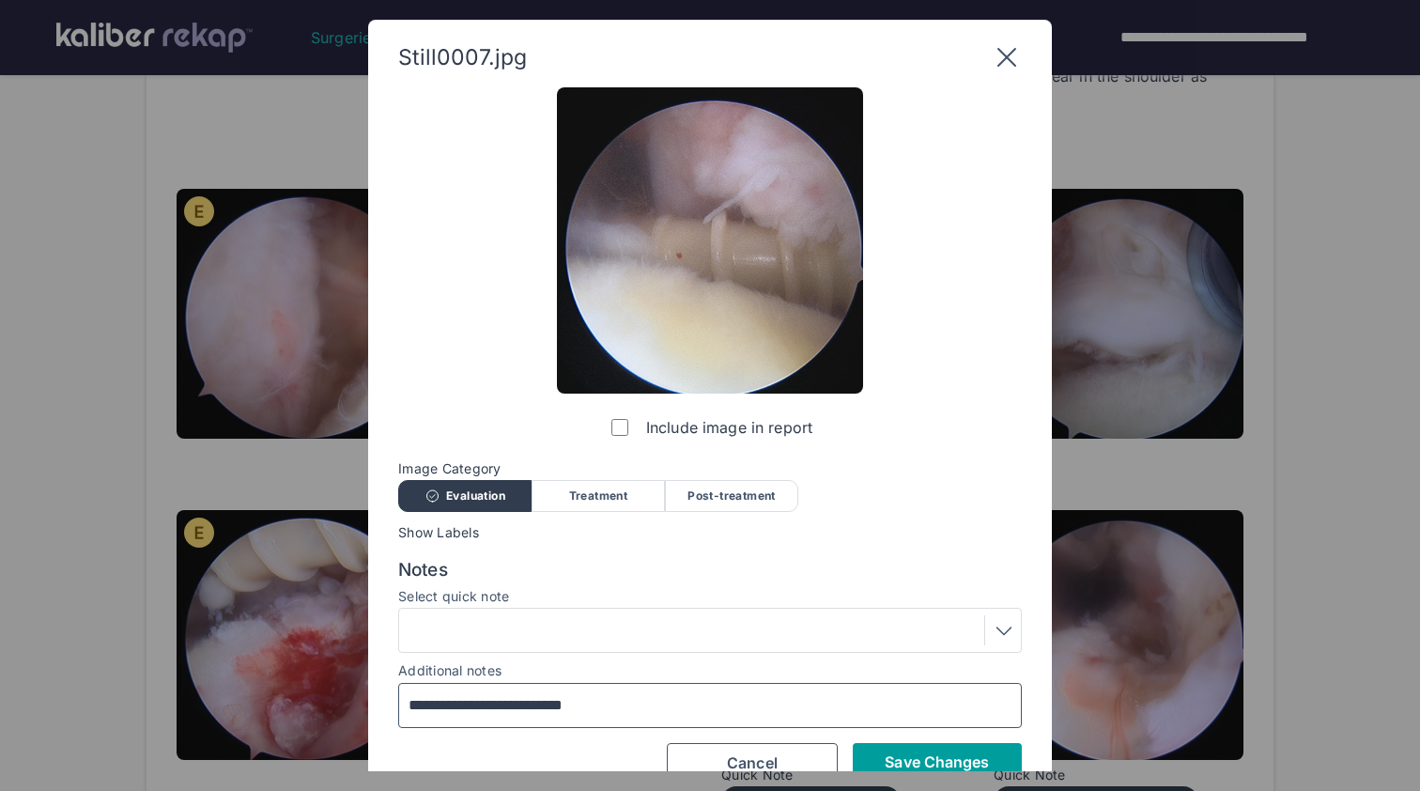
type input "**********"
click at [973, 754] on span "Save Changes" at bounding box center [937, 761] width 104 height 19
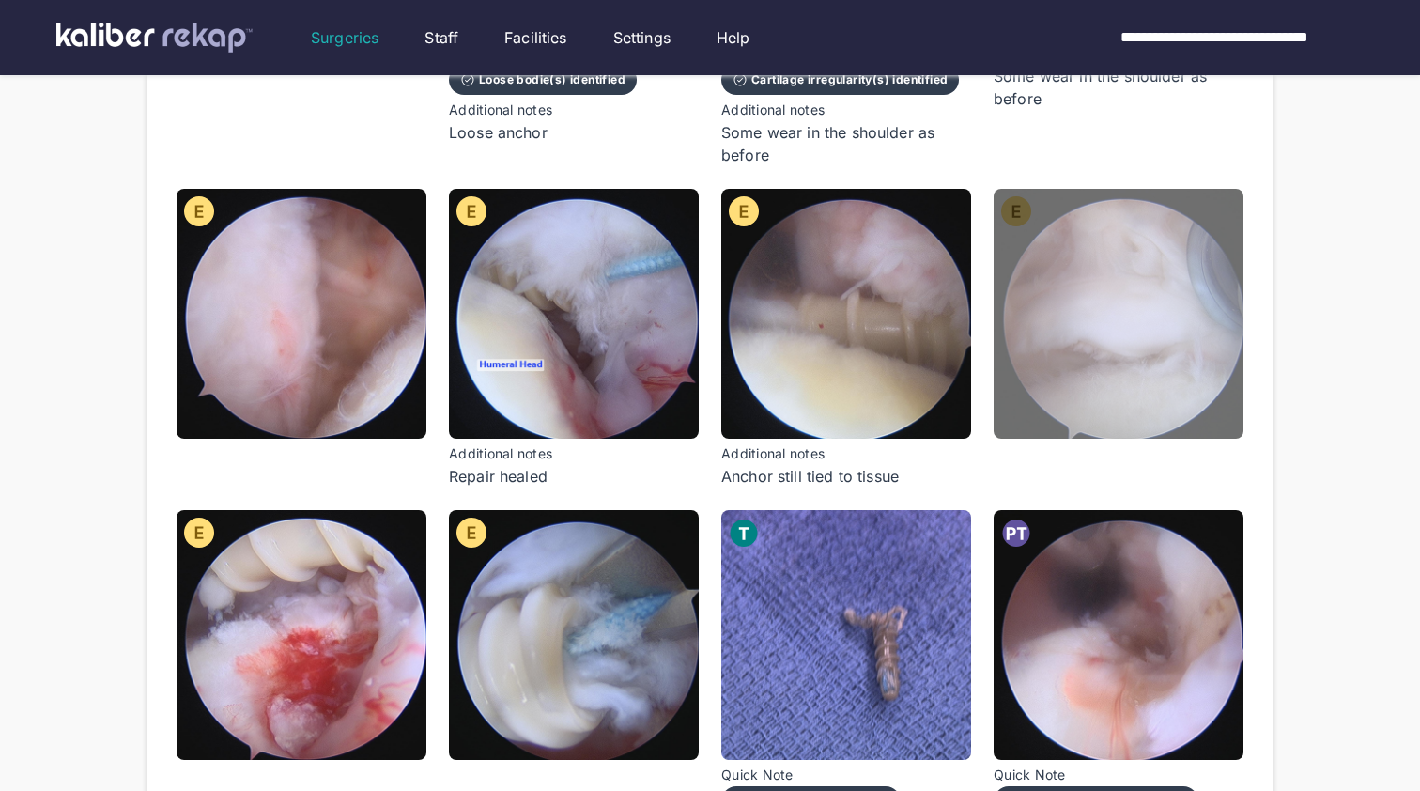
click at [1061, 333] on img at bounding box center [1119, 314] width 250 height 250
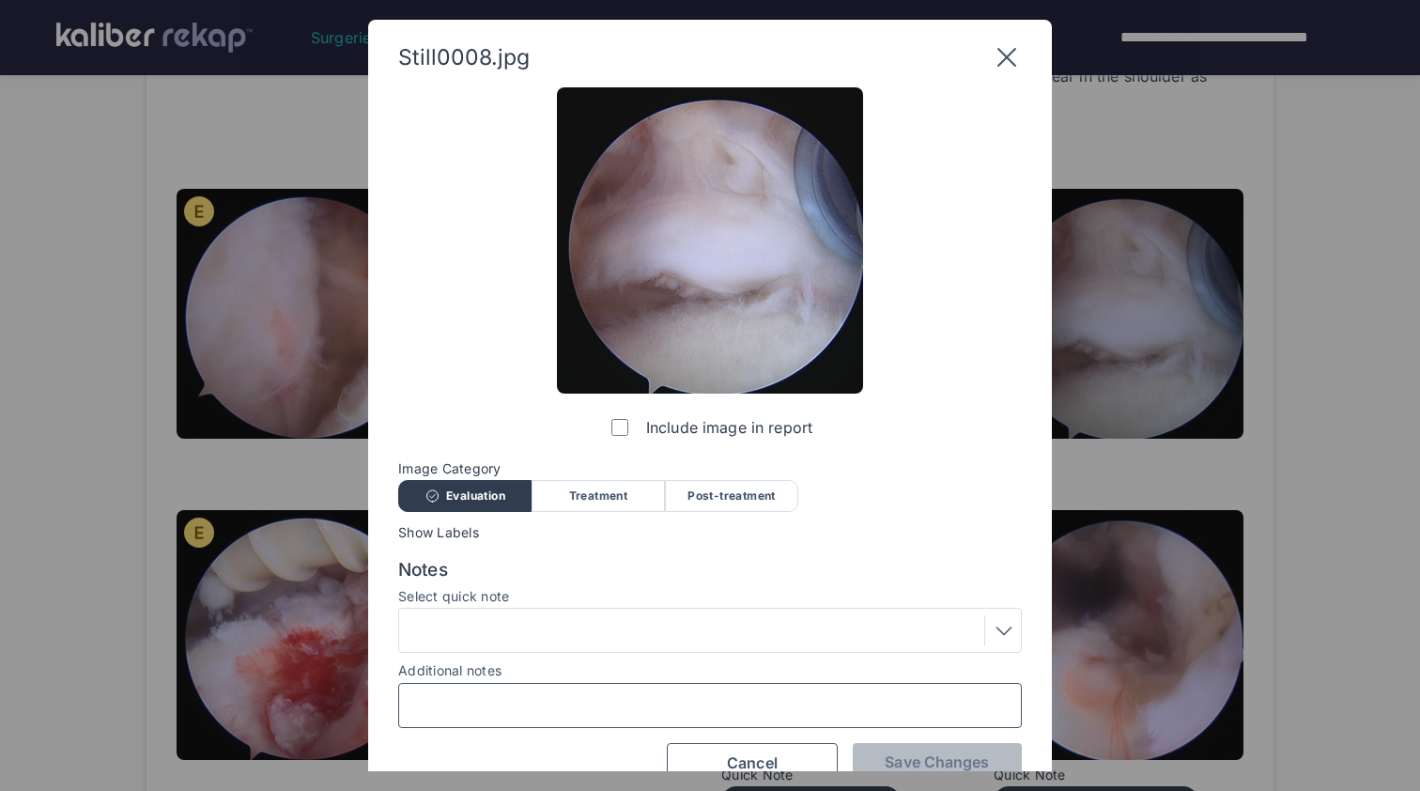
click at [587, 710] on input "Additional notes" at bounding box center [710, 705] width 607 height 24
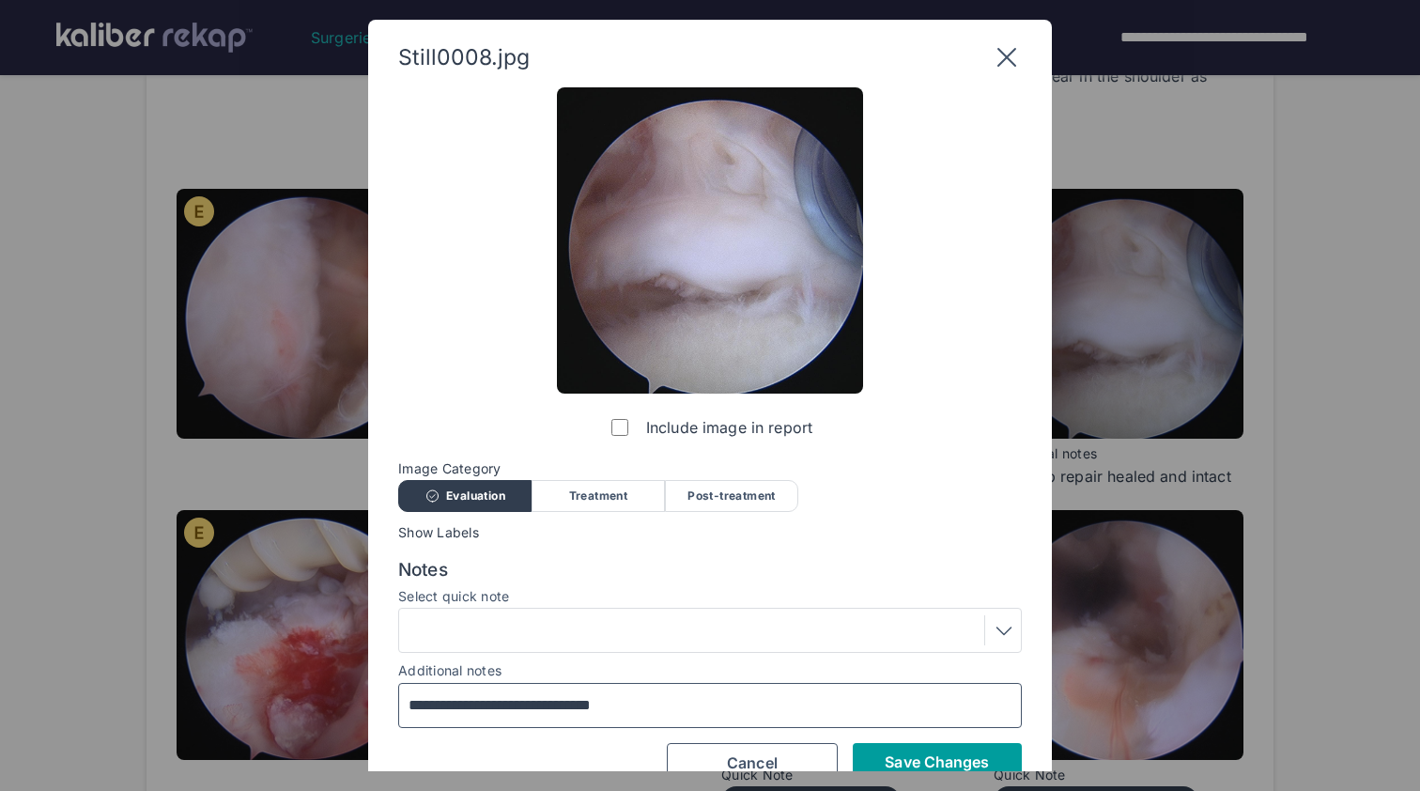
type input "**********"
click at [880, 753] on button "Save Changes" at bounding box center [937, 762] width 169 height 38
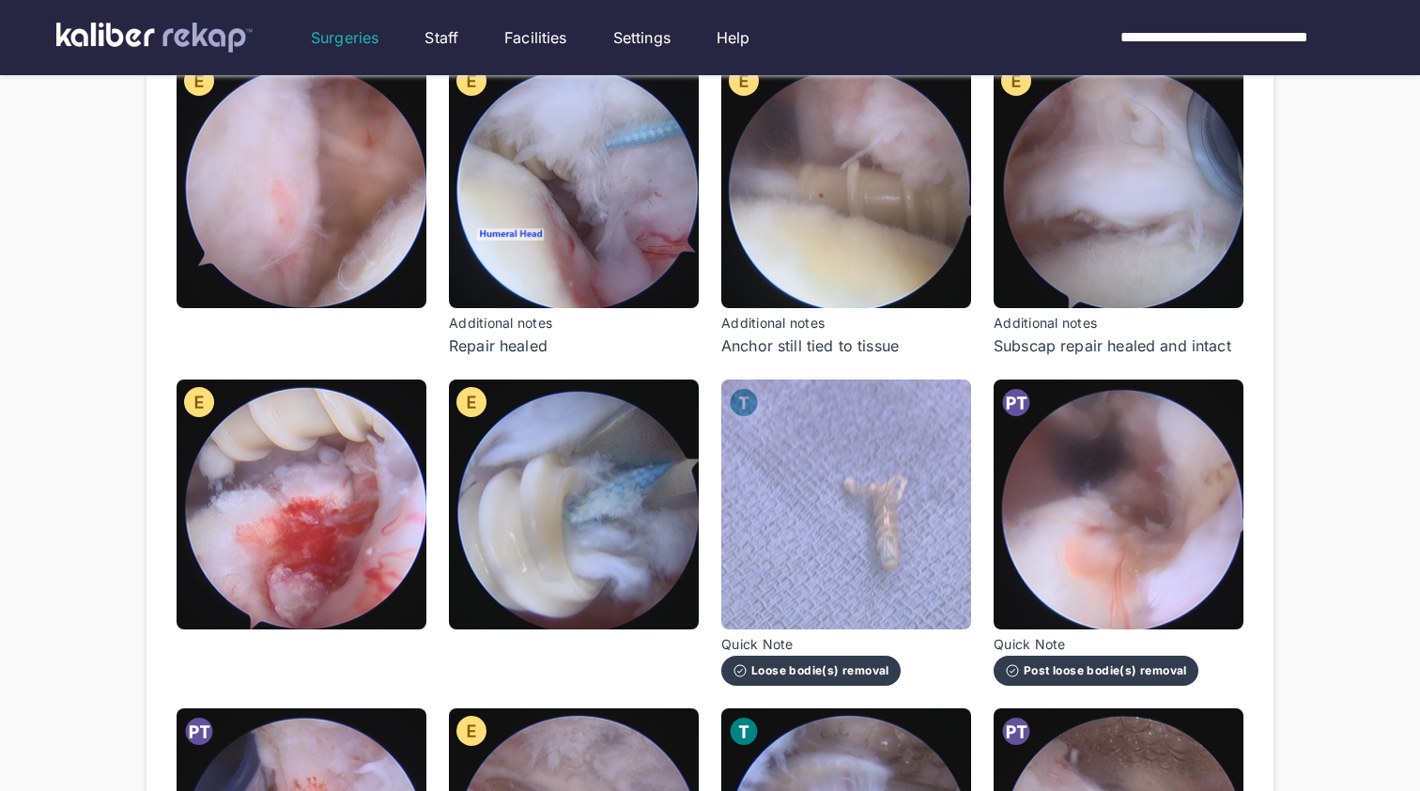
scroll to position [733, 0]
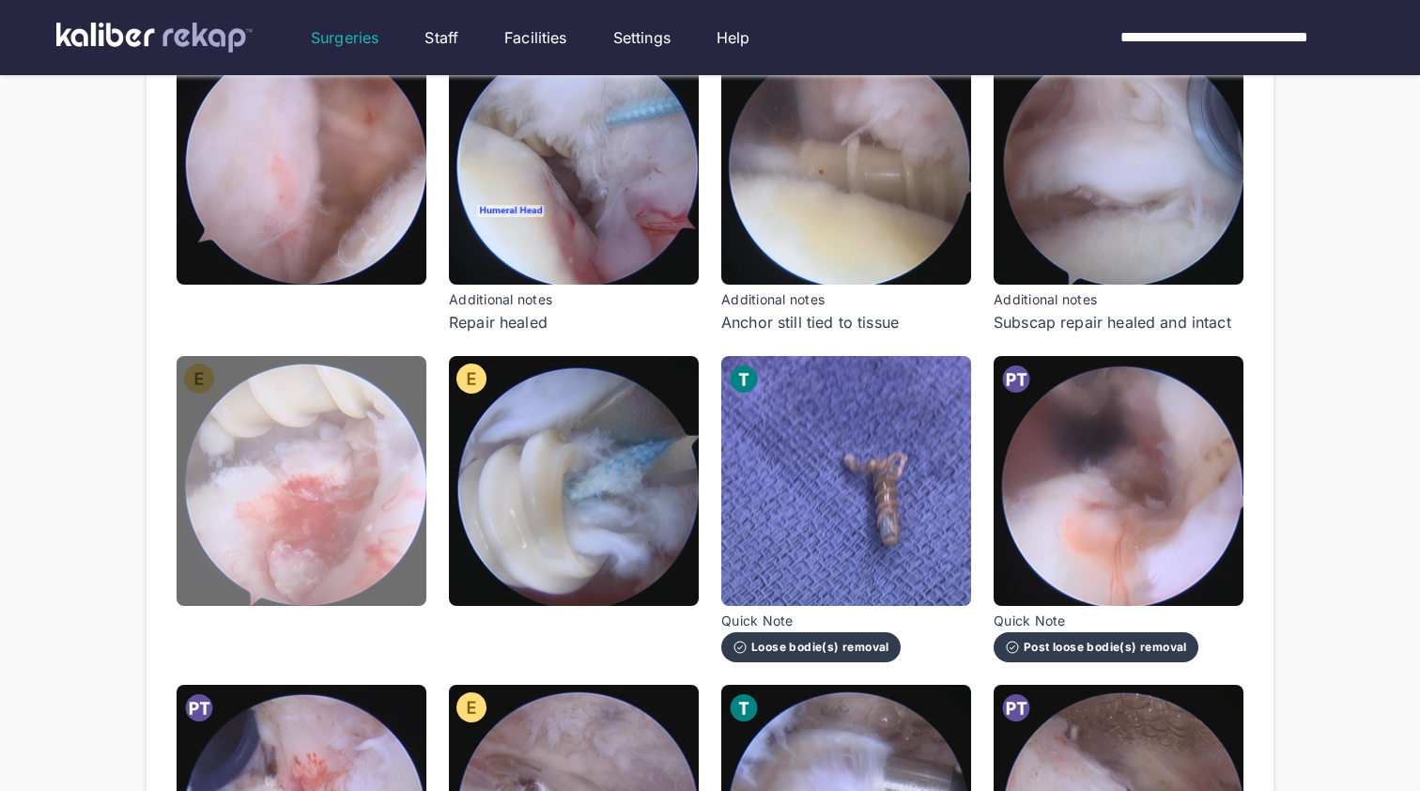
click at [352, 490] on img at bounding box center [302, 481] width 250 height 250
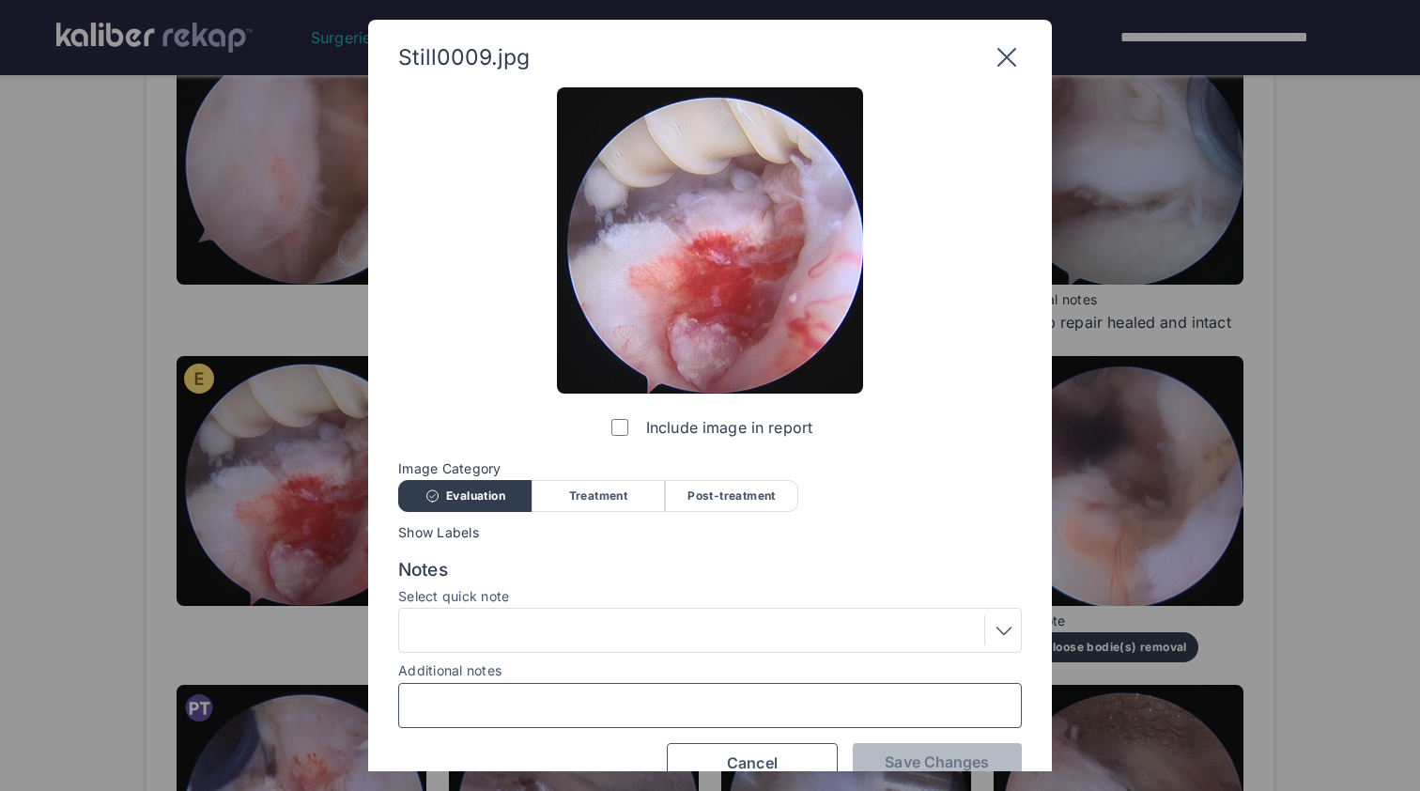
click at [588, 708] on input "Additional notes" at bounding box center [710, 705] width 607 height 24
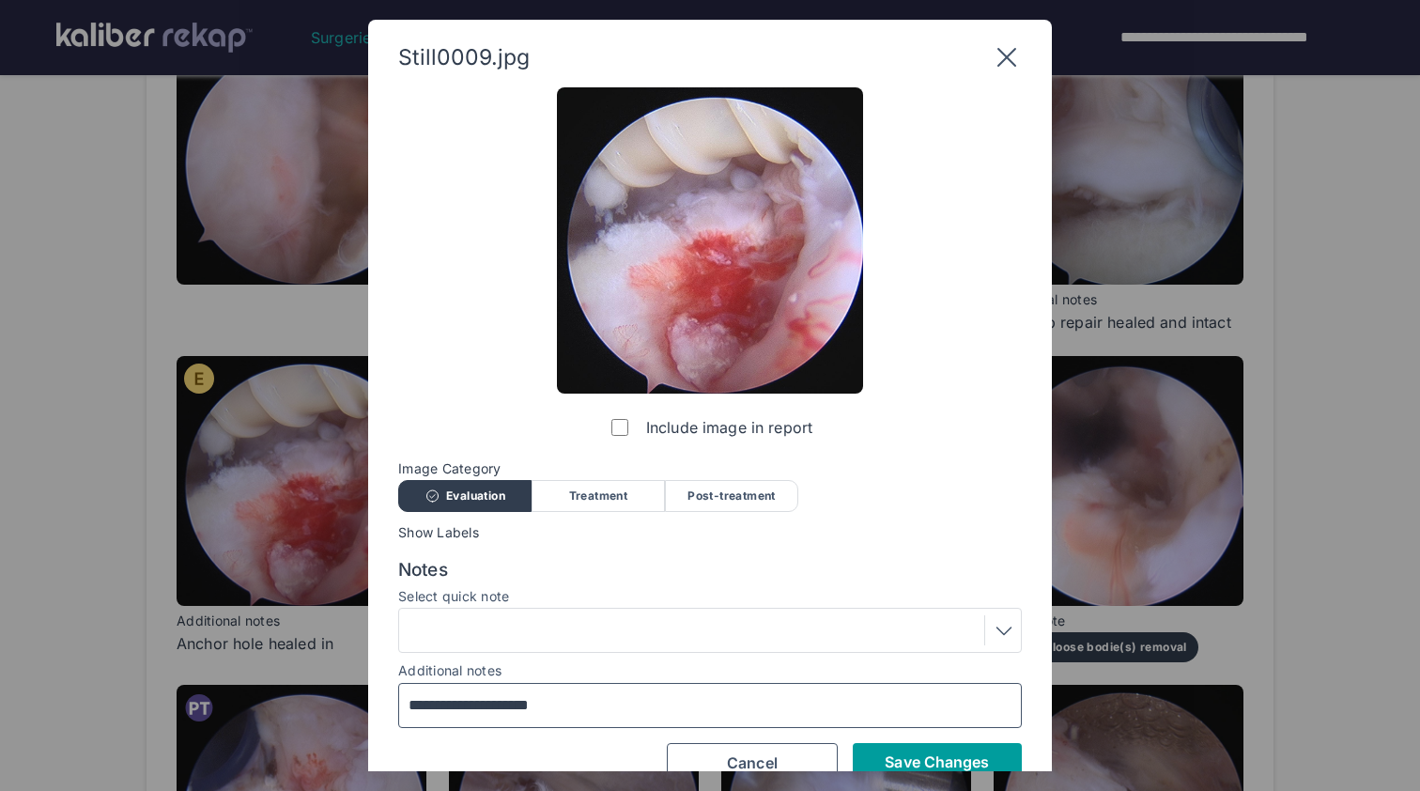
type input "**********"
click at [911, 752] on span "Save Changes" at bounding box center [937, 761] width 104 height 19
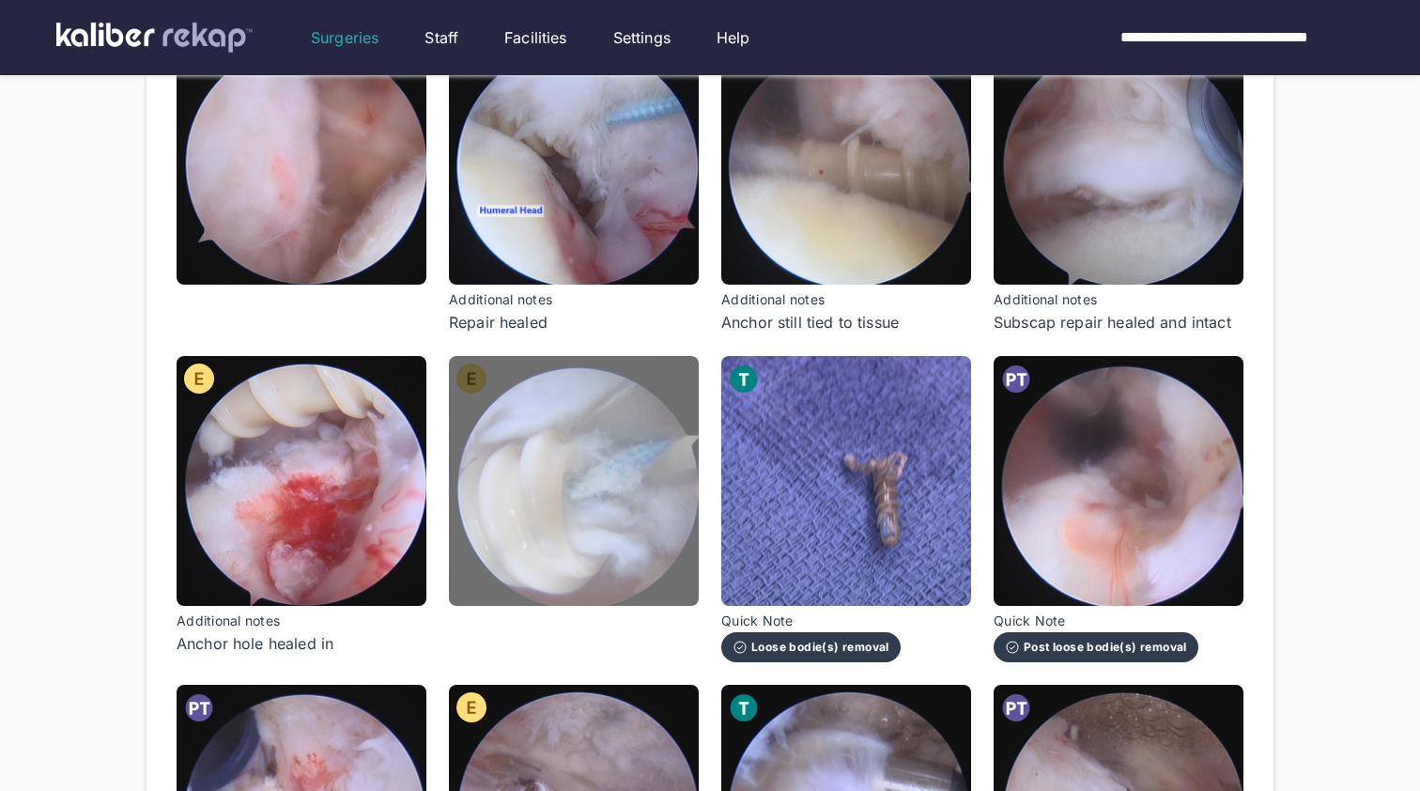
click at [628, 549] on img at bounding box center [574, 481] width 250 height 250
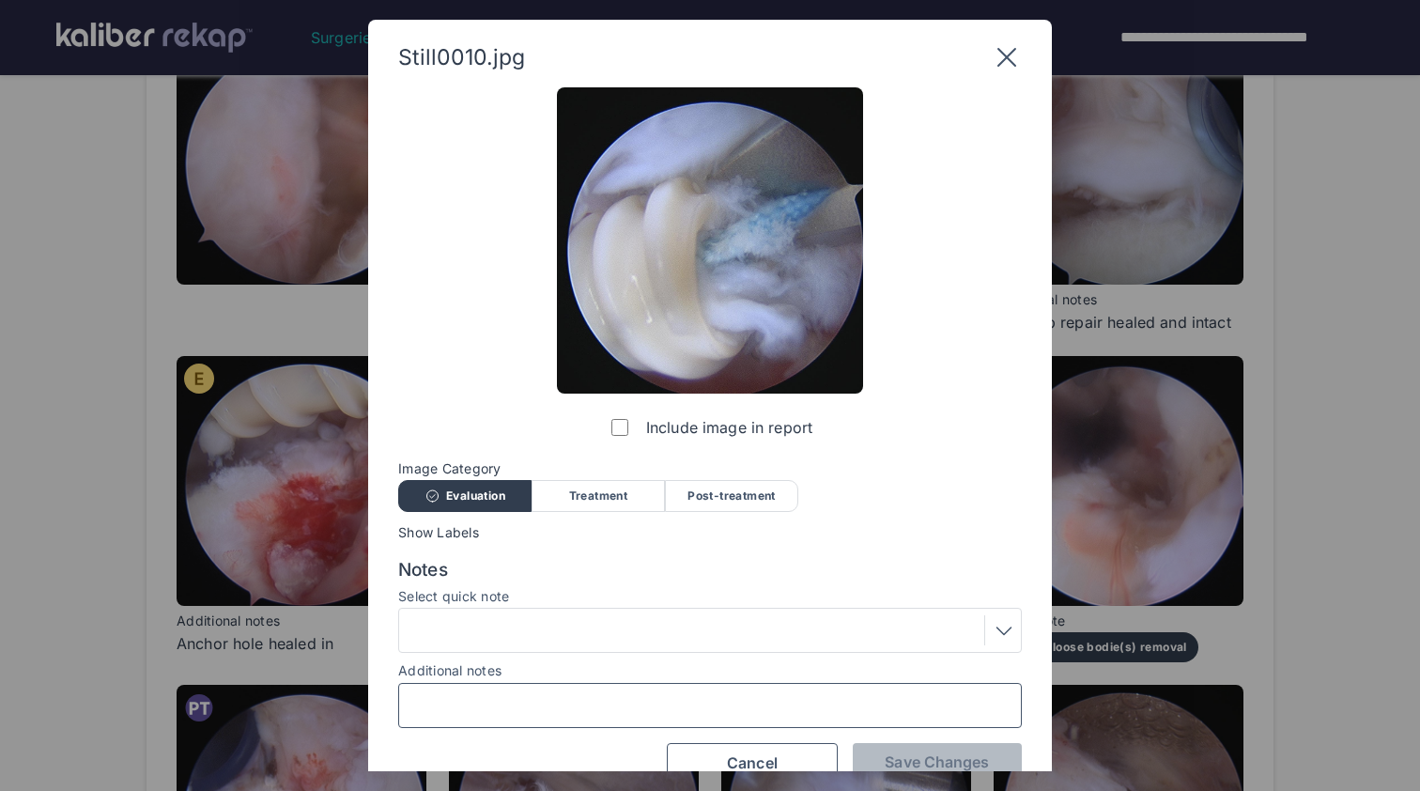
click at [618, 699] on input "Additional notes" at bounding box center [710, 705] width 607 height 24
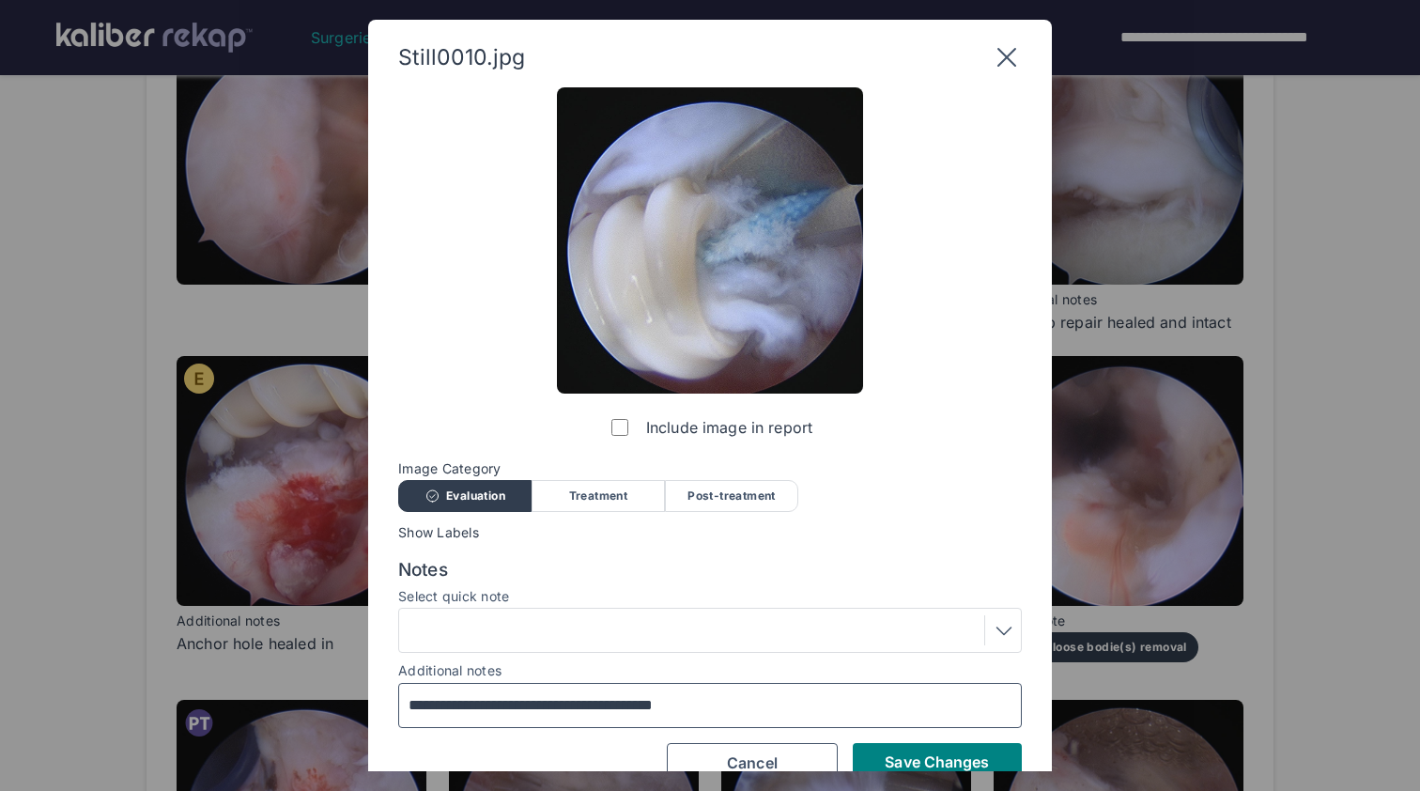
type input "**********"
click at [886, 726] on div "**********" at bounding box center [710, 434] width 624 height 695
click at [898, 747] on button "Save Changes" at bounding box center [937, 762] width 169 height 38
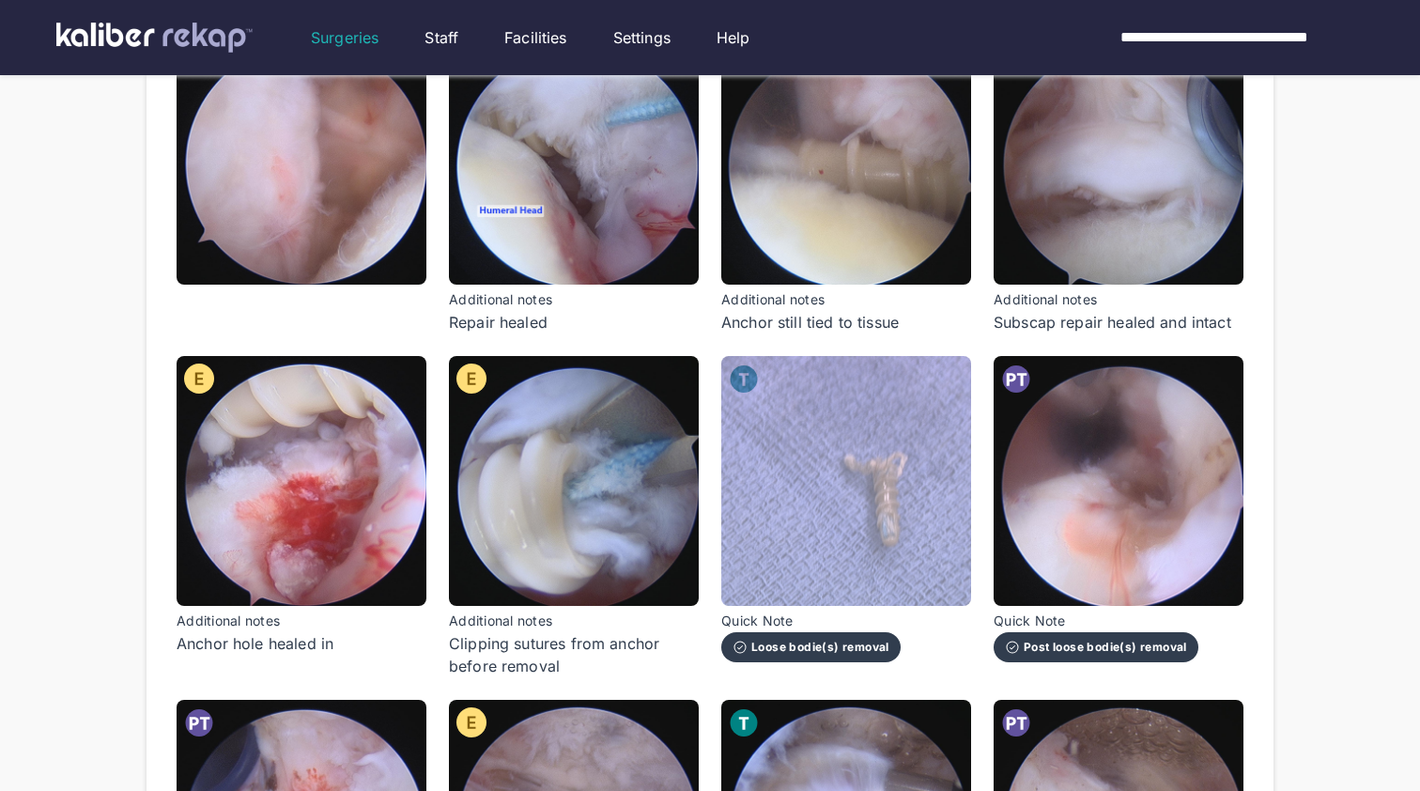
click at [895, 502] on img at bounding box center [846, 481] width 250 height 250
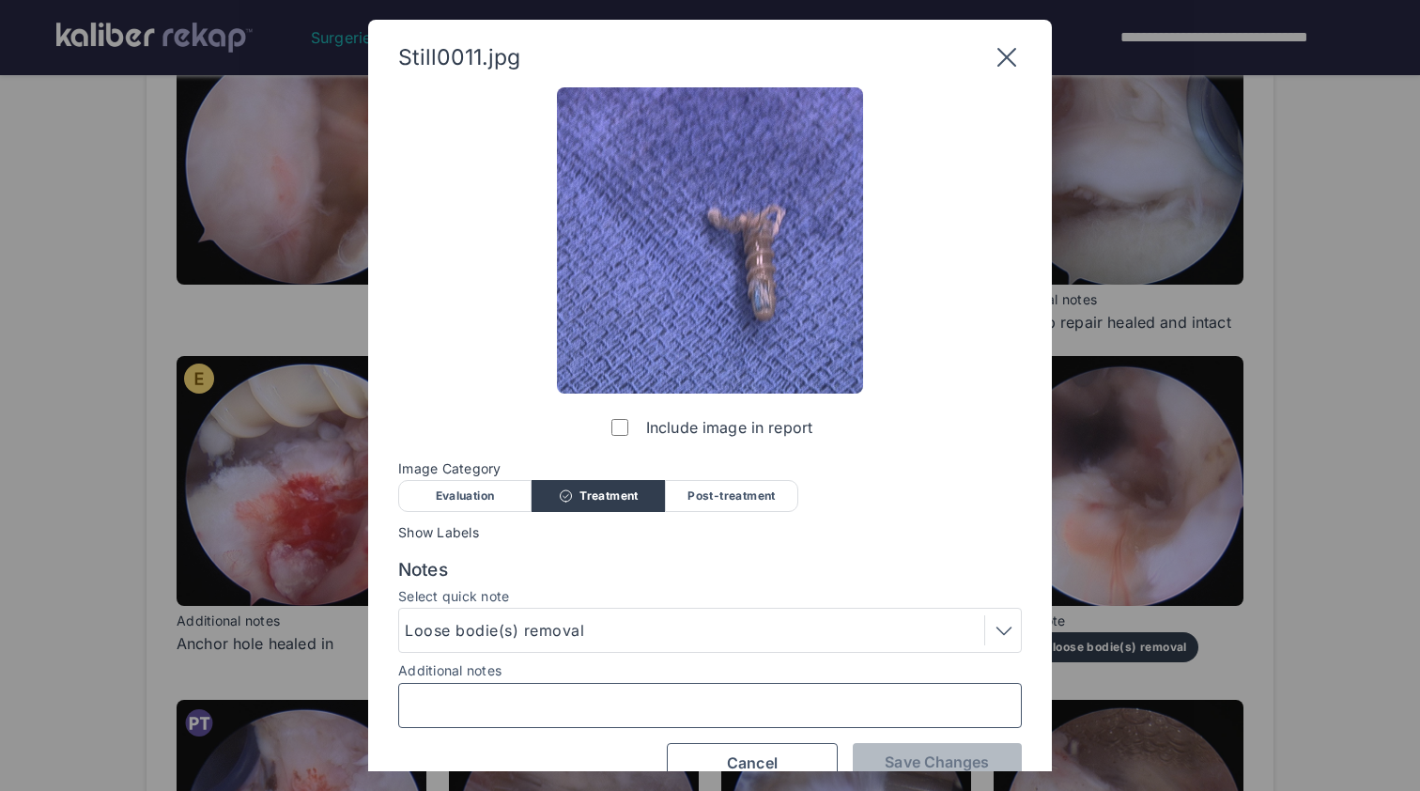
click at [724, 711] on input "Additional notes" at bounding box center [710, 705] width 607 height 24
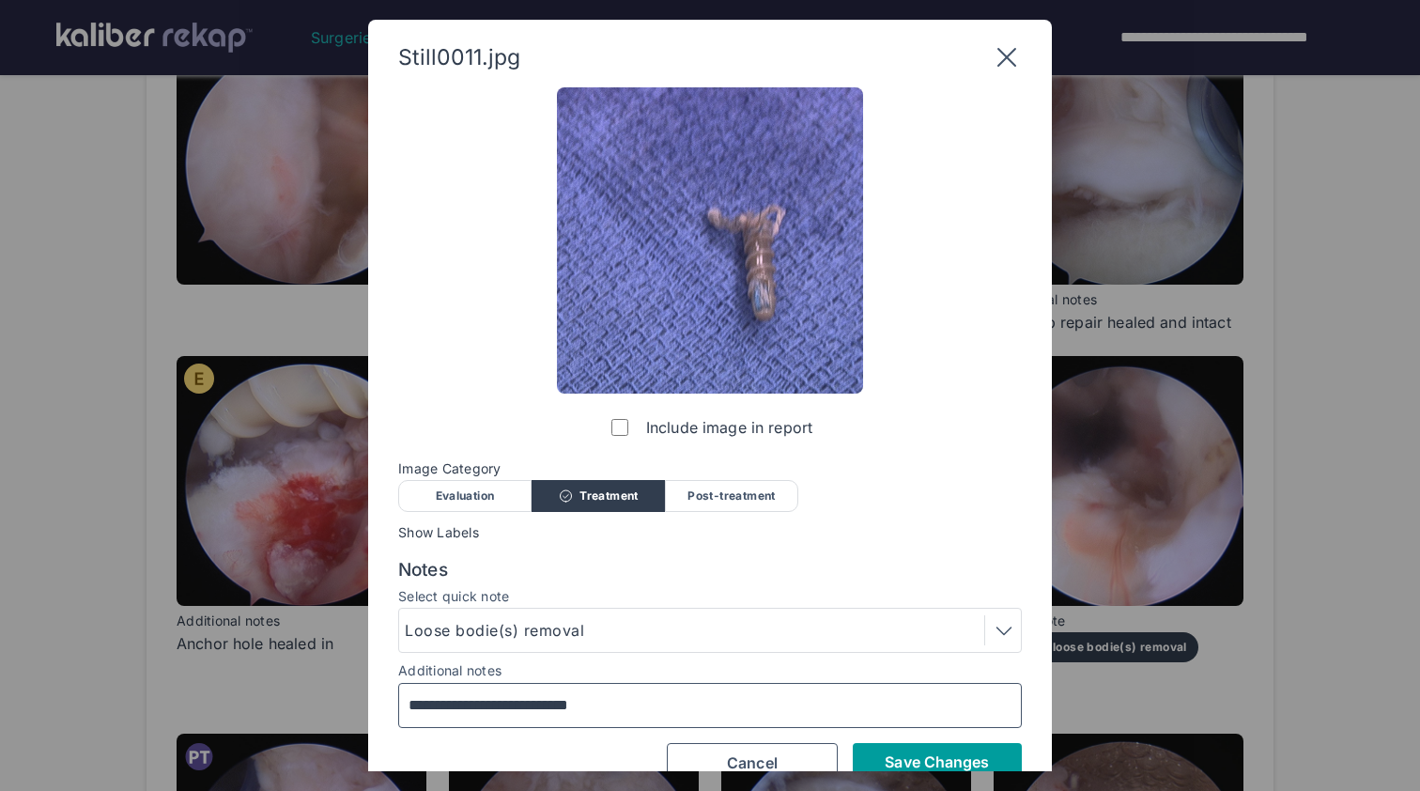
type input "**********"
click at [977, 770] on button "Save Changes" at bounding box center [937, 762] width 169 height 38
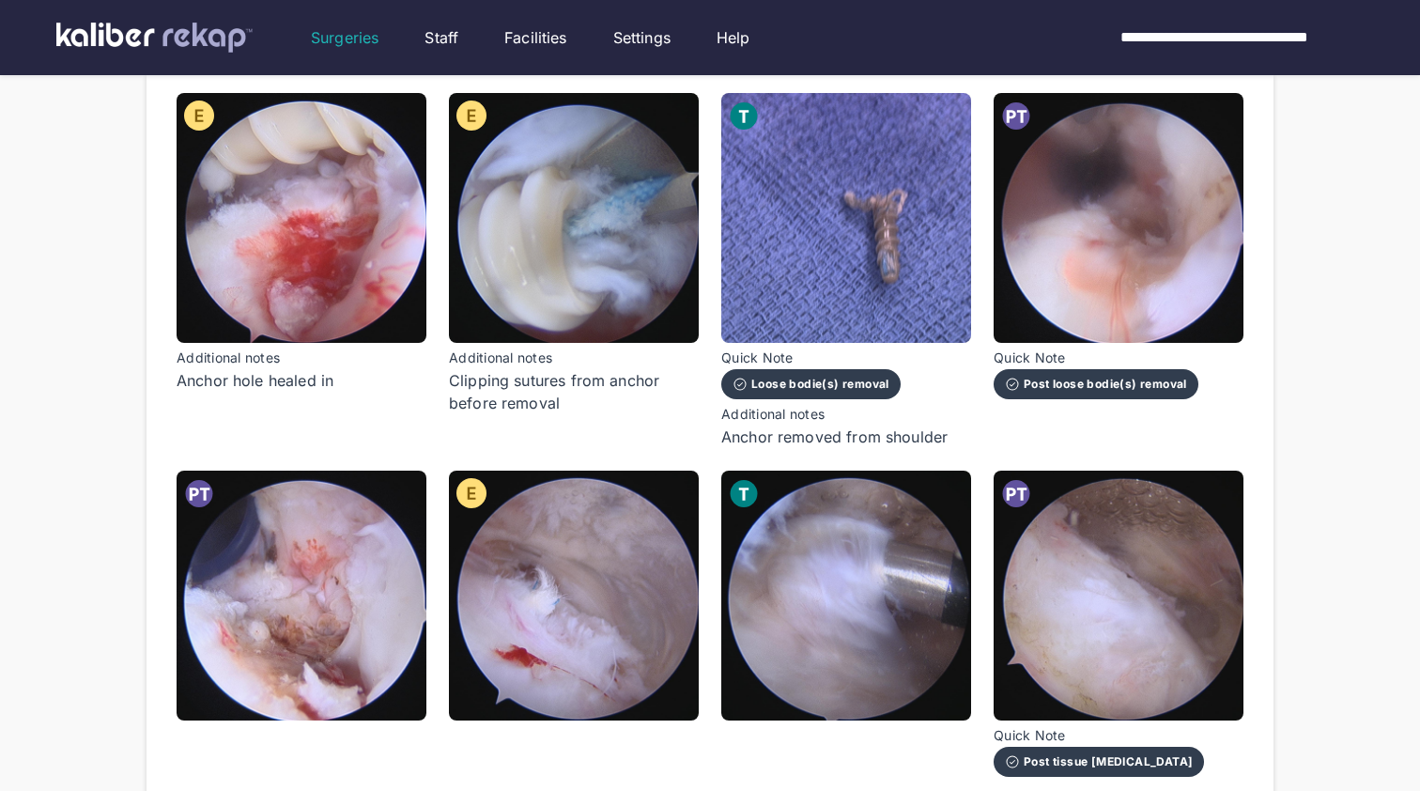
scroll to position [1075, 0]
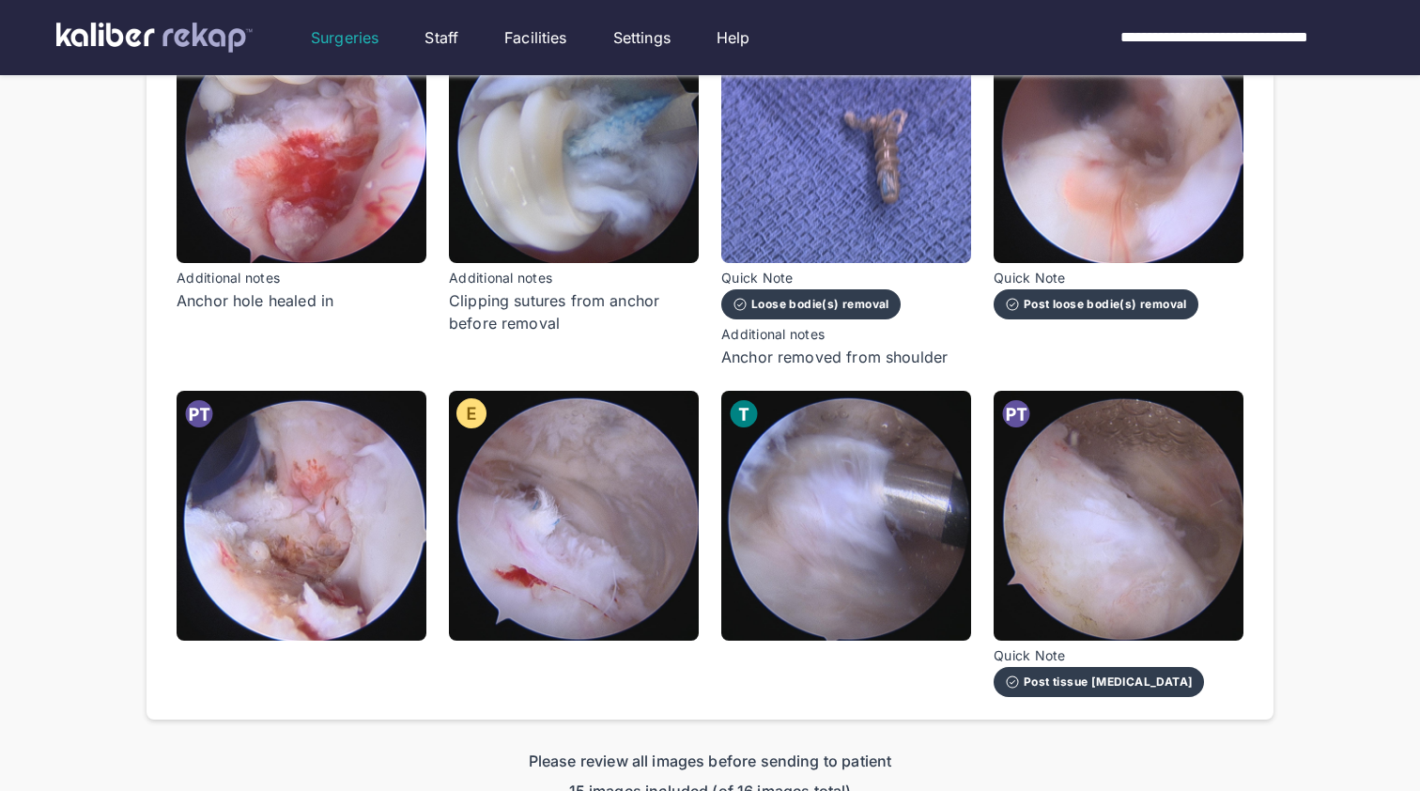
click at [1123, 301] on div "Post loose bodie(s) removal" at bounding box center [1096, 304] width 182 height 15
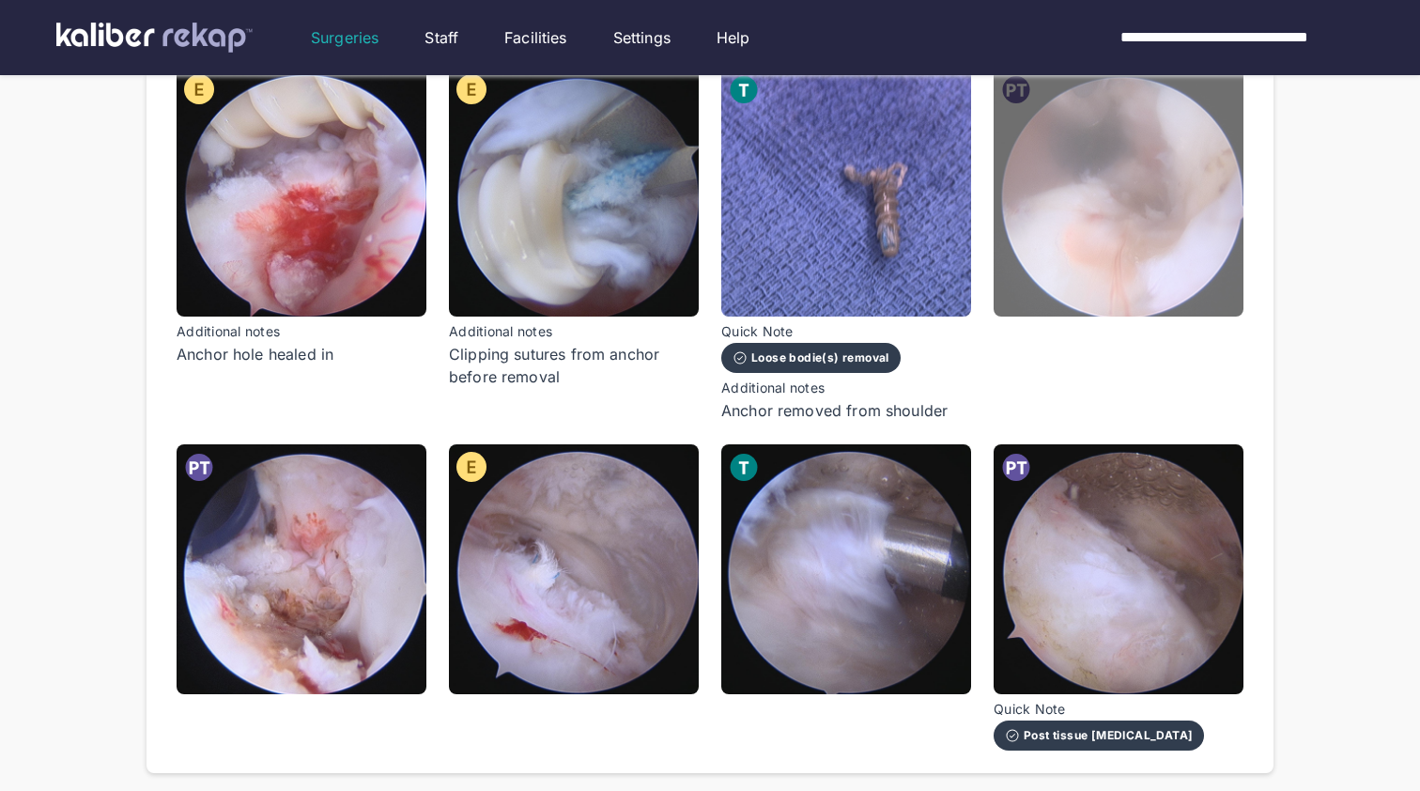
scroll to position [943, 0]
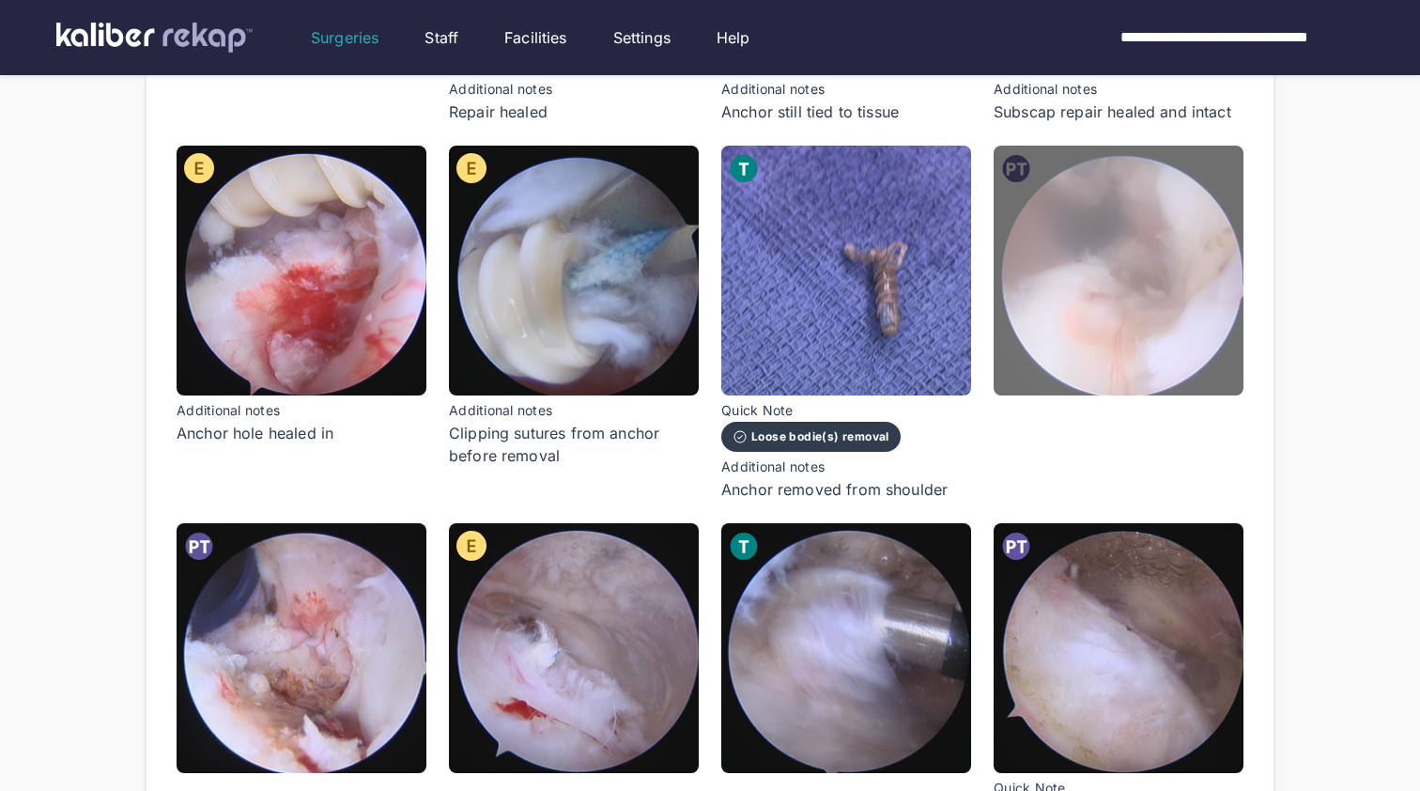
click at [1139, 322] on img at bounding box center [1119, 271] width 250 height 250
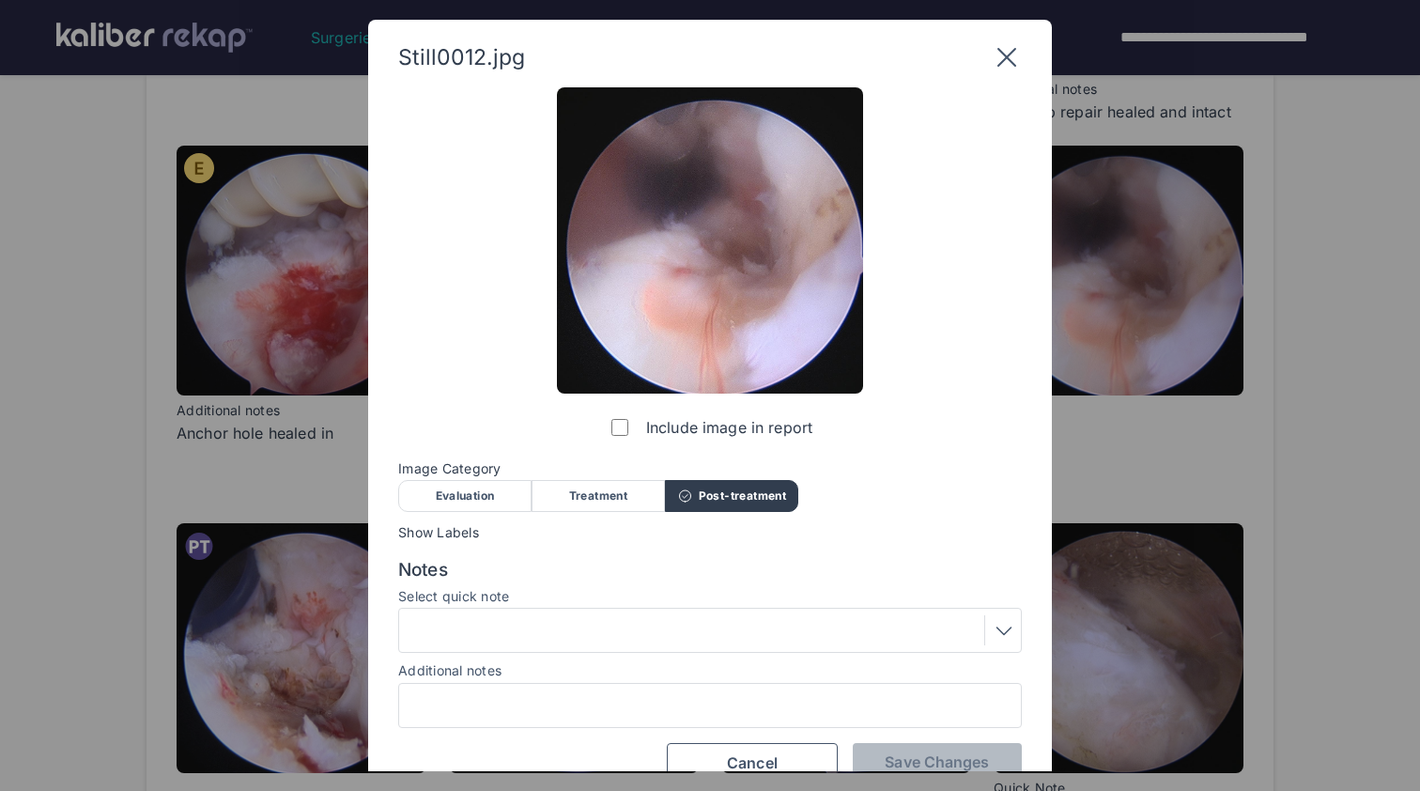
click at [681, 641] on div at bounding box center [710, 630] width 611 height 30
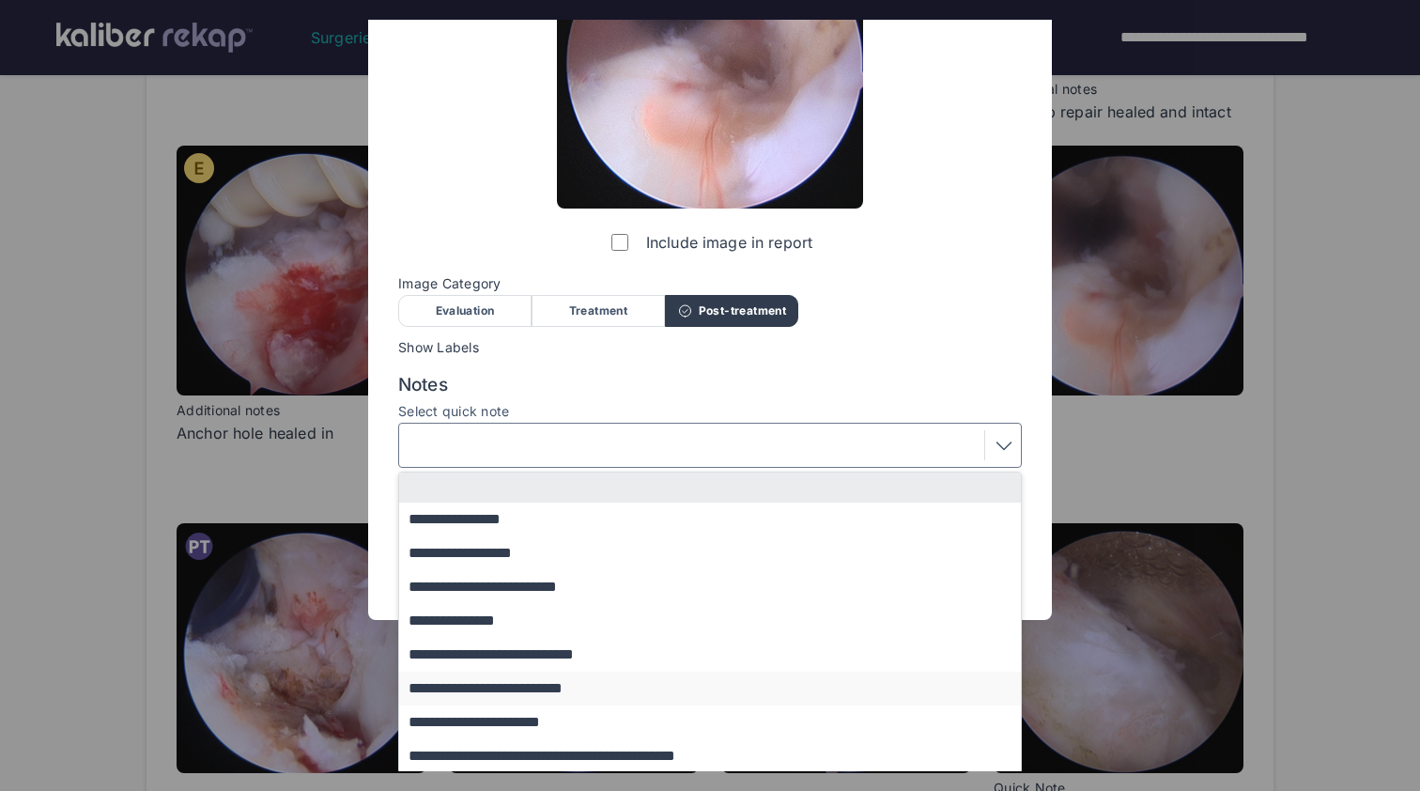
click at [691, 695] on button "**********" at bounding box center [719, 689] width 640 height 34
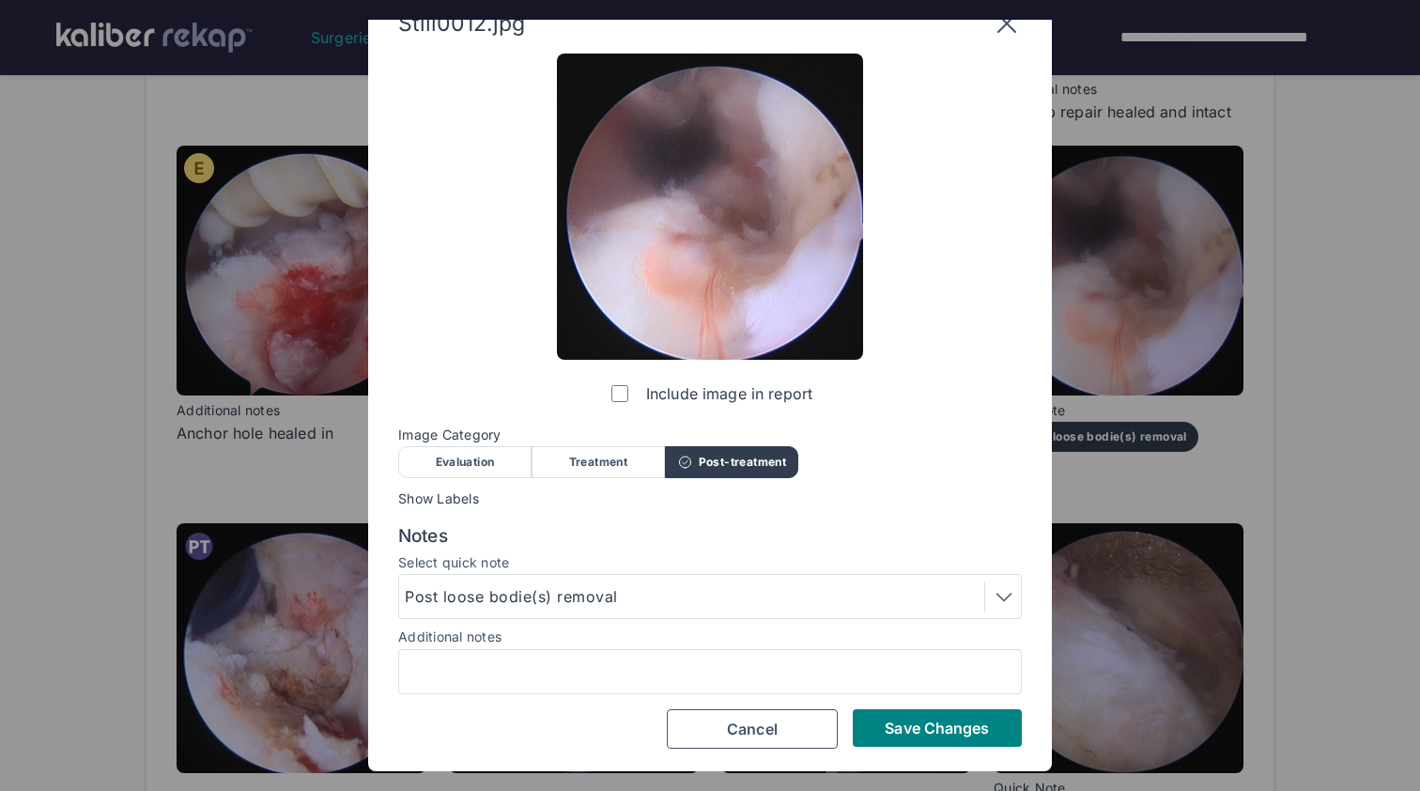
scroll to position [31, 0]
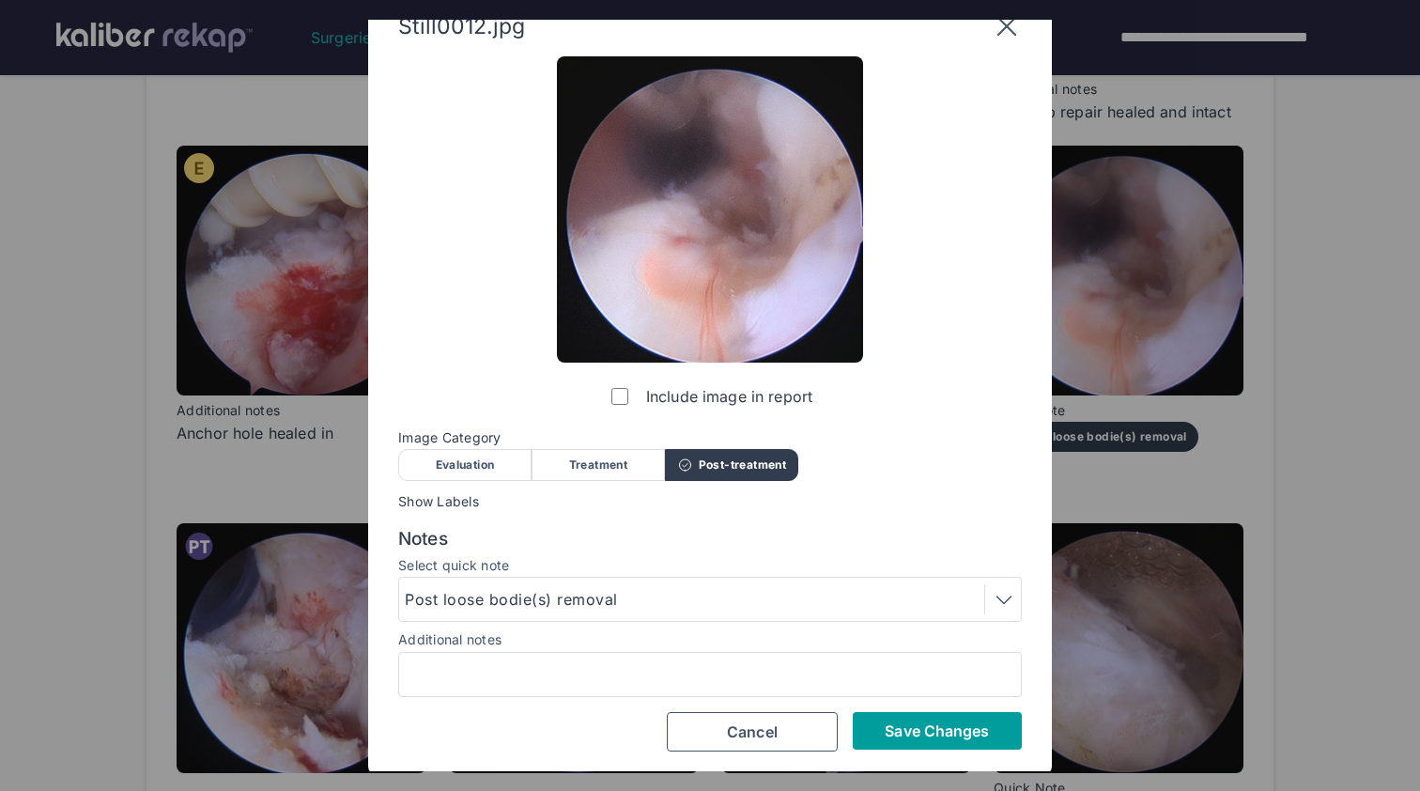
click at [879, 723] on button "Save Changes" at bounding box center [937, 731] width 169 height 38
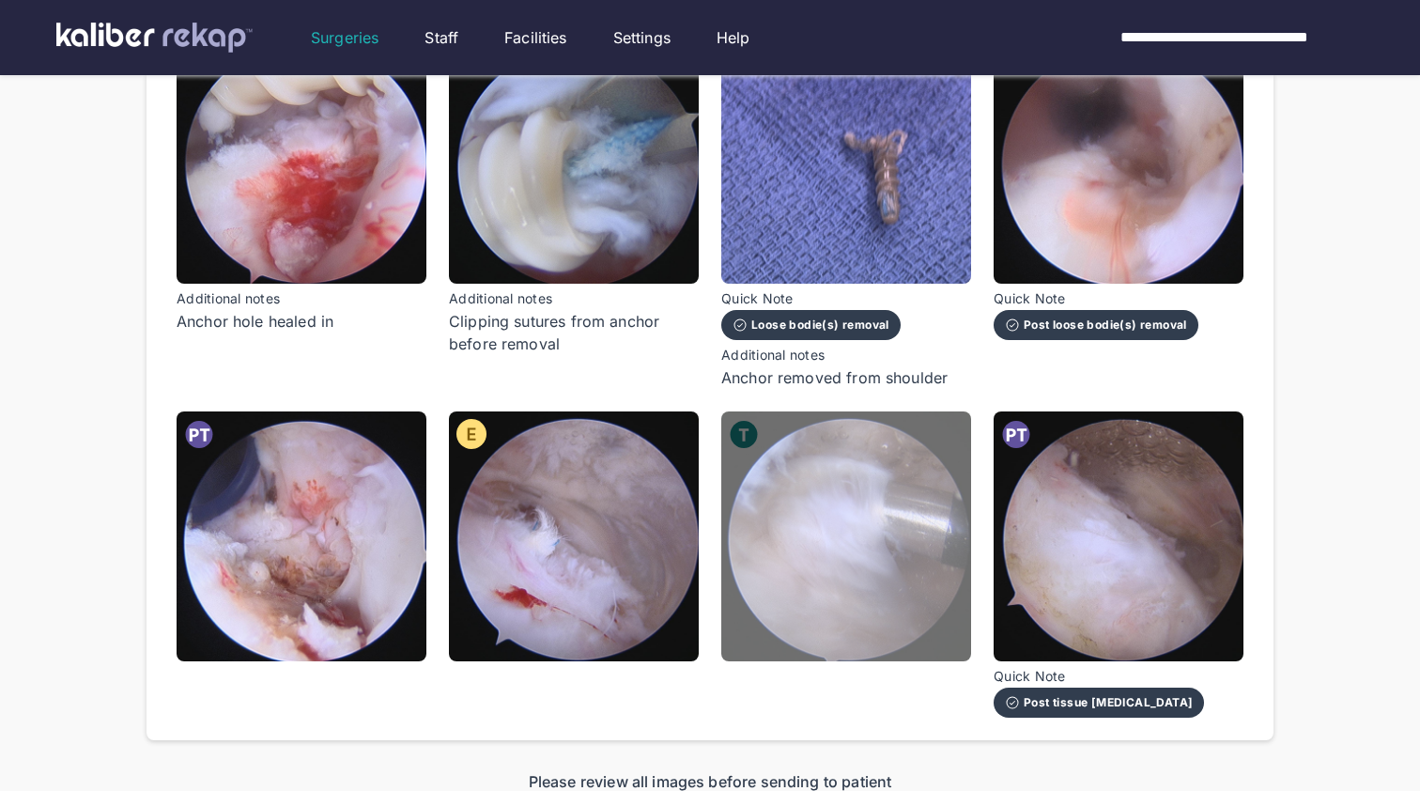
scroll to position [1106, 0]
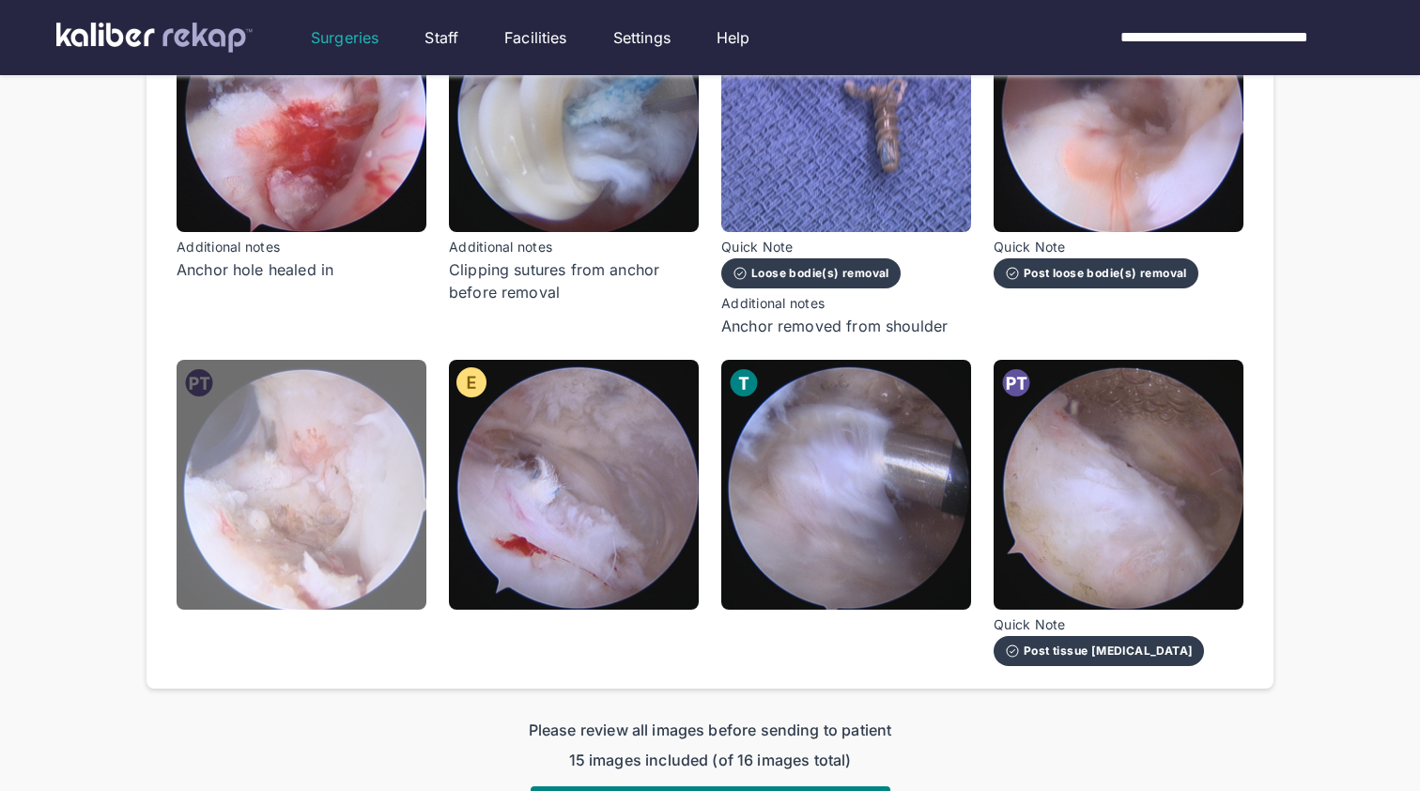
click at [391, 497] on img at bounding box center [302, 485] width 250 height 250
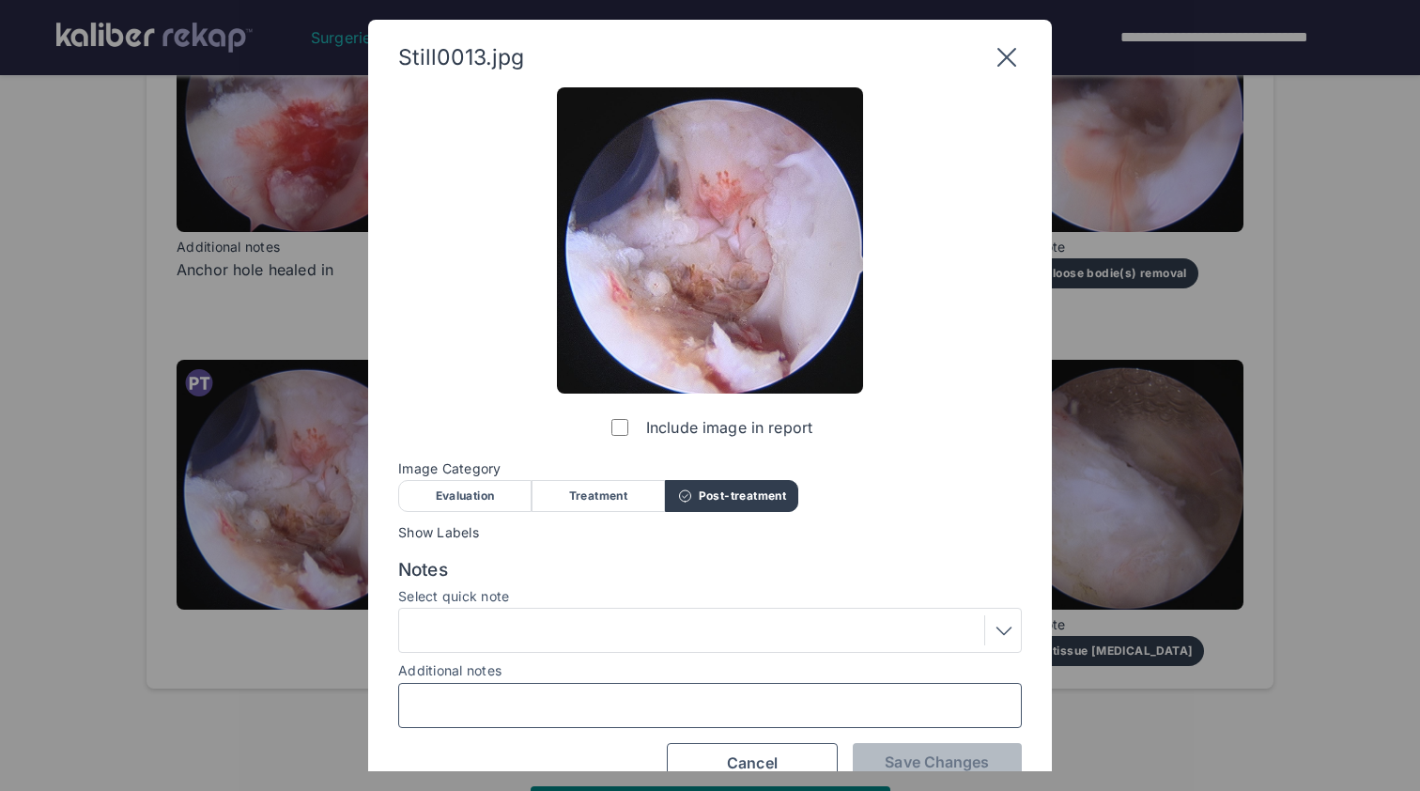
click at [564, 714] on input "Additional notes" at bounding box center [710, 705] width 607 height 24
click at [795, 755] on button "Cancel" at bounding box center [752, 762] width 171 height 39
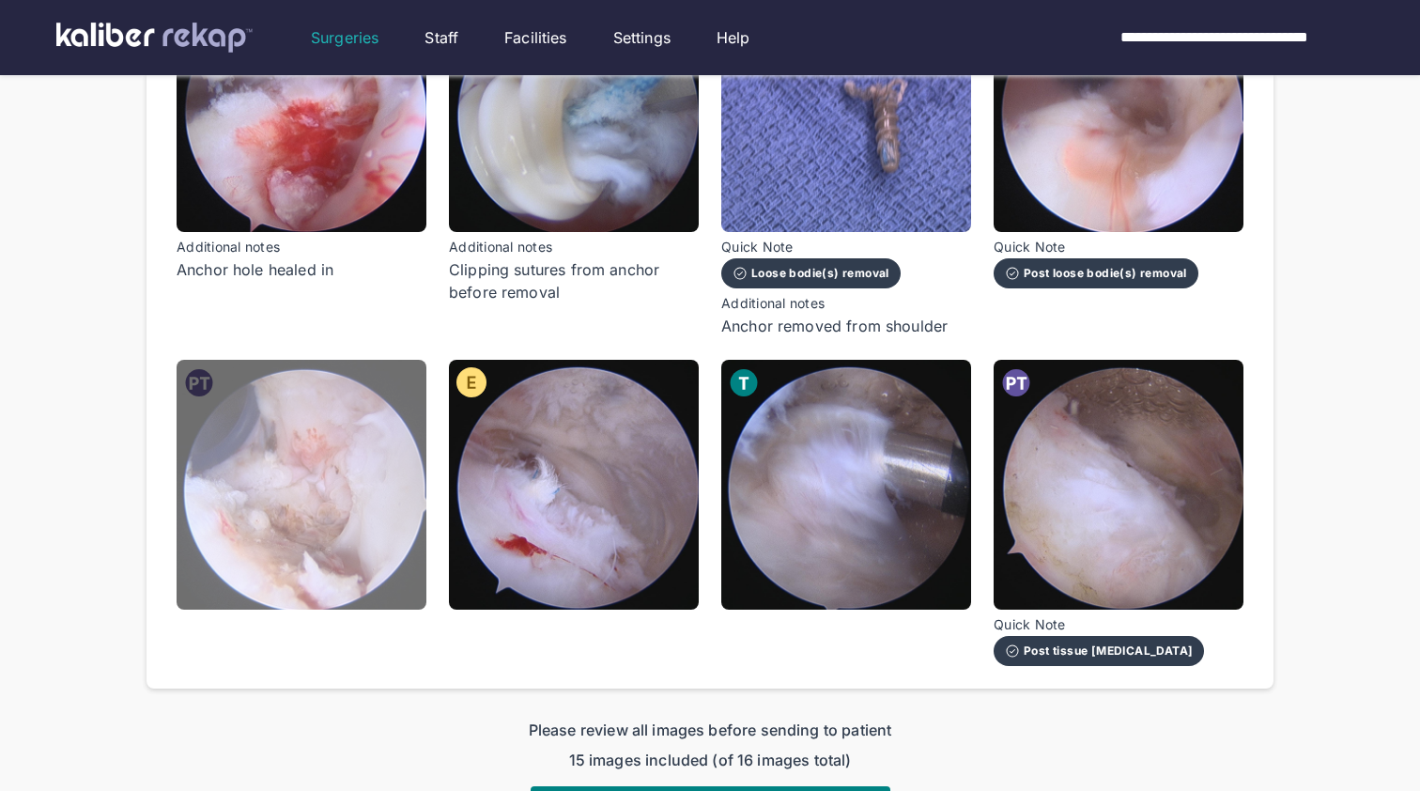
click at [354, 542] on img at bounding box center [302, 485] width 250 height 250
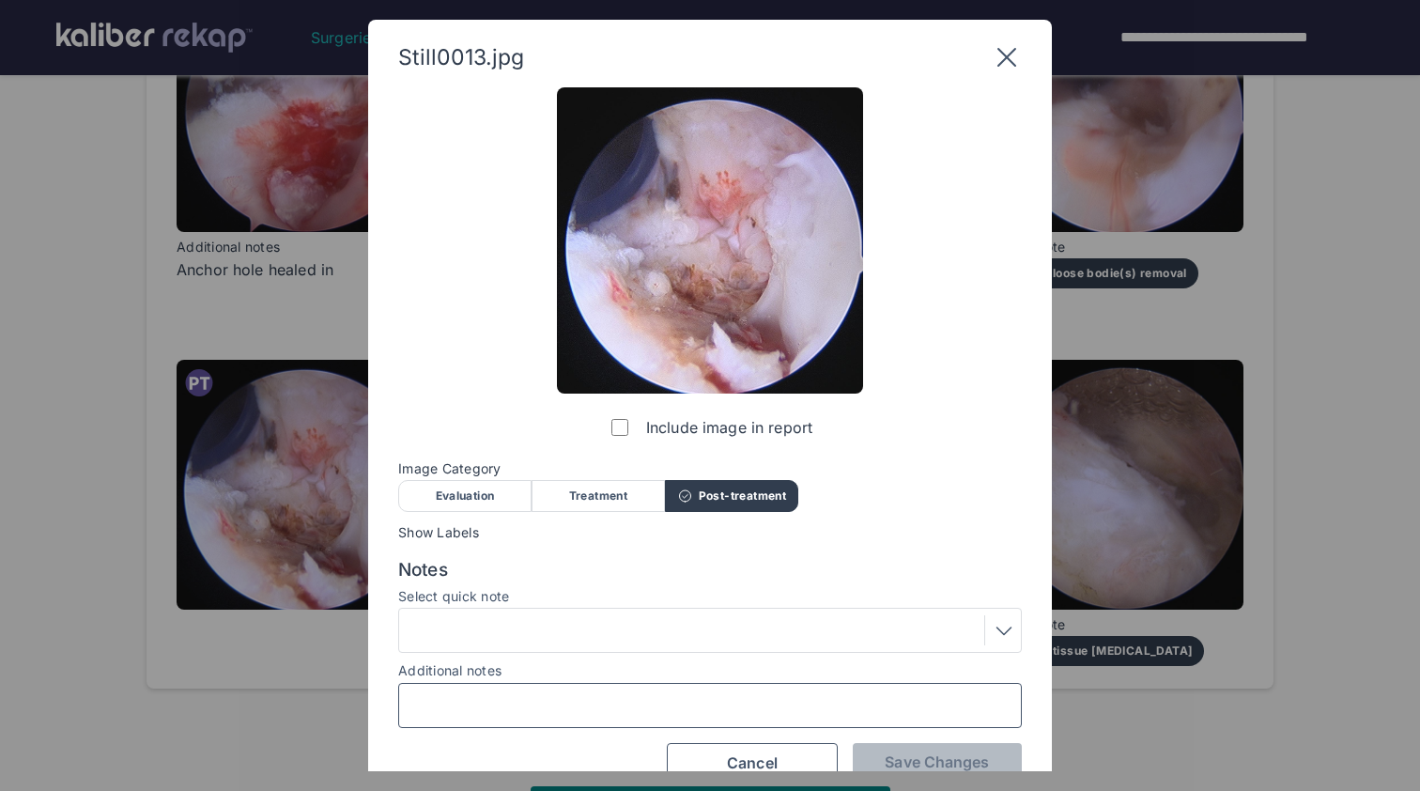
click at [518, 703] on input "Additional notes" at bounding box center [710, 705] width 607 height 24
type input "**********"
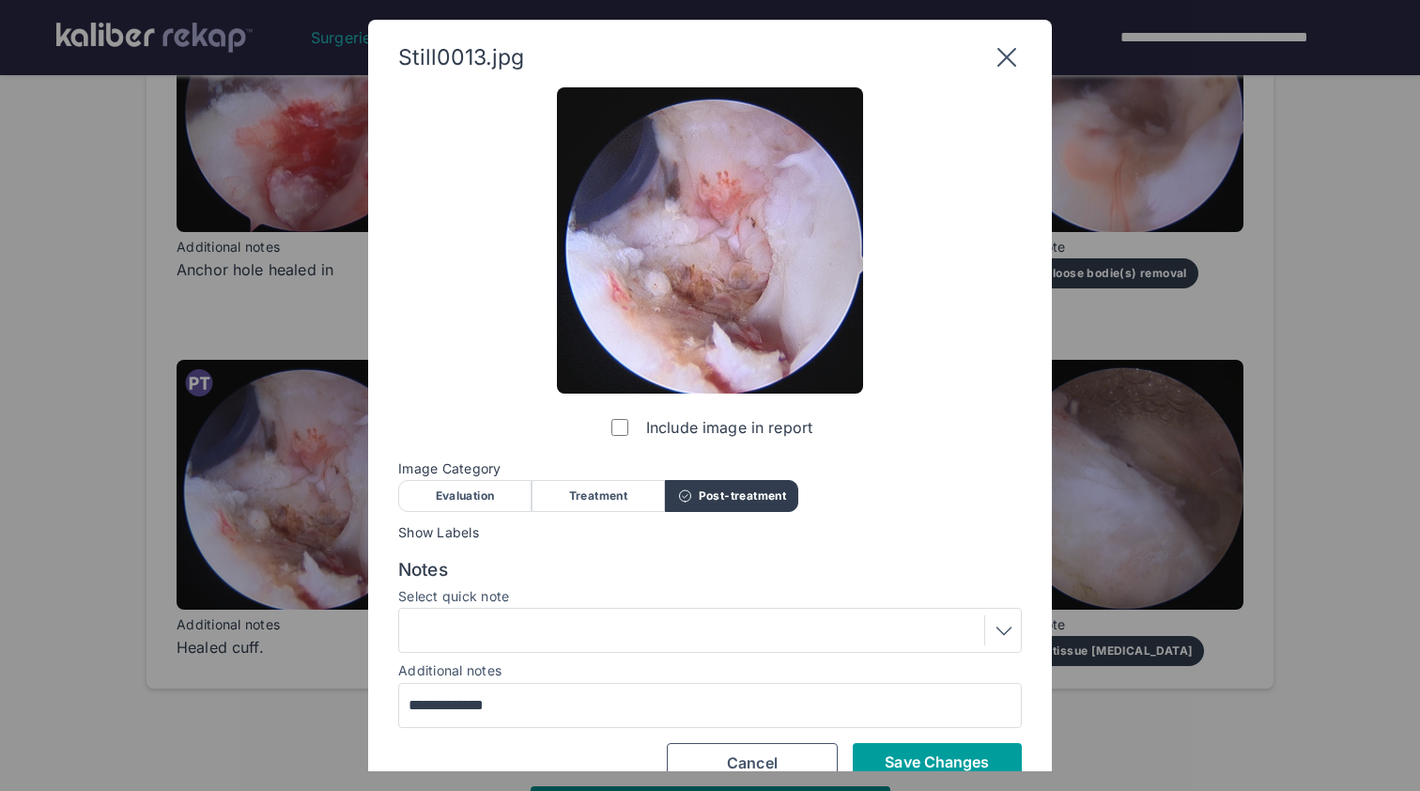
click at [899, 744] on button "Save Changes" at bounding box center [937, 762] width 169 height 38
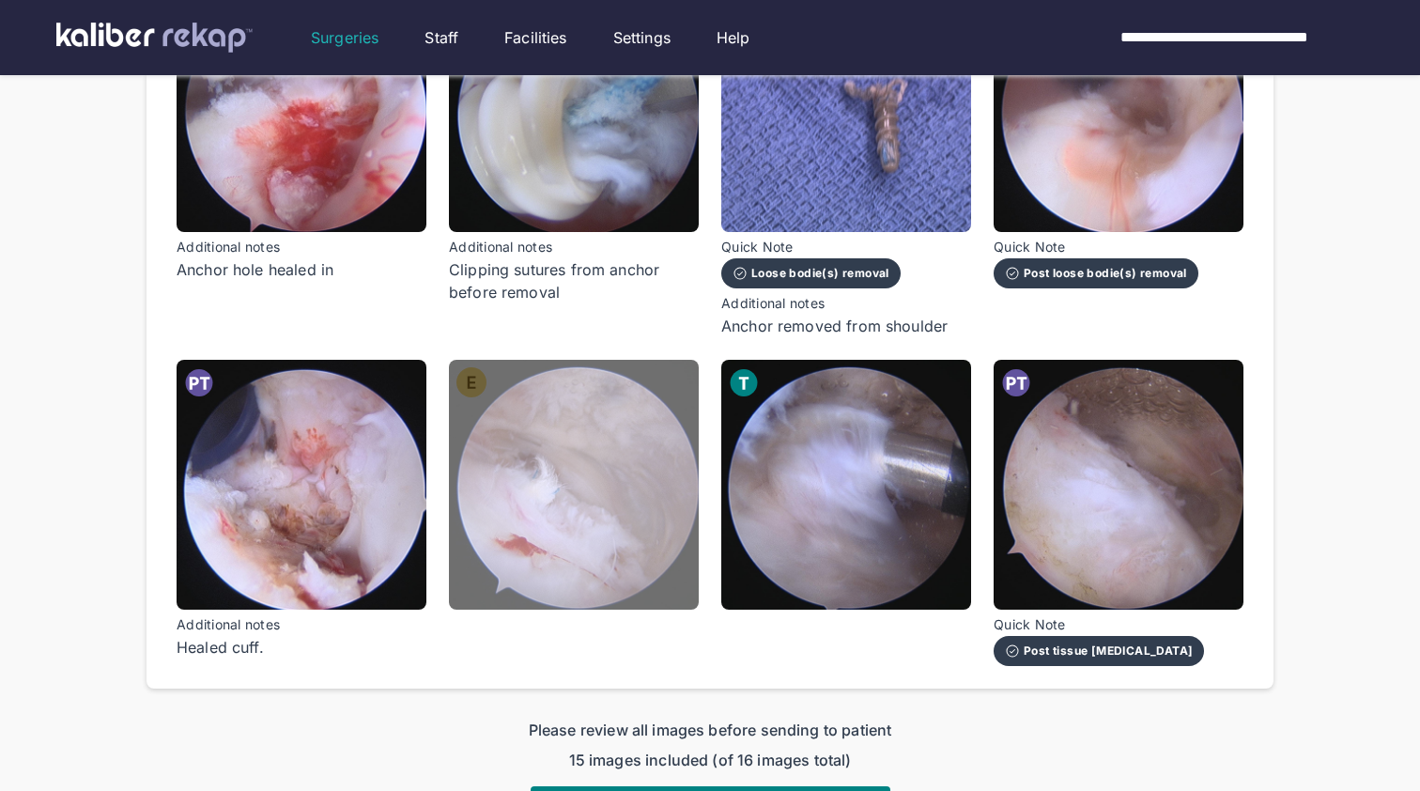
click at [612, 502] on img at bounding box center [574, 485] width 250 height 250
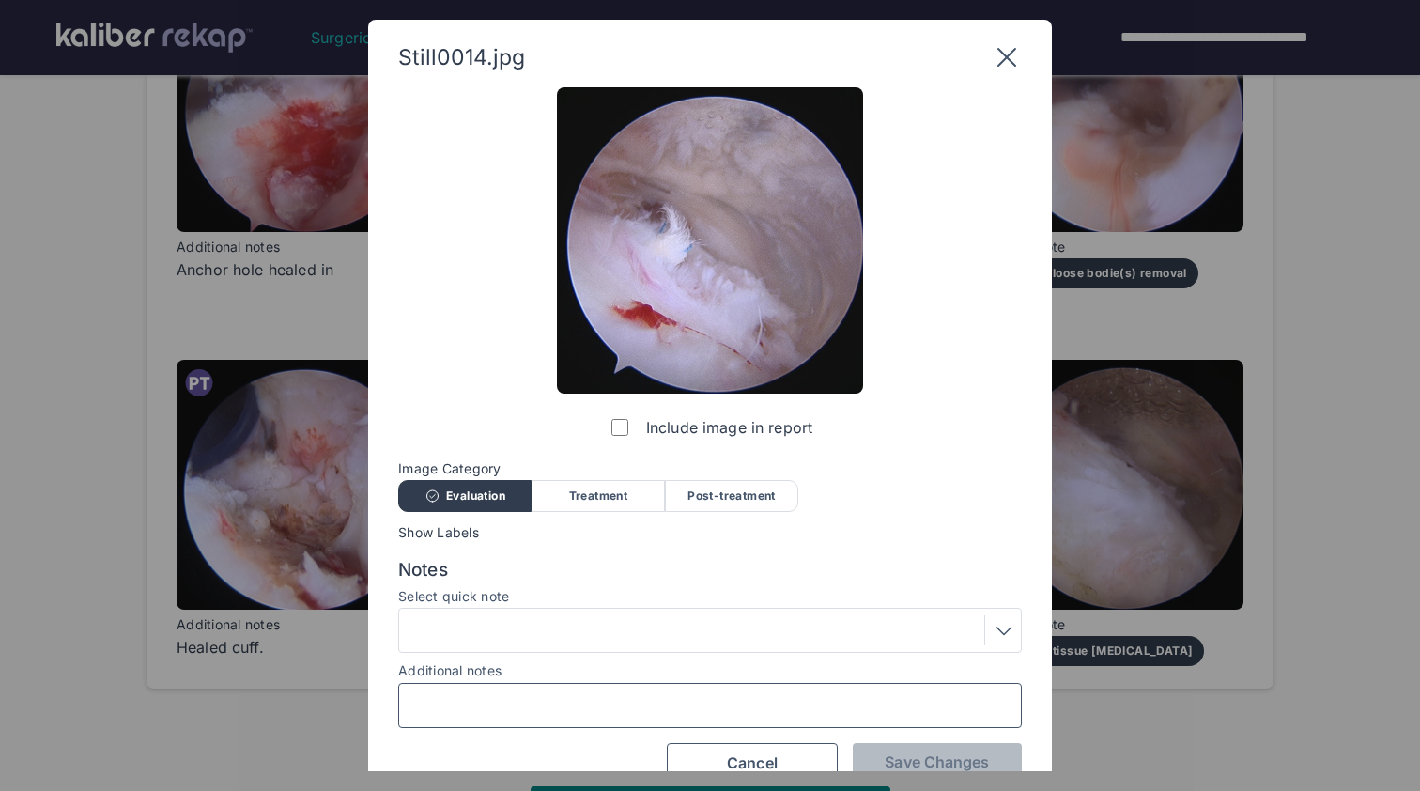
click at [614, 701] on input "Additional notes" at bounding box center [710, 705] width 607 height 24
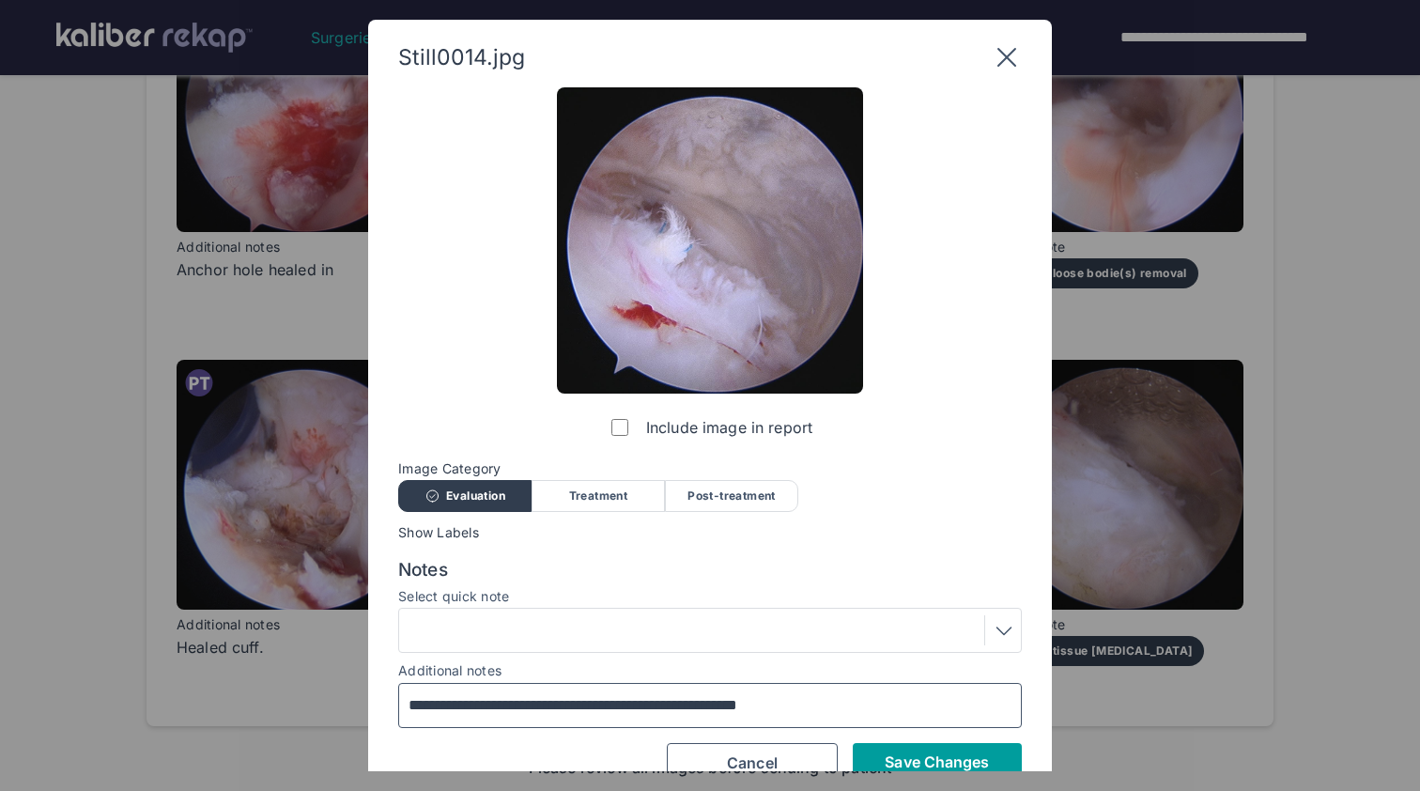
type input "**********"
click at [878, 754] on button "Save Changes" at bounding box center [937, 762] width 169 height 38
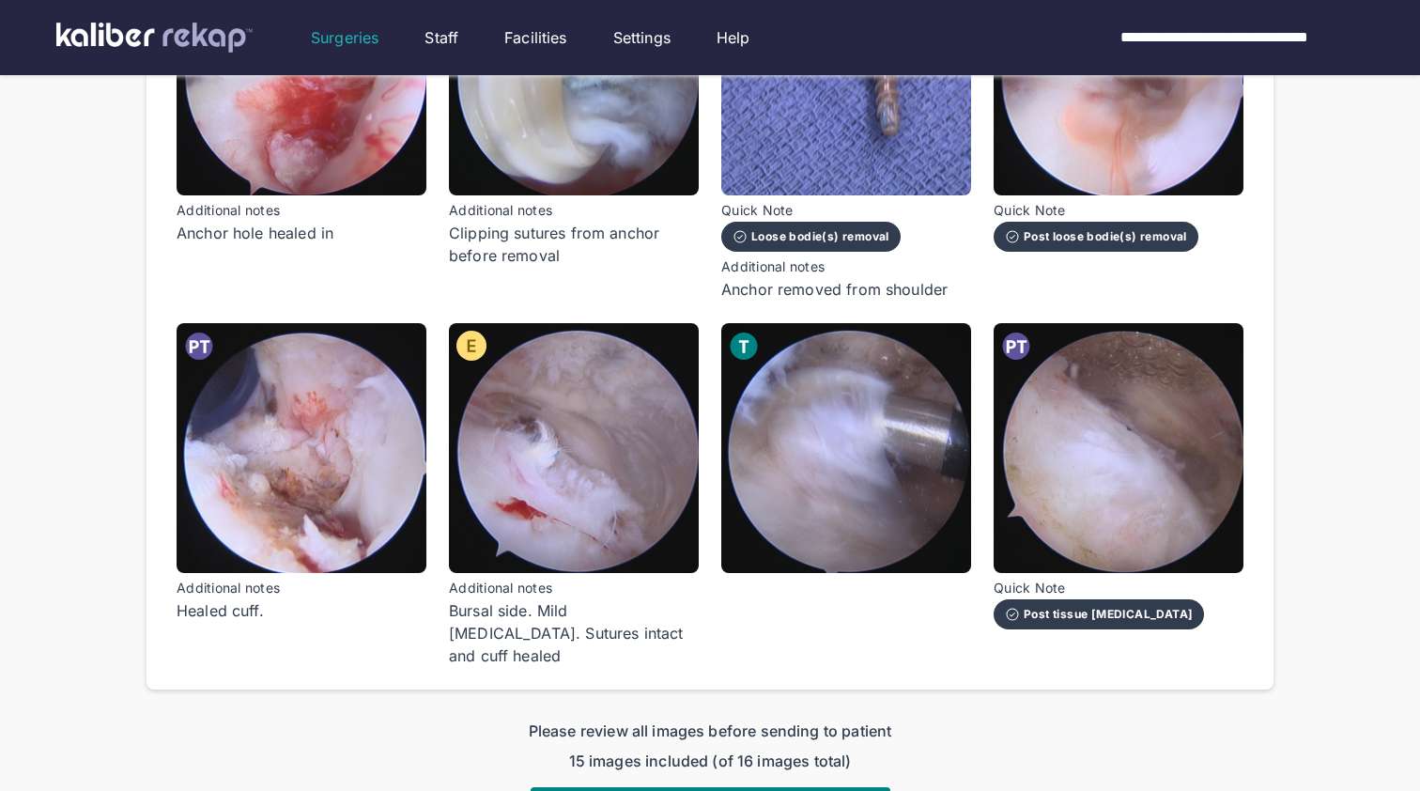
scroll to position [1179, 0]
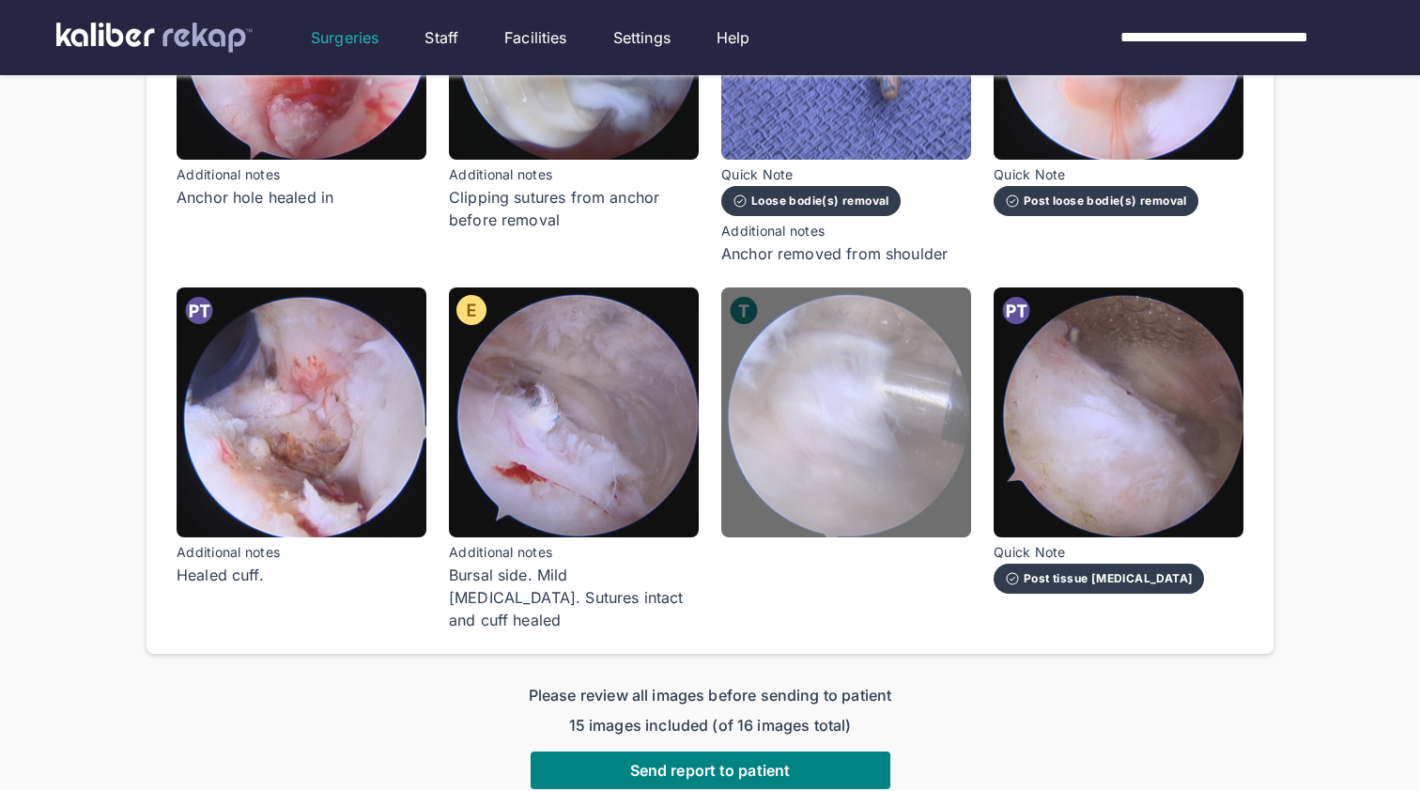
click at [874, 470] on img at bounding box center [846, 412] width 250 height 250
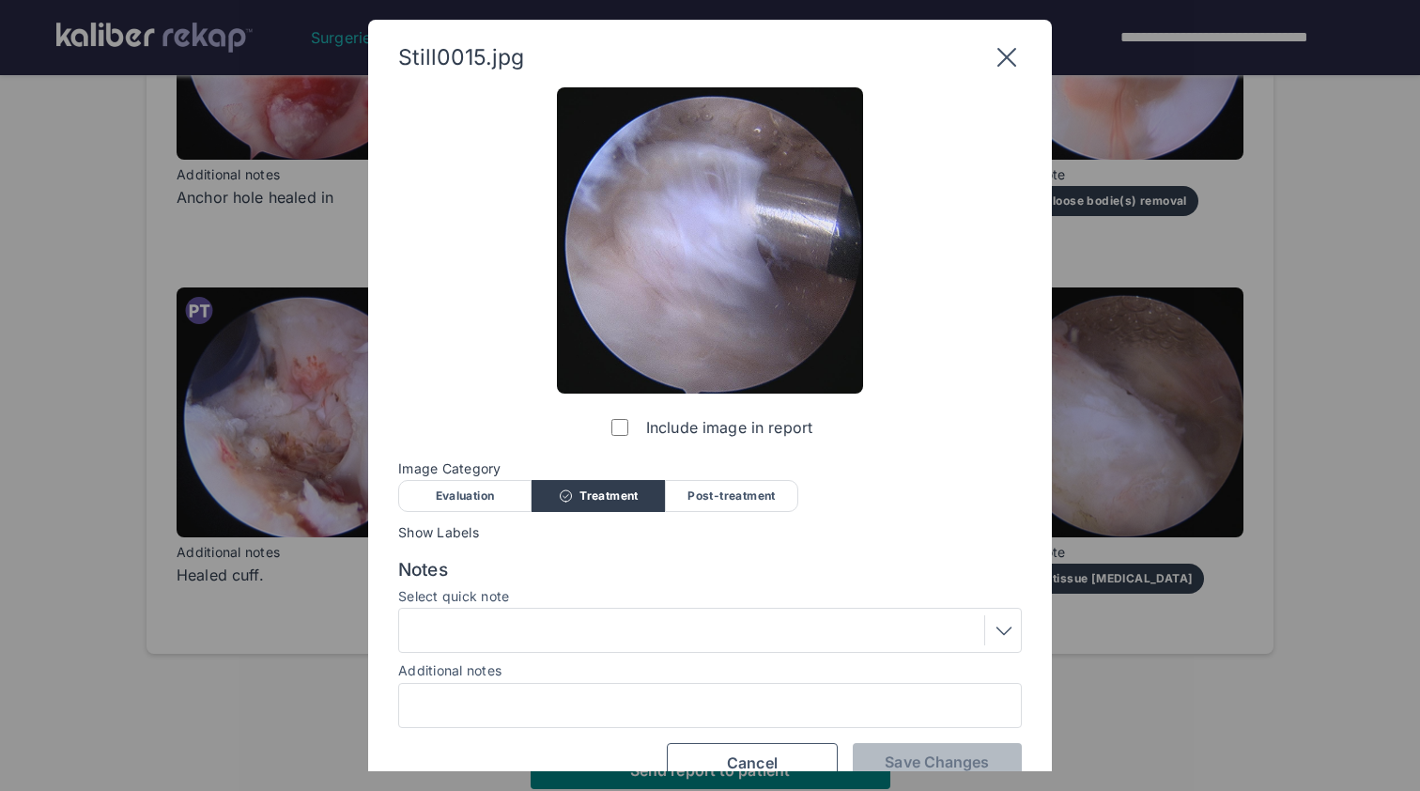
click at [679, 627] on div at bounding box center [710, 630] width 611 height 30
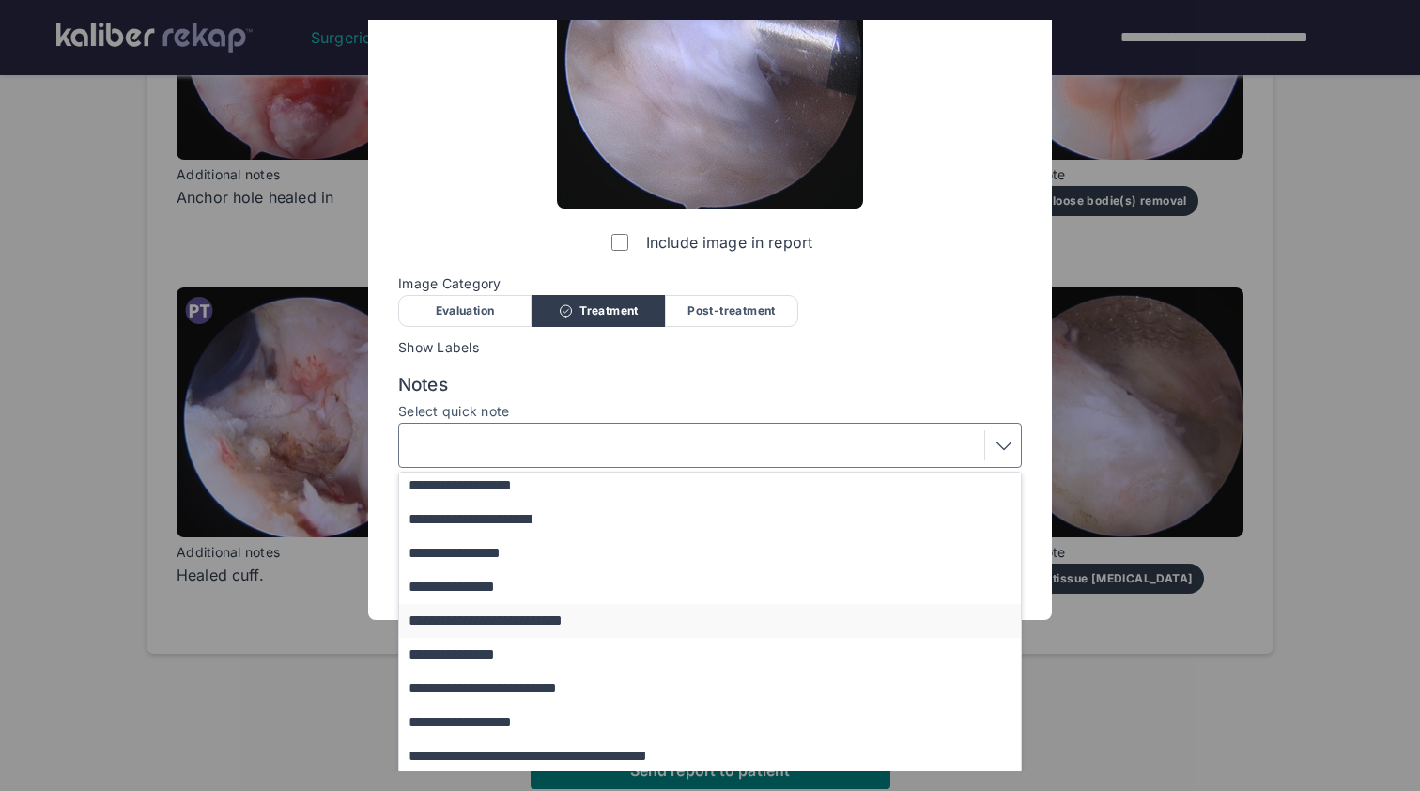
scroll to position [237, 0]
click at [683, 614] on button "**********" at bounding box center [719, 621] width 640 height 34
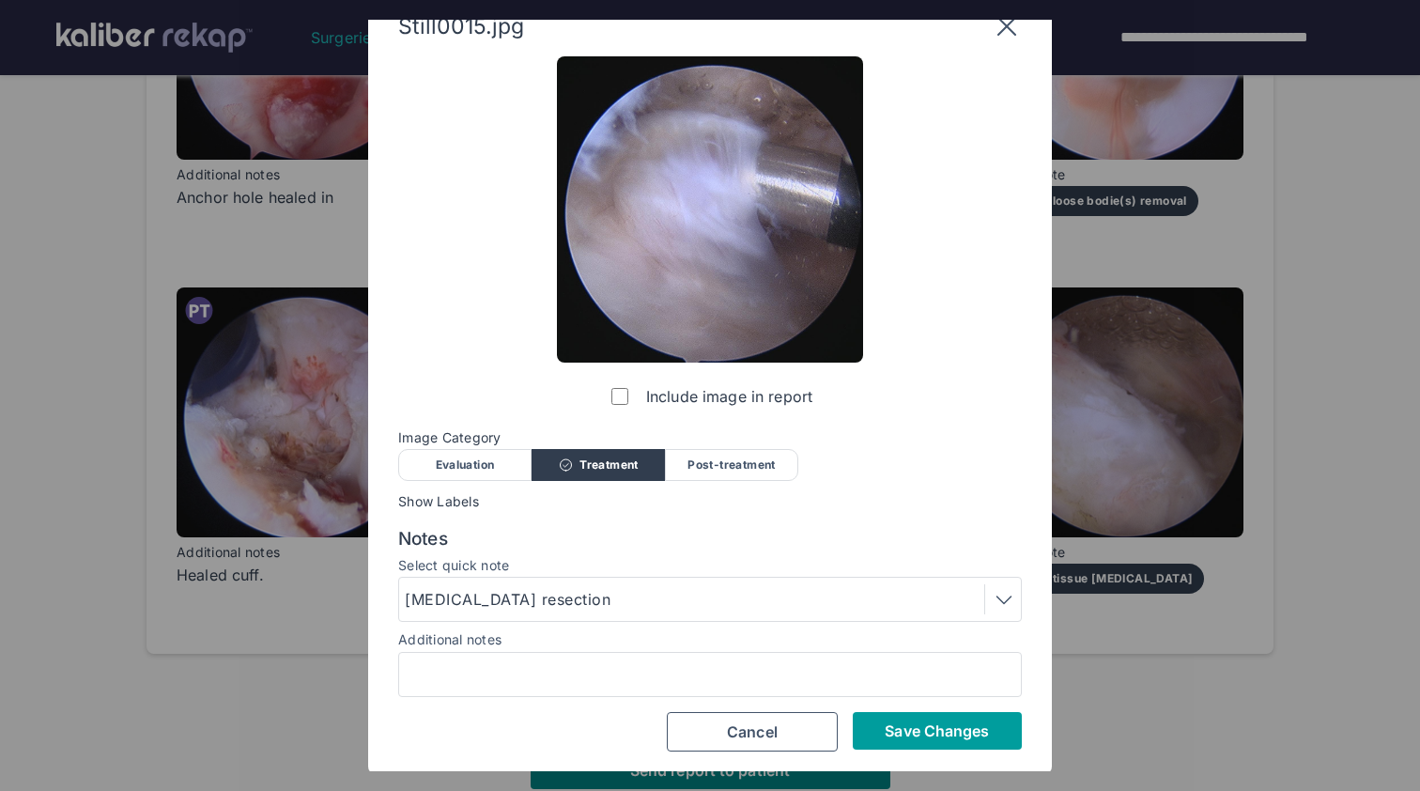
click at [920, 718] on button "Save Changes" at bounding box center [937, 731] width 169 height 38
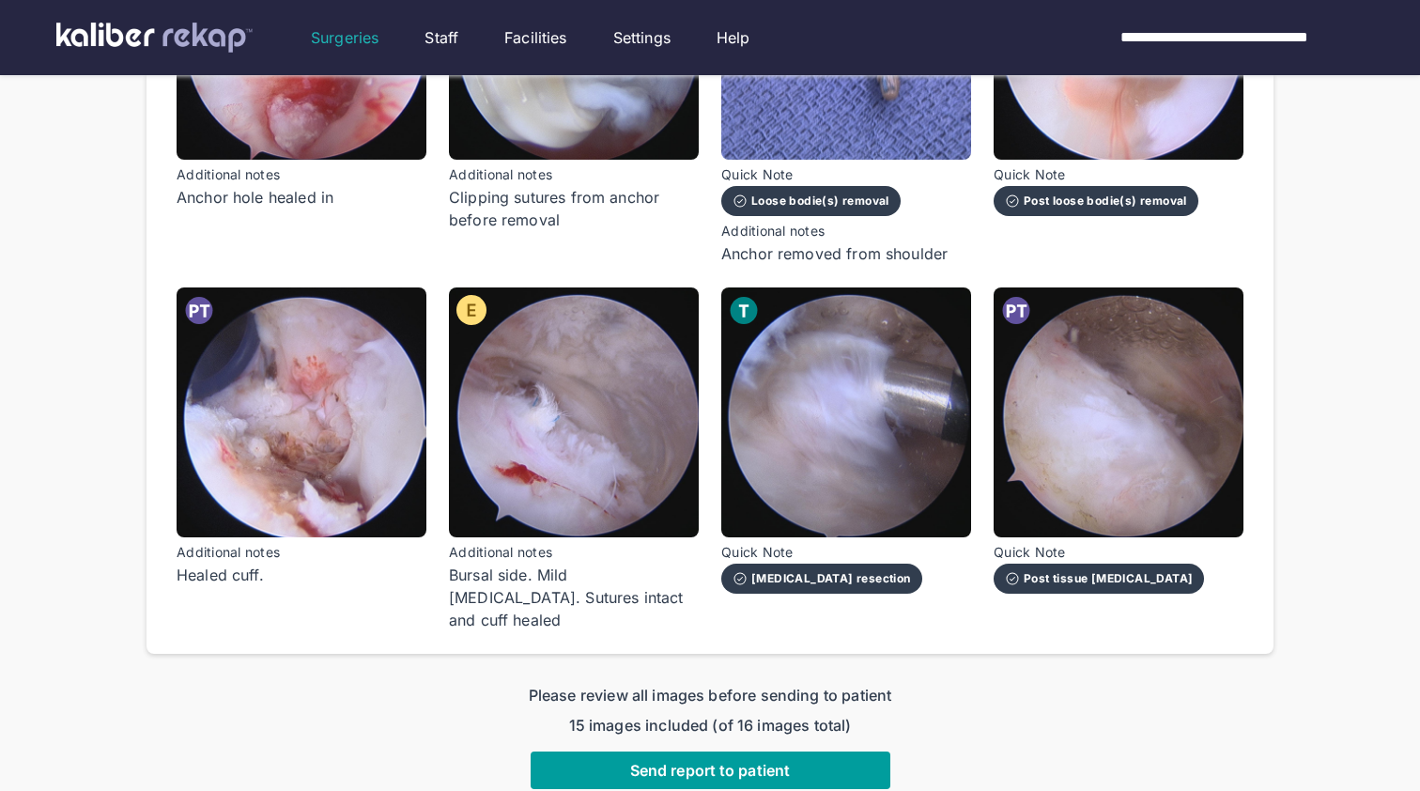
click at [753, 761] on span "Send report to patient" at bounding box center [710, 770] width 160 height 19
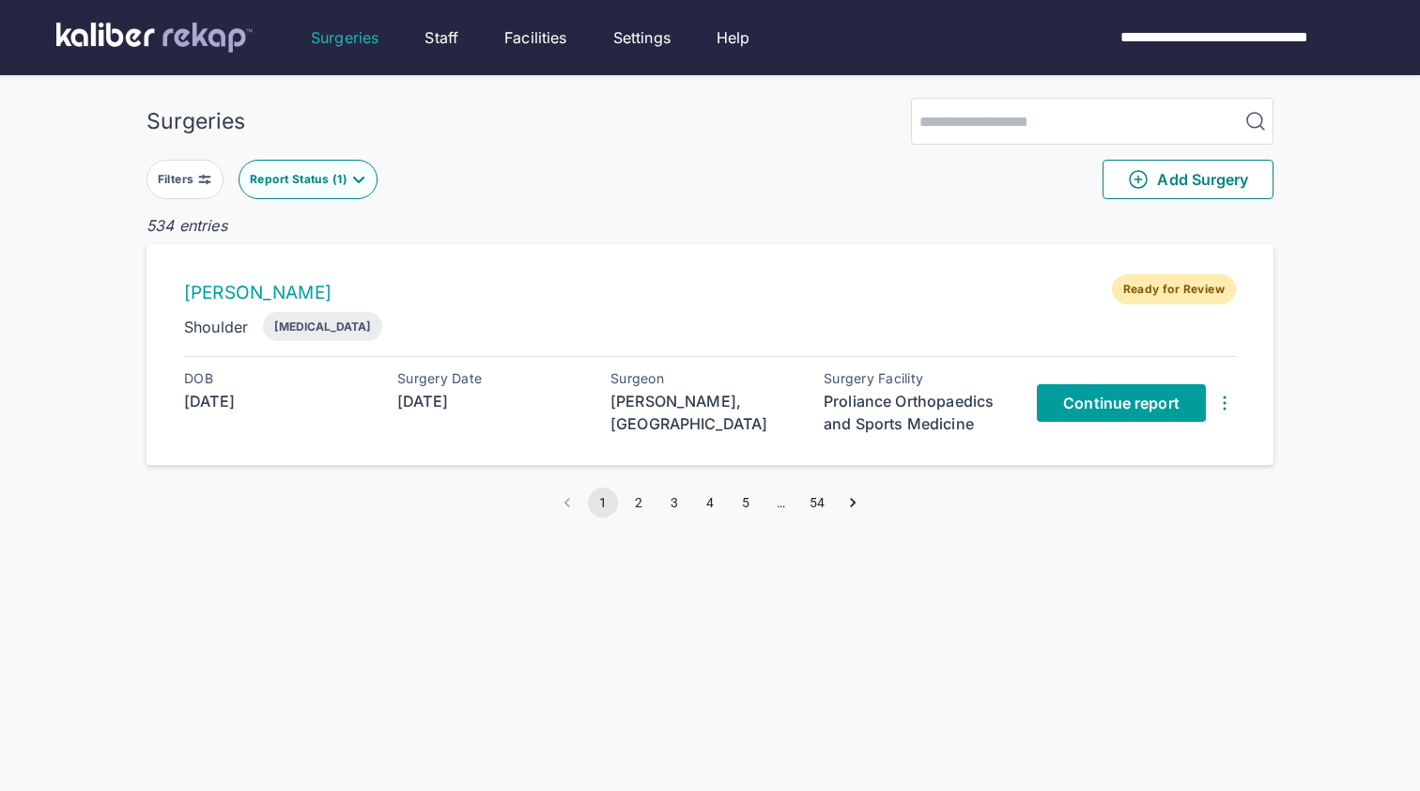
click at [1096, 394] on span "Continue report" at bounding box center [1121, 403] width 116 height 19
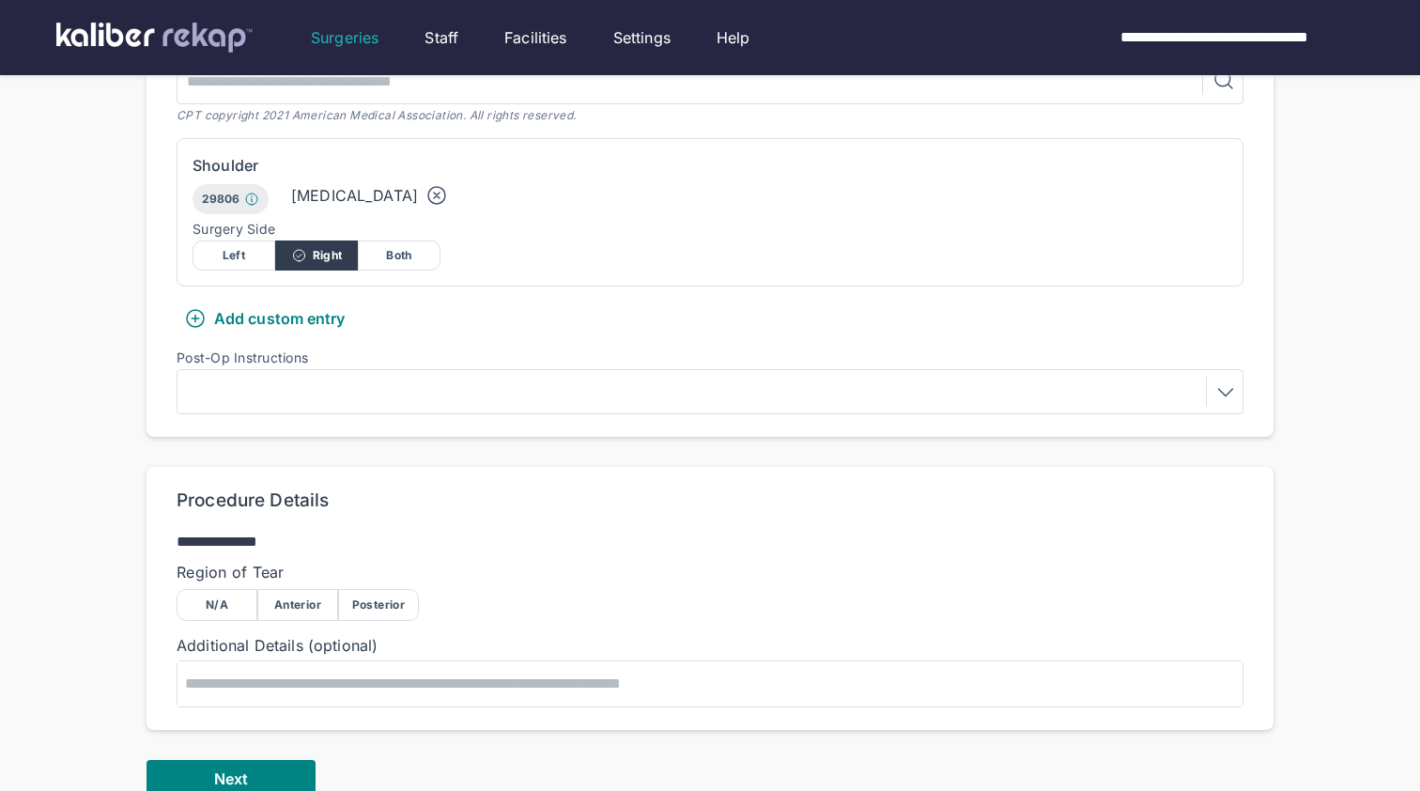
scroll to position [676, 0]
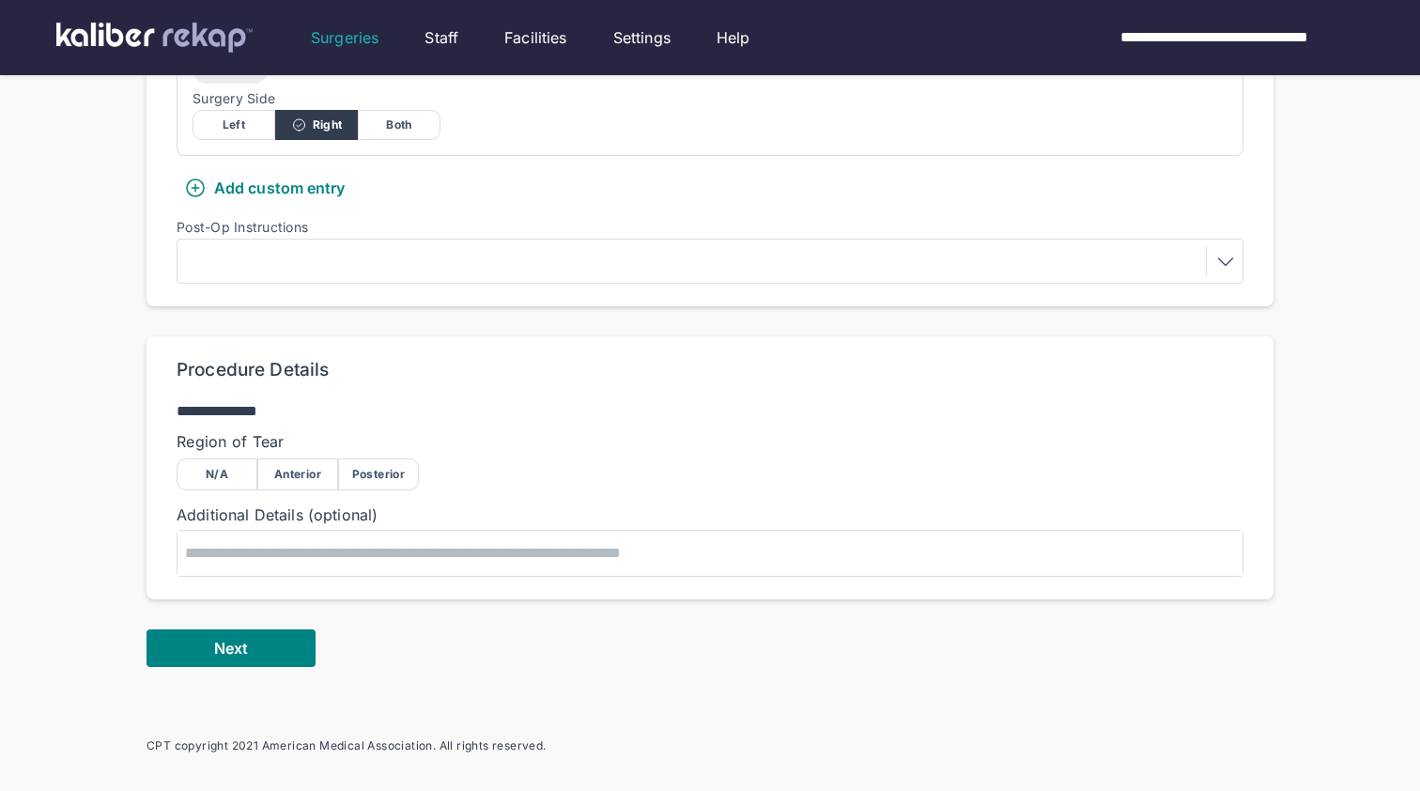
click at [298, 458] on div "Anterior" at bounding box center [297, 474] width 81 height 32
click at [272, 629] on button "Next" at bounding box center [231, 648] width 169 height 38
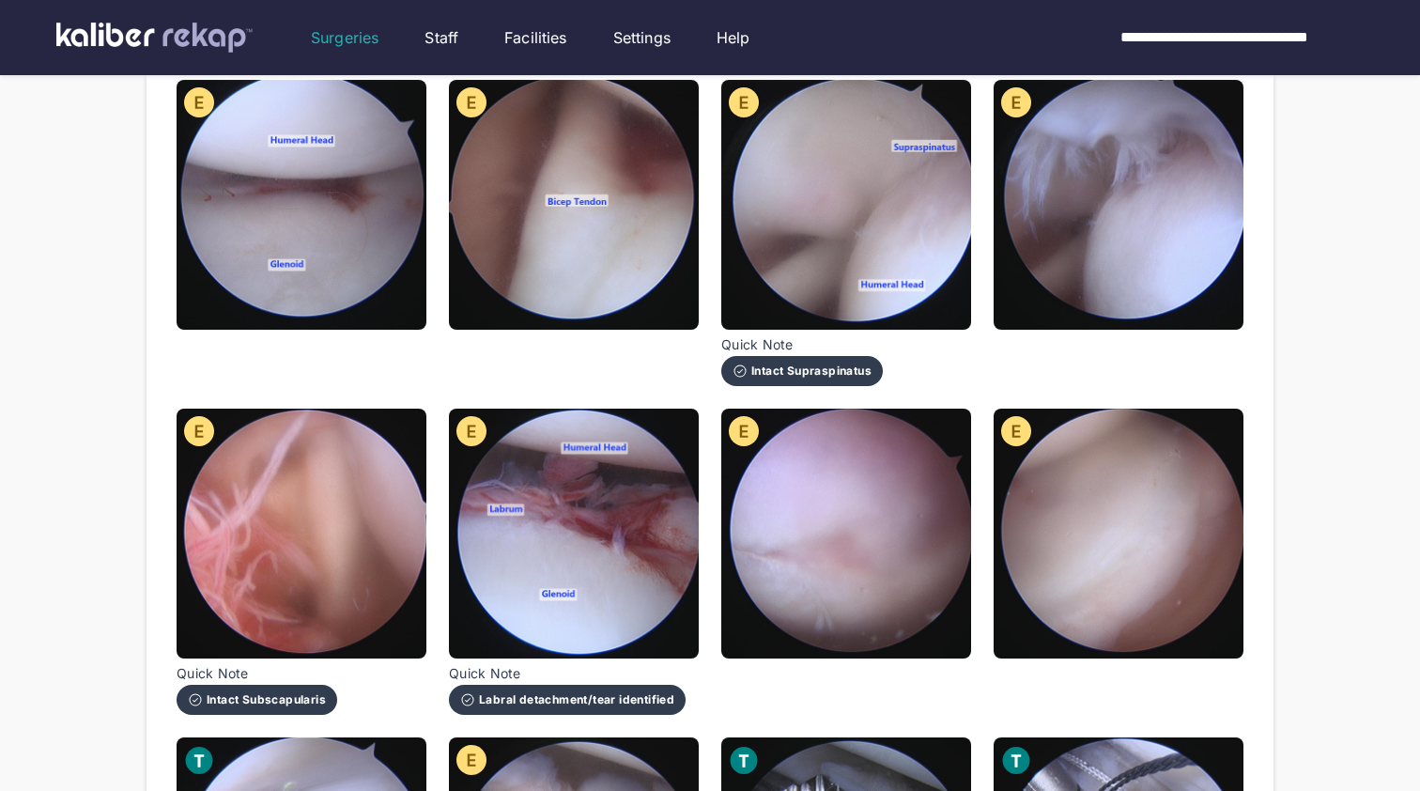
scroll to position [209, 0]
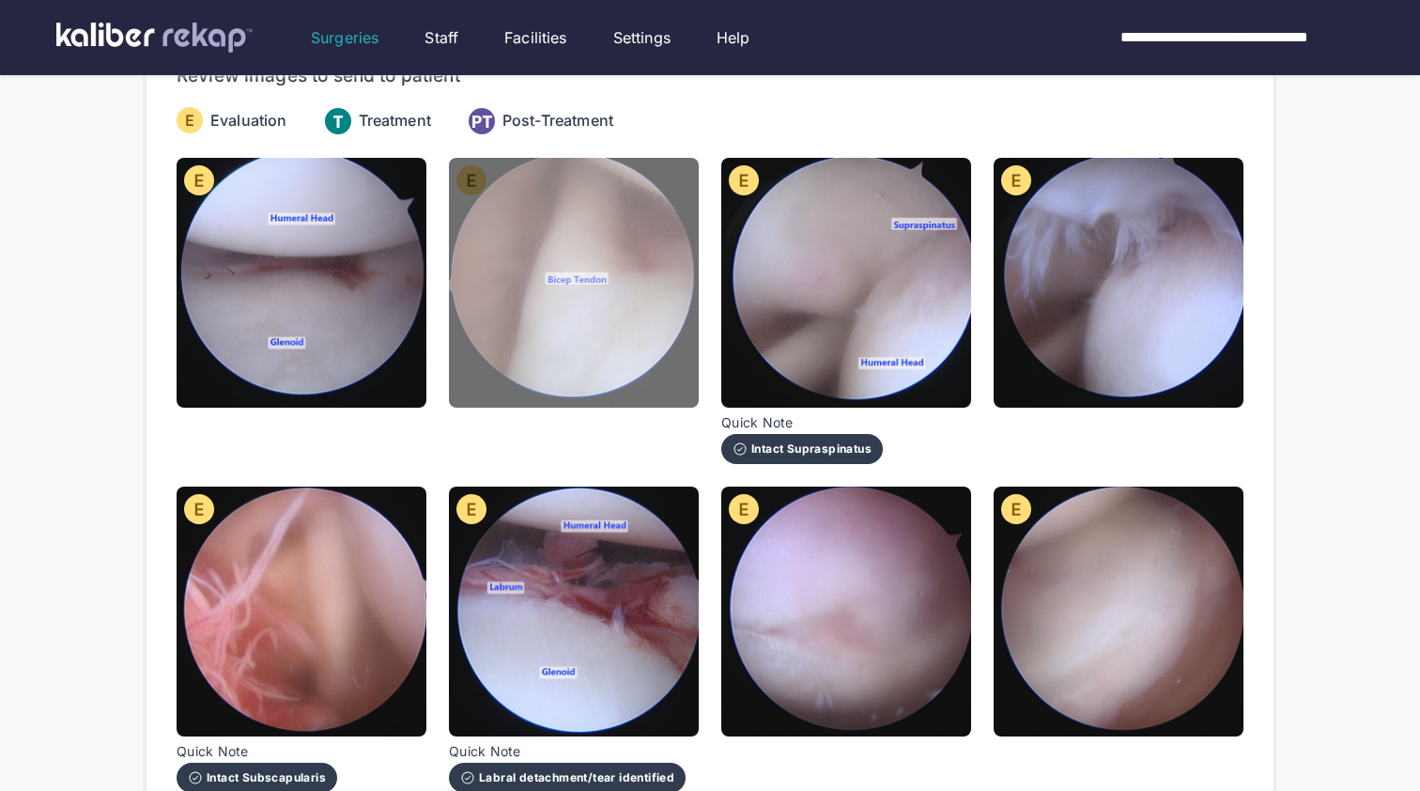
click at [677, 317] on img at bounding box center [574, 283] width 250 height 250
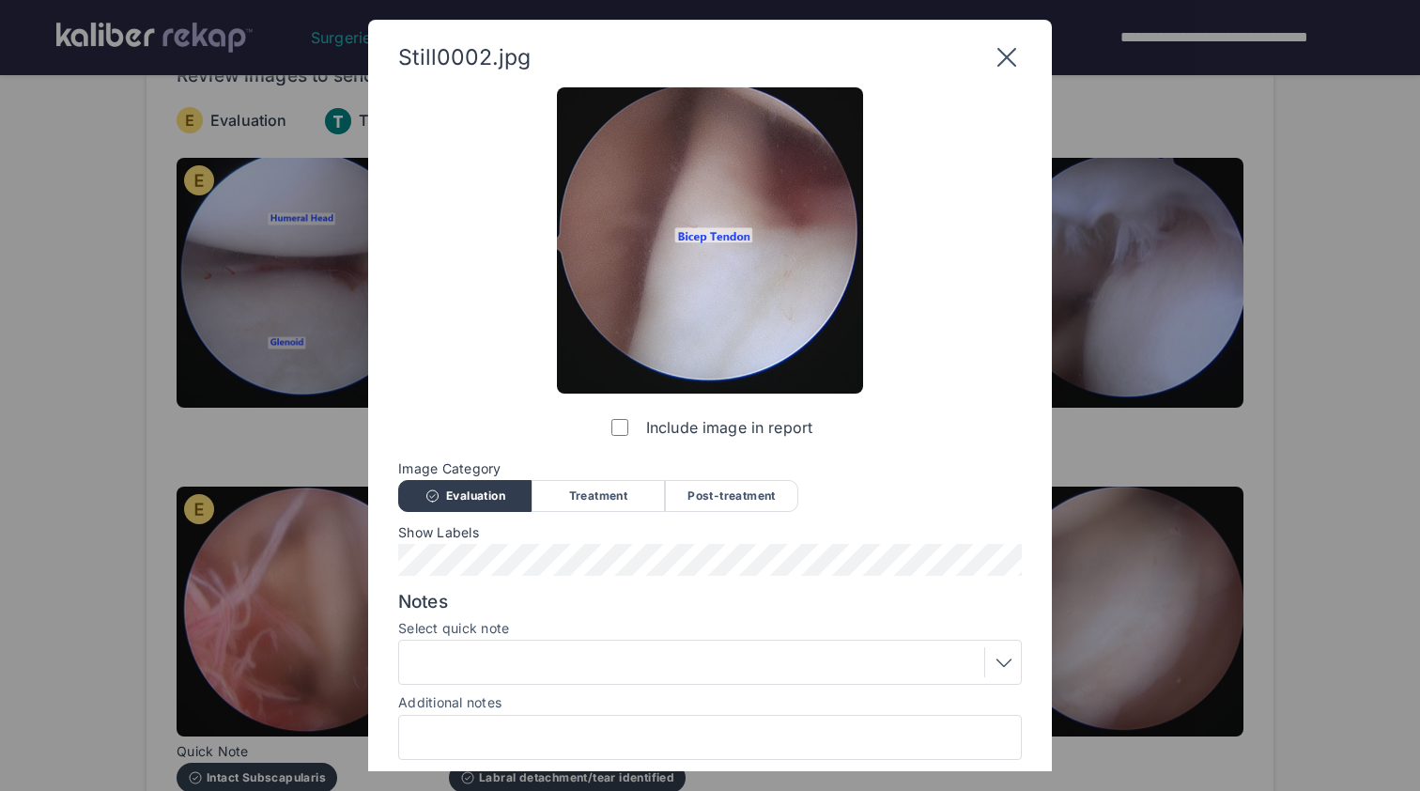
click at [575, 661] on div at bounding box center [710, 662] width 611 height 30
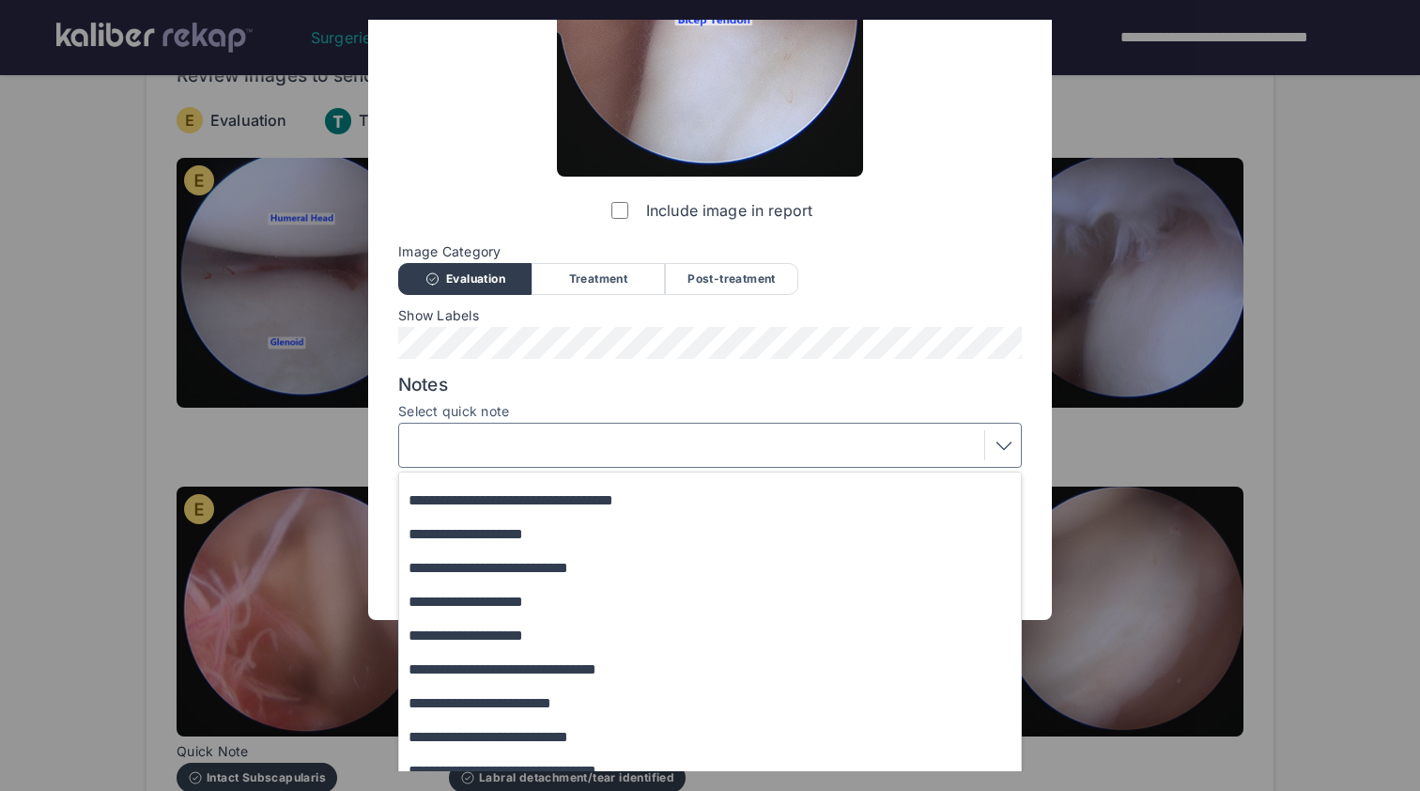
scroll to position [63, 0]
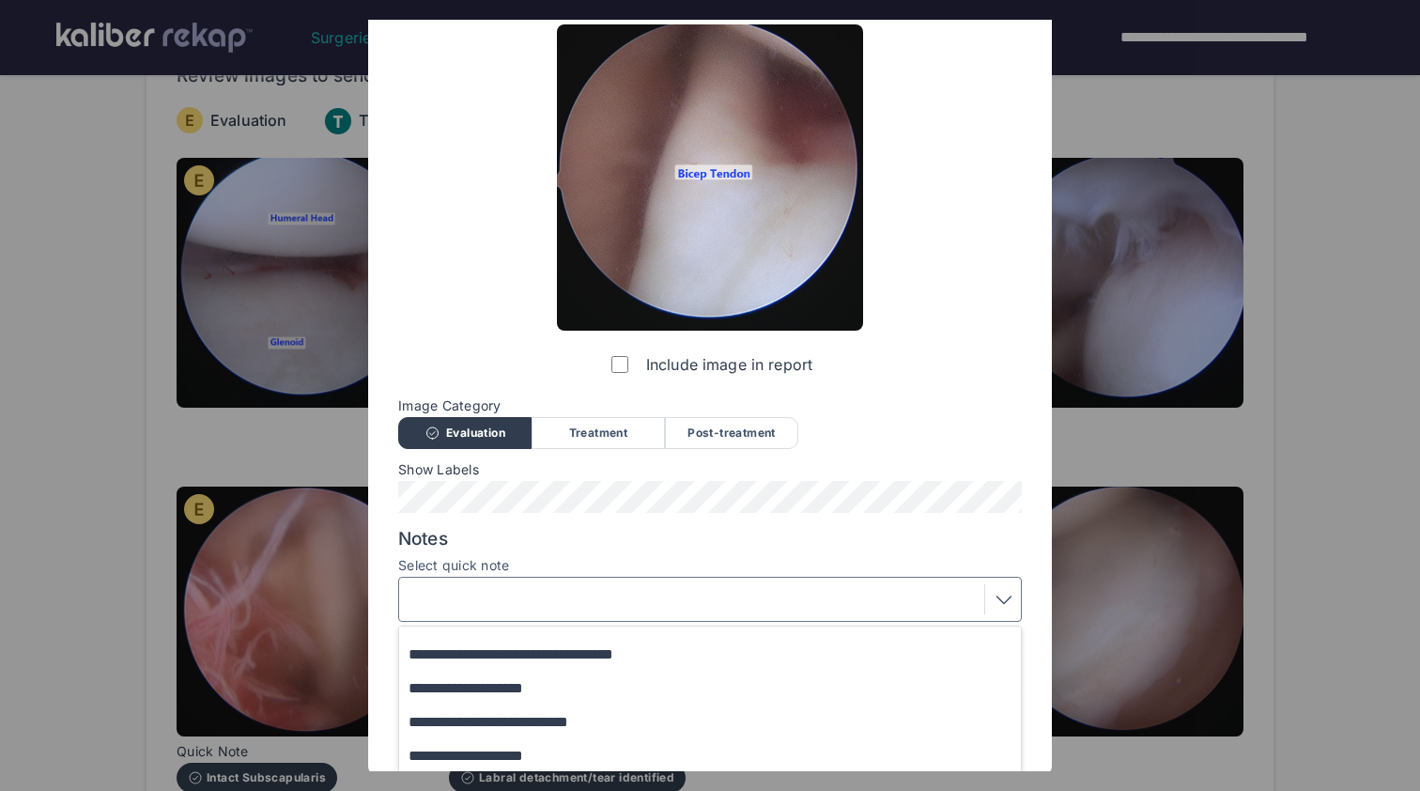
click at [584, 347] on div "**********" at bounding box center [710, 387] width 624 height 727
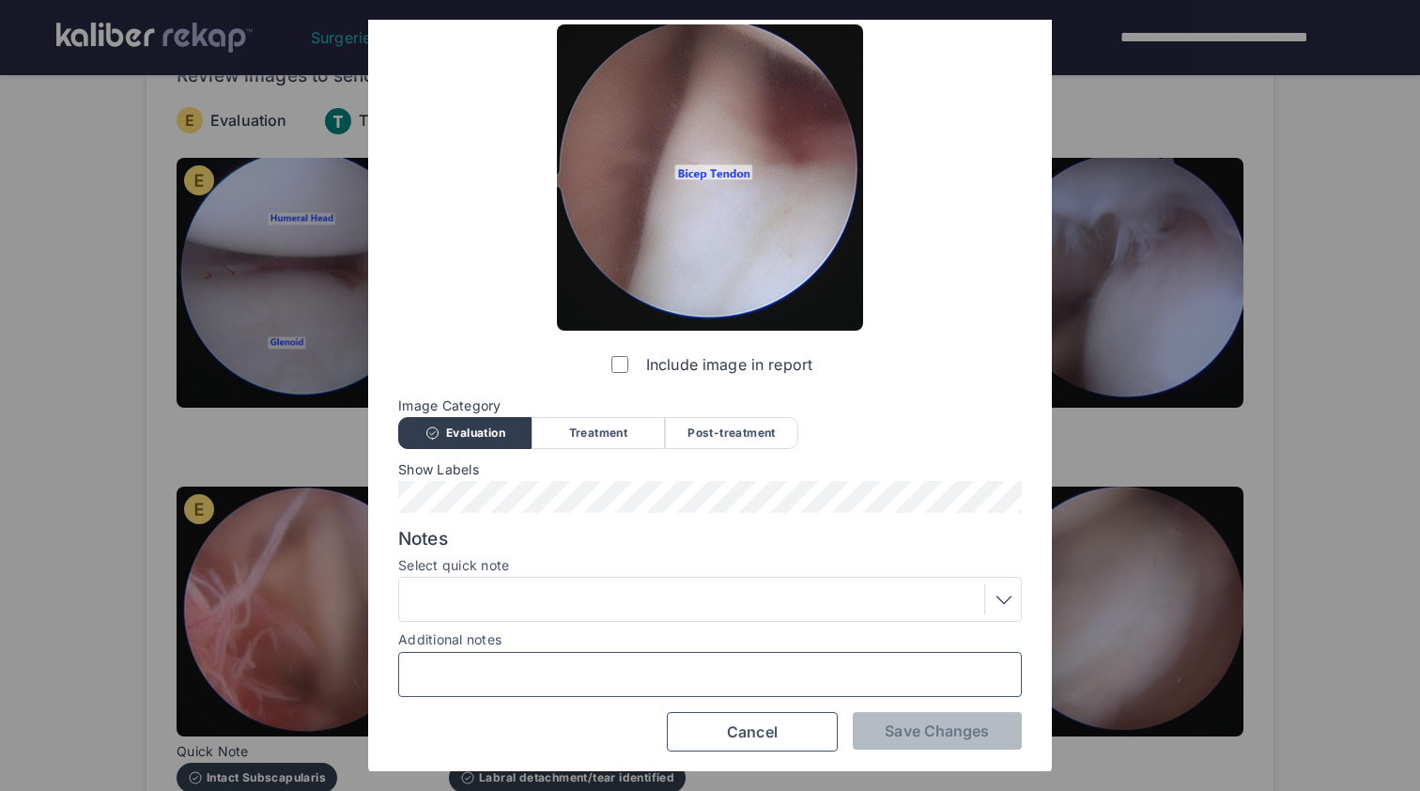
click at [551, 673] on input "Additional notes" at bounding box center [710, 674] width 607 height 24
type input "**********"
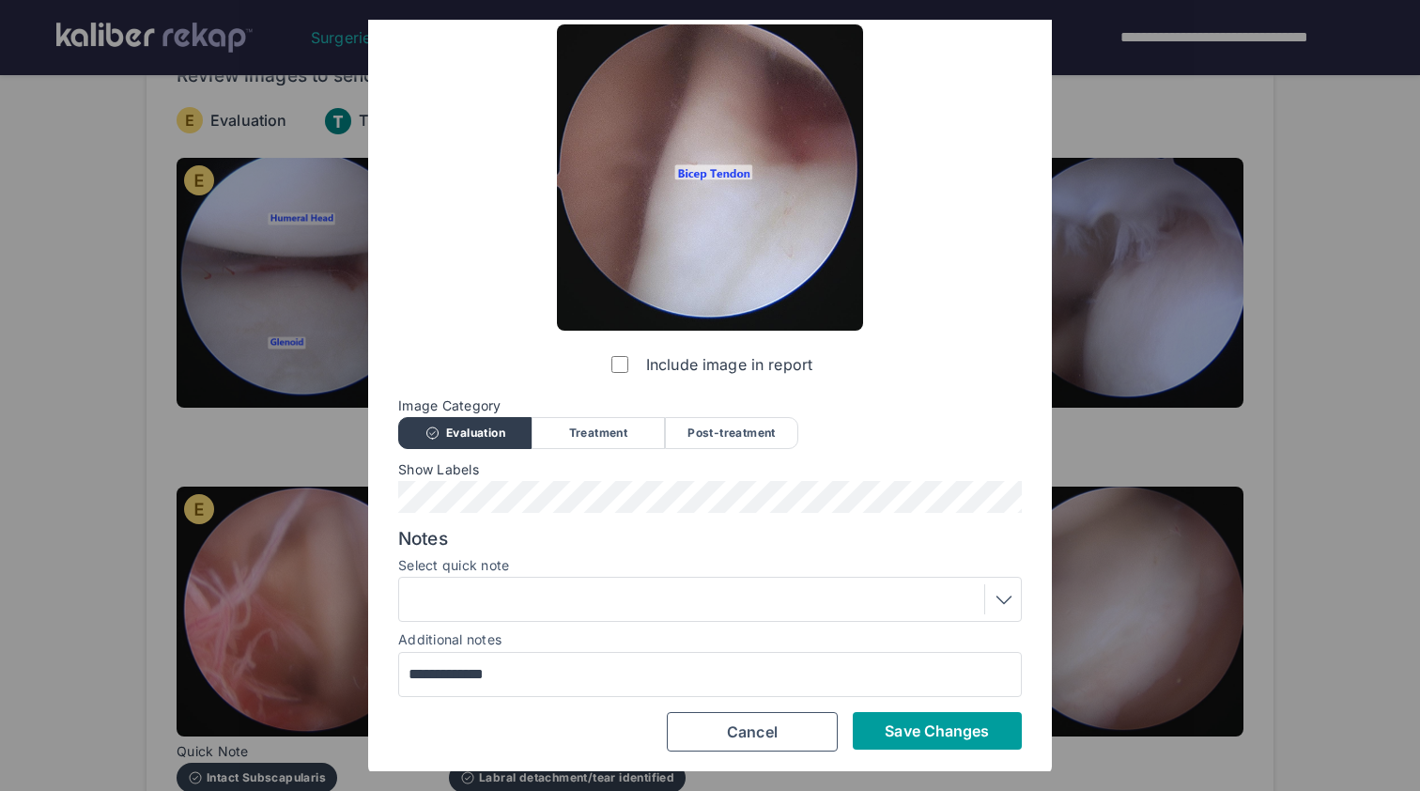
click at [858, 734] on button "Save Changes" at bounding box center [937, 731] width 169 height 38
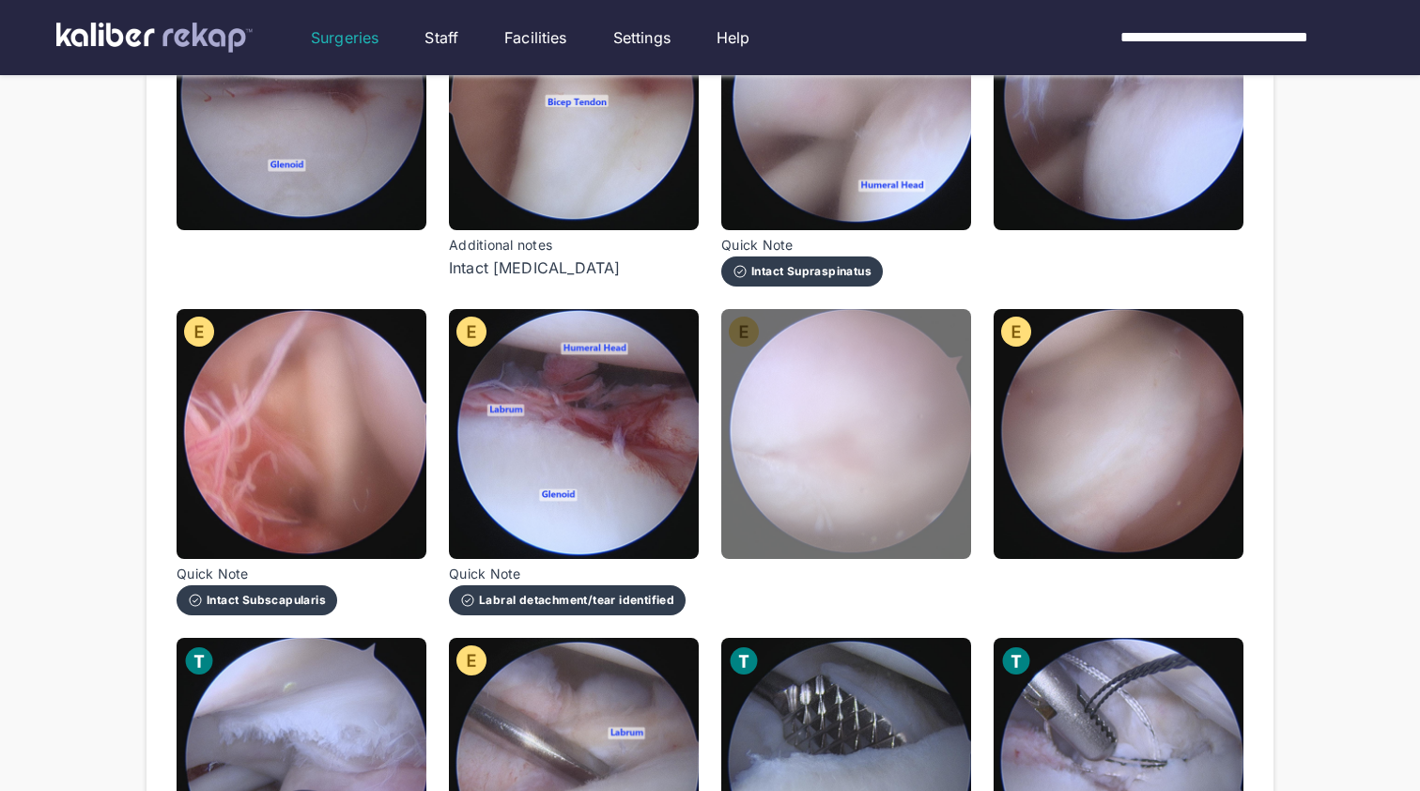
scroll to position [444, 0]
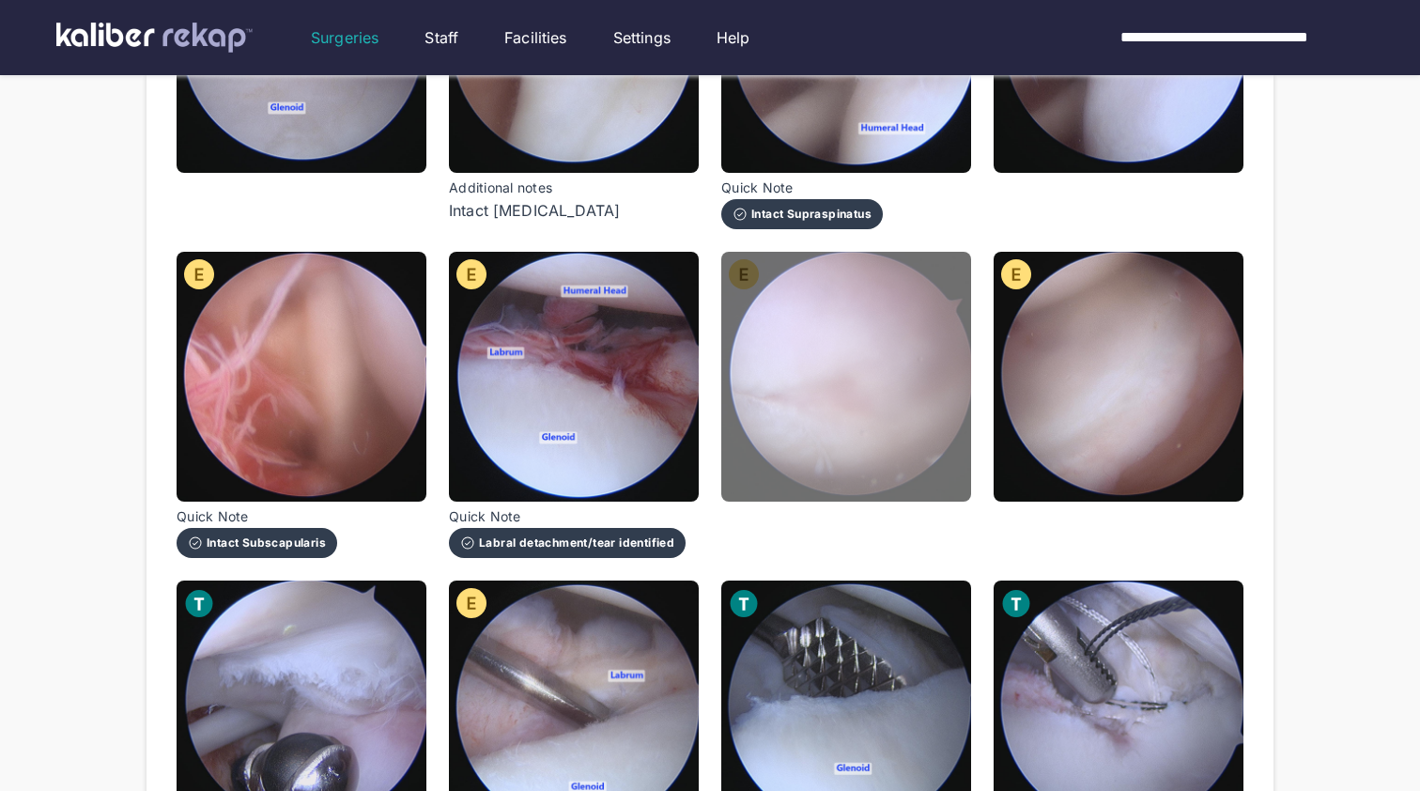
click at [820, 390] on img at bounding box center [846, 377] width 250 height 250
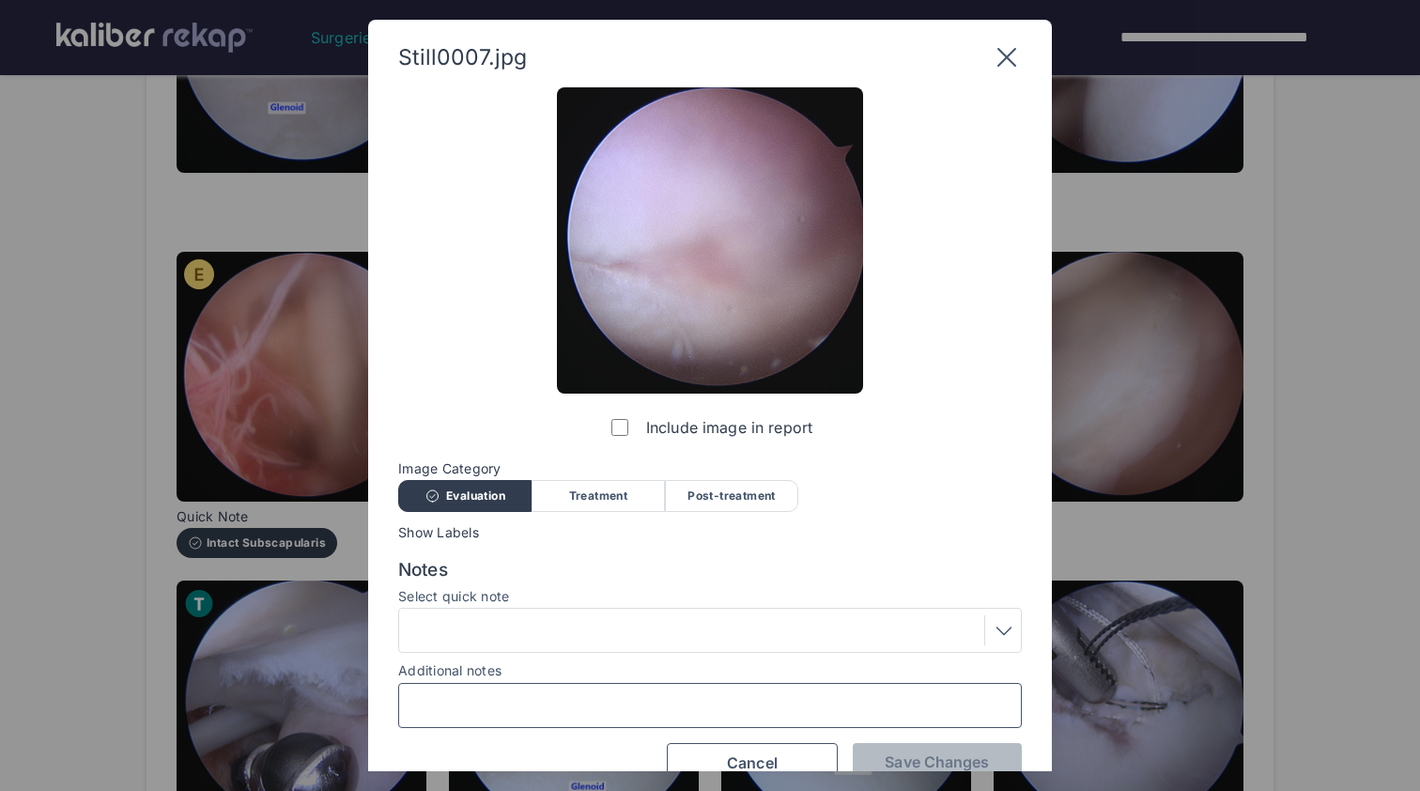
click at [668, 703] on input "Additional notes" at bounding box center [710, 705] width 607 height 24
type input "**********"
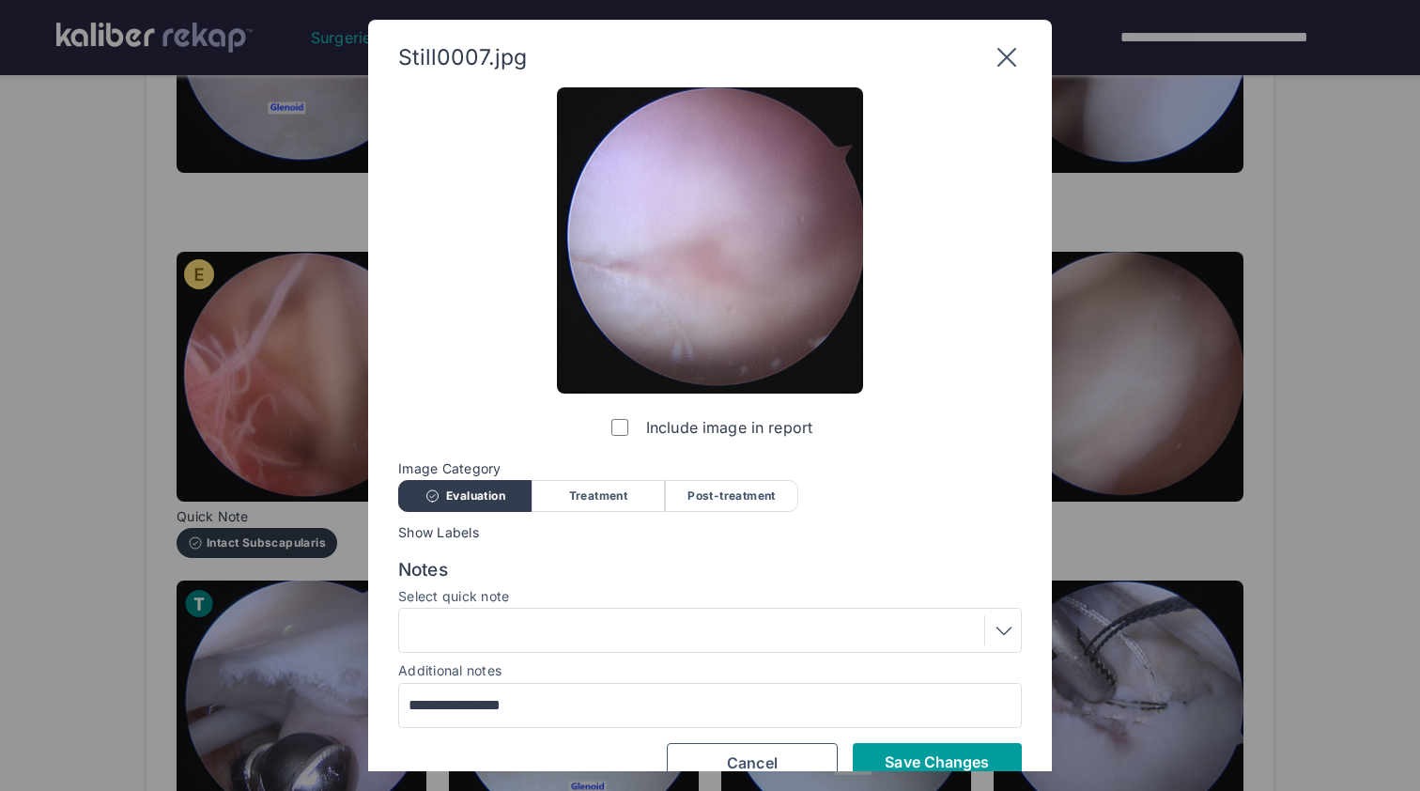
click at [942, 757] on span "Save Changes" at bounding box center [937, 761] width 104 height 19
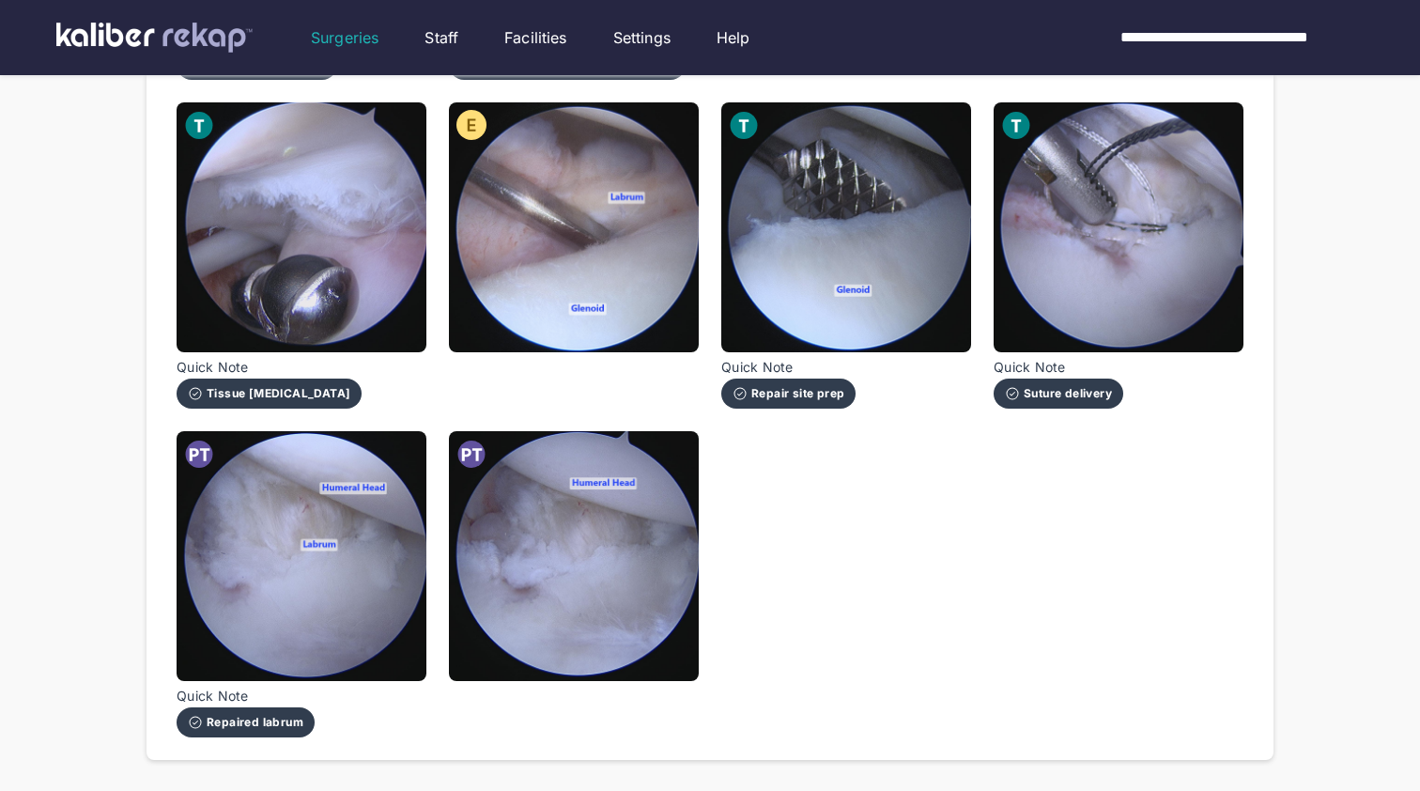
scroll to position [940, 0]
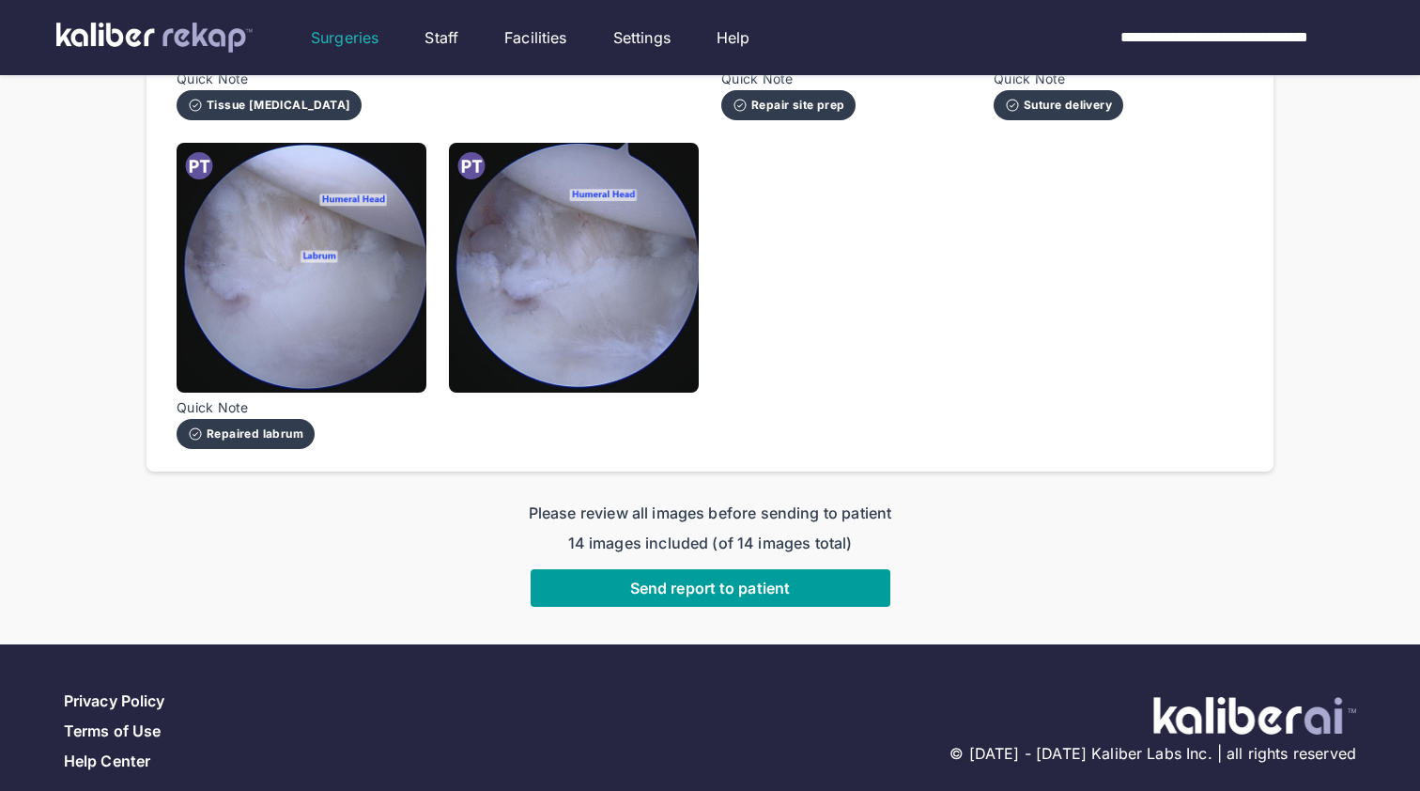
click at [779, 569] on button "Send report to patient" at bounding box center [711, 588] width 360 height 38
